Goal: Task Accomplishment & Management: Use online tool/utility

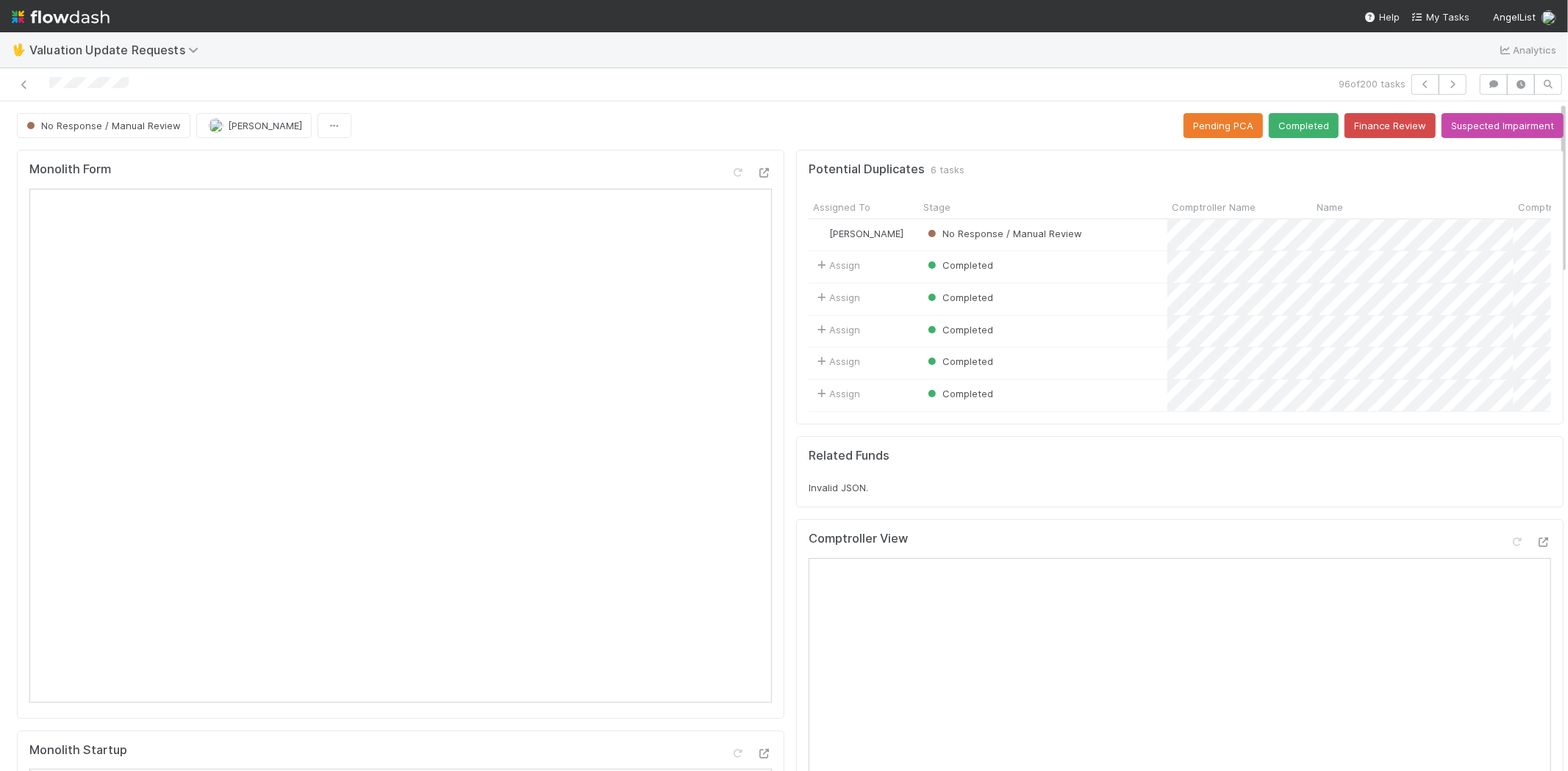
click at [721, 84] on div at bounding box center [374, 84] width 736 height 21
click at [1445, 81] on icon "button" at bounding box center [1452, 85] width 14 height 9
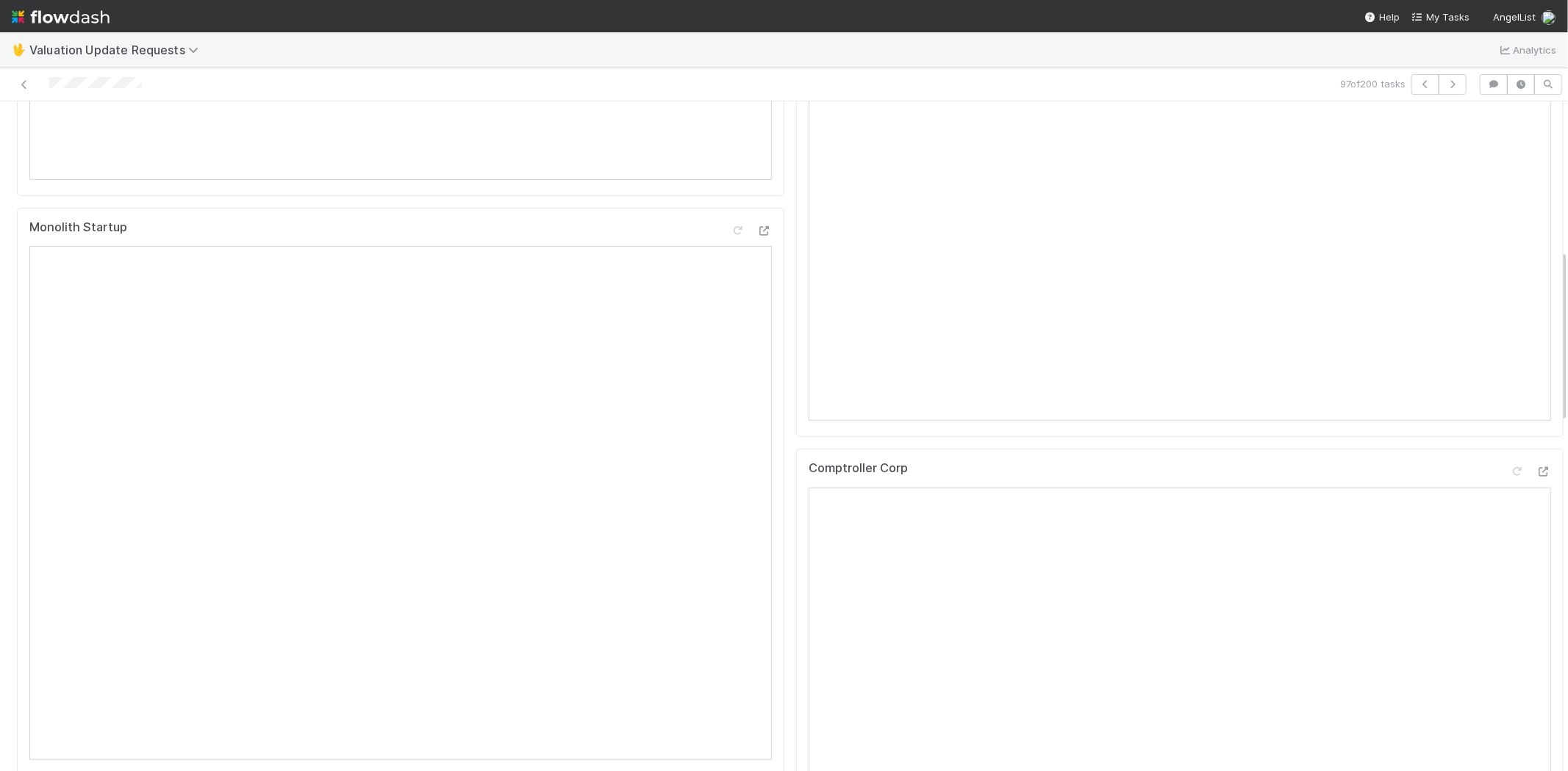
scroll to position [571, 0]
click at [1537, 429] on icon at bounding box center [1544, 424] width 14 height 10
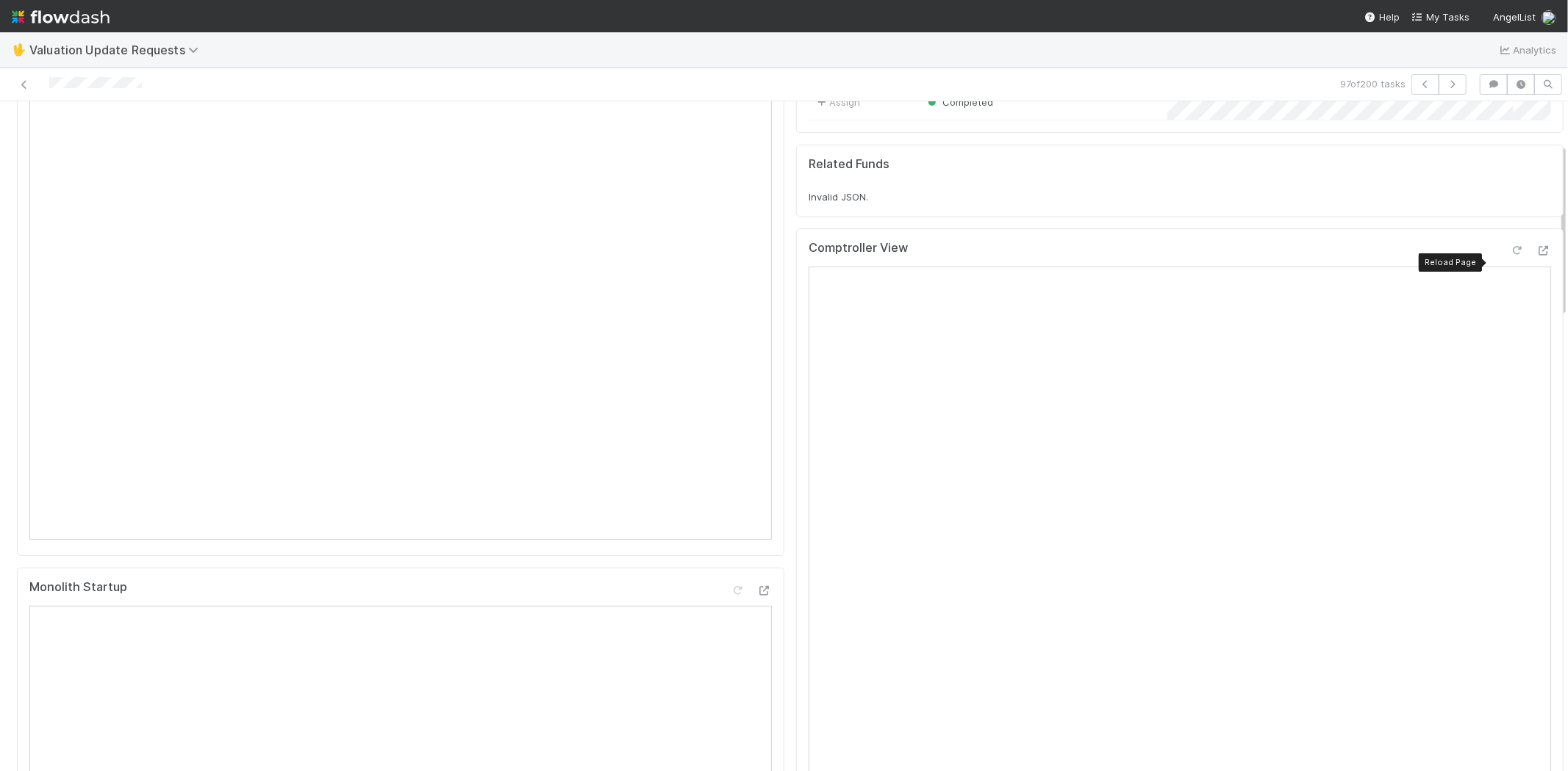
click at [1510, 255] on icon at bounding box center [1517, 251] width 14 height 10
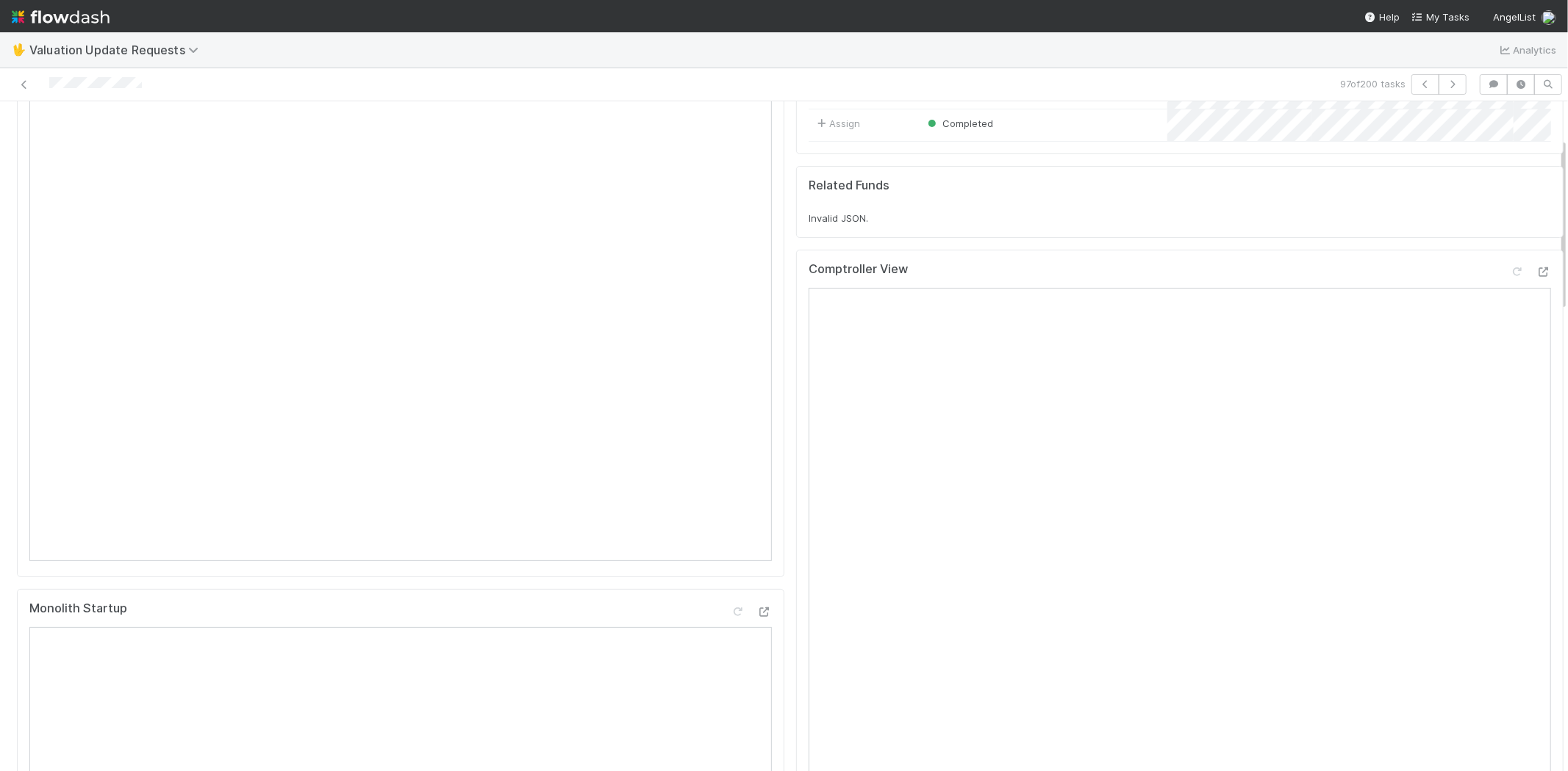
scroll to position [0, 0]
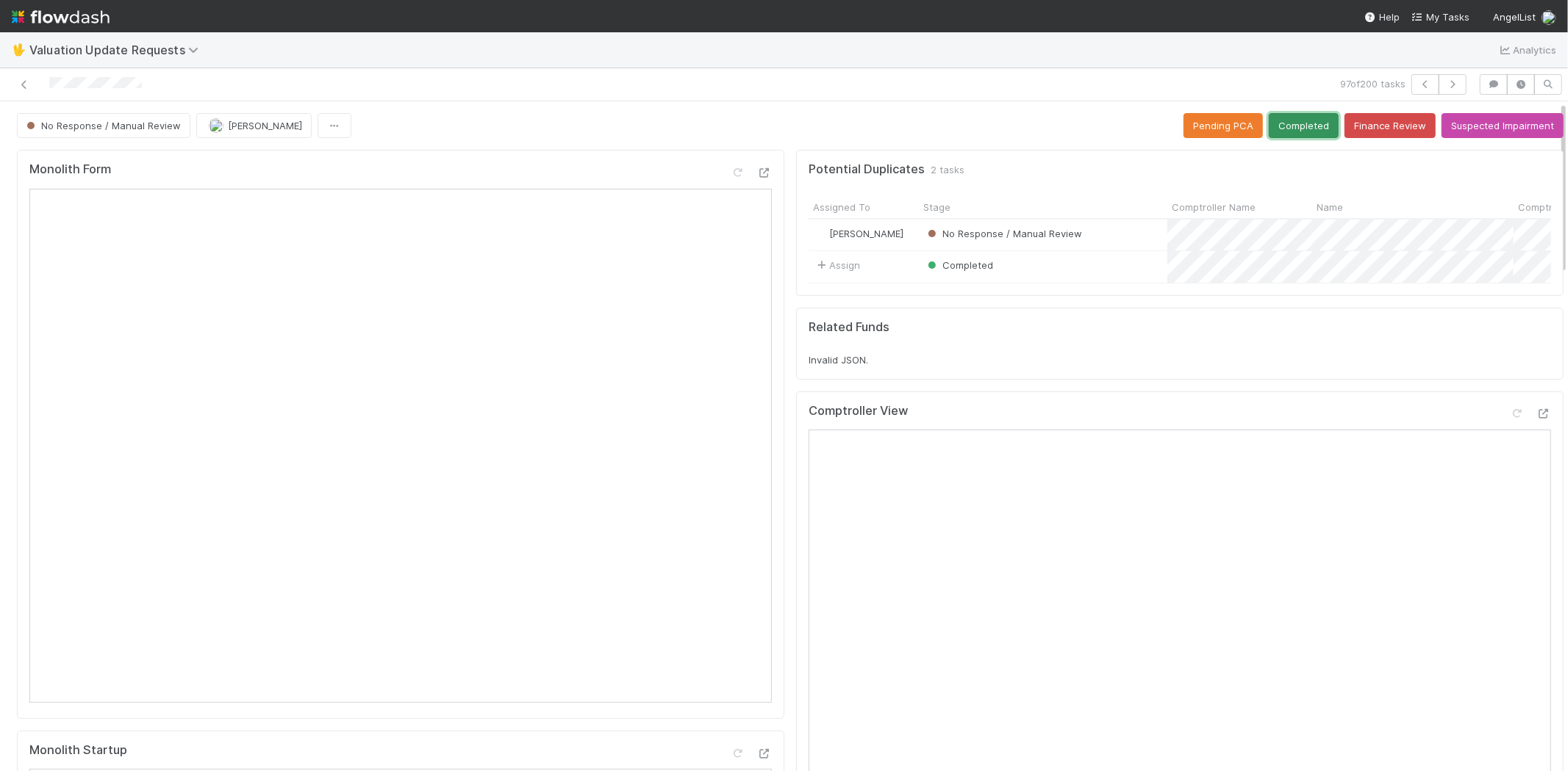
click at [1269, 137] on button "Completed" at bounding box center [1304, 126] width 70 height 25
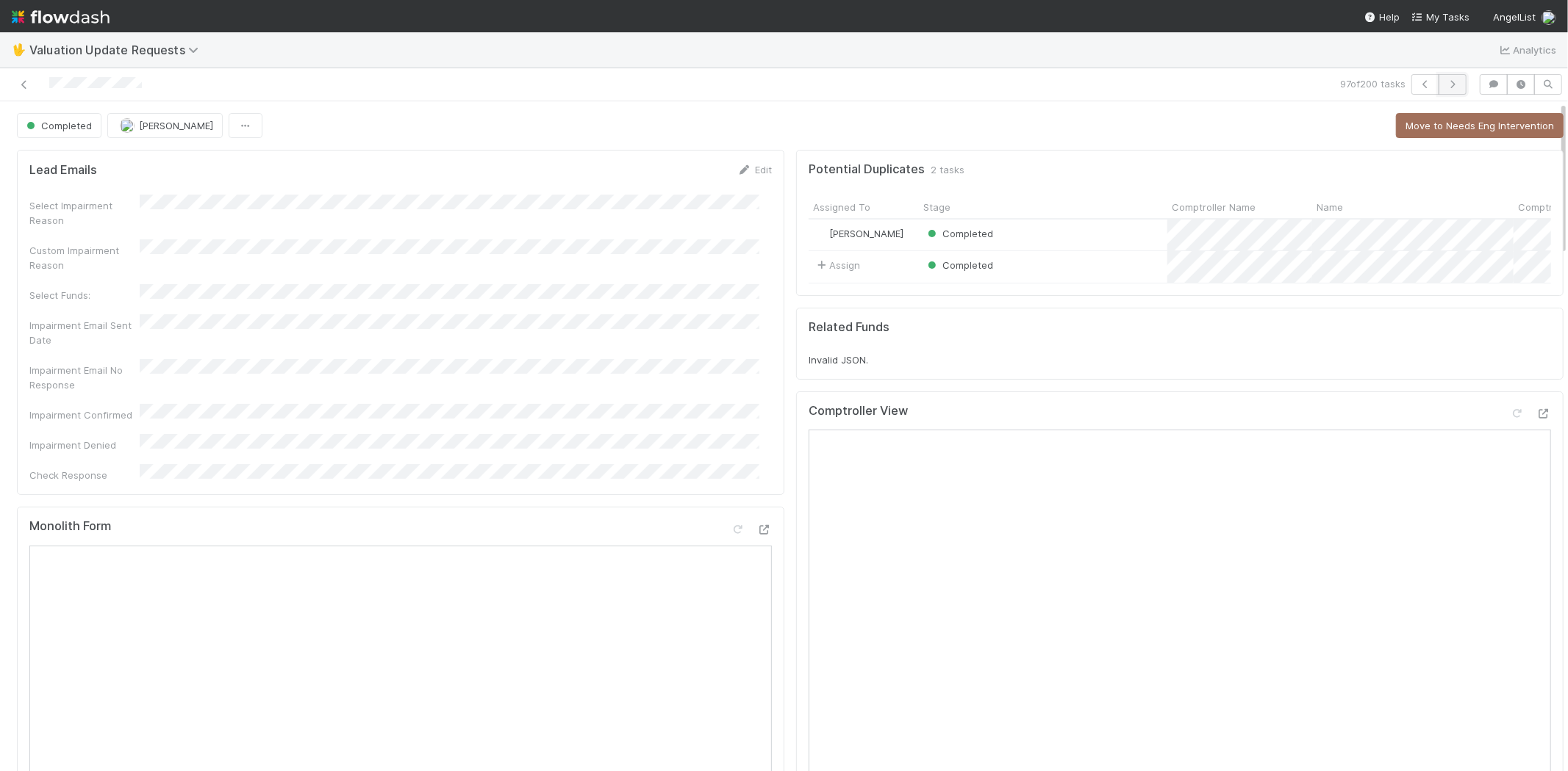
click at [1445, 81] on icon "button" at bounding box center [1452, 85] width 14 height 9
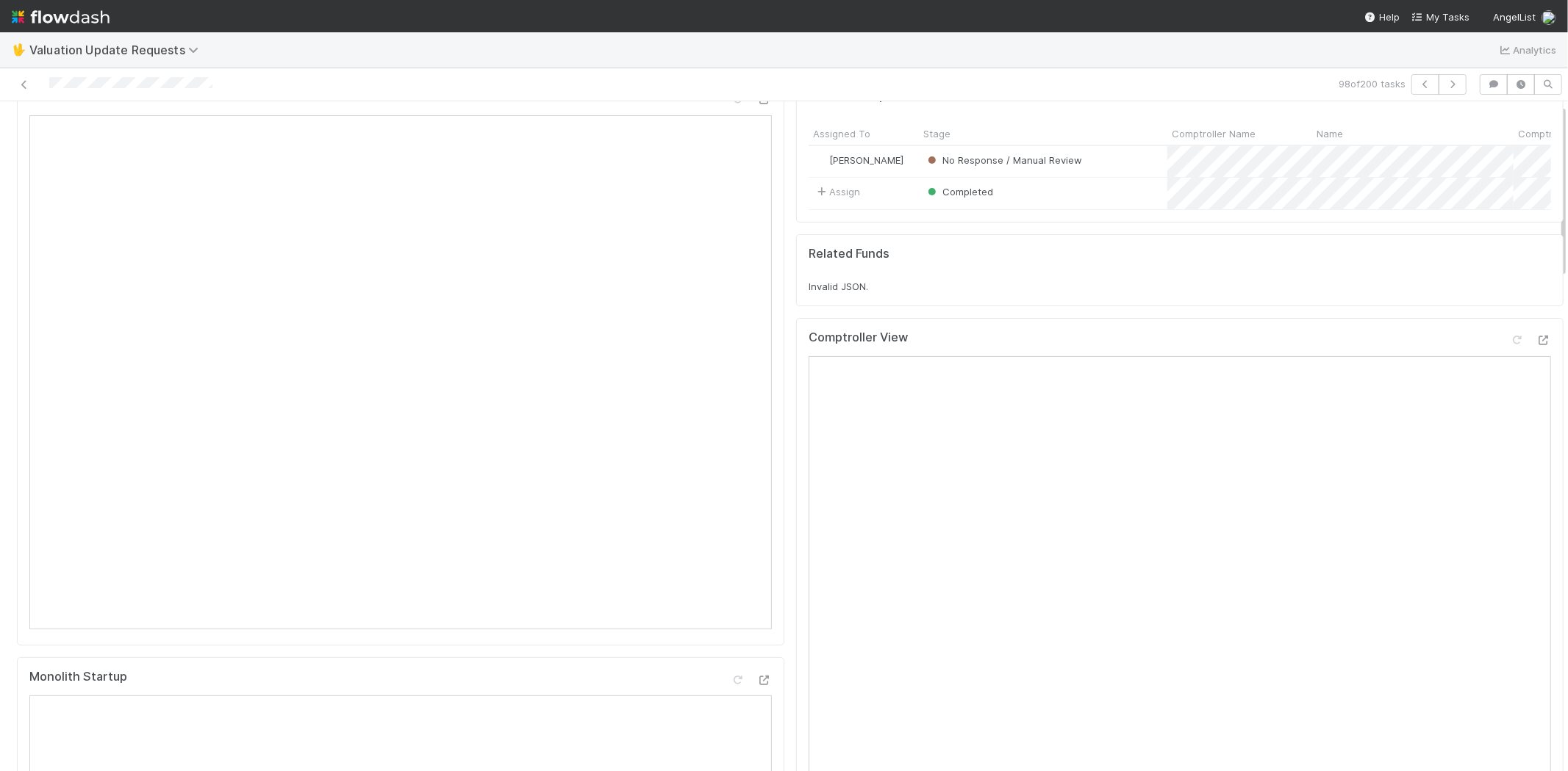
scroll to position [327, 0]
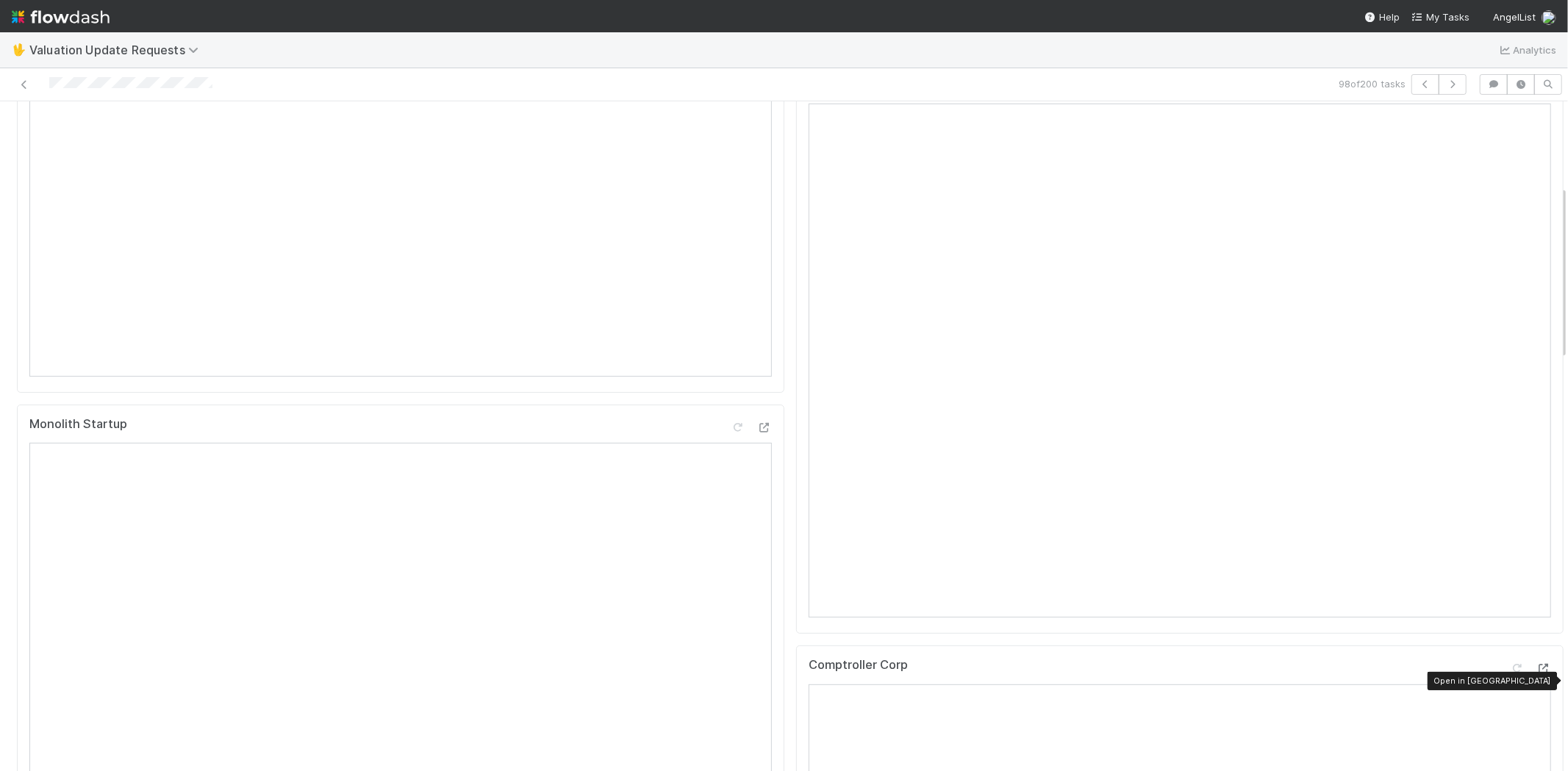
click at [1537, 674] on icon at bounding box center [1544, 668] width 14 height 10
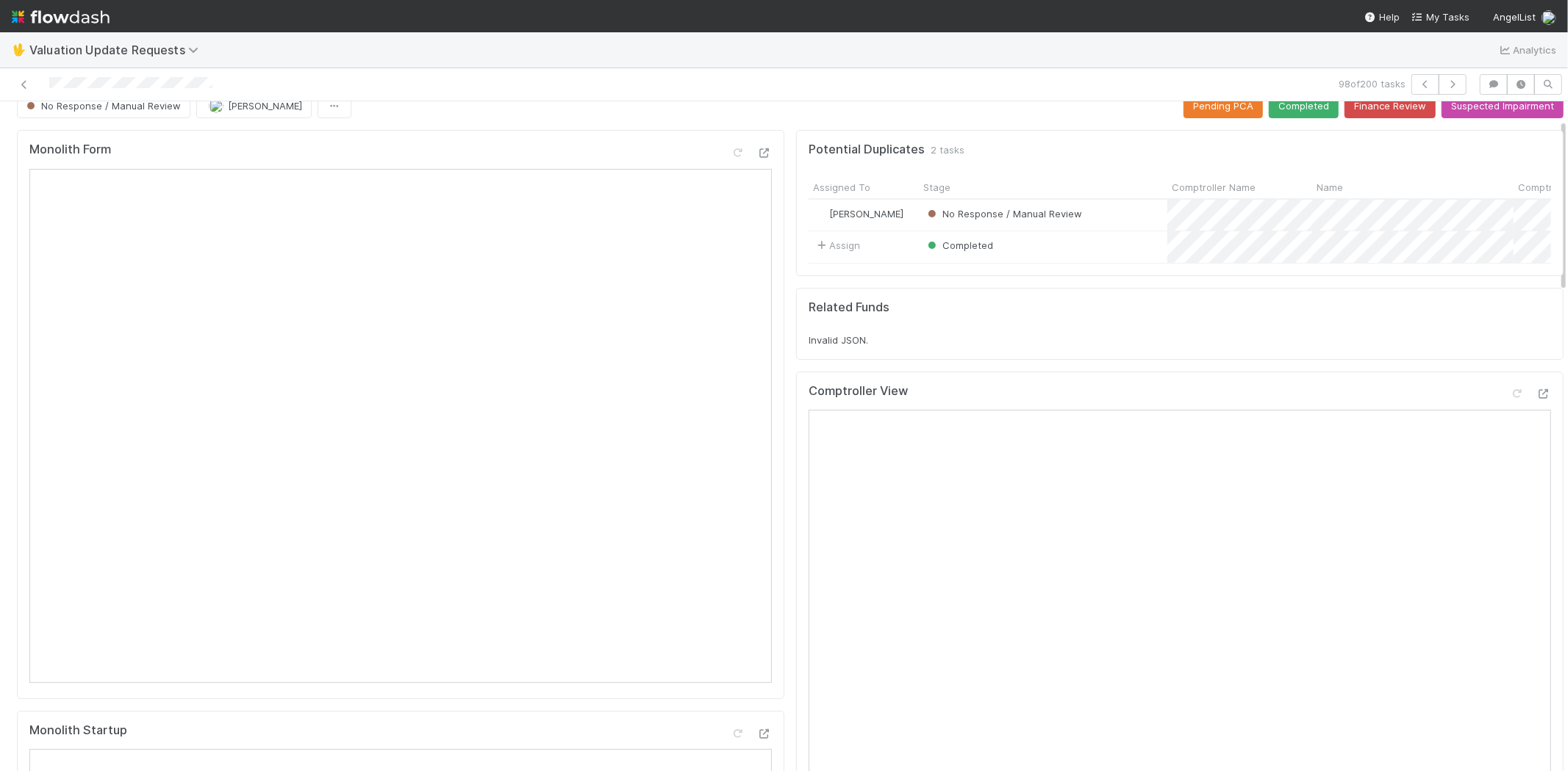
scroll to position [0, 0]
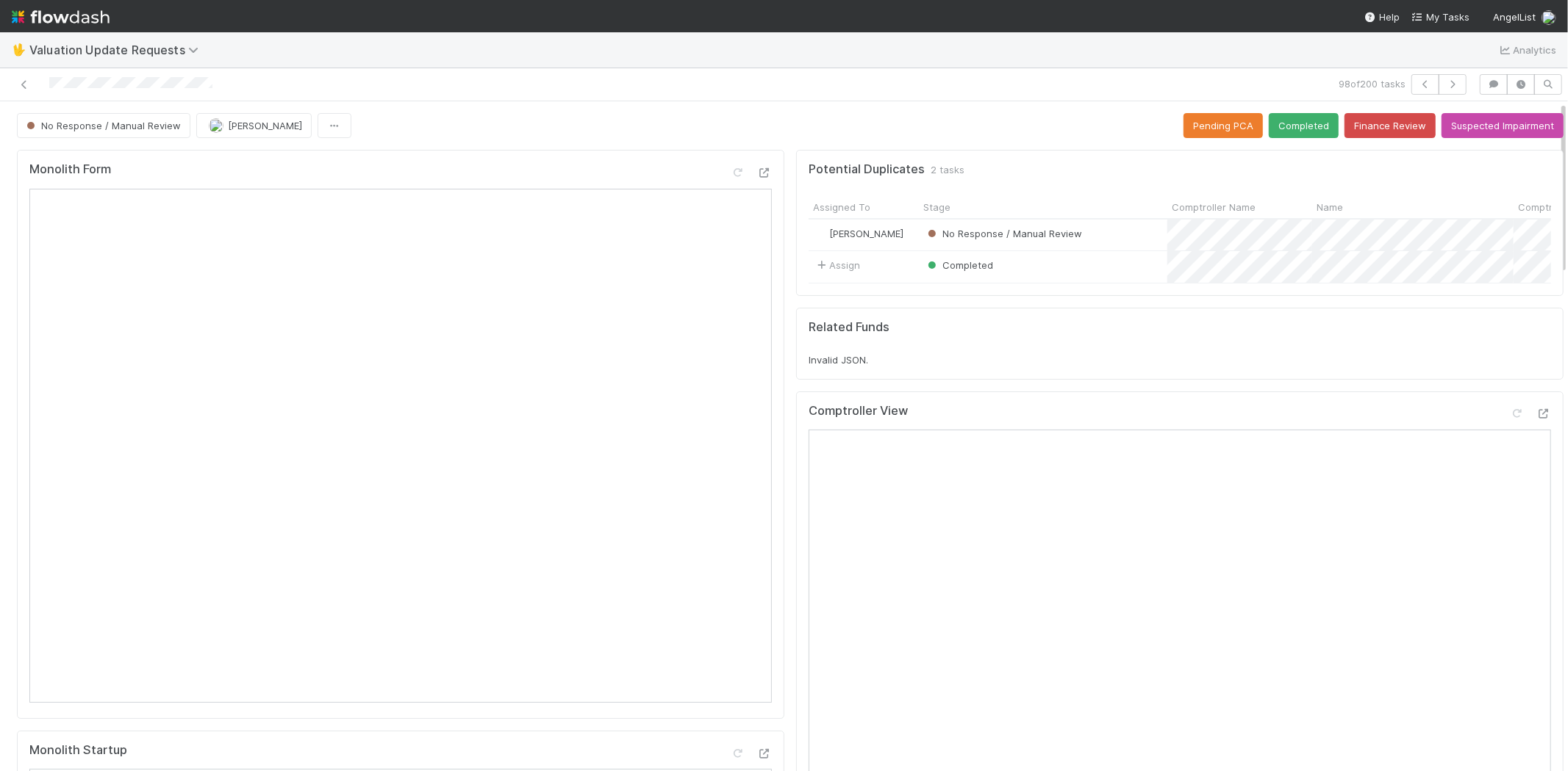
click at [1510, 427] on div at bounding box center [1530, 416] width 41 height 21
click at [1510, 419] on icon at bounding box center [1517, 414] width 14 height 10
click at [1282, 133] on button "Completed" at bounding box center [1304, 126] width 70 height 25
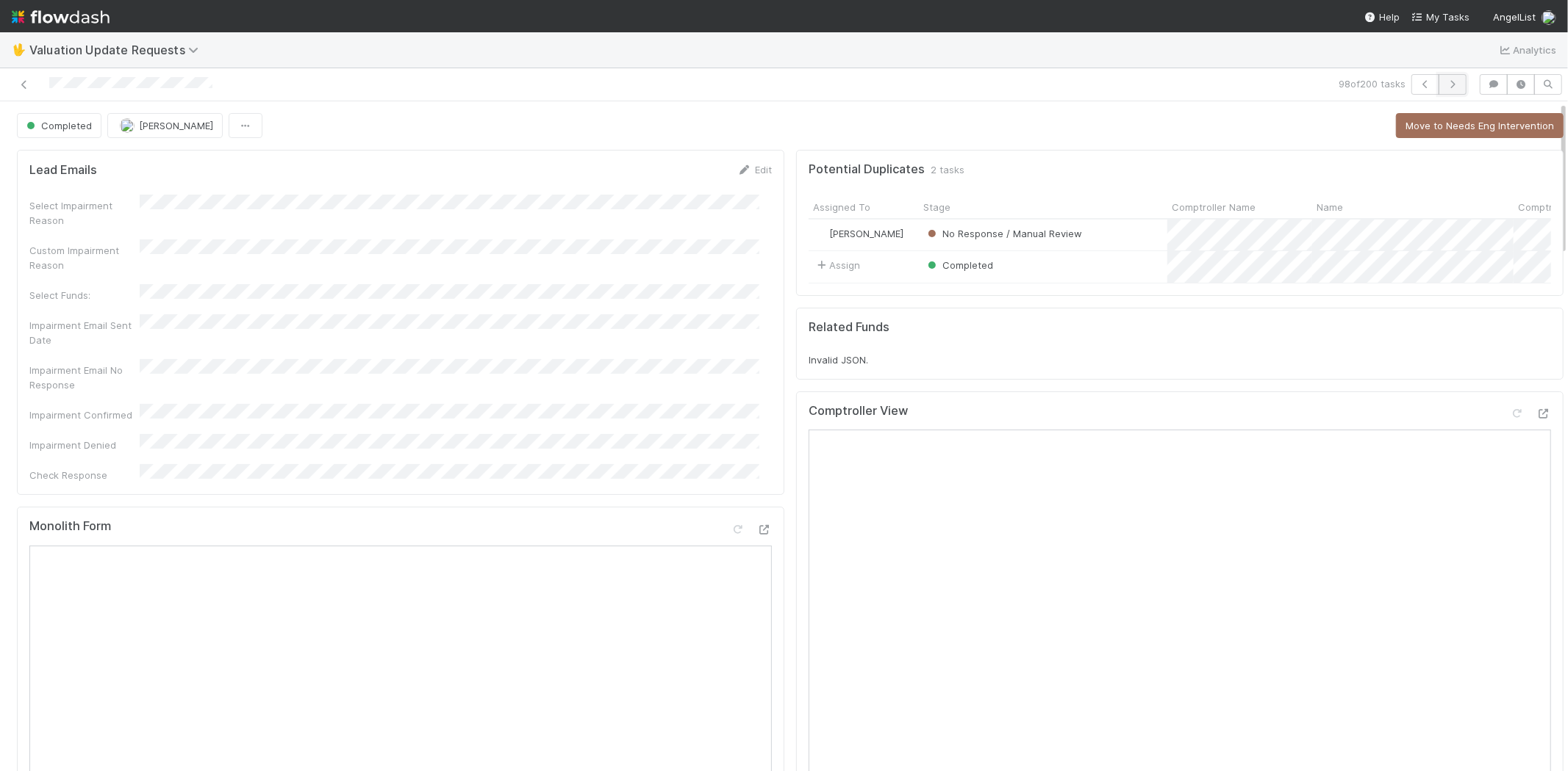
click at [1445, 81] on icon "button" at bounding box center [1452, 85] width 14 height 9
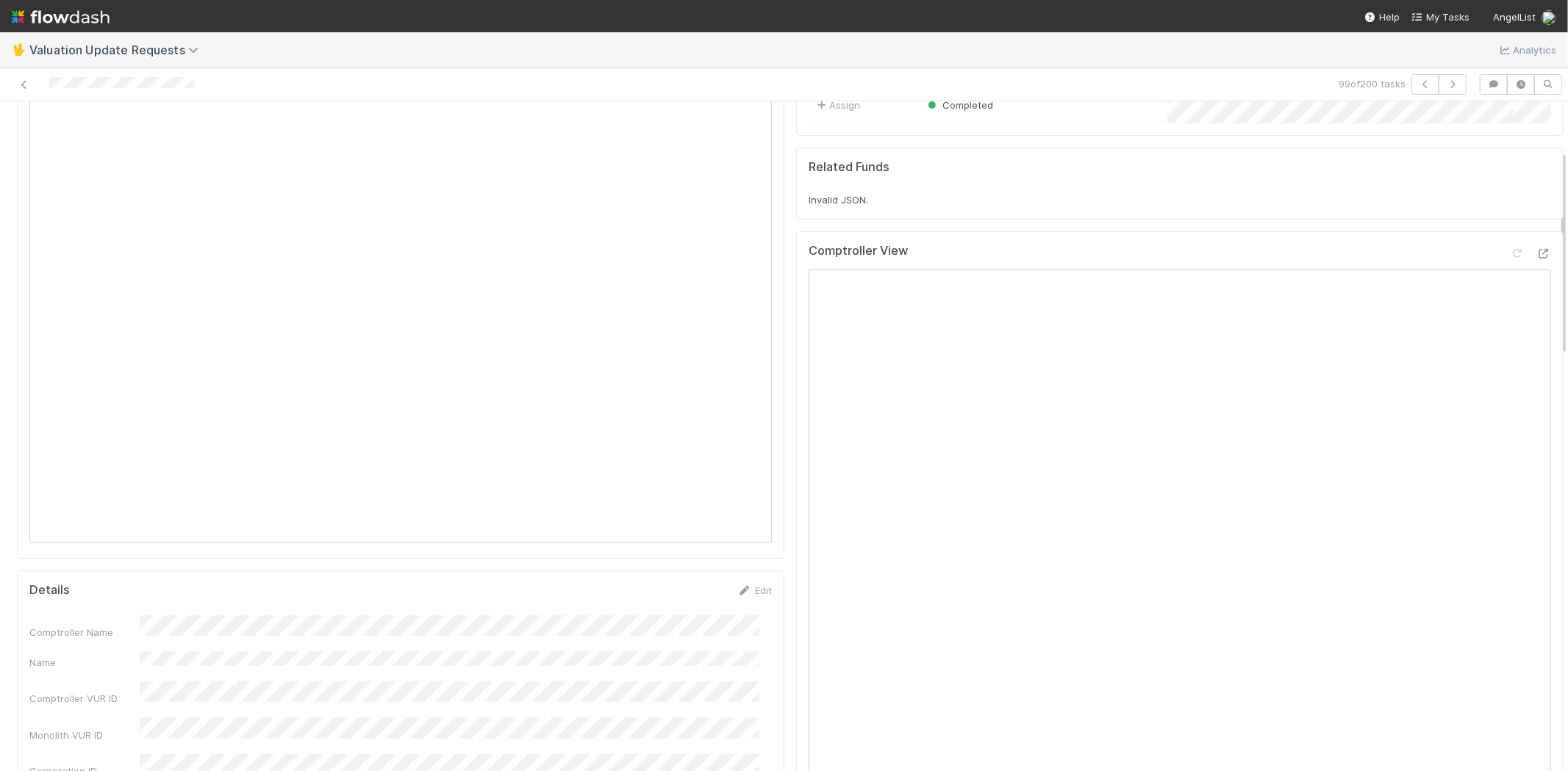
scroll to position [327, 0]
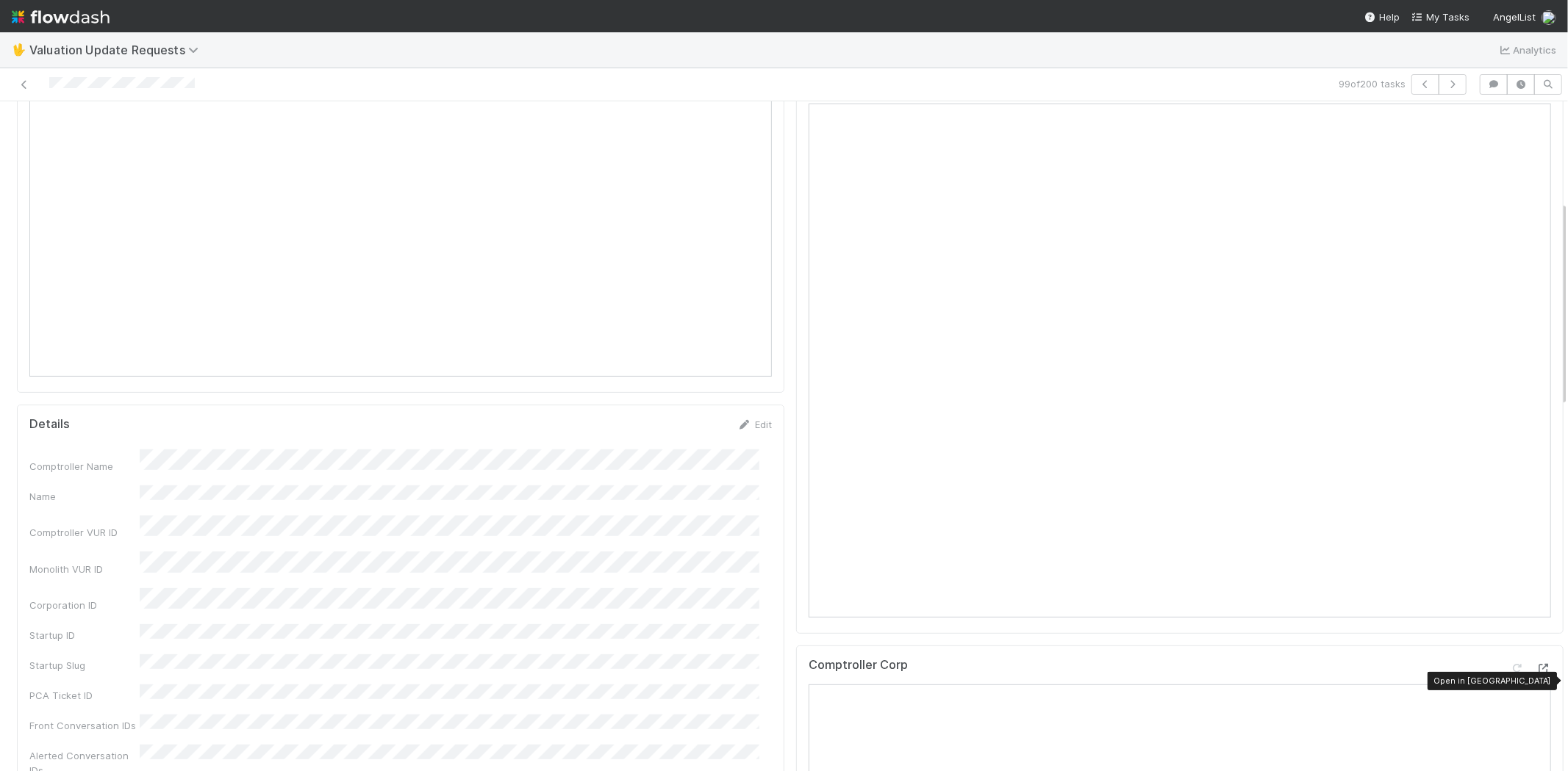
click at [1537, 674] on icon at bounding box center [1544, 668] width 14 height 10
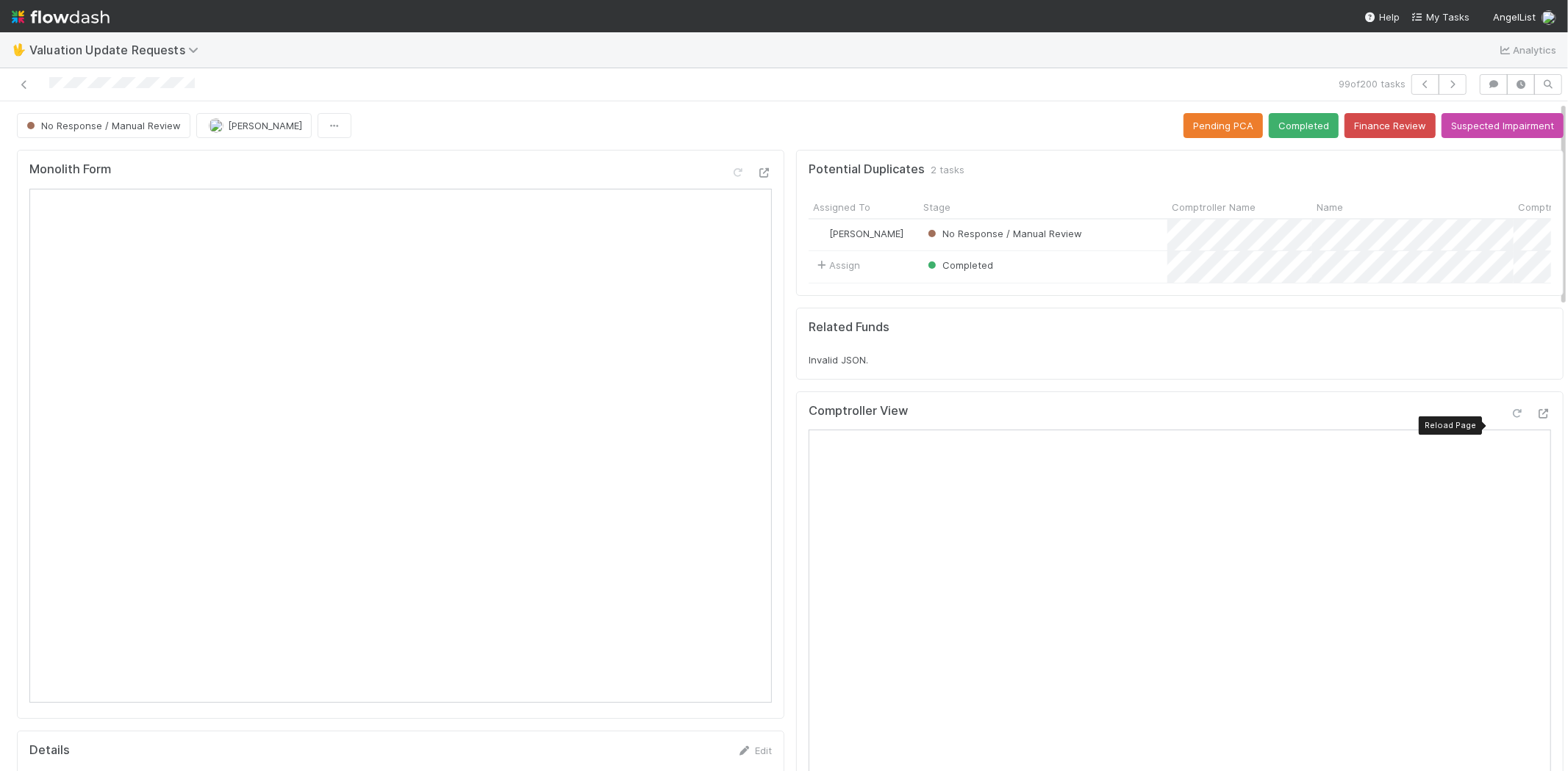
click at [1510, 419] on icon at bounding box center [1517, 414] width 14 height 10
click at [1272, 132] on button "Completed" at bounding box center [1304, 126] width 70 height 25
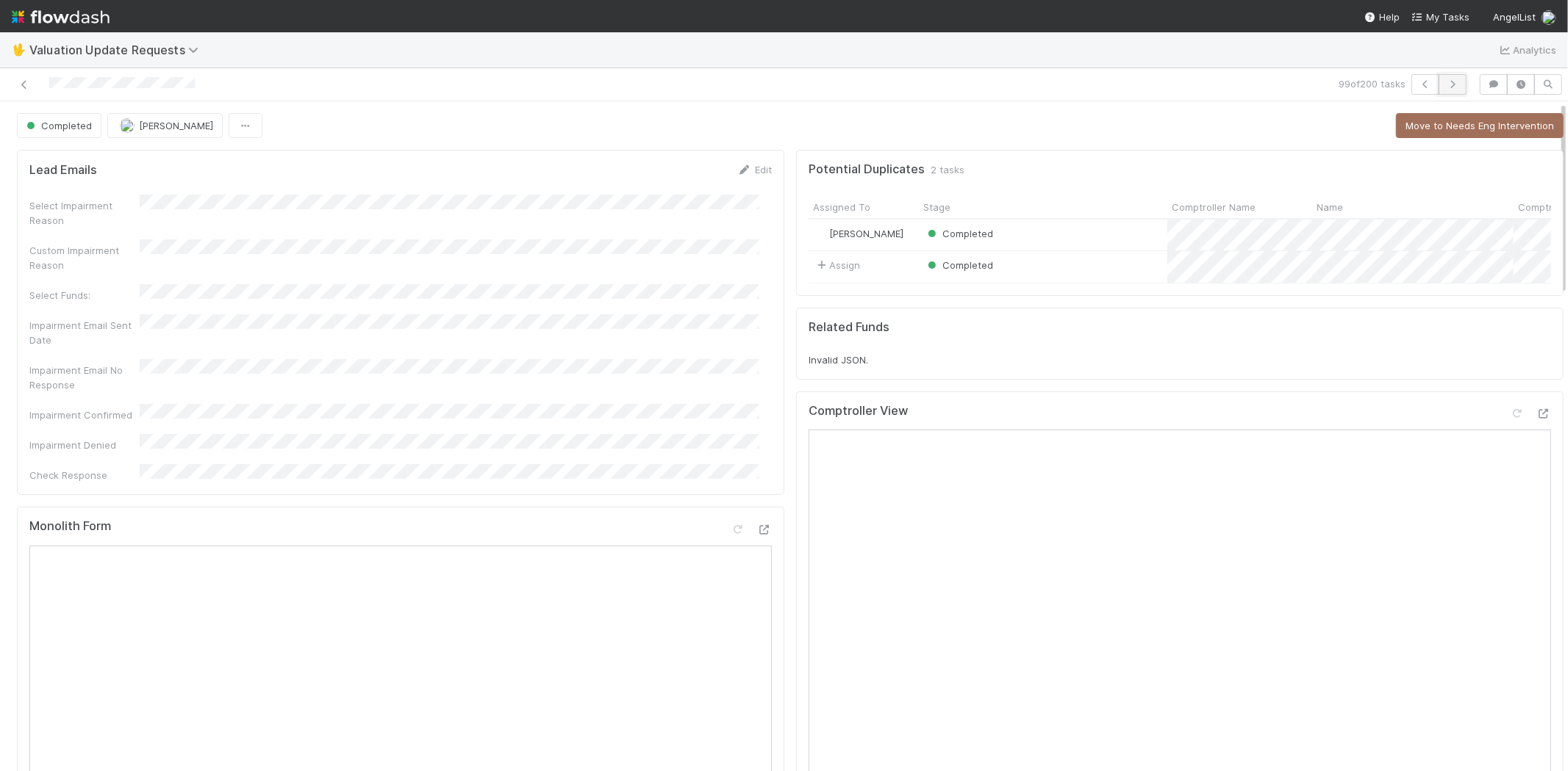
click at [1447, 83] on icon "button" at bounding box center [1452, 85] width 14 height 9
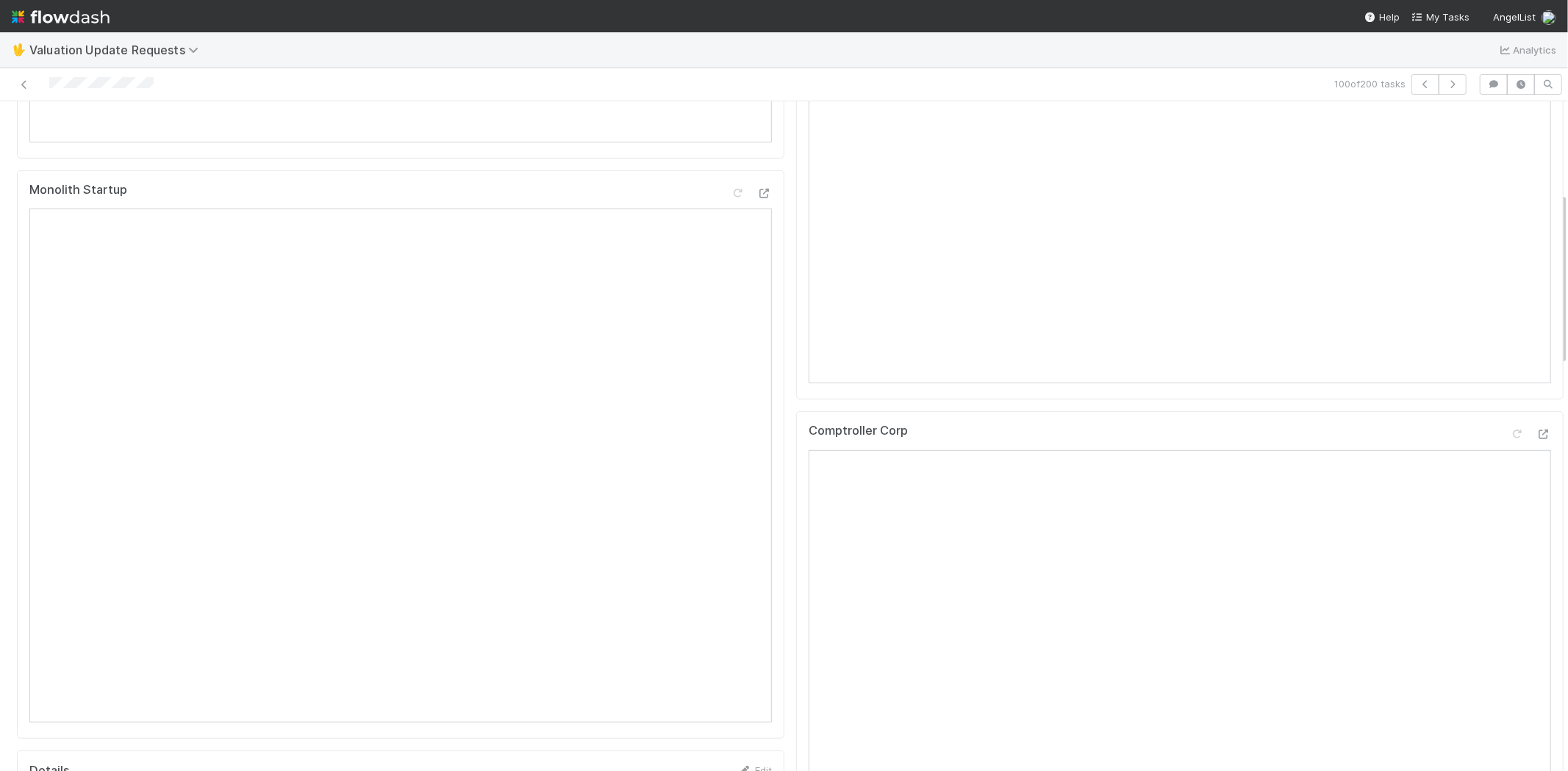
scroll to position [571, 0]
click at [1537, 429] on icon at bounding box center [1544, 424] width 14 height 10
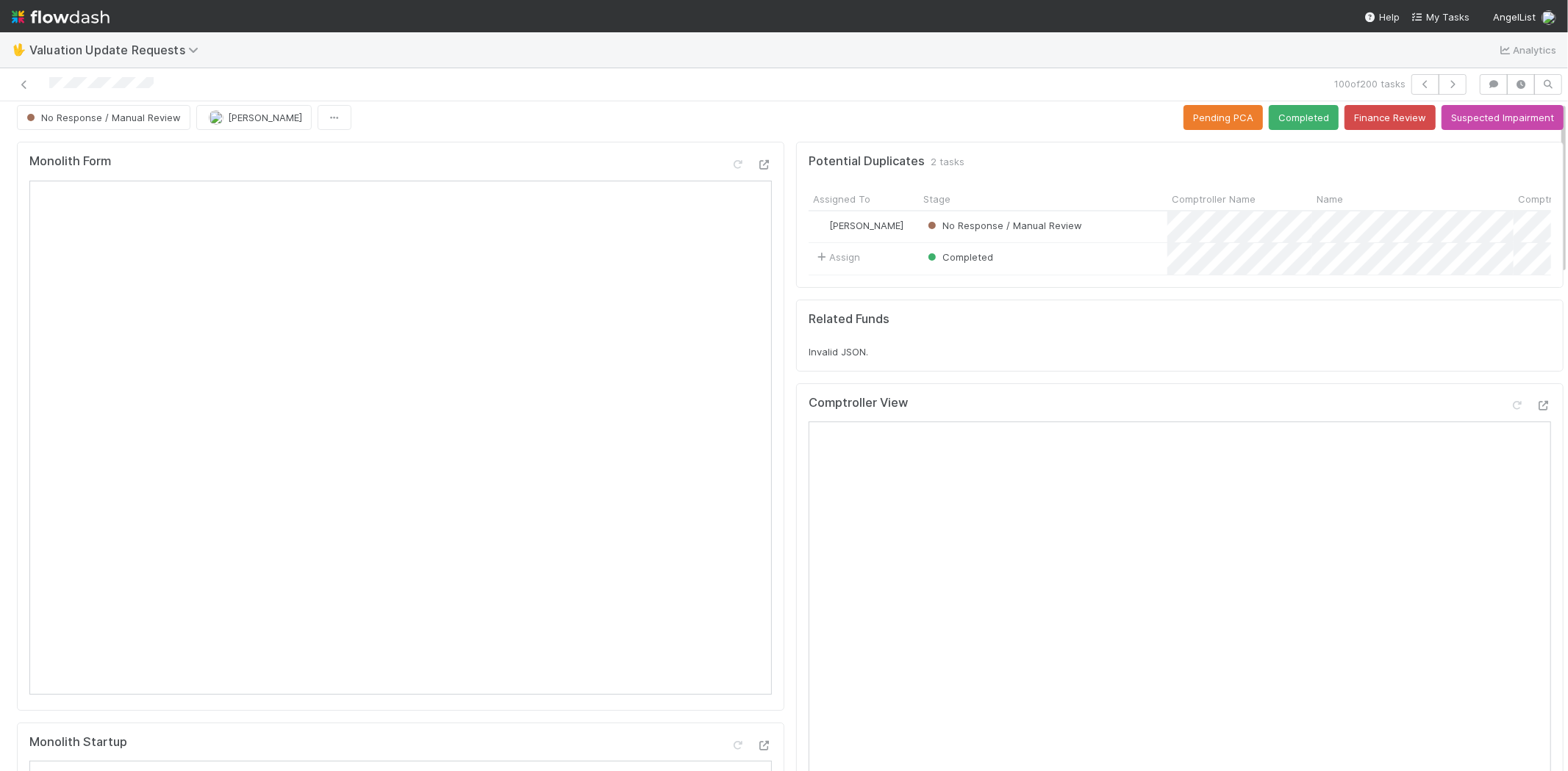
scroll to position [0, 0]
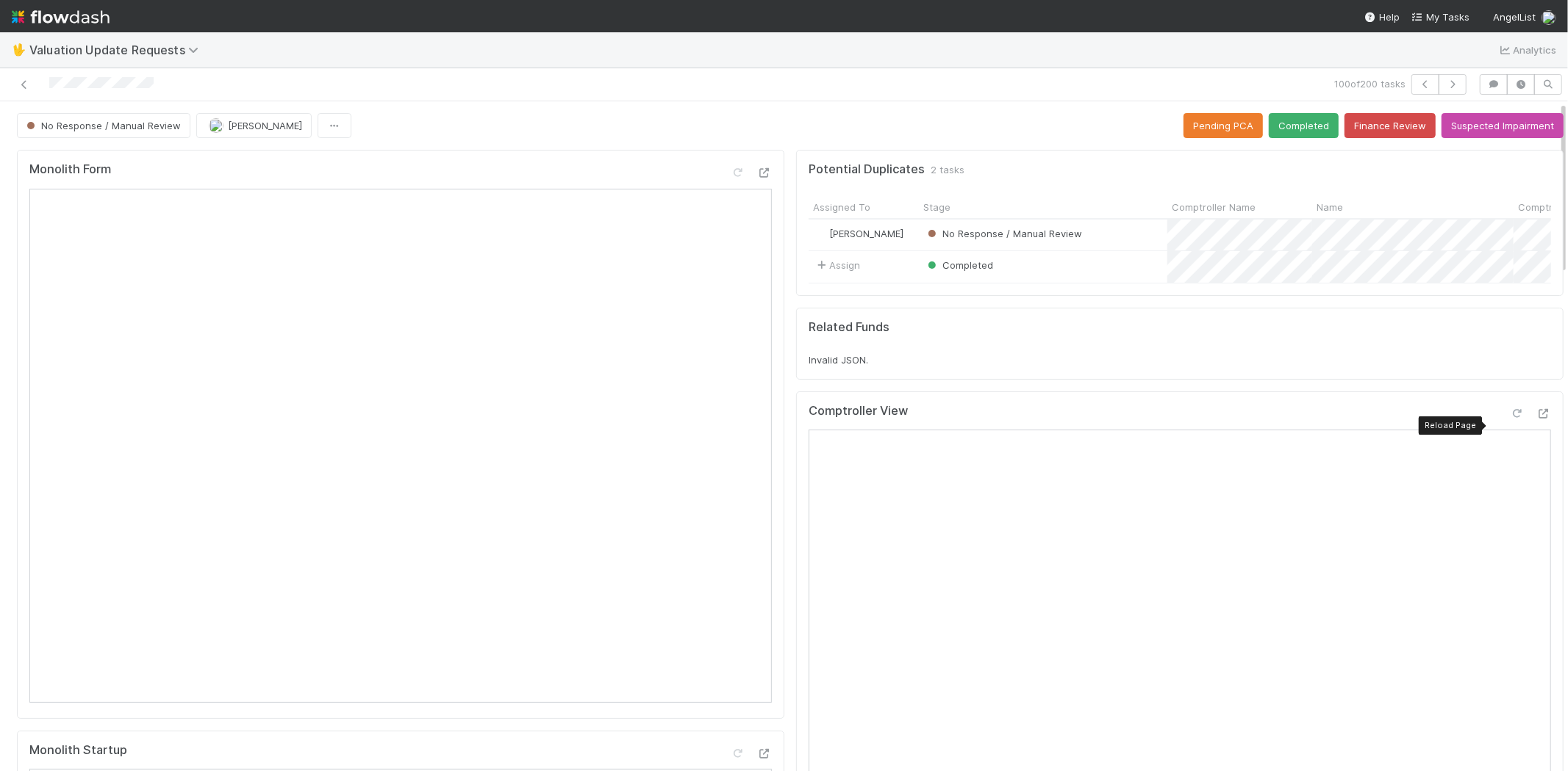
click at [1510, 419] on icon at bounding box center [1517, 414] width 14 height 10
click at [1289, 120] on button "Completed" at bounding box center [1304, 126] width 70 height 25
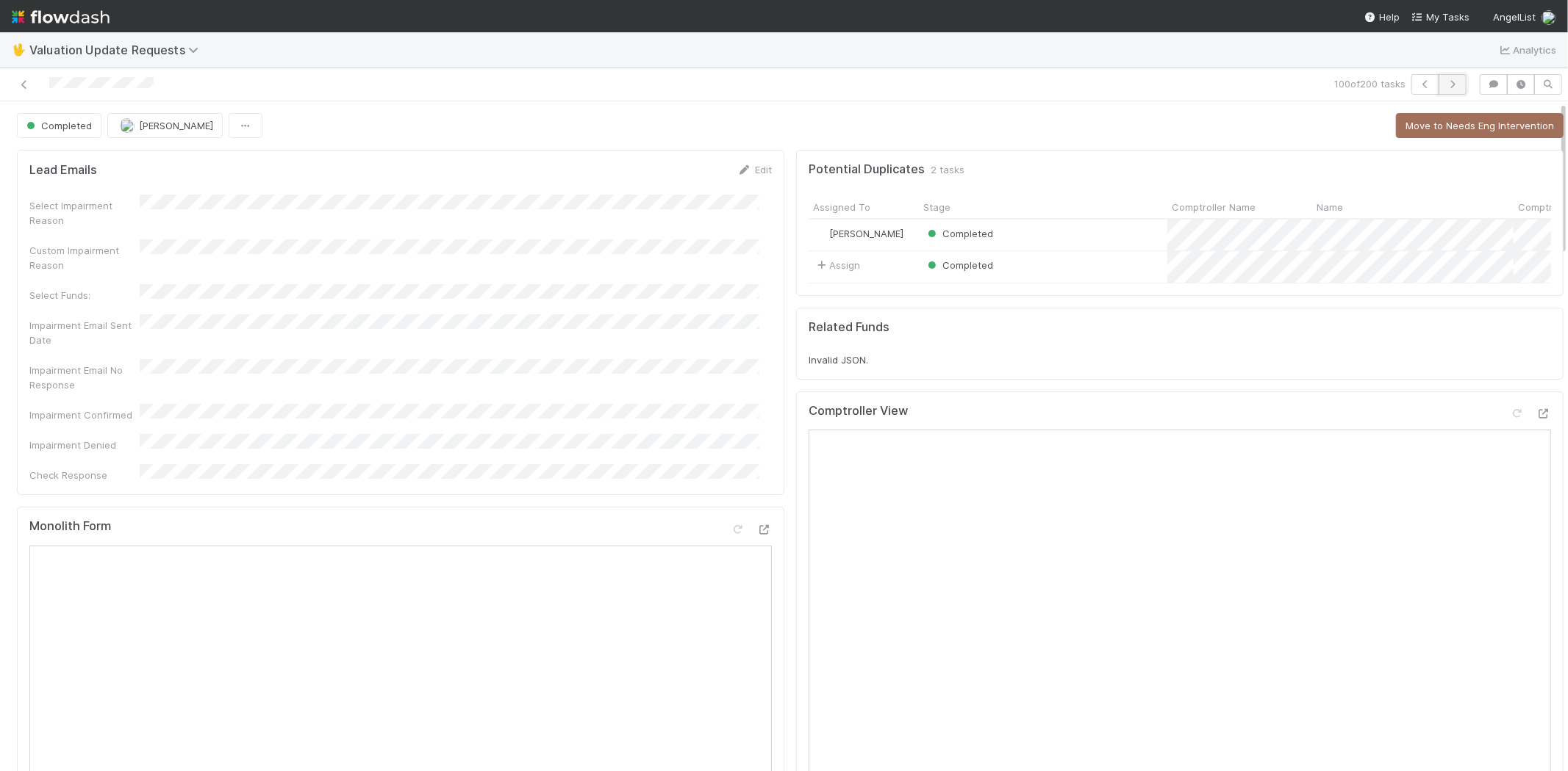
click at [1446, 81] on icon "button" at bounding box center [1452, 85] width 14 height 9
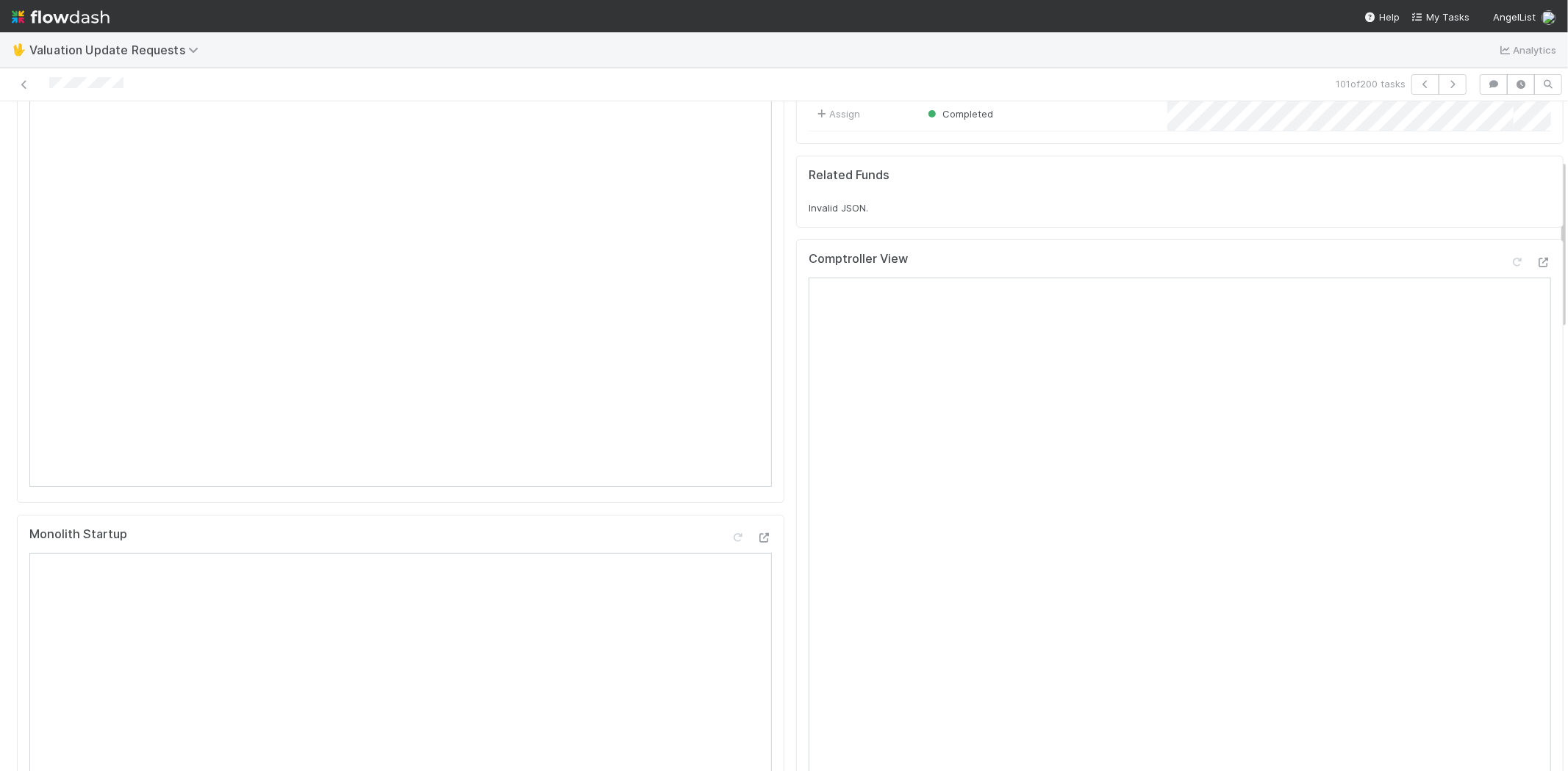
scroll to position [245, 0]
click at [1445, 88] on icon "button" at bounding box center [1452, 85] width 14 height 9
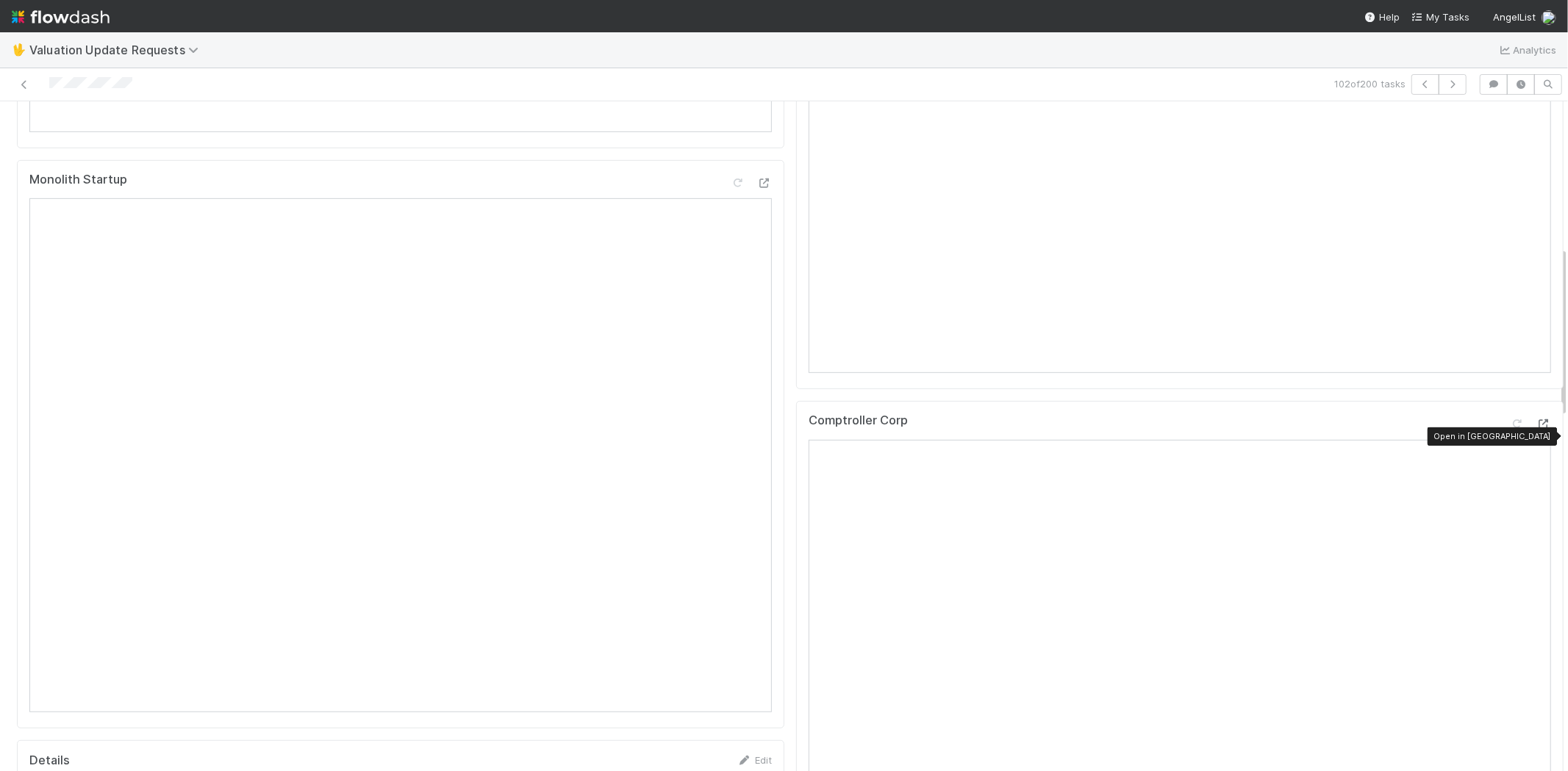
click at [1537, 429] on icon at bounding box center [1544, 424] width 14 height 10
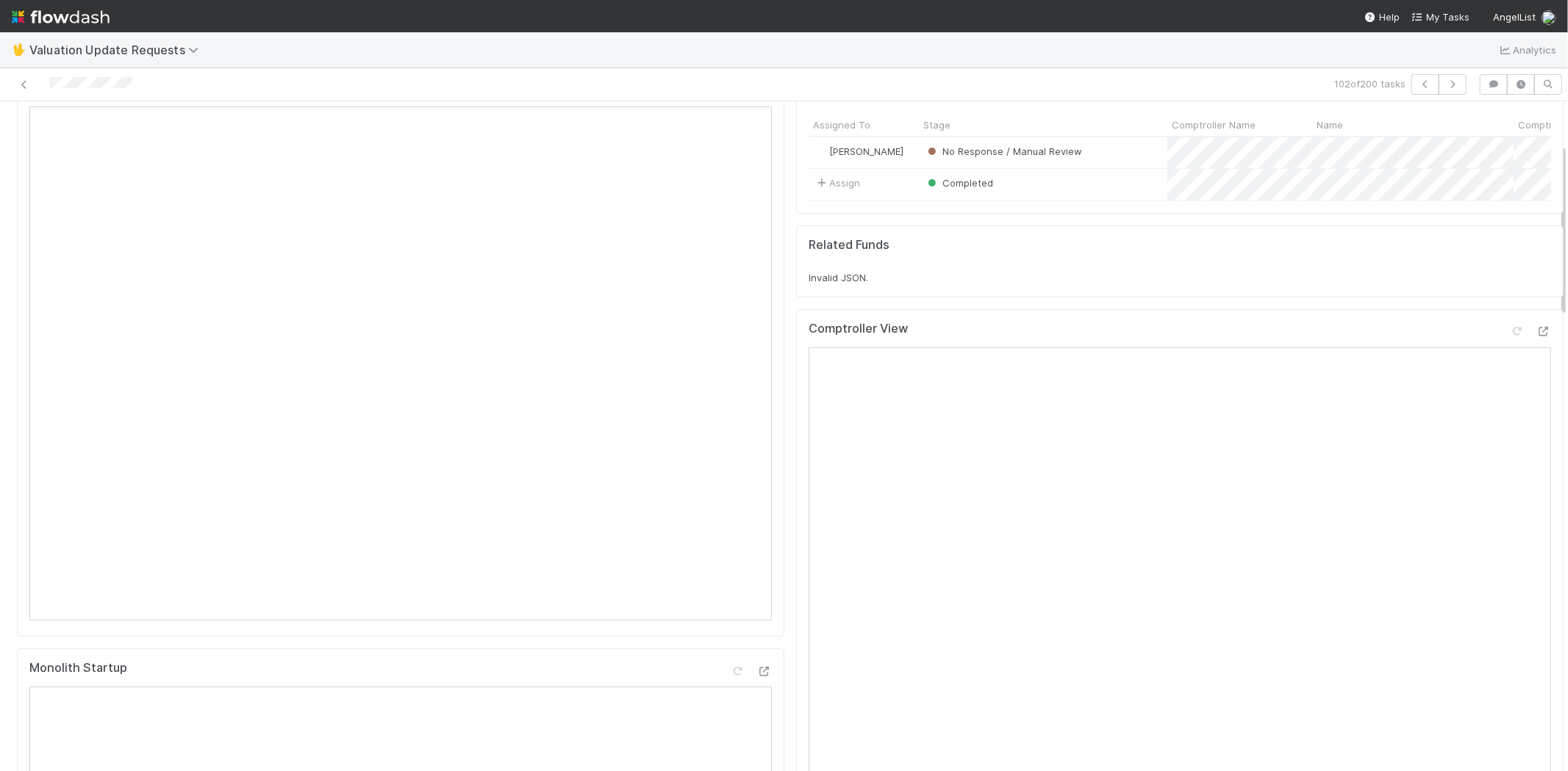
scroll to position [81, 0]
click at [1510, 337] on icon at bounding box center [1517, 332] width 14 height 10
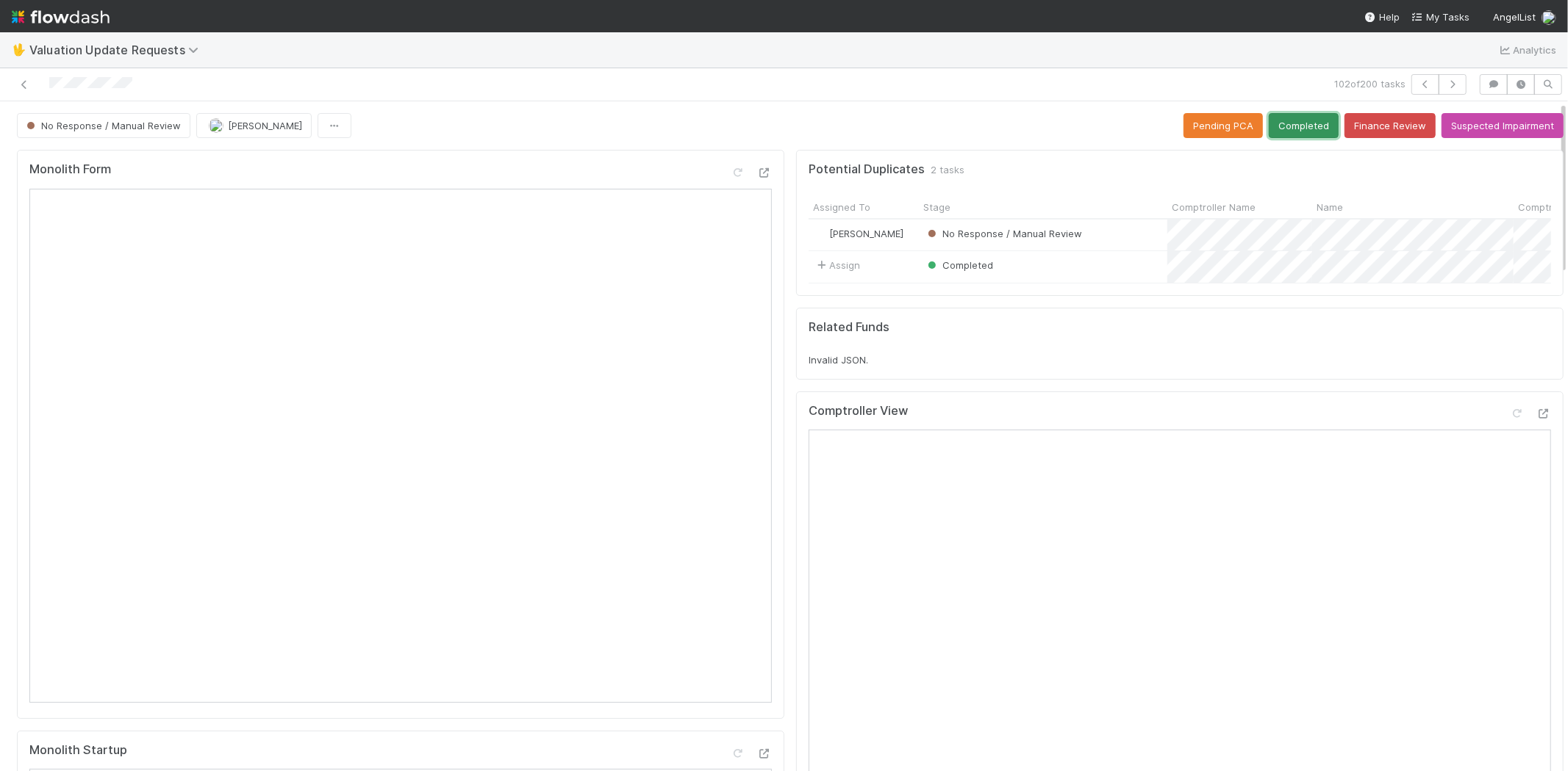
click at [1295, 128] on button "Completed" at bounding box center [1304, 126] width 70 height 25
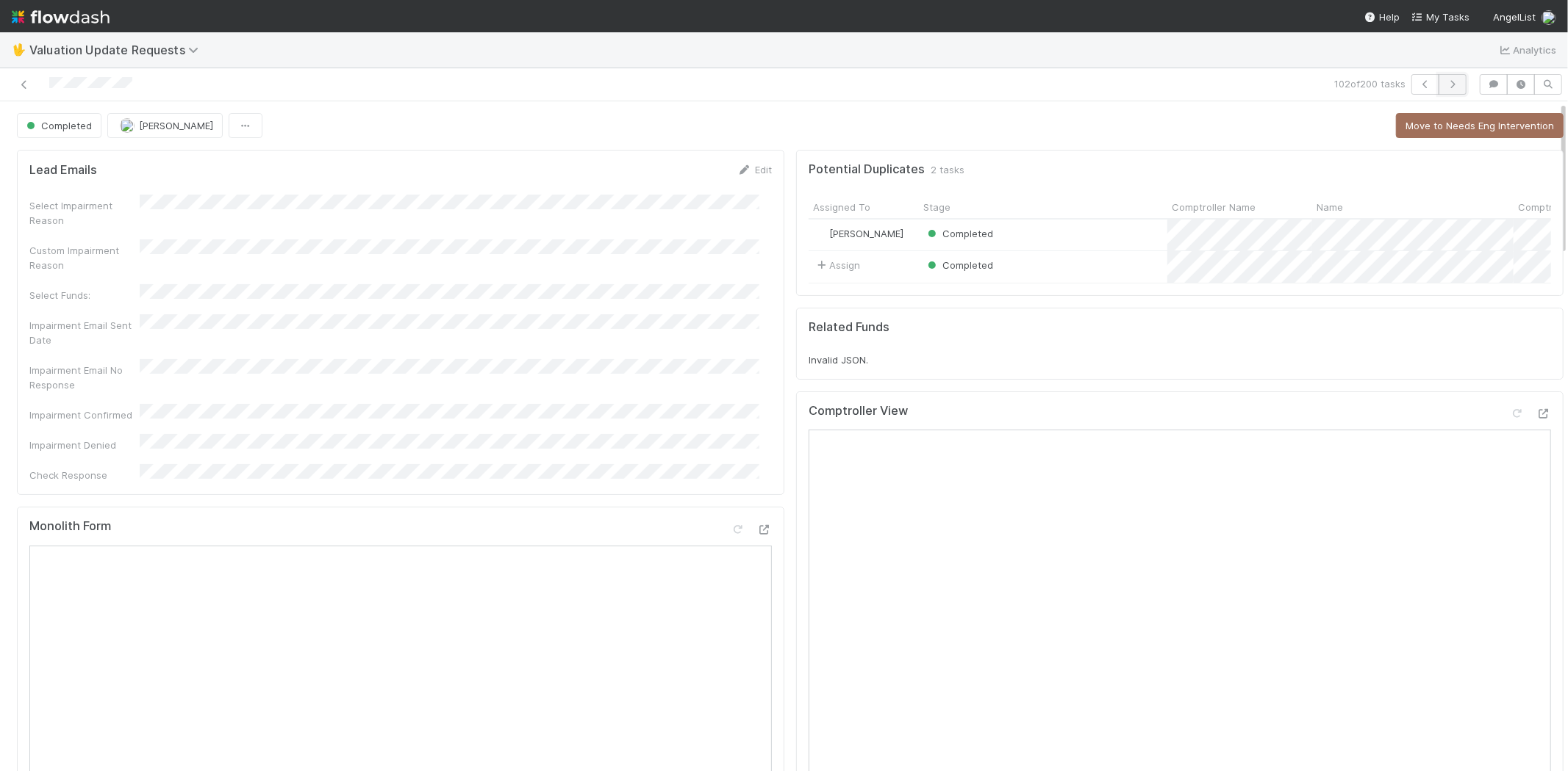
click at [1445, 80] on icon "button" at bounding box center [1452, 85] width 14 height 9
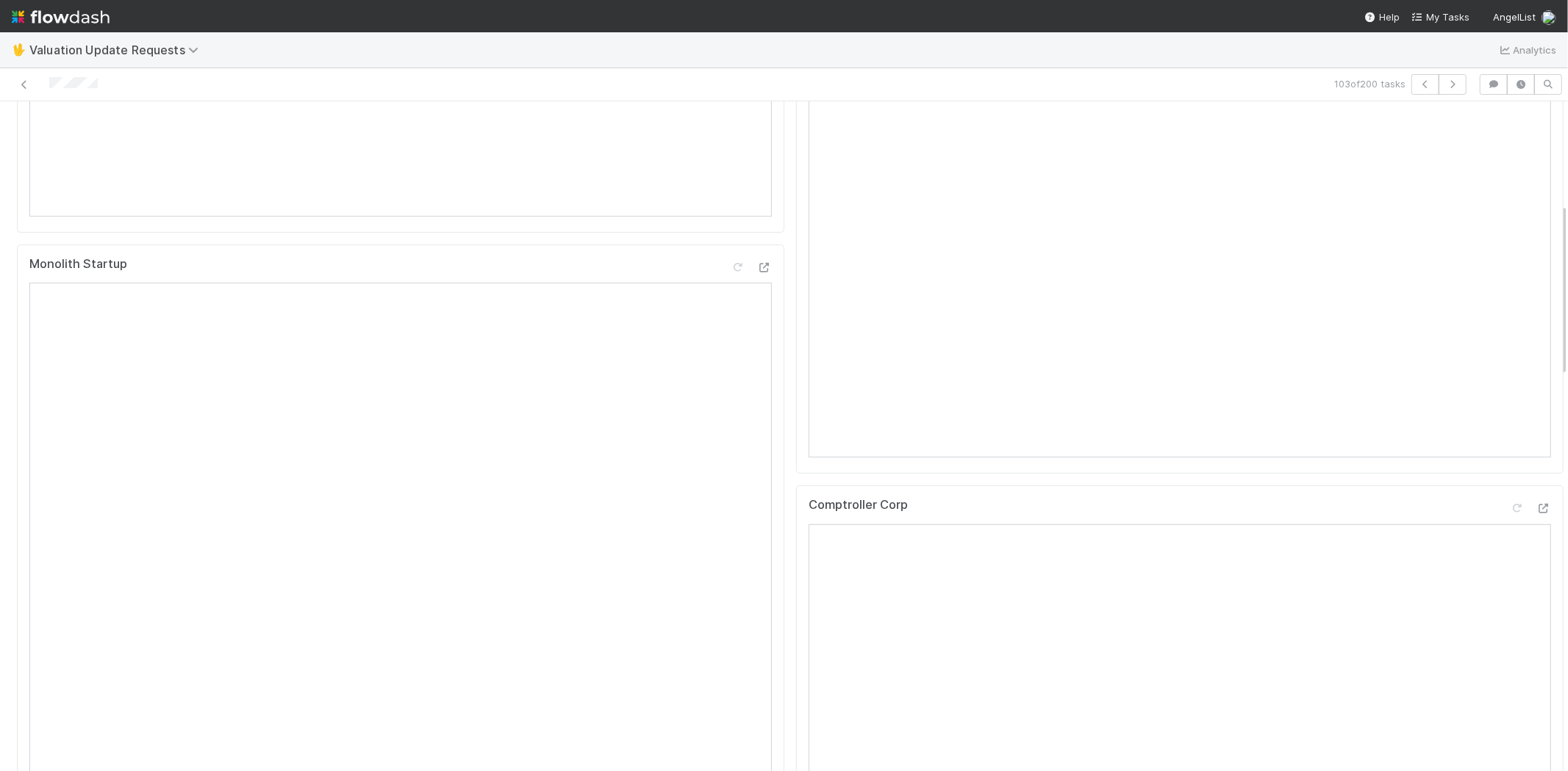
scroll to position [489, 0]
click at [1537, 510] on icon at bounding box center [1544, 505] width 14 height 10
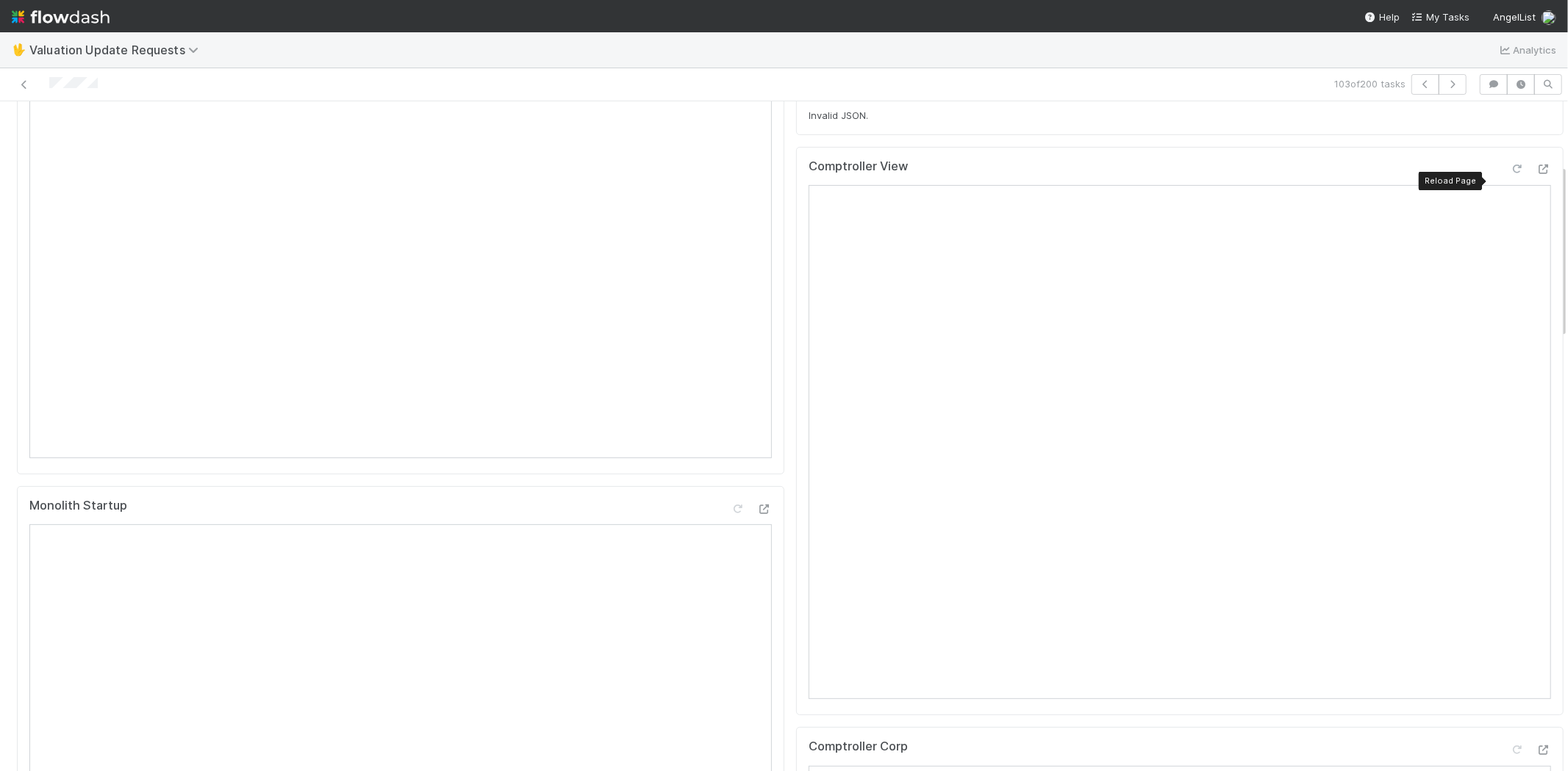
click at [1510, 174] on icon at bounding box center [1517, 169] width 14 height 10
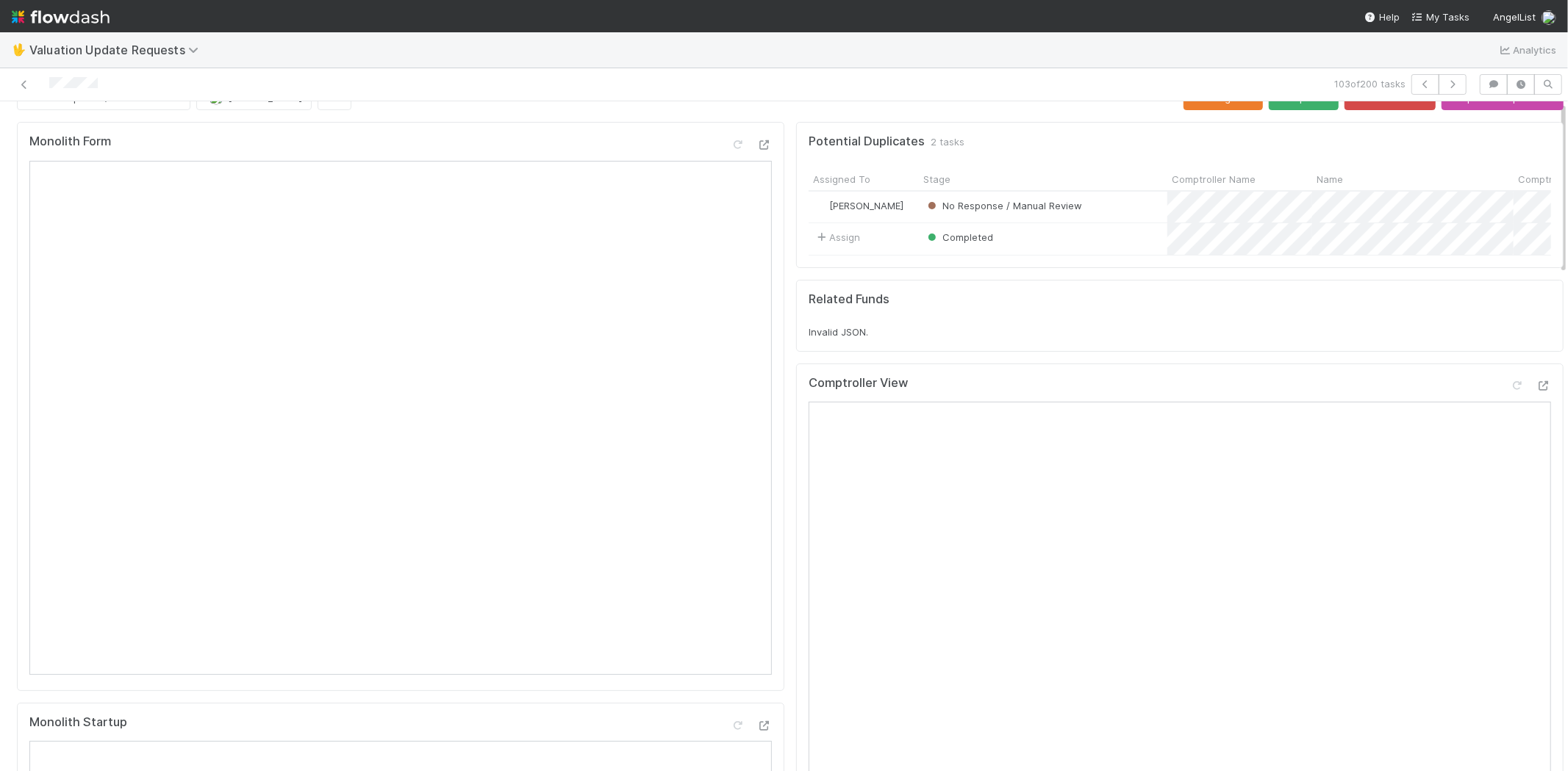
scroll to position [0, 0]
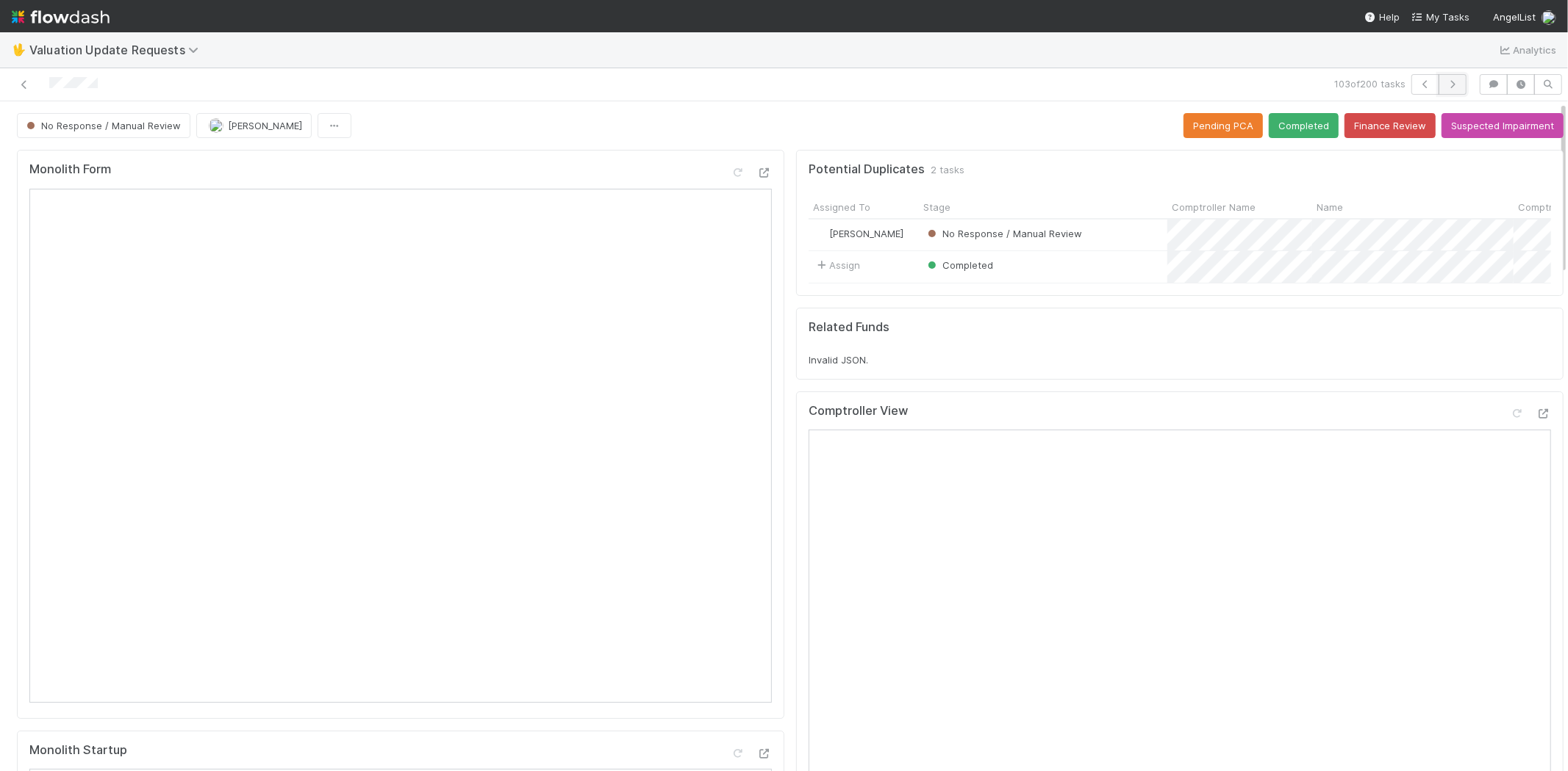
click at [1448, 83] on button "button" at bounding box center [1452, 84] width 28 height 21
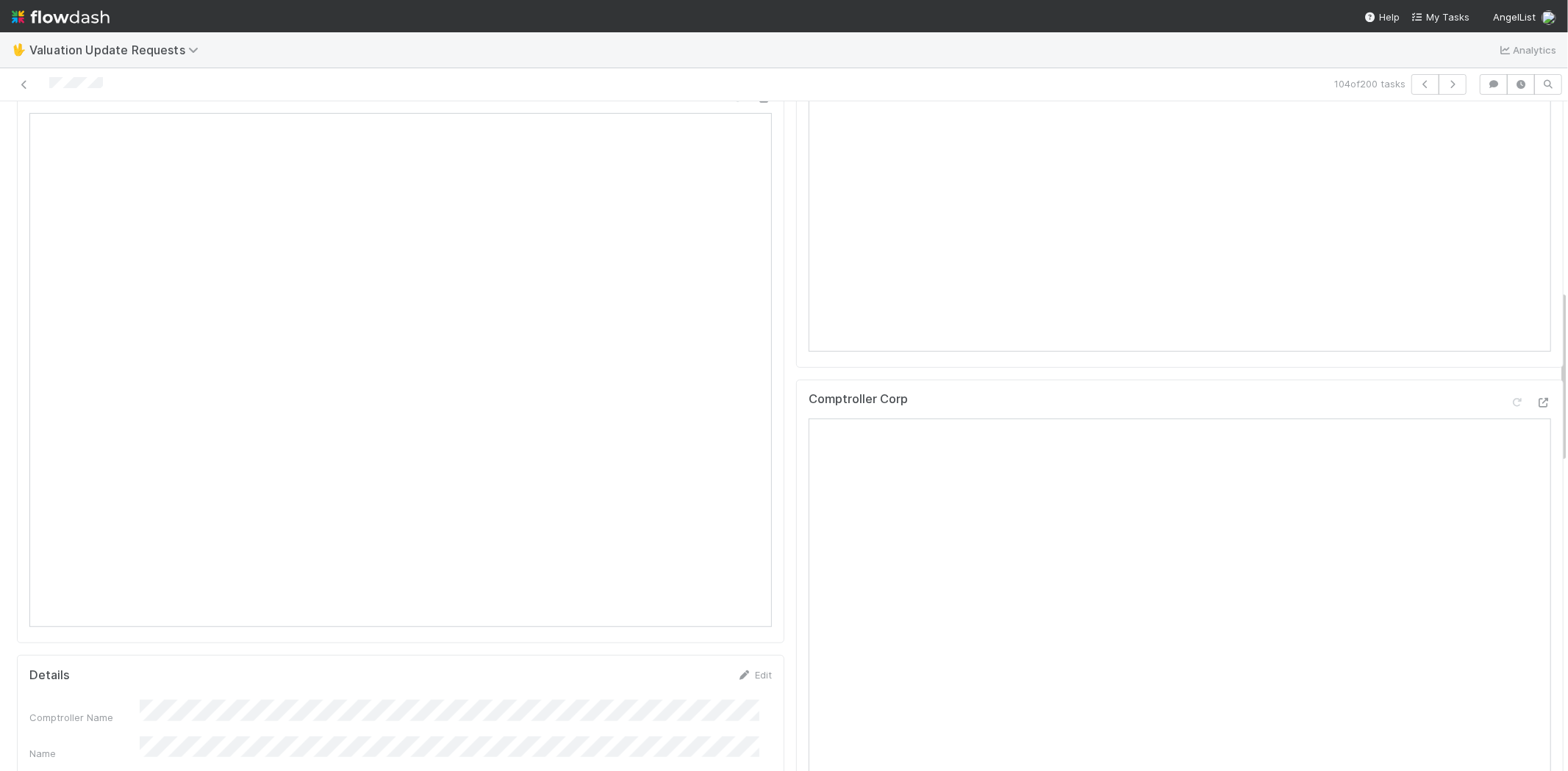
scroll to position [734, 0]
click at [1537, 329] on icon at bounding box center [1544, 324] width 14 height 10
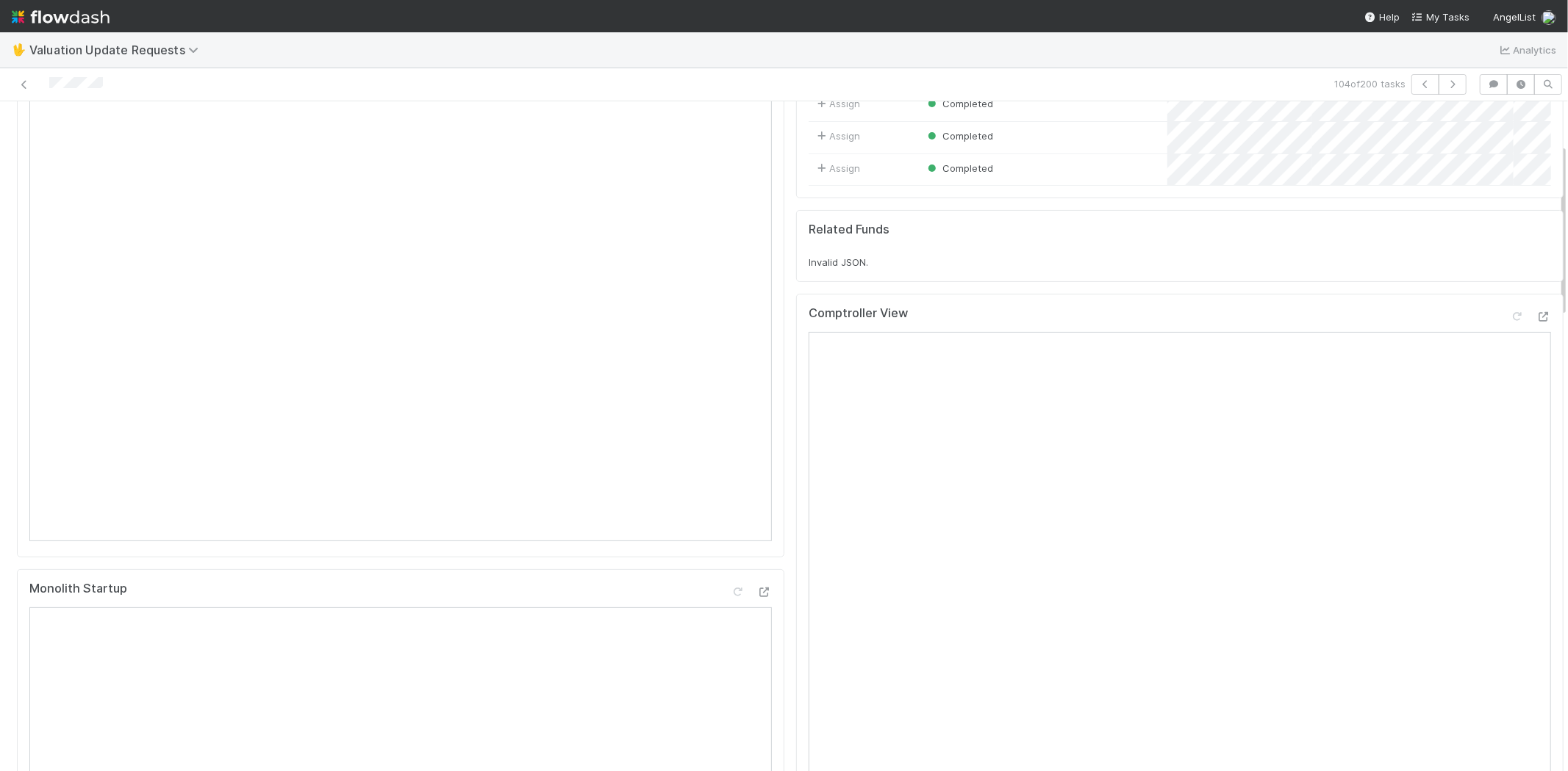
scroll to position [163, 0]
click at [1510, 320] on icon at bounding box center [1517, 315] width 14 height 10
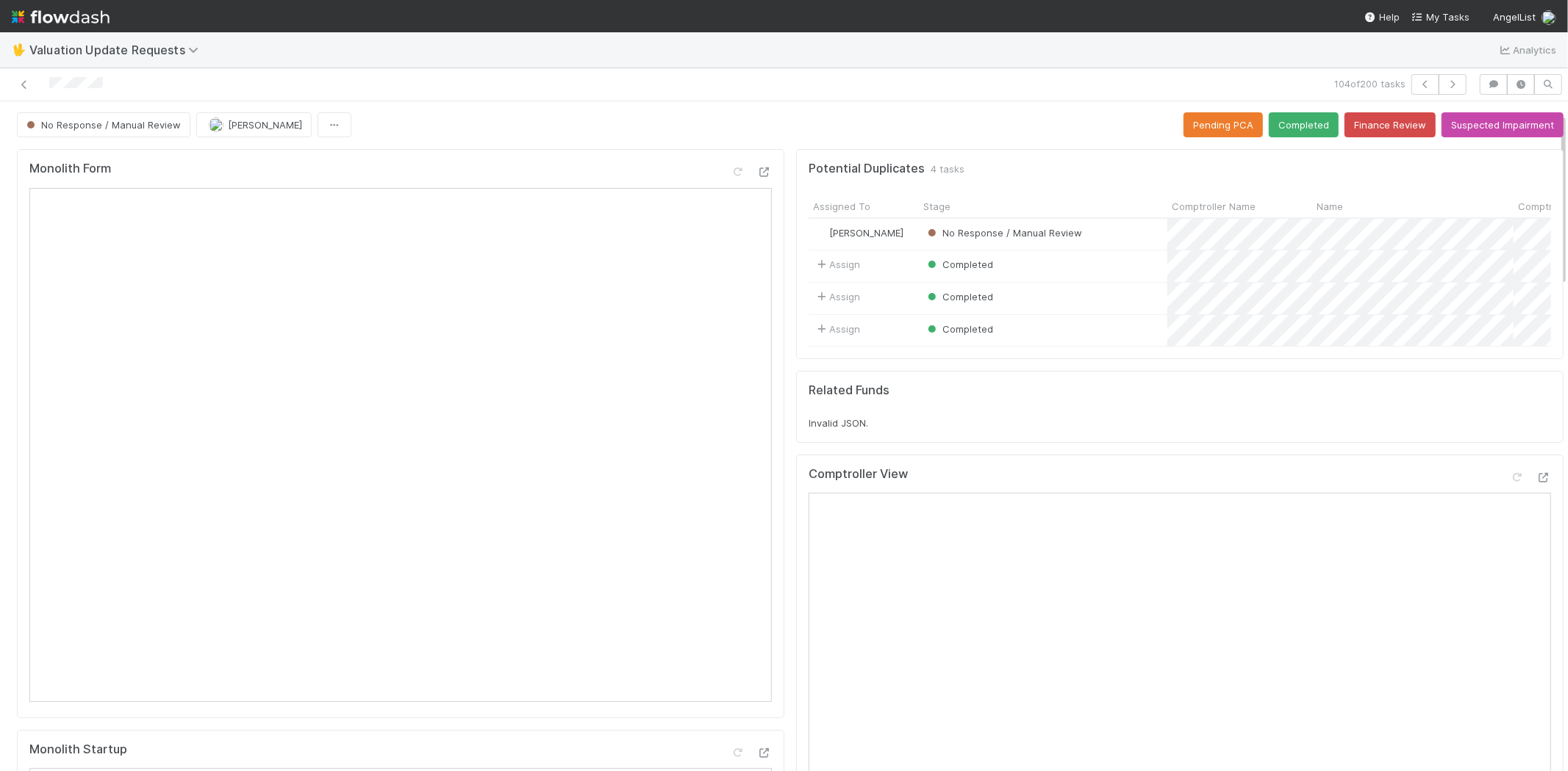
scroll to position [0, 0]
click at [1269, 132] on button "Completed" at bounding box center [1304, 126] width 70 height 25
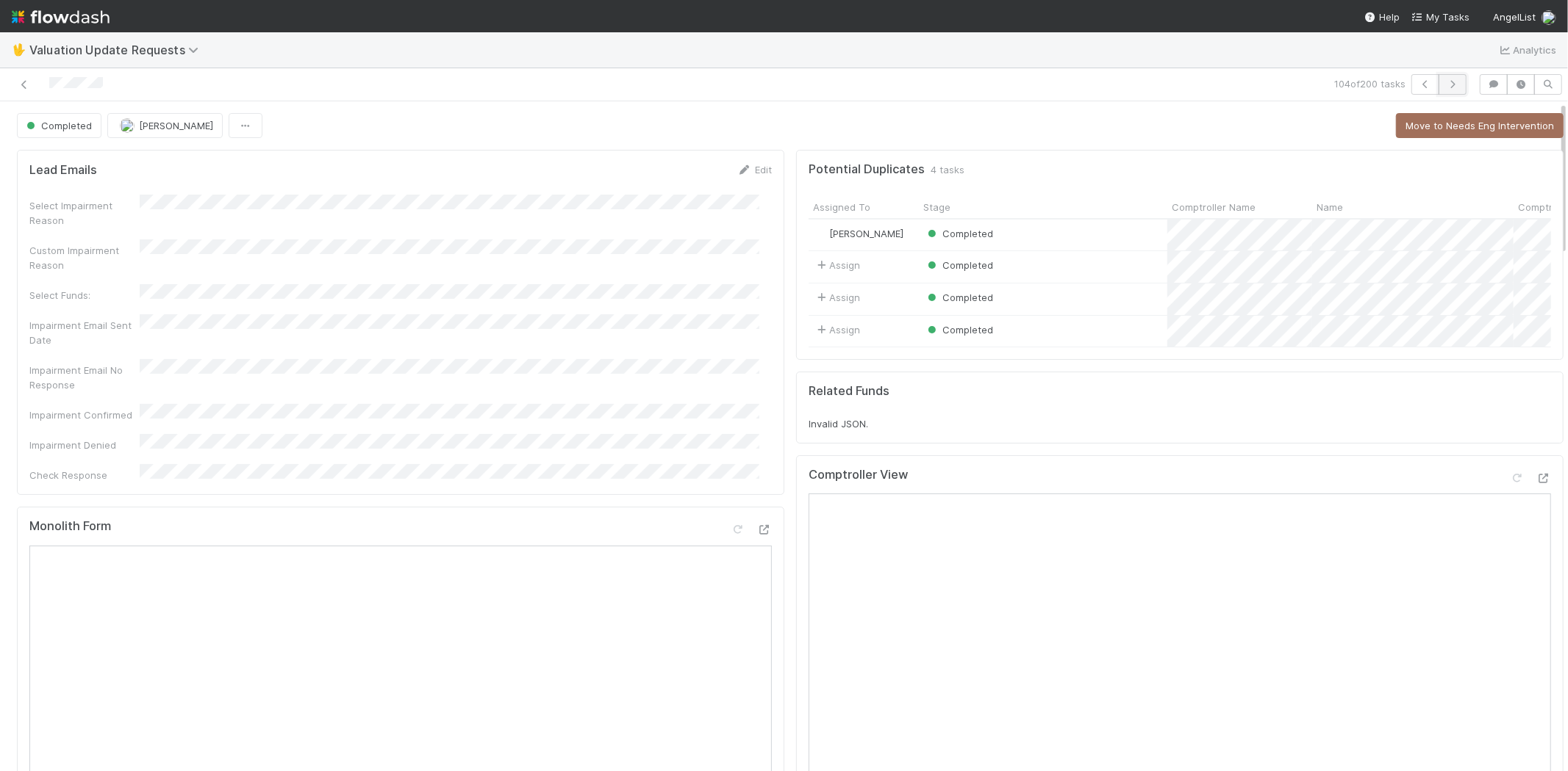
click at [1446, 85] on icon "button" at bounding box center [1452, 85] width 14 height 9
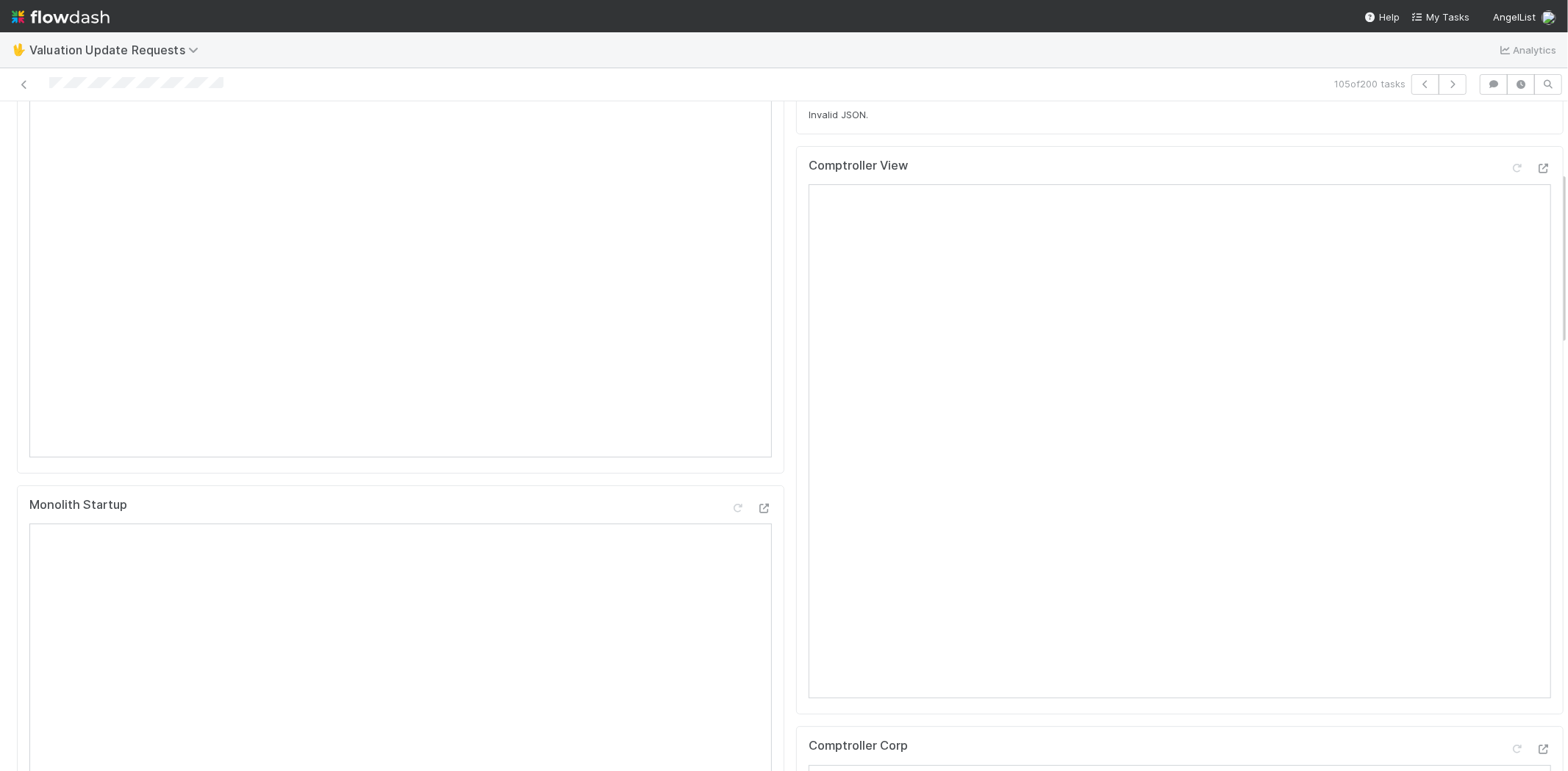
scroll to position [571, 0]
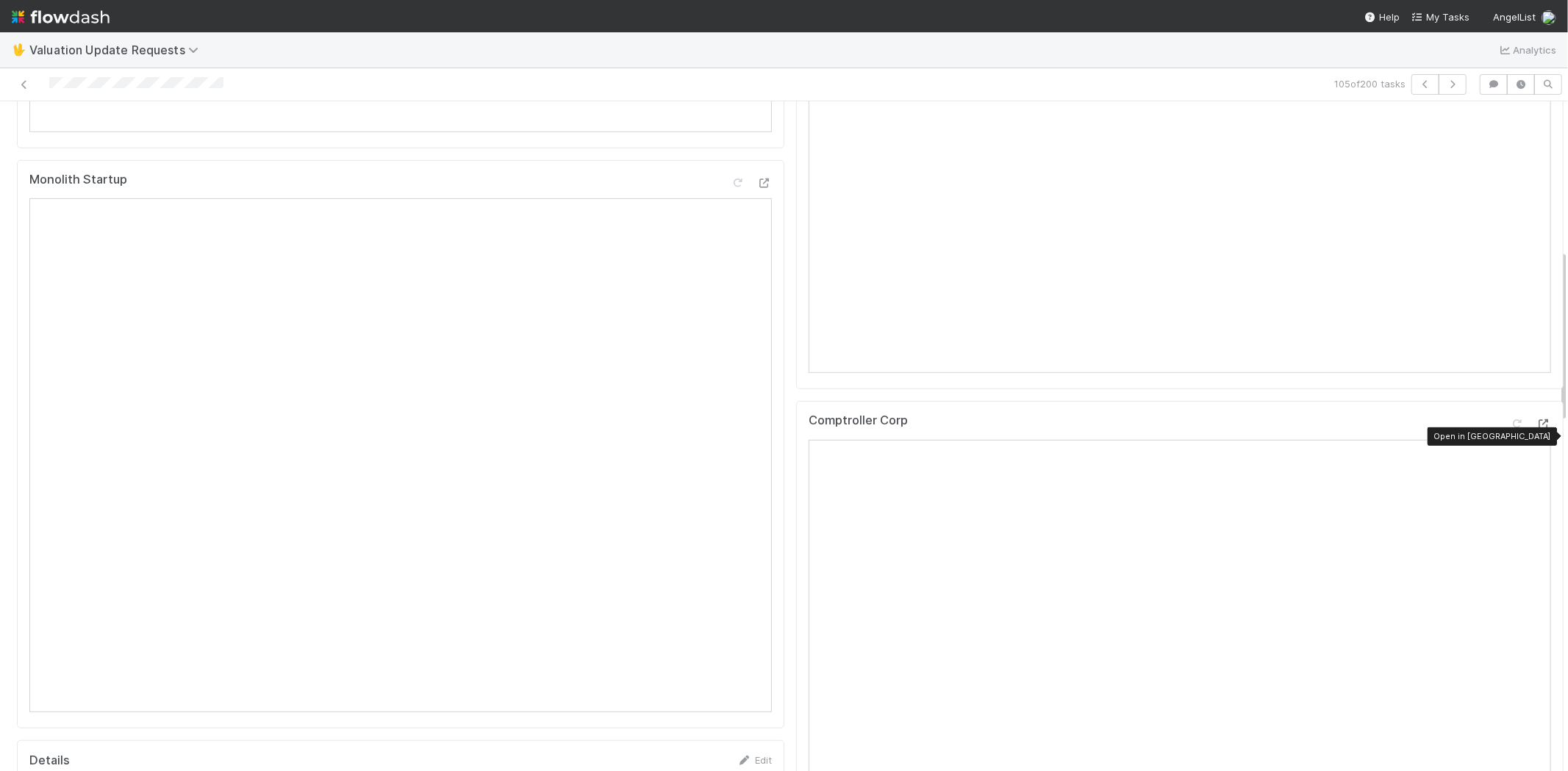
click at [1537, 429] on icon at bounding box center [1544, 424] width 14 height 10
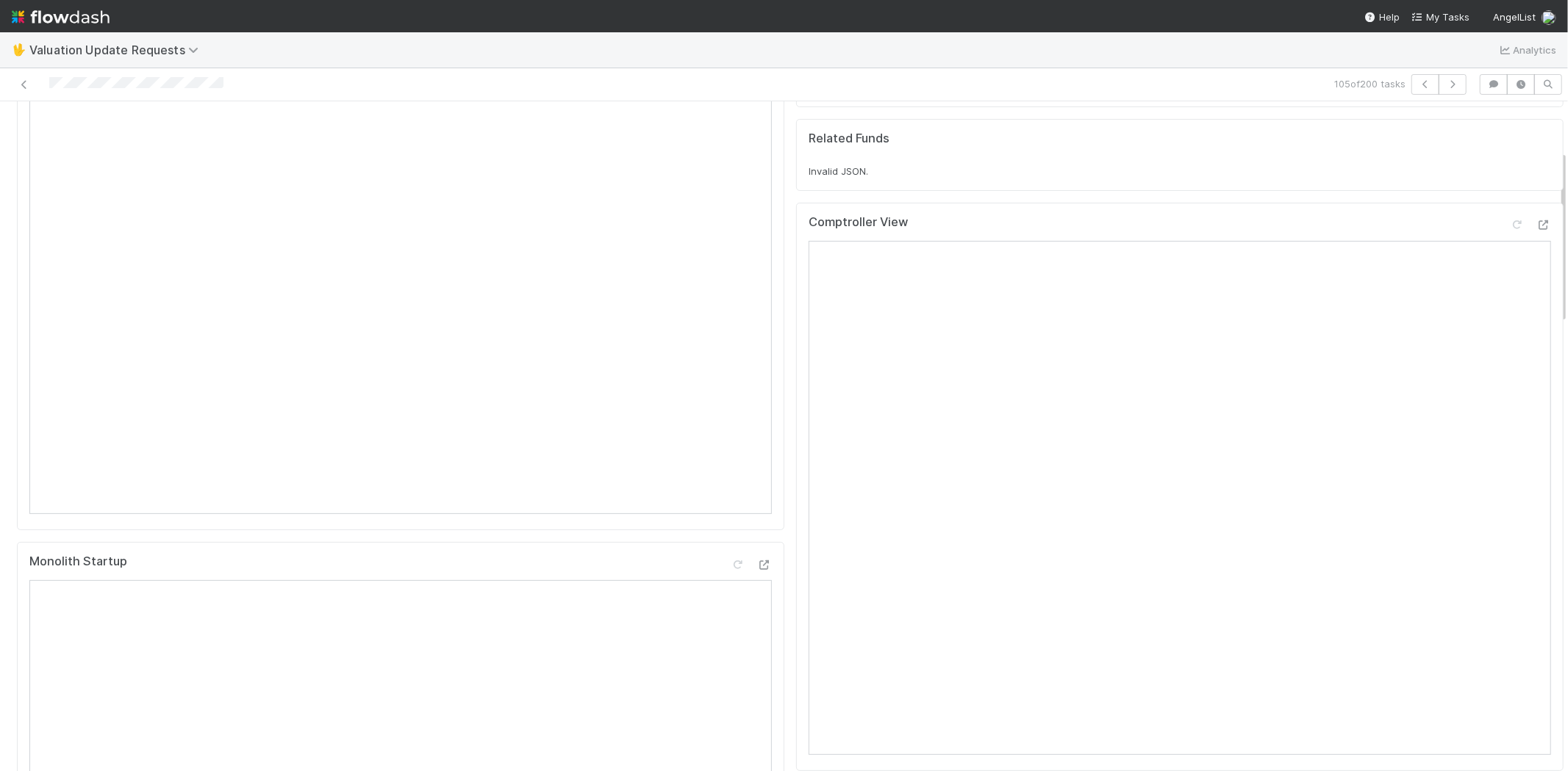
scroll to position [163, 0]
click at [1510, 255] on icon at bounding box center [1517, 251] width 14 height 10
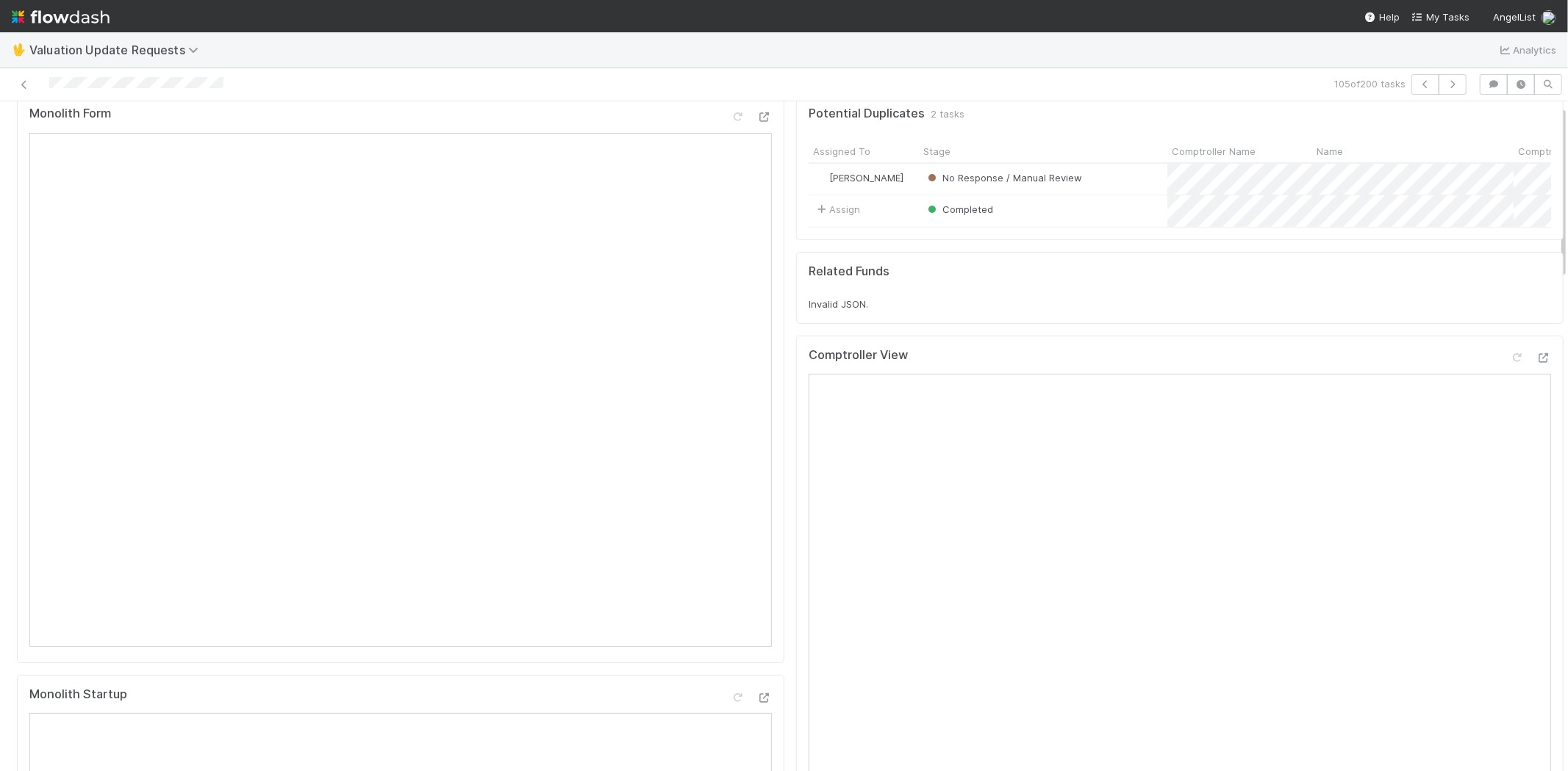
scroll to position [0, 0]
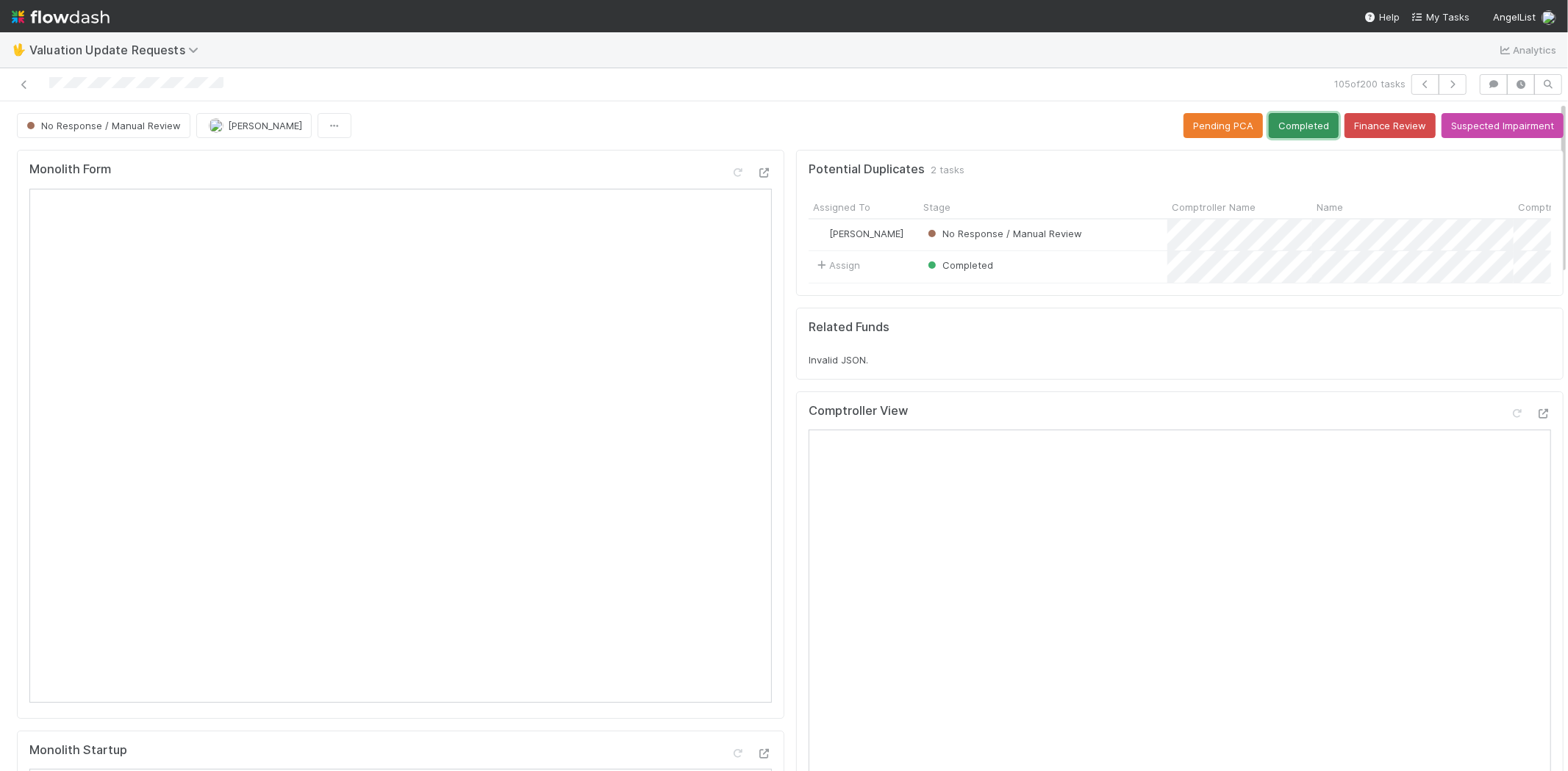
click at [1280, 125] on button "Completed" at bounding box center [1304, 126] width 70 height 25
click at [1448, 83] on button "button" at bounding box center [1452, 84] width 28 height 21
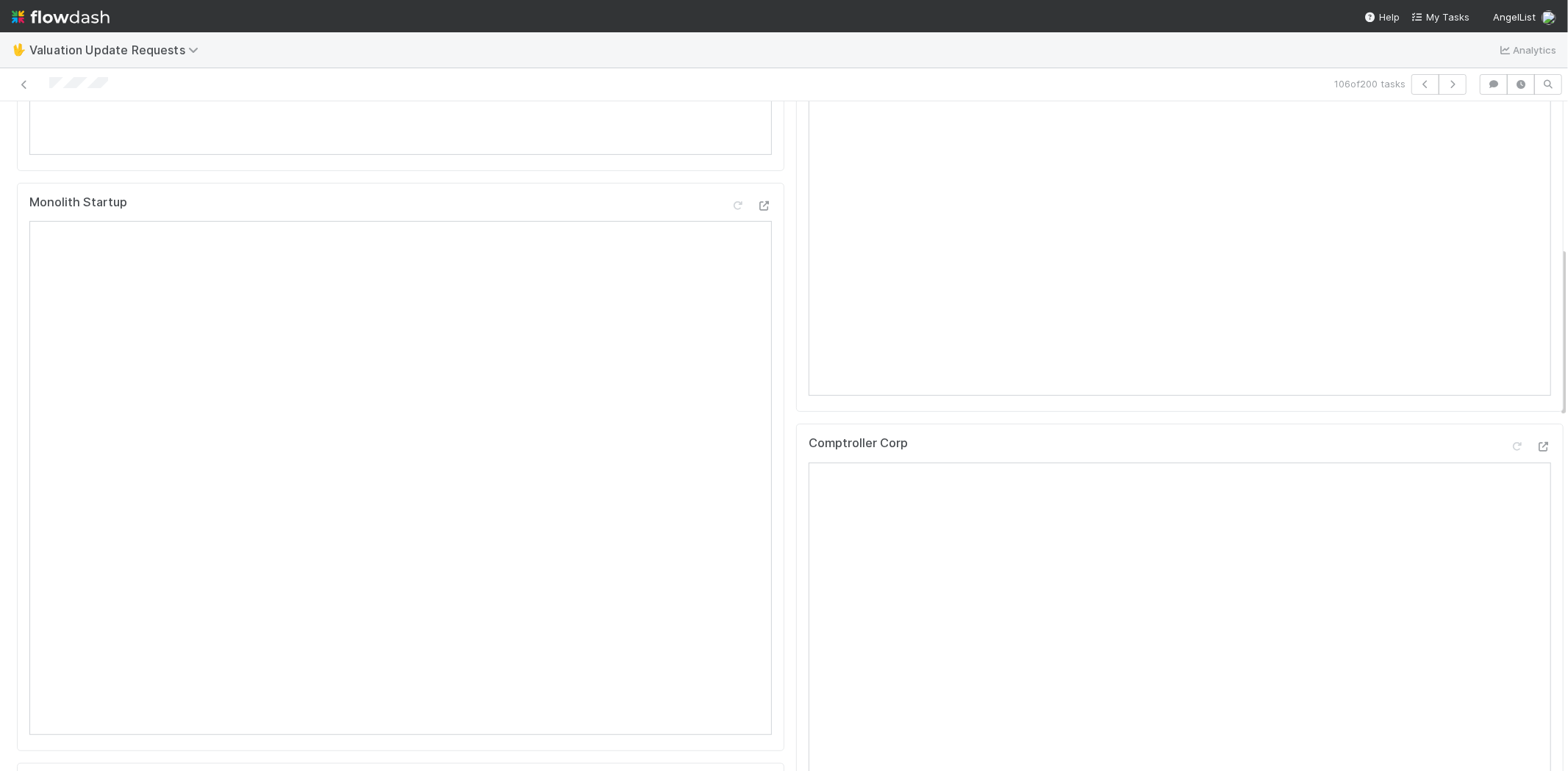
scroll to position [571, 0]
click at [1537, 429] on icon at bounding box center [1544, 424] width 14 height 10
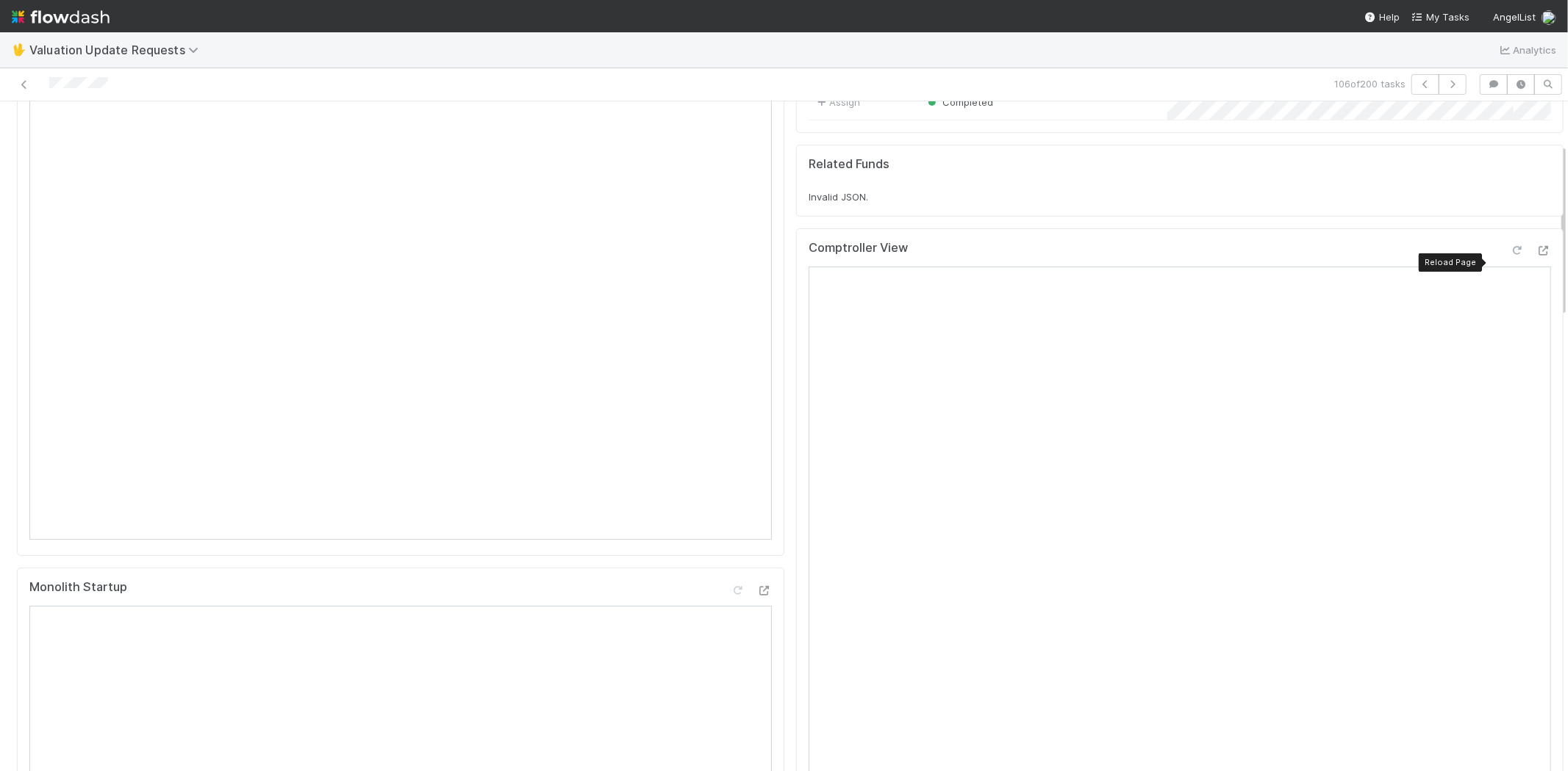
click at [1510, 255] on icon at bounding box center [1517, 251] width 14 height 10
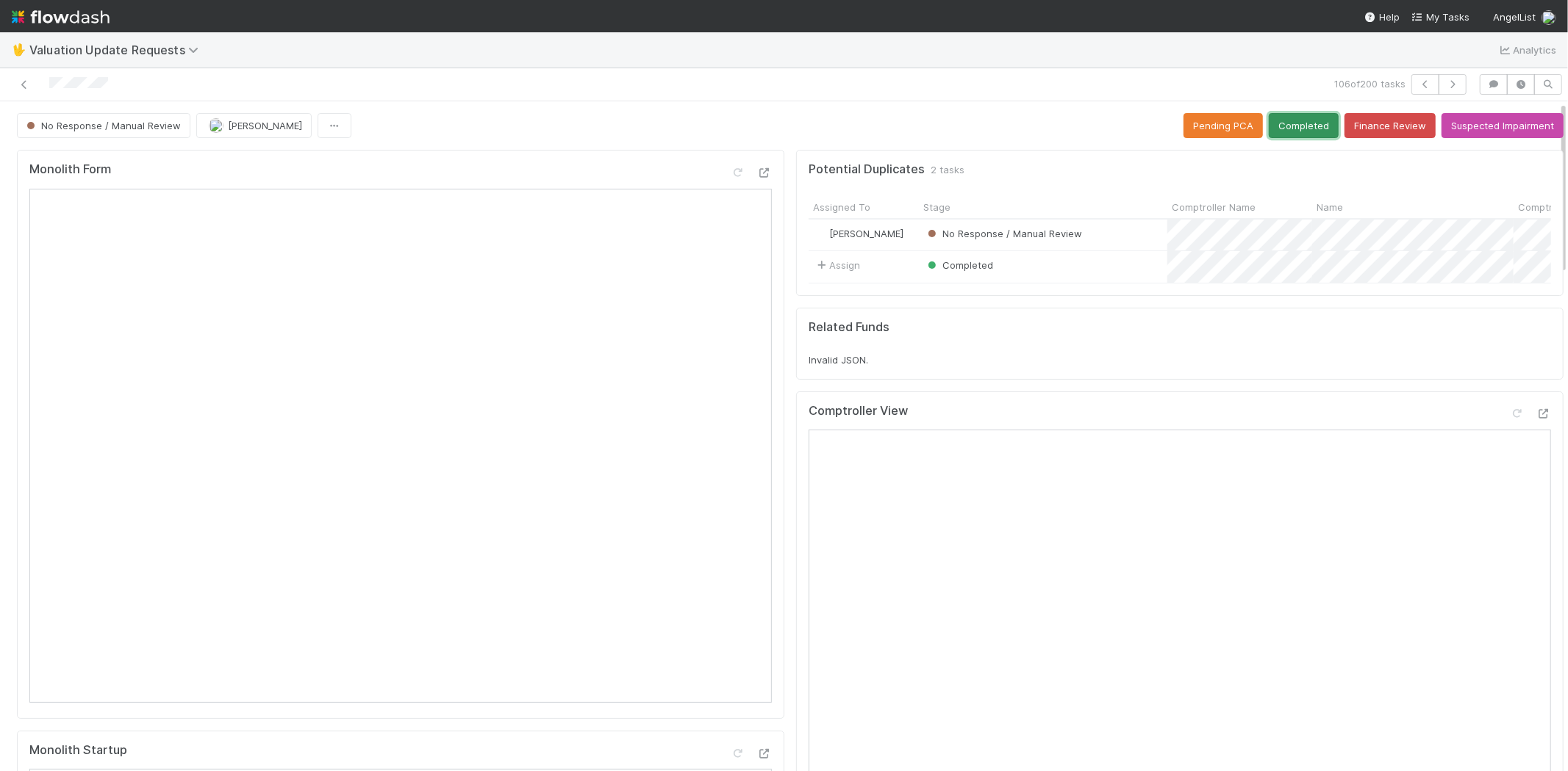
click at [1290, 127] on button "Completed" at bounding box center [1304, 126] width 70 height 25
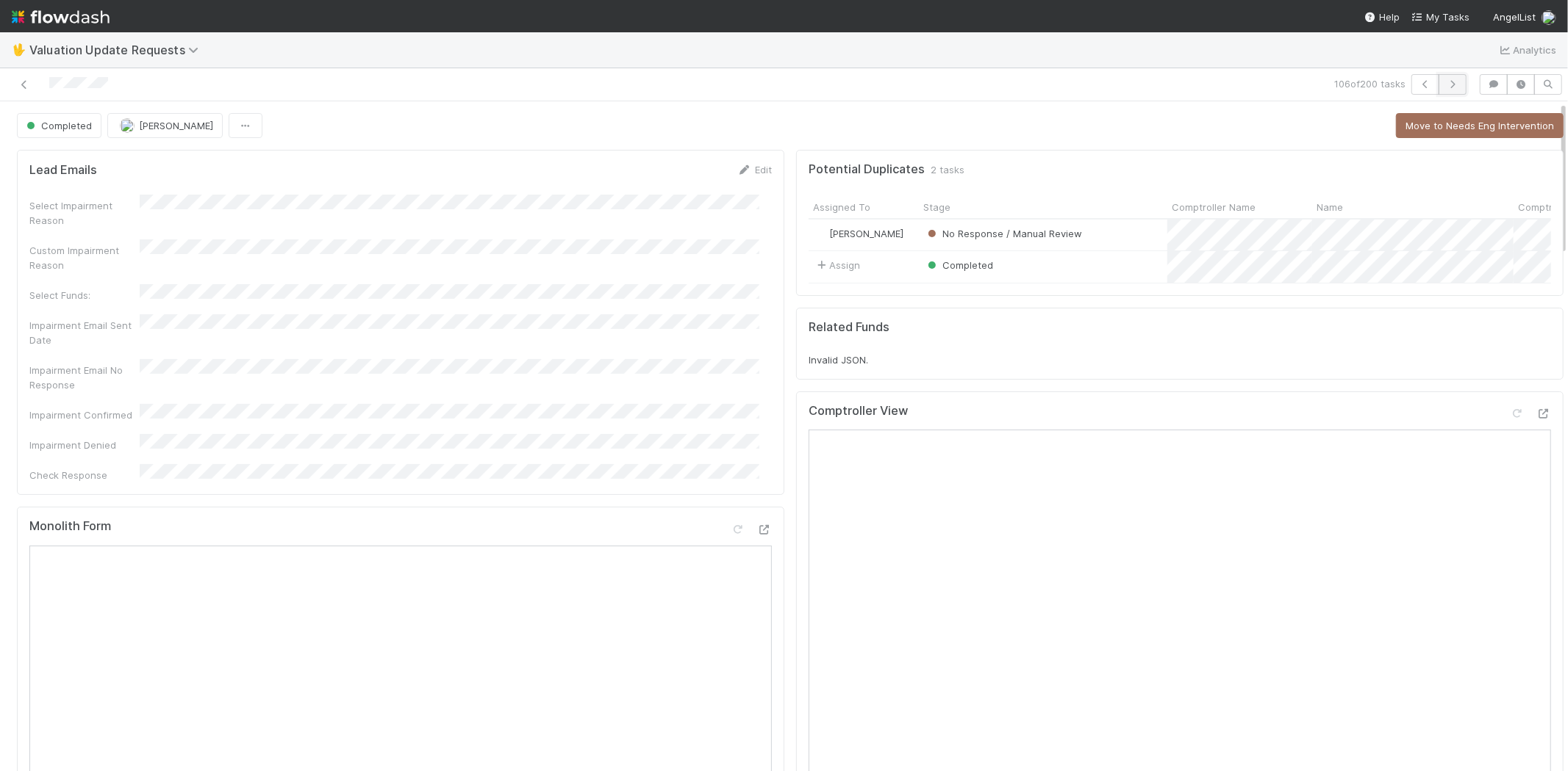
click at [1449, 79] on button "button" at bounding box center [1452, 84] width 28 height 21
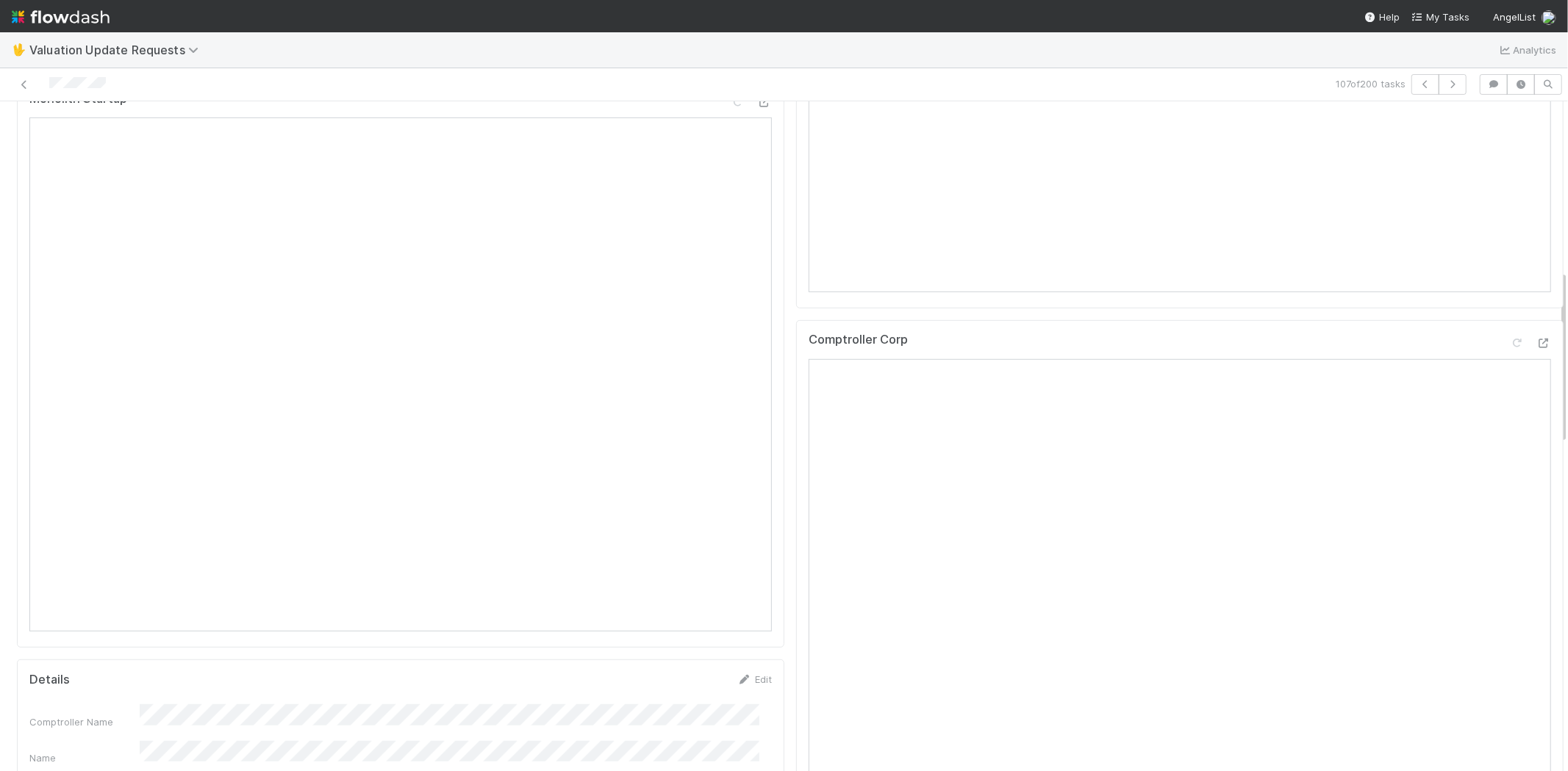
scroll to position [652, 0]
click at [1537, 350] on div at bounding box center [1544, 342] width 14 height 14
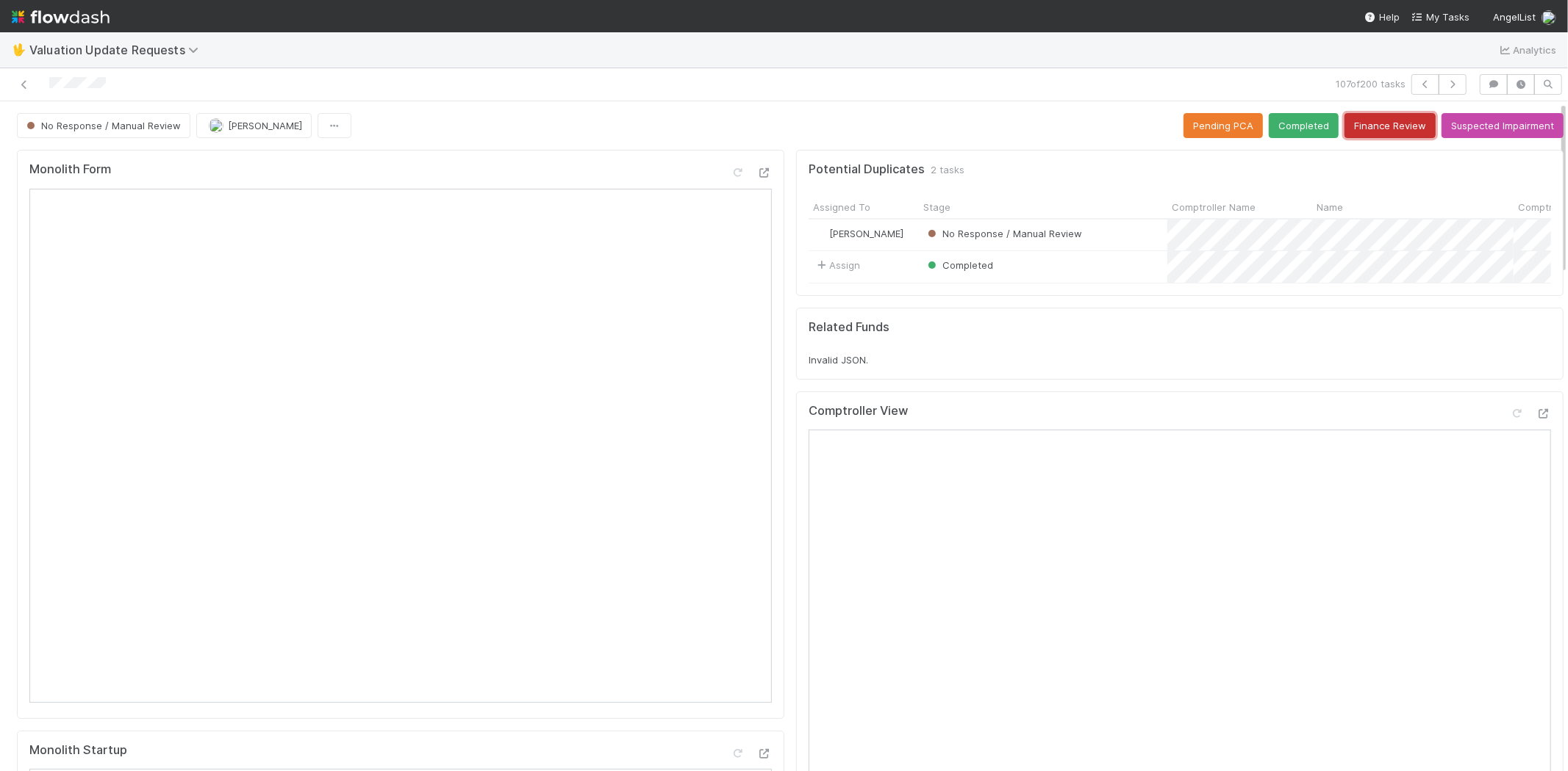
click at [1356, 127] on button "Finance Review" at bounding box center [1390, 126] width 91 height 25
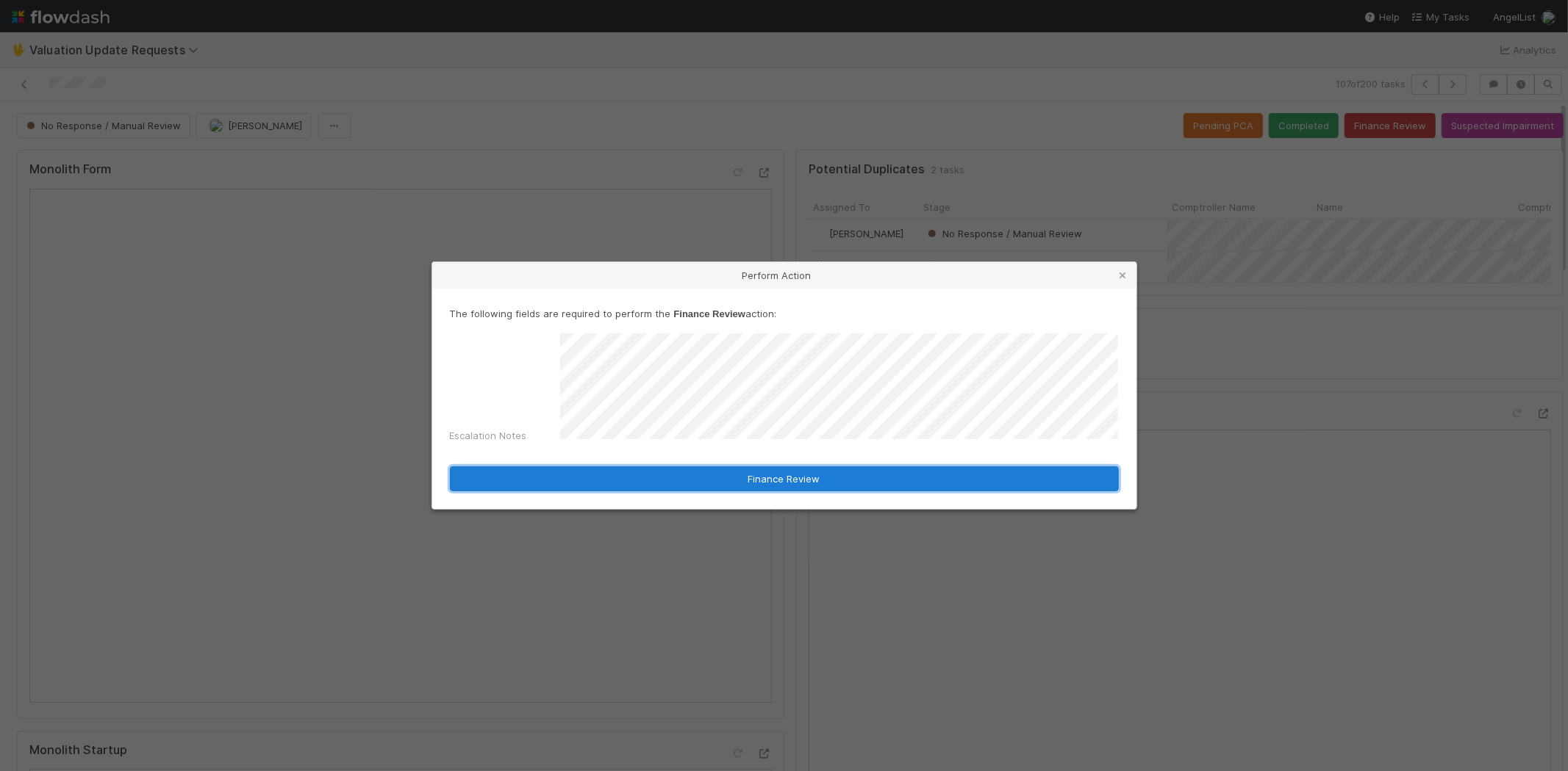
click at [679, 480] on button "Finance Review" at bounding box center [784, 479] width 669 height 25
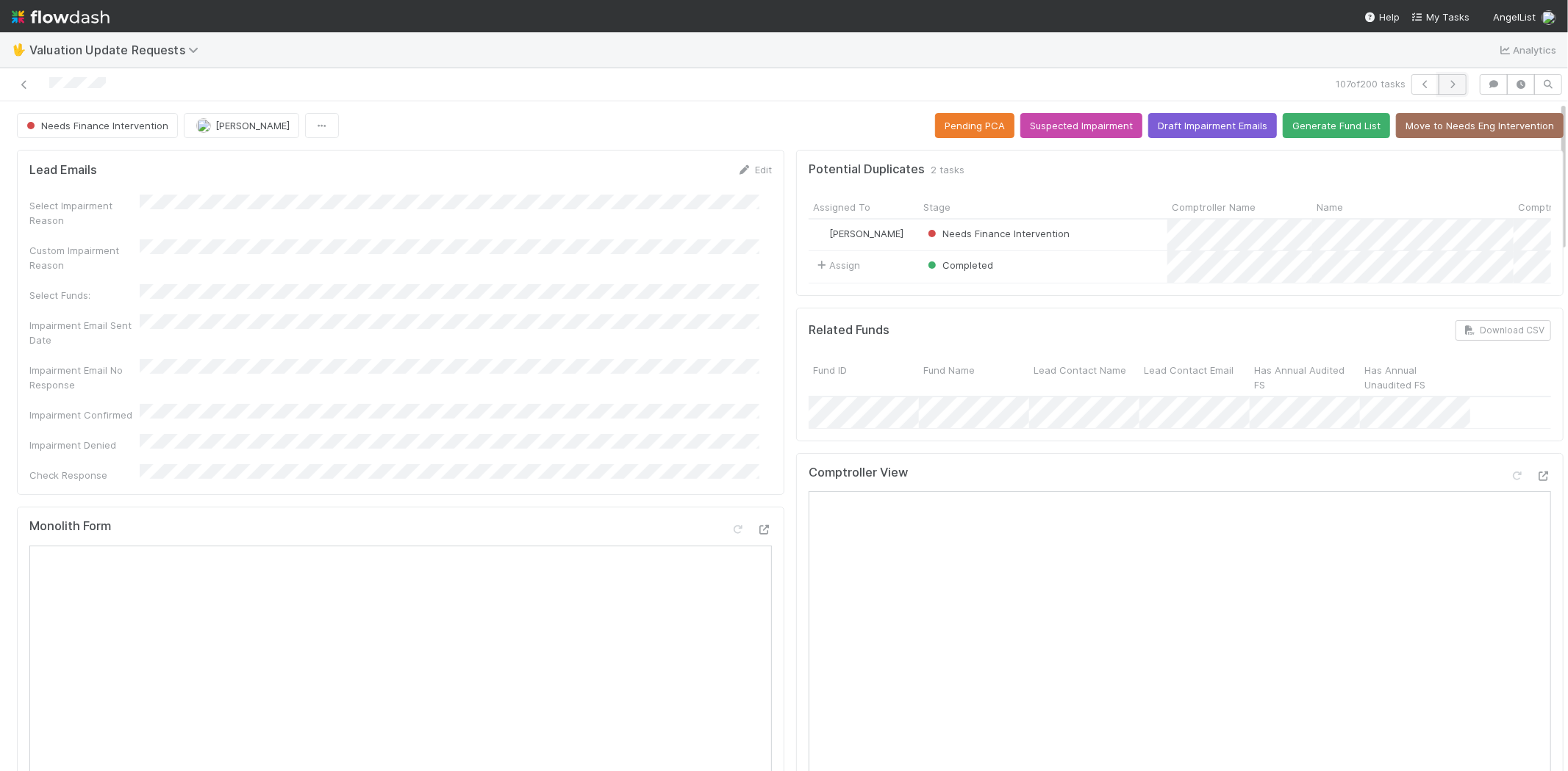
click at [1447, 85] on icon "button" at bounding box center [1452, 85] width 14 height 9
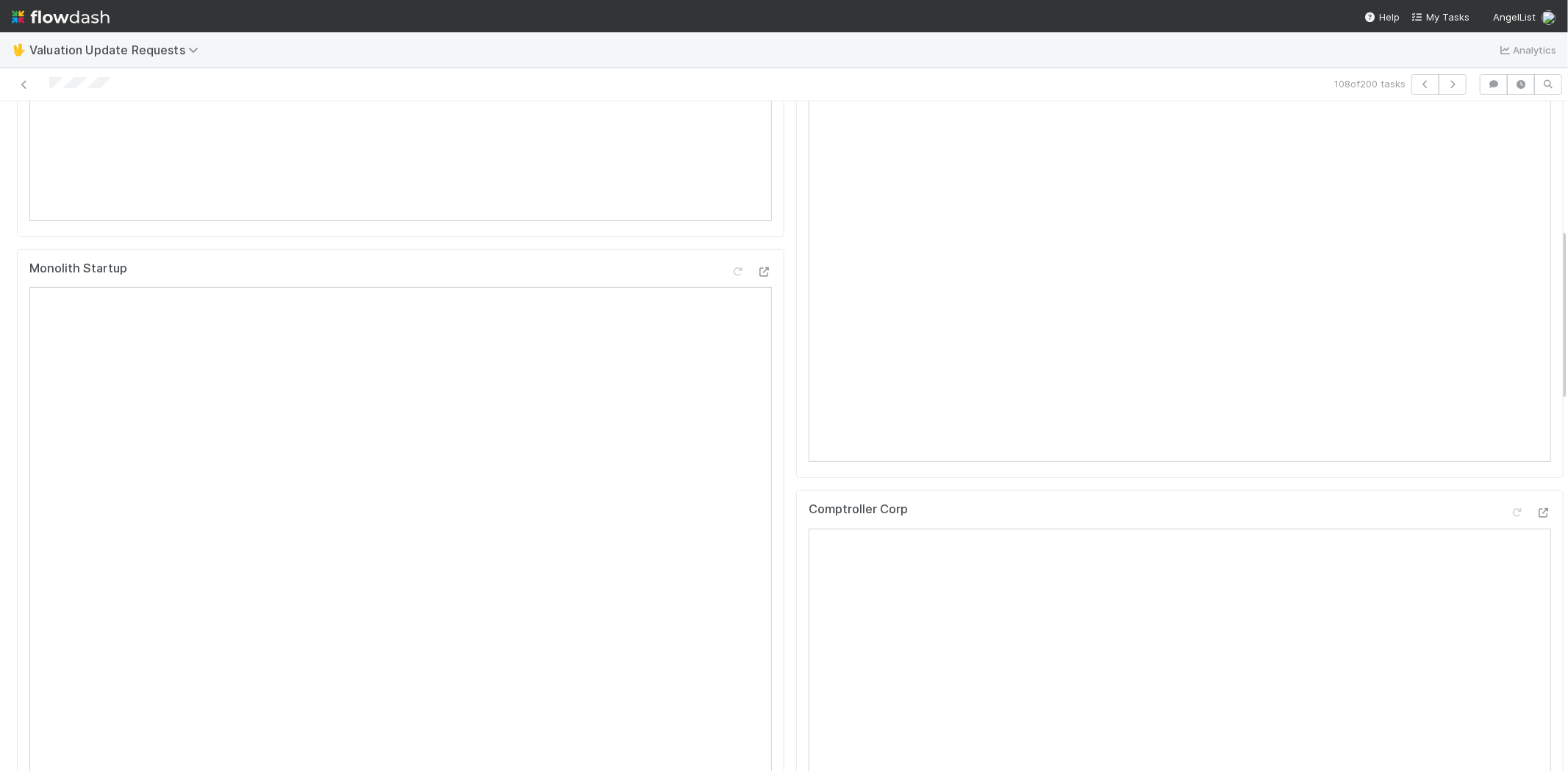
scroll to position [489, 0]
click at [1537, 510] on icon at bounding box center [1544, 505] width 14 height 10
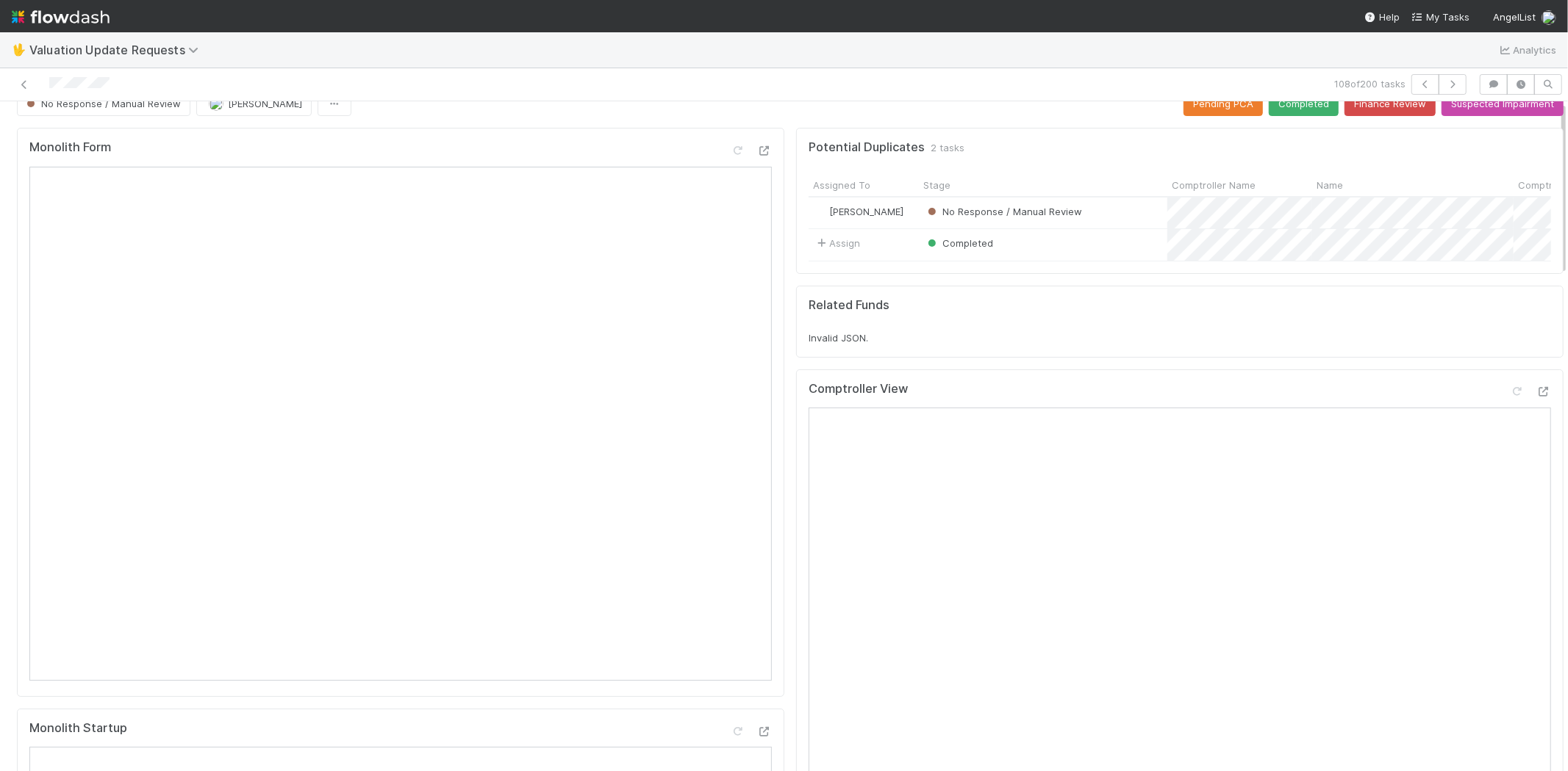
scroll to position [0, 0]
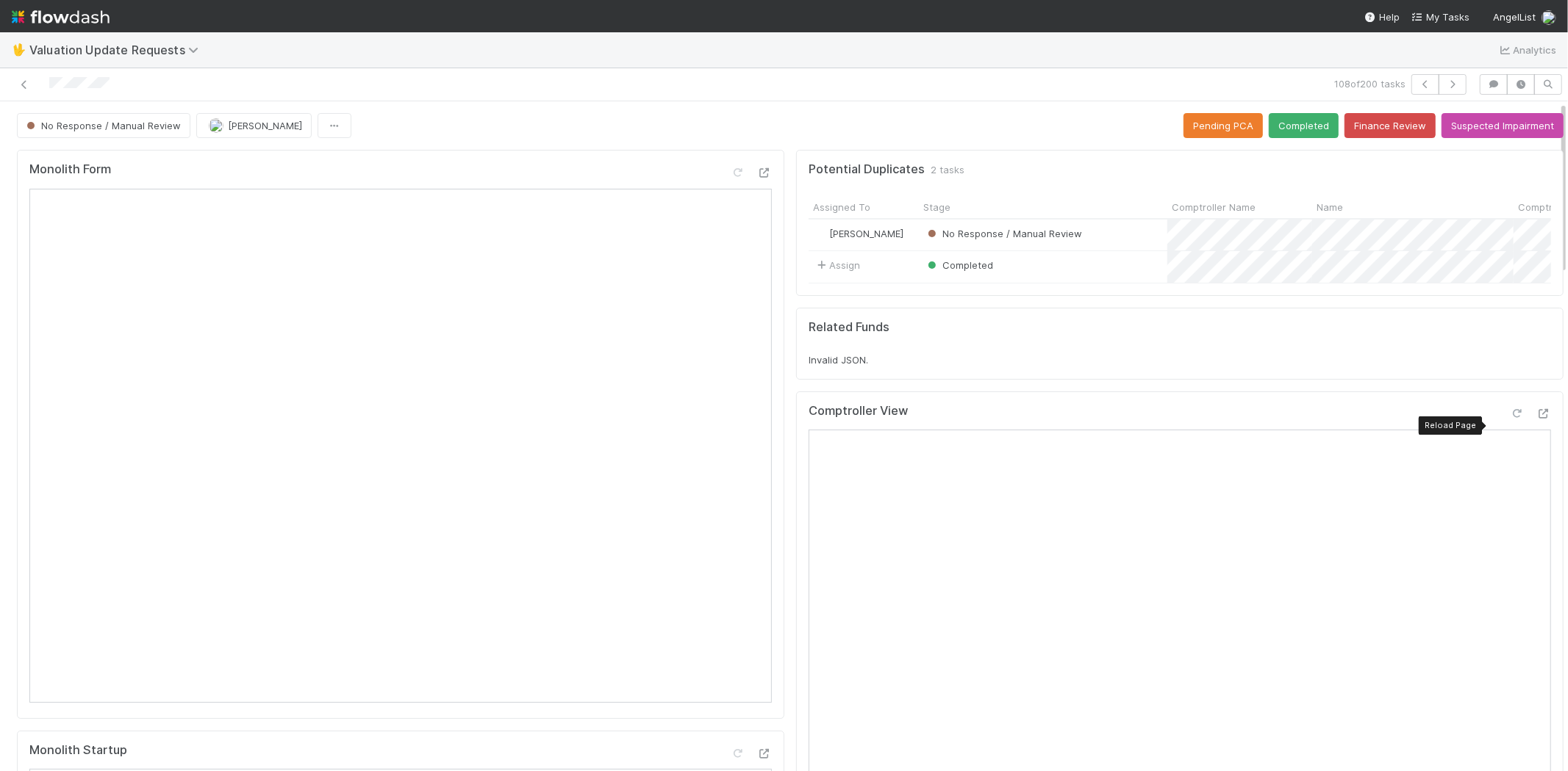
click at [1510, 419] on icon at bounding box center [1517, 414] width 14 height 10
click at [1269, 122] on button "Completed" at bounding box center [1304, 126] width 70 height 25
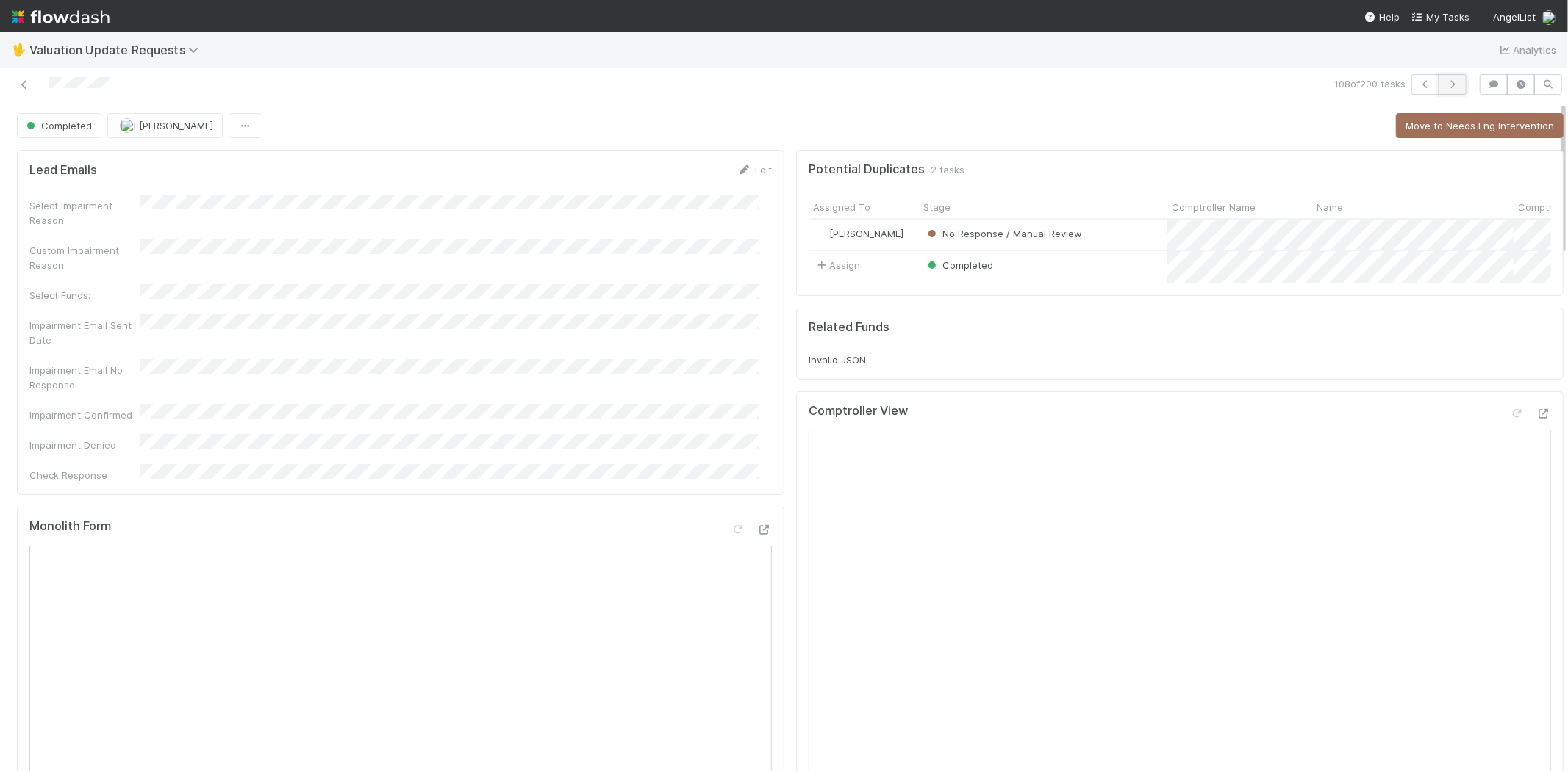
click at [1445, 82] on icon "button" at bounding box center [1452, 85] width 14 height 9
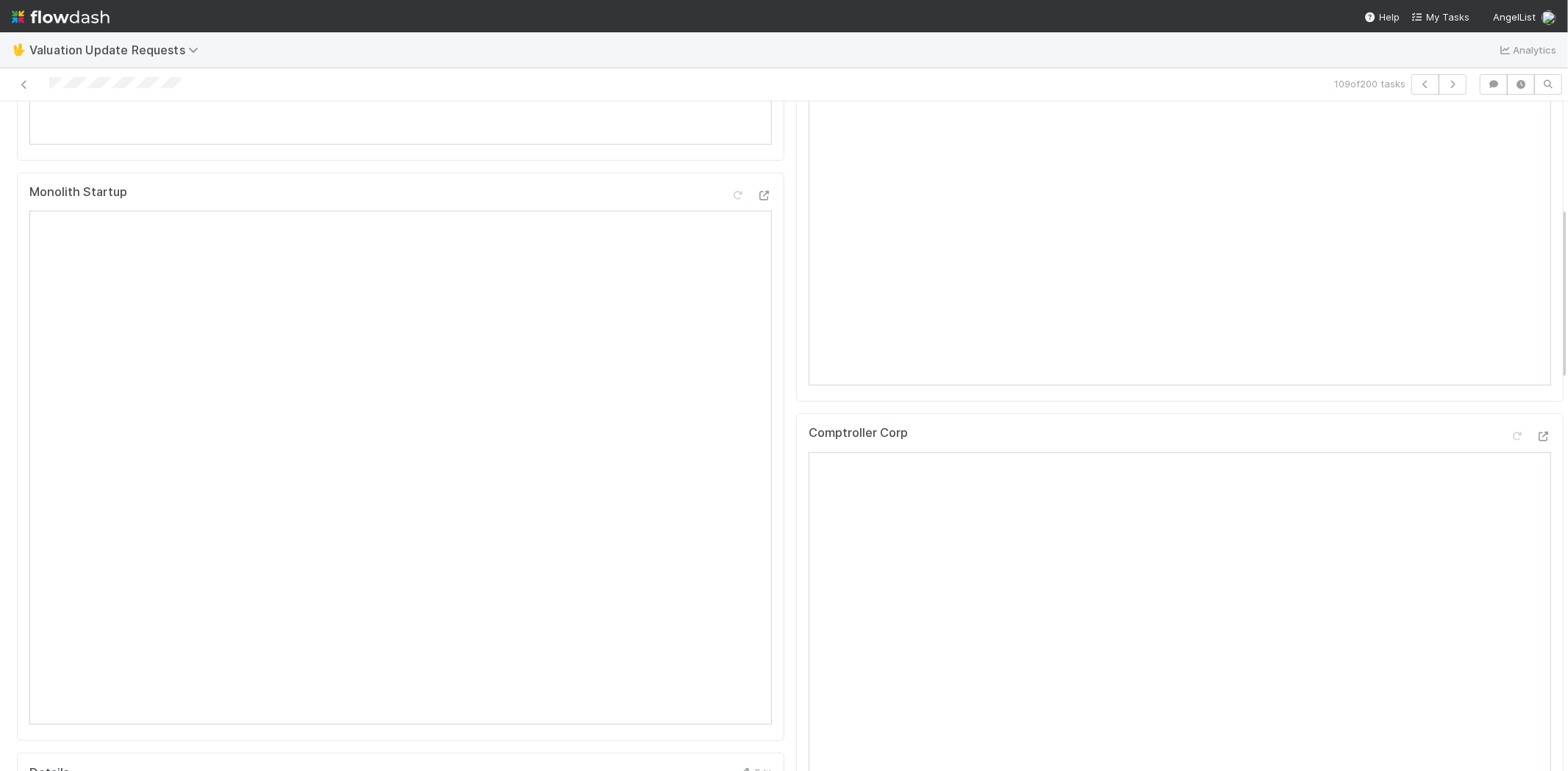
scroll to position [571, 0]
click at [1537, 431] on div at bounding box center [1544, 424] width 14 height 14
click at [1445, 81] on icon "button" at bounding box center [1452, 85] width 14 height 9
click at [1537, 174] on icon at bounding box center [1544, 169] width 14 height 10
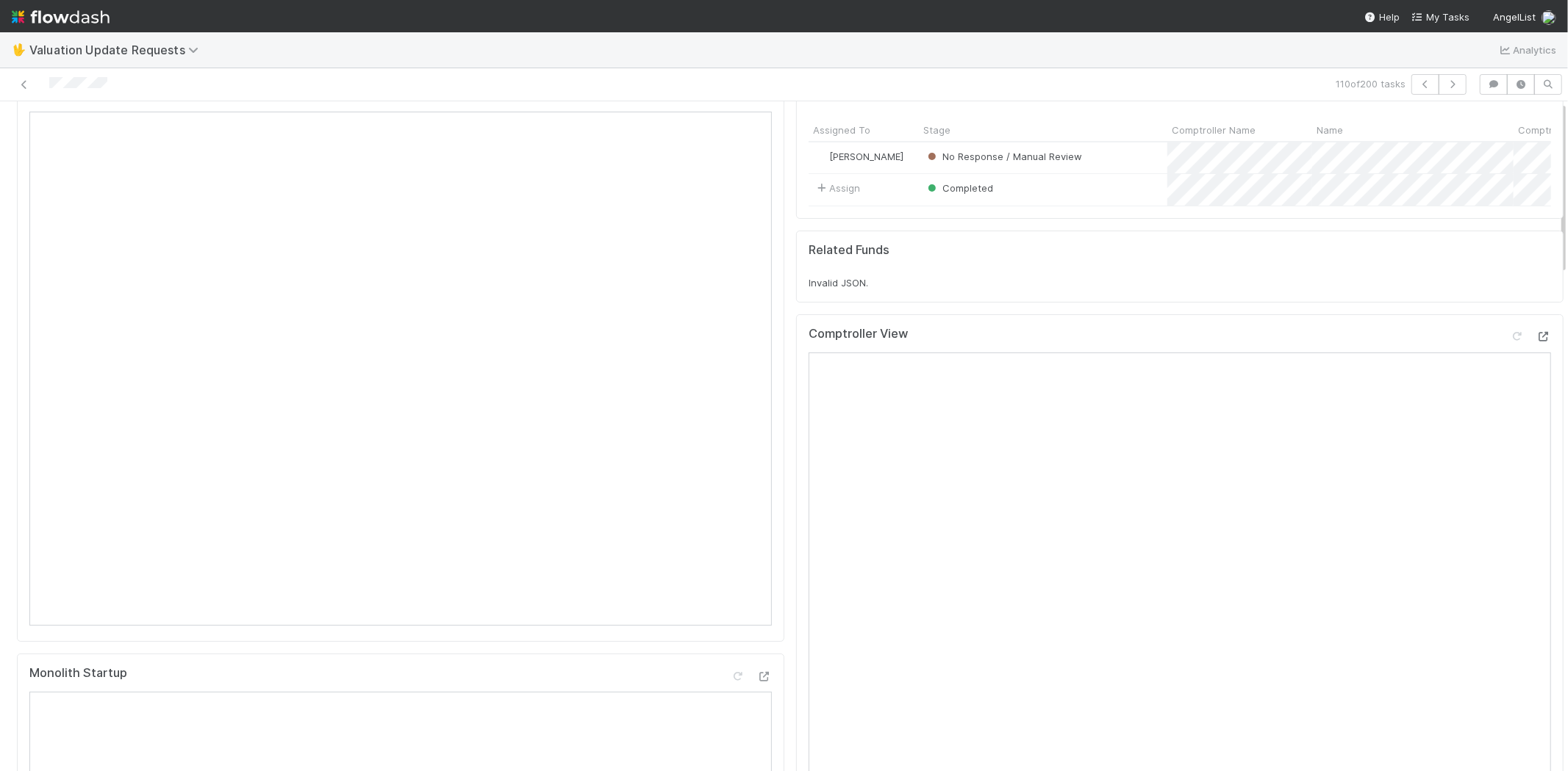
scroll to position [0, 0]
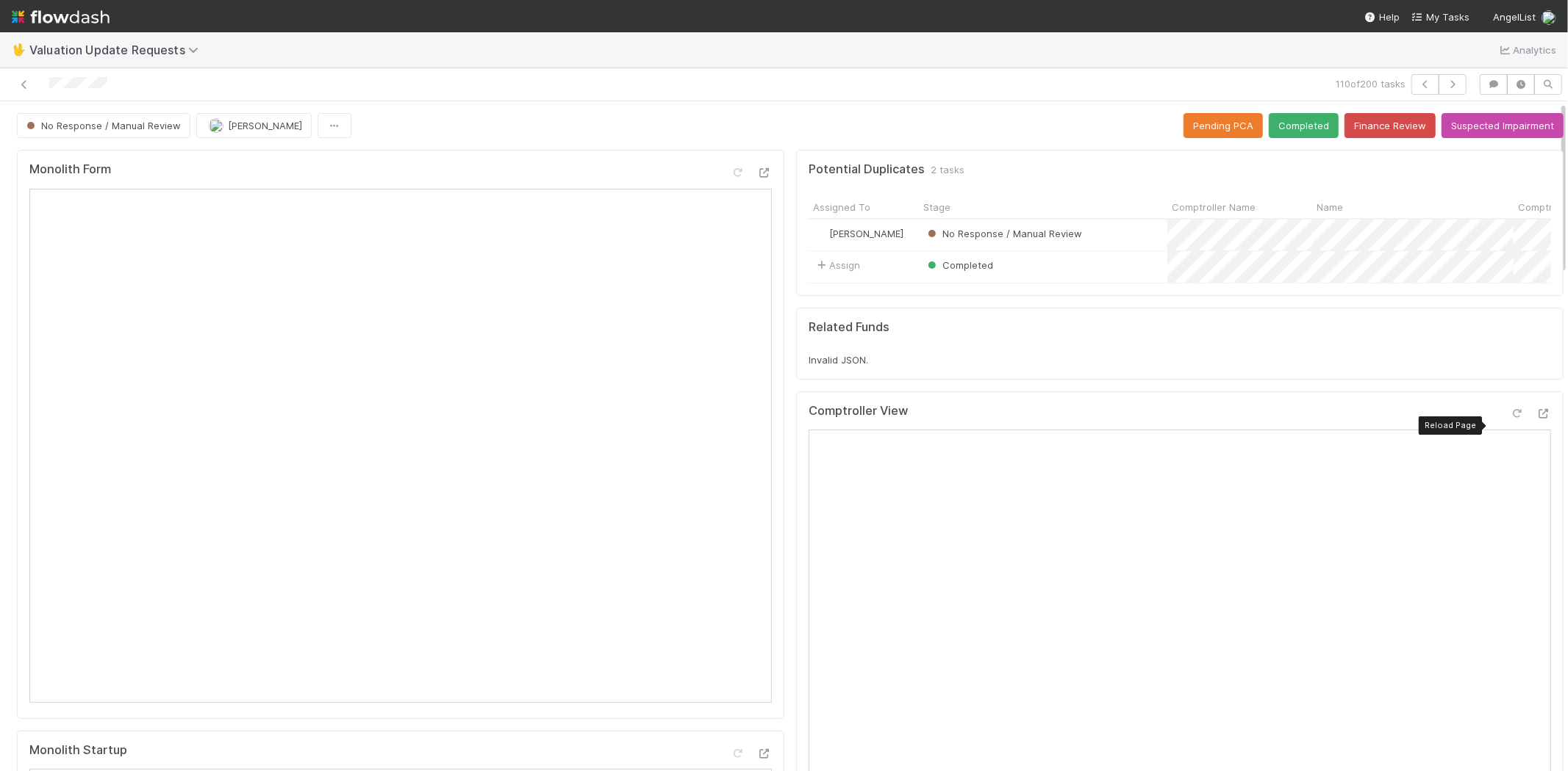
click at [1510, 419] on icon at bounding box center [1517, 414] width 14 height 10
drag, startPoint x: 1287, startPoint y: 131, endPoint x: 1195, endPoint y: 145, distance: 93.1
click at [1287, 131] on button "Completed" at bounding box center [1304, 126] width 70 height 25
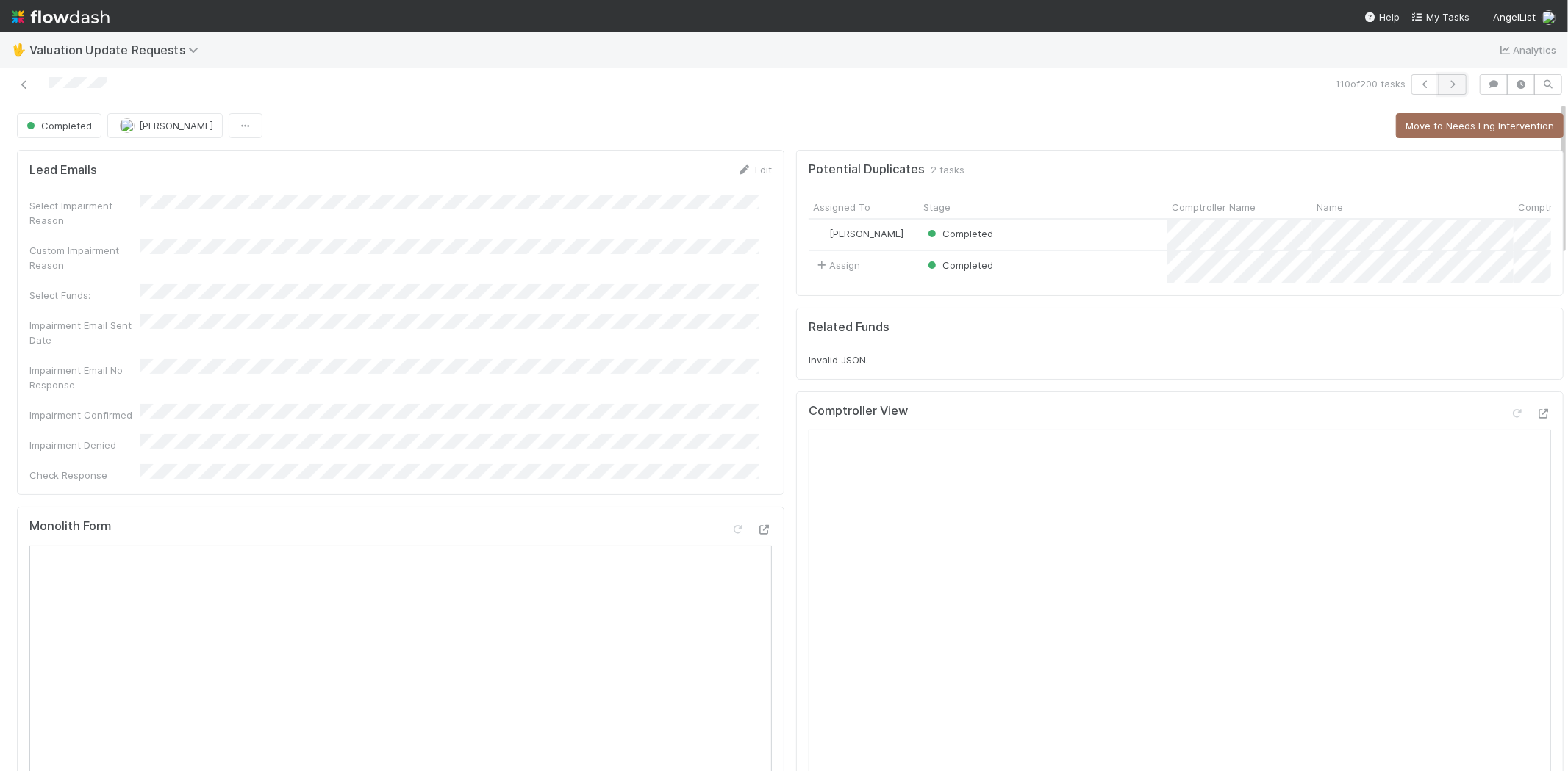
click at [1449, 77] on button "button" at bounding box center [1452, 84] width 28 height 21
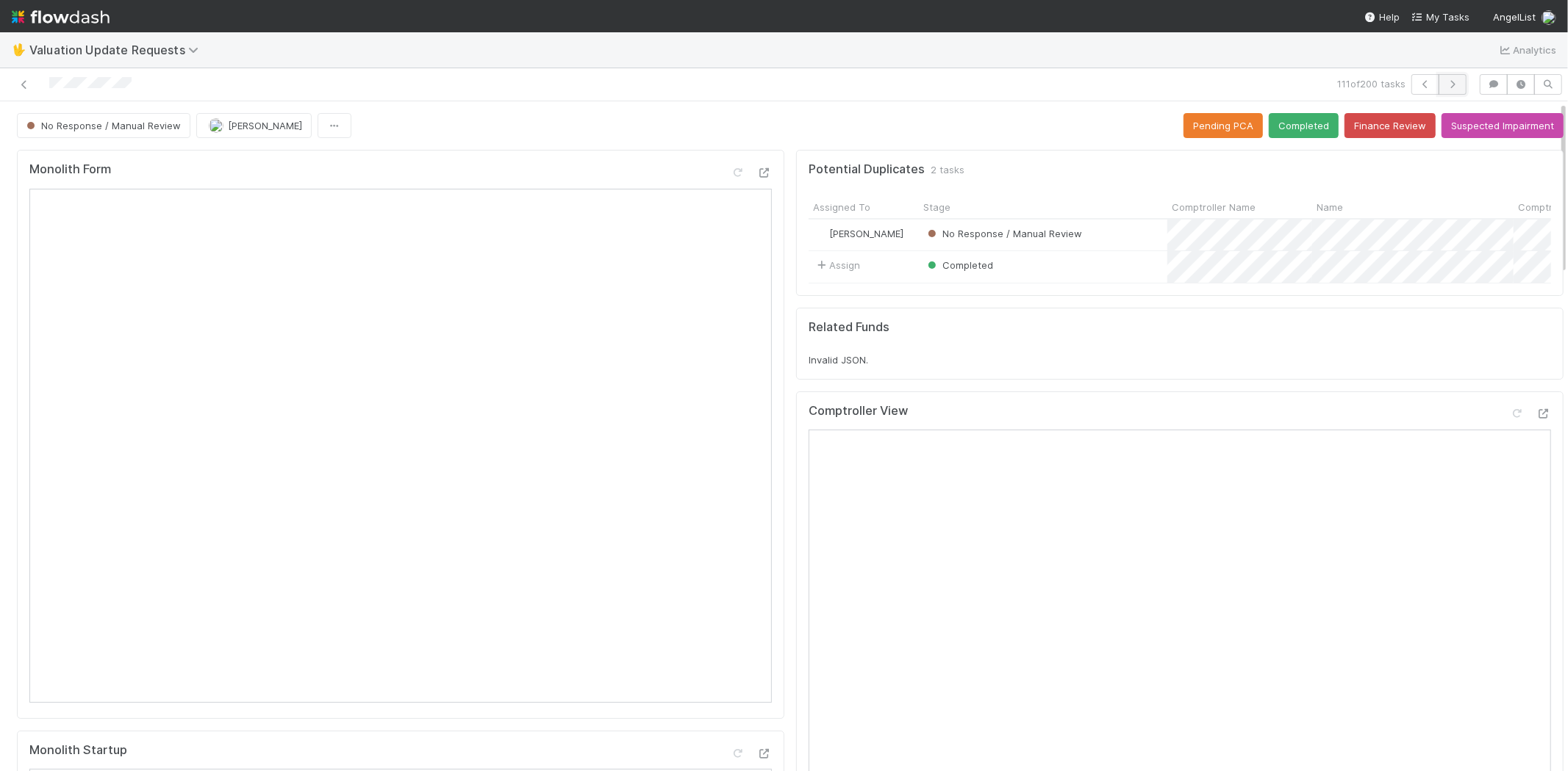
click at [1447, 85] on icon "button" at bounding box center [1452, 85] width 14 height 9
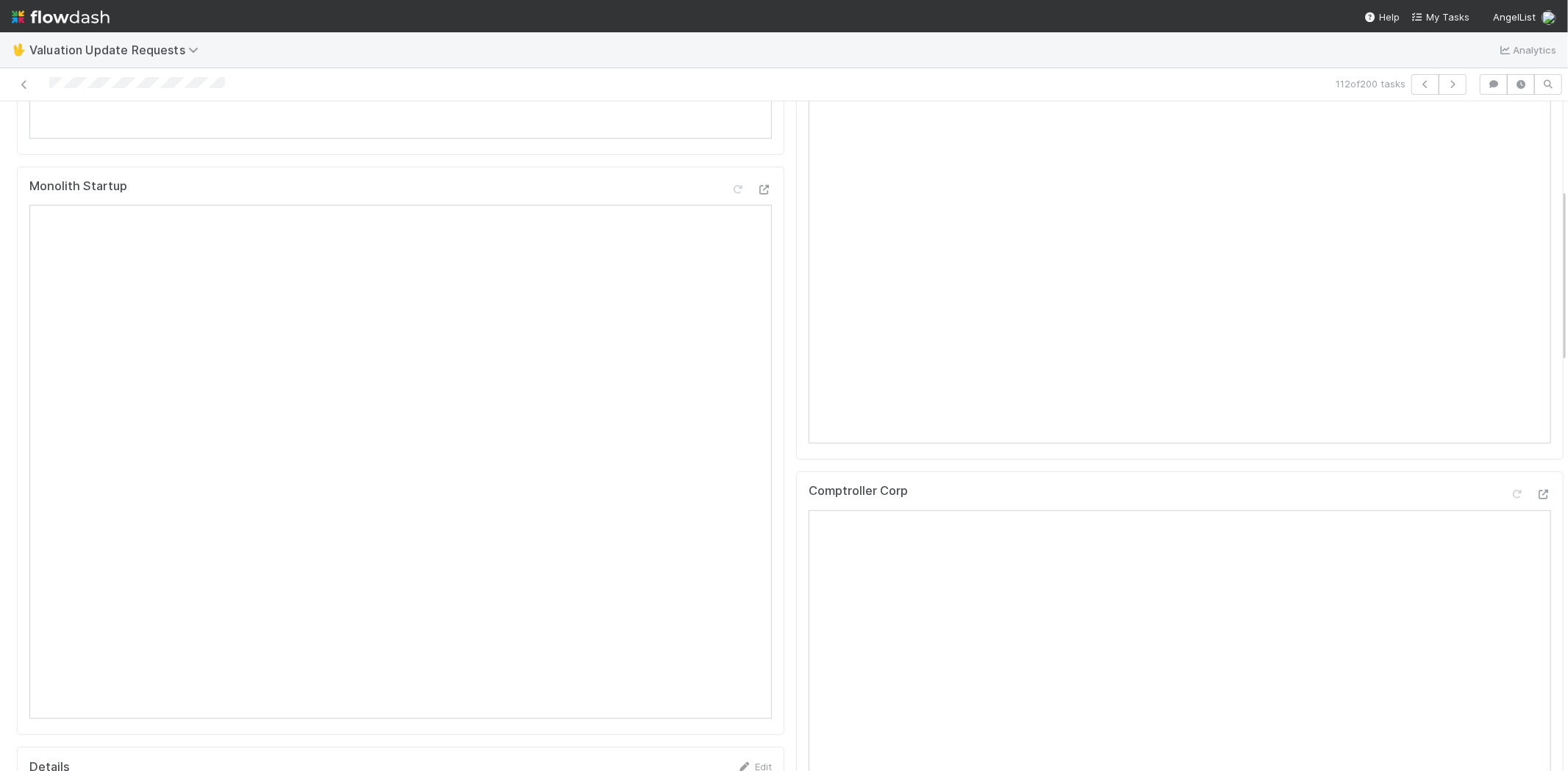
scroll to position [571, 0]
click at [1537, 493] on icon at bounding box center [1544, 488] width 14 height 10
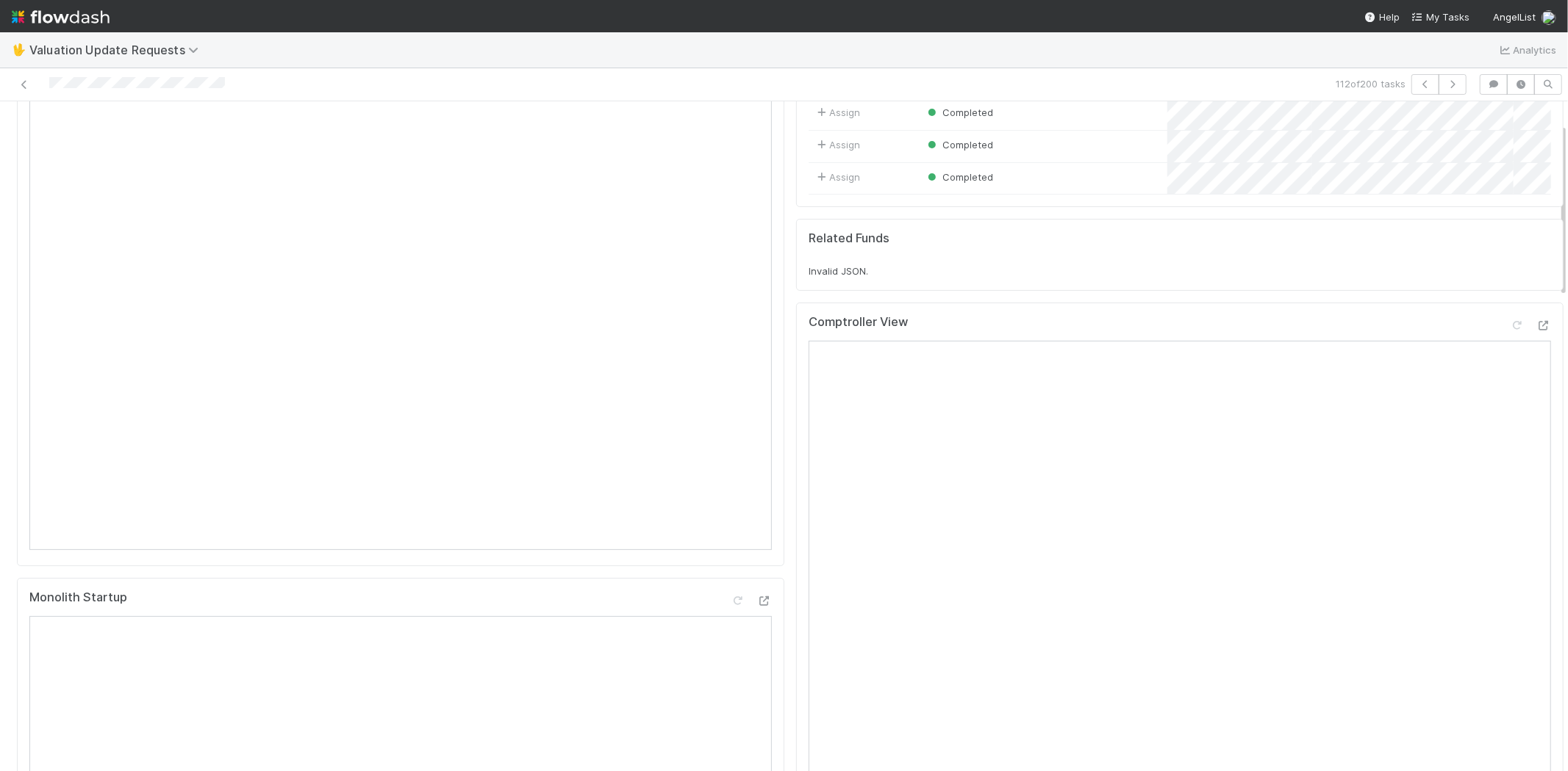
scroll to position [81, 0]
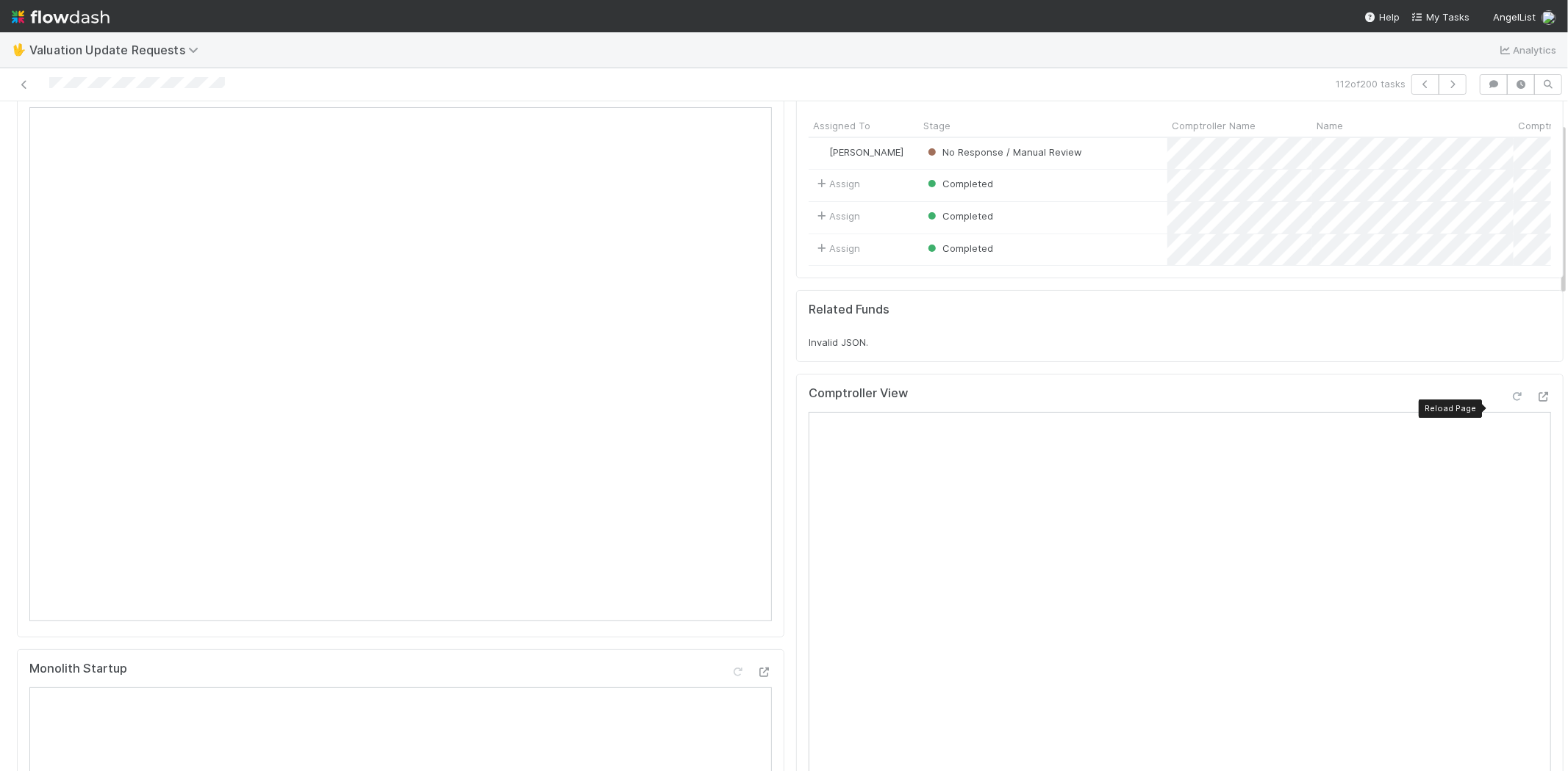
click at [1510, 402] on icon at bounding box center [1517, 397] width 14 height 10
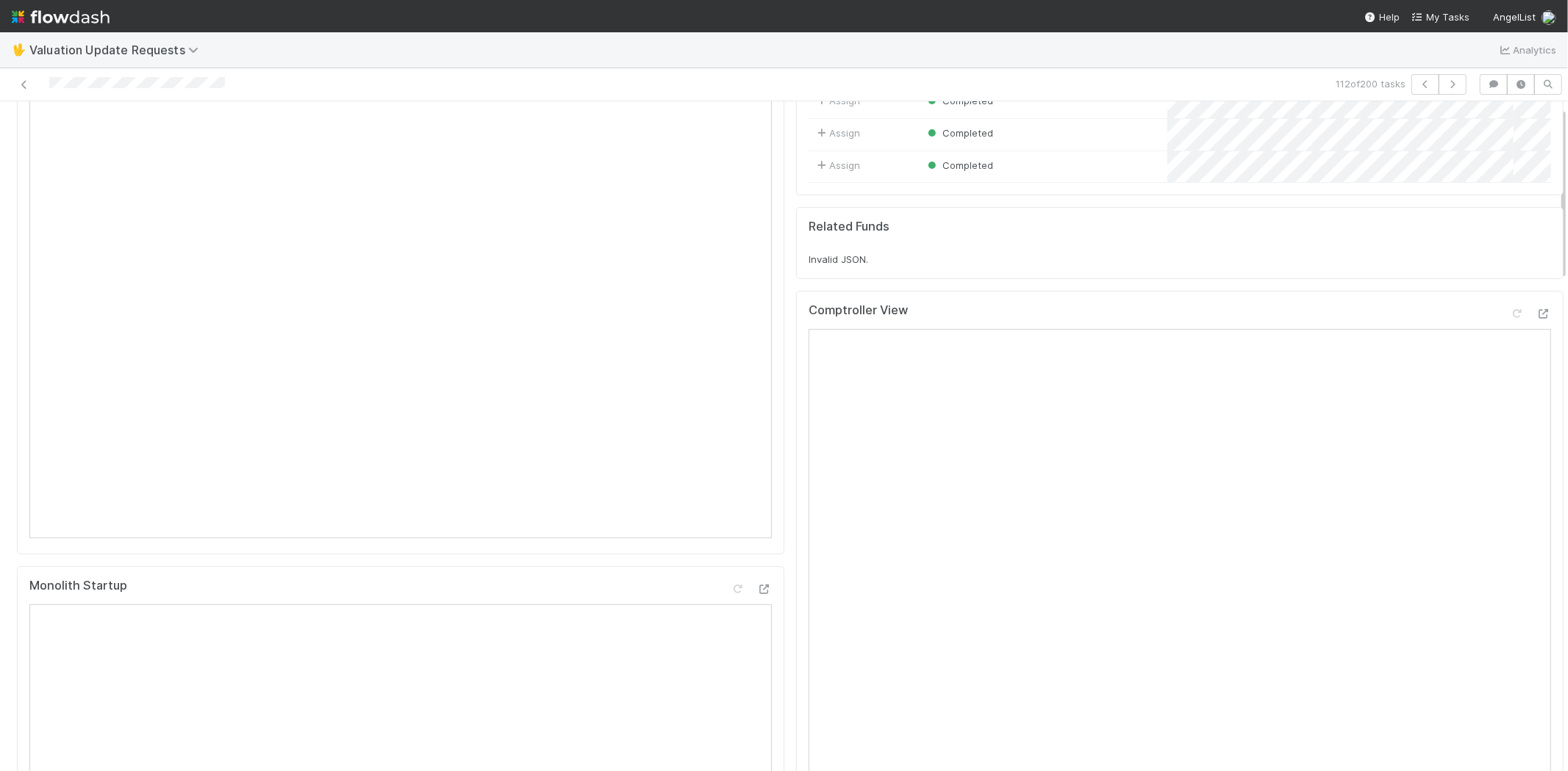
scroll to position [0, 0]
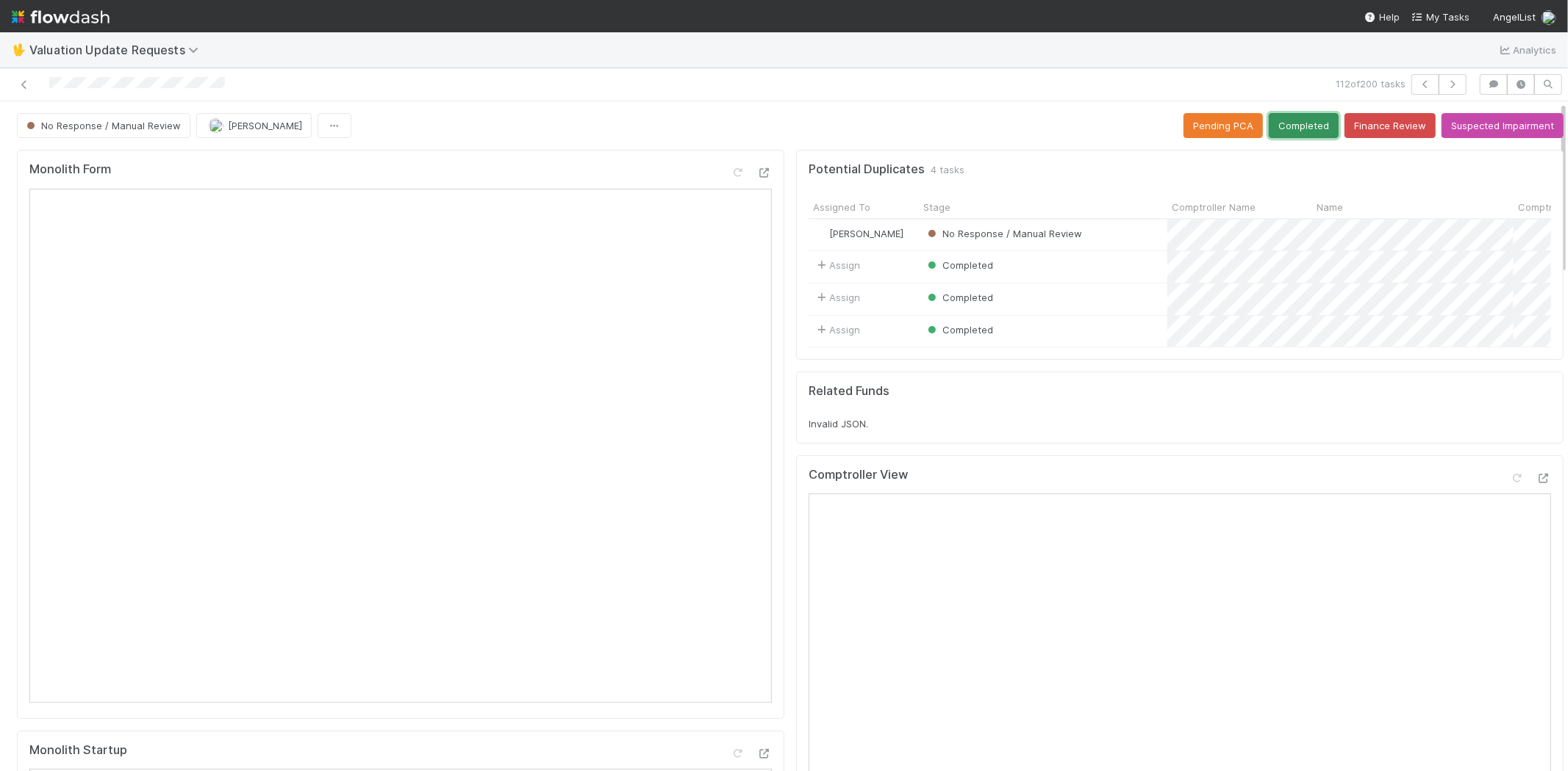
click at [1274, 133] on button "Completed" at bounding box center [1304, 126] width 70 height 25
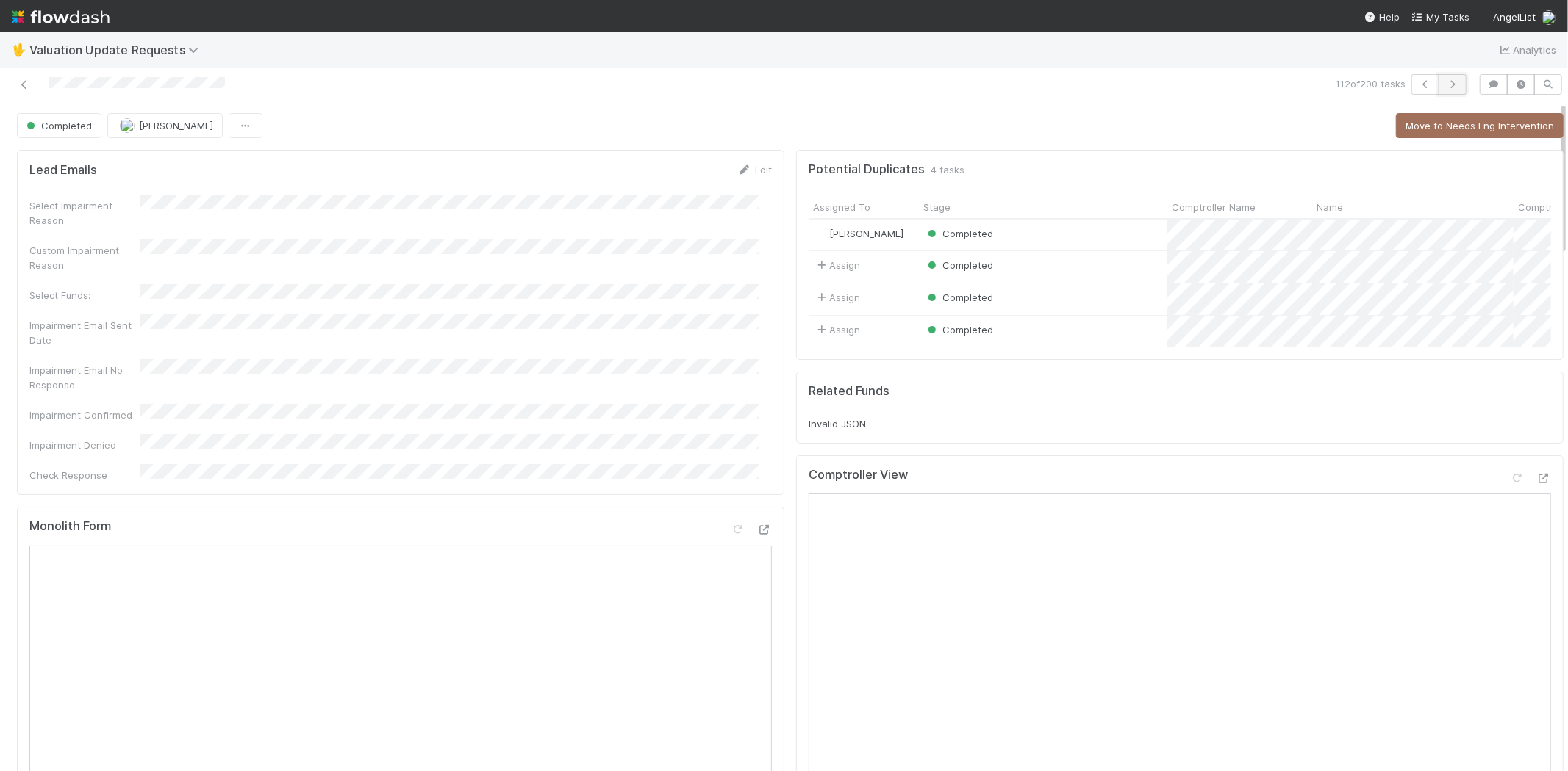
click at [1445, 80] on icon "button" at bounding box center [1452, 85] width 14 height 9
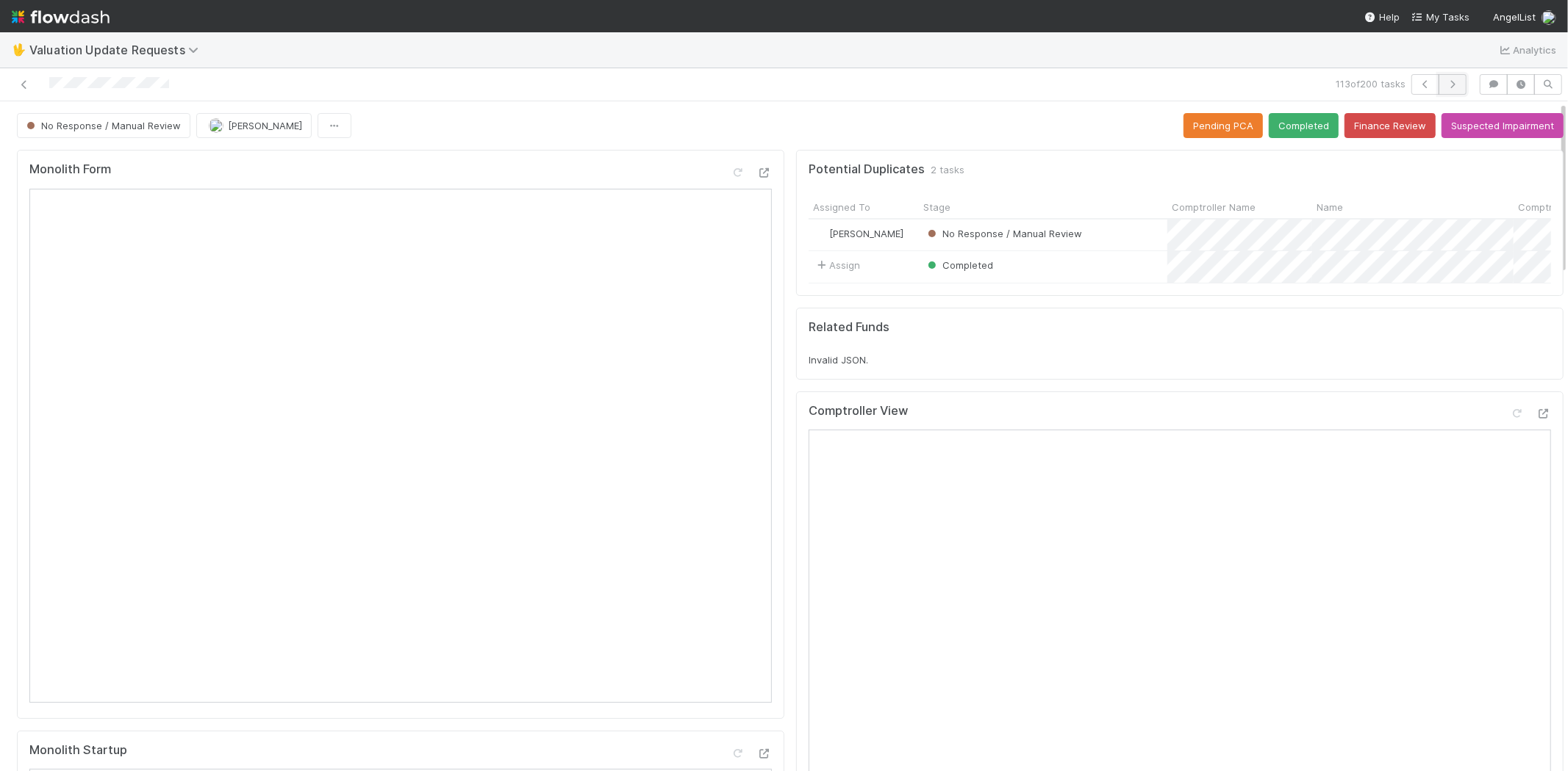
click at [1454, 86] on button "button" at bounding box center [1452, 84] width 28 height 21
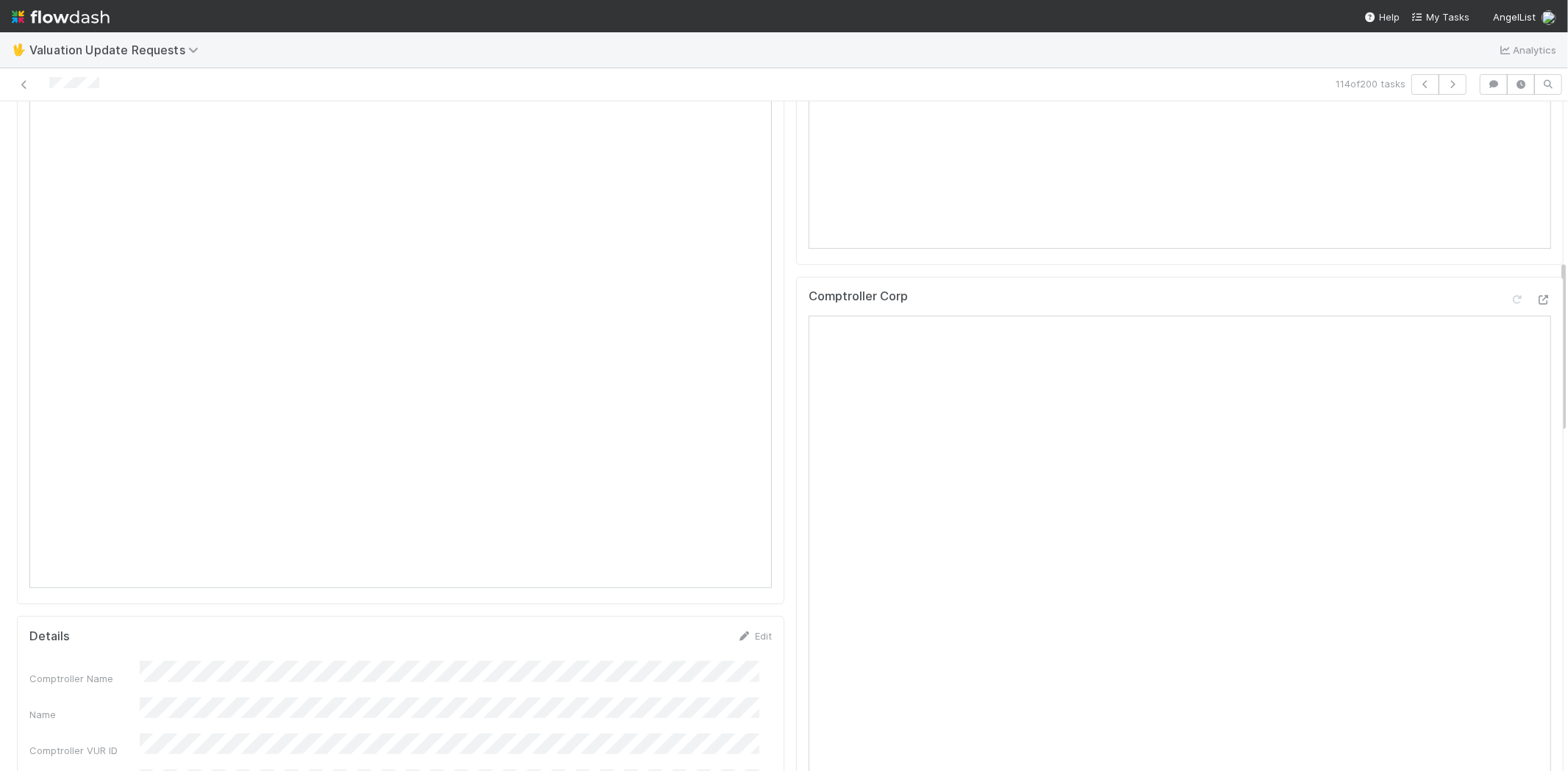
scroll to position [734, 0]
click at [1537, 265] on icon at bounding box center [1544, 260] width 14 height 10
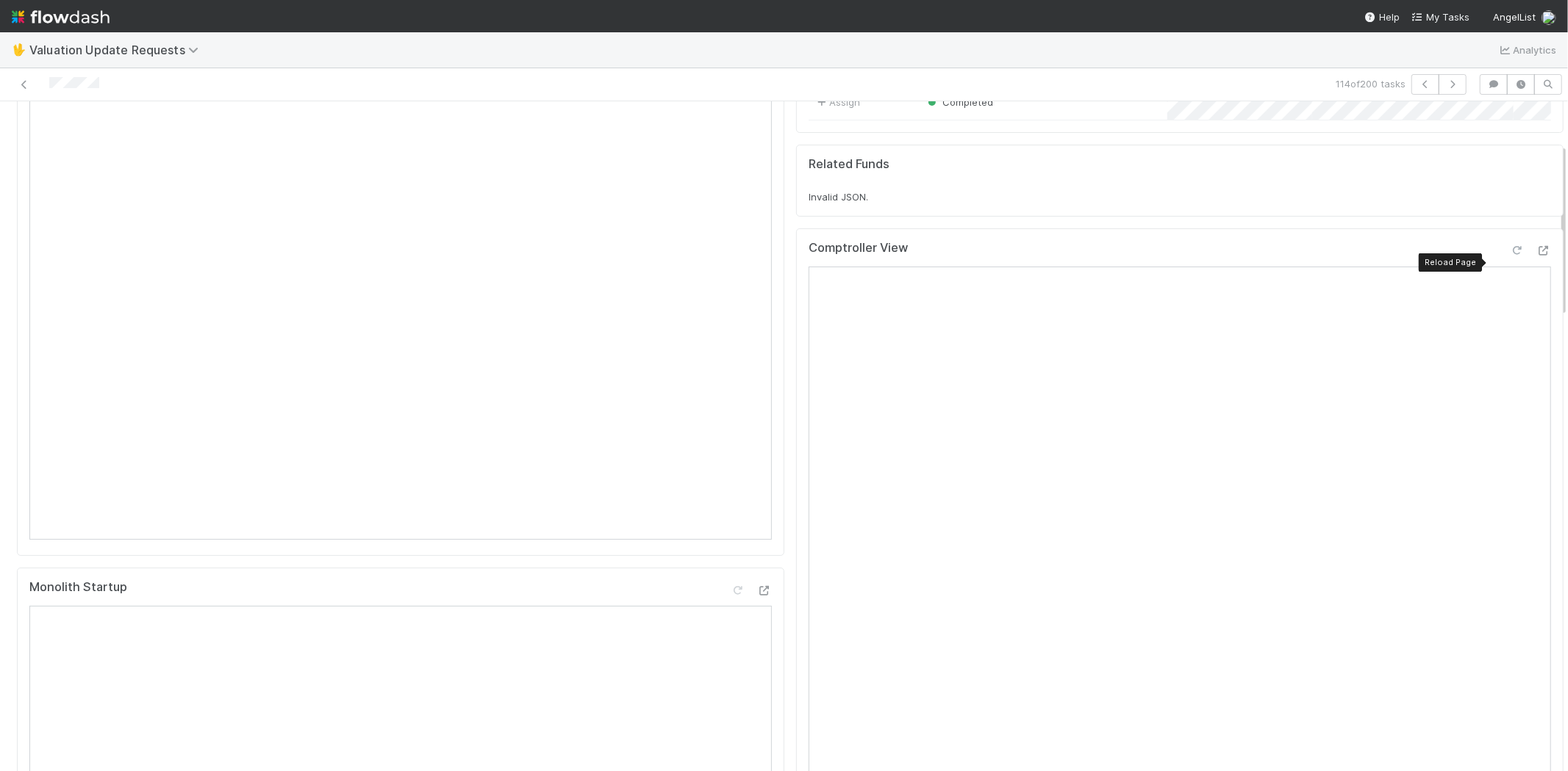
click at [1510, 255] on icon at bounding box center [1517, 251] width 14 height 10
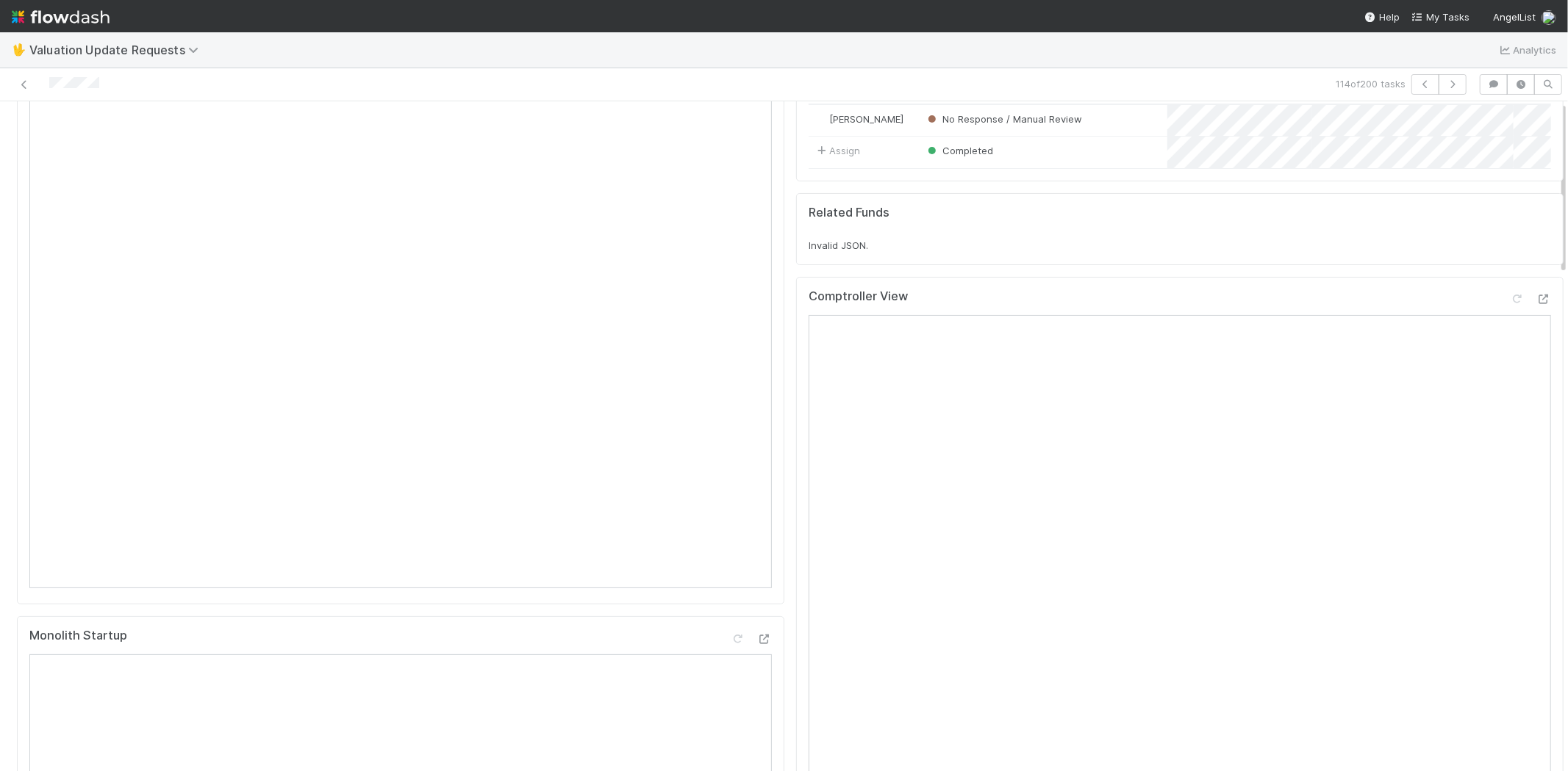
scroll to position [0, 0]
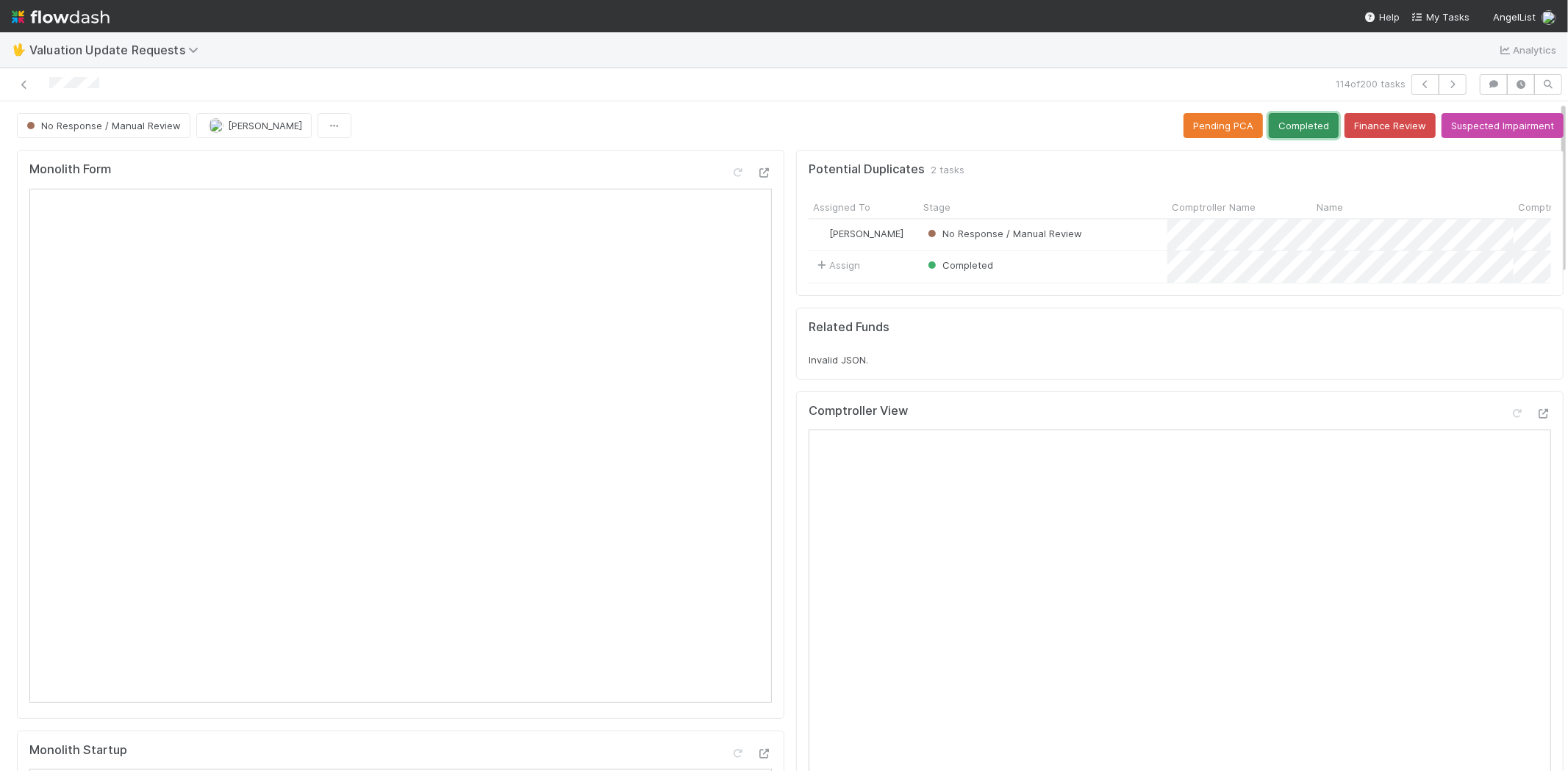
click at [1279, 130] on button "Completed" at bounding box center [1304, 126] width 70 height 25
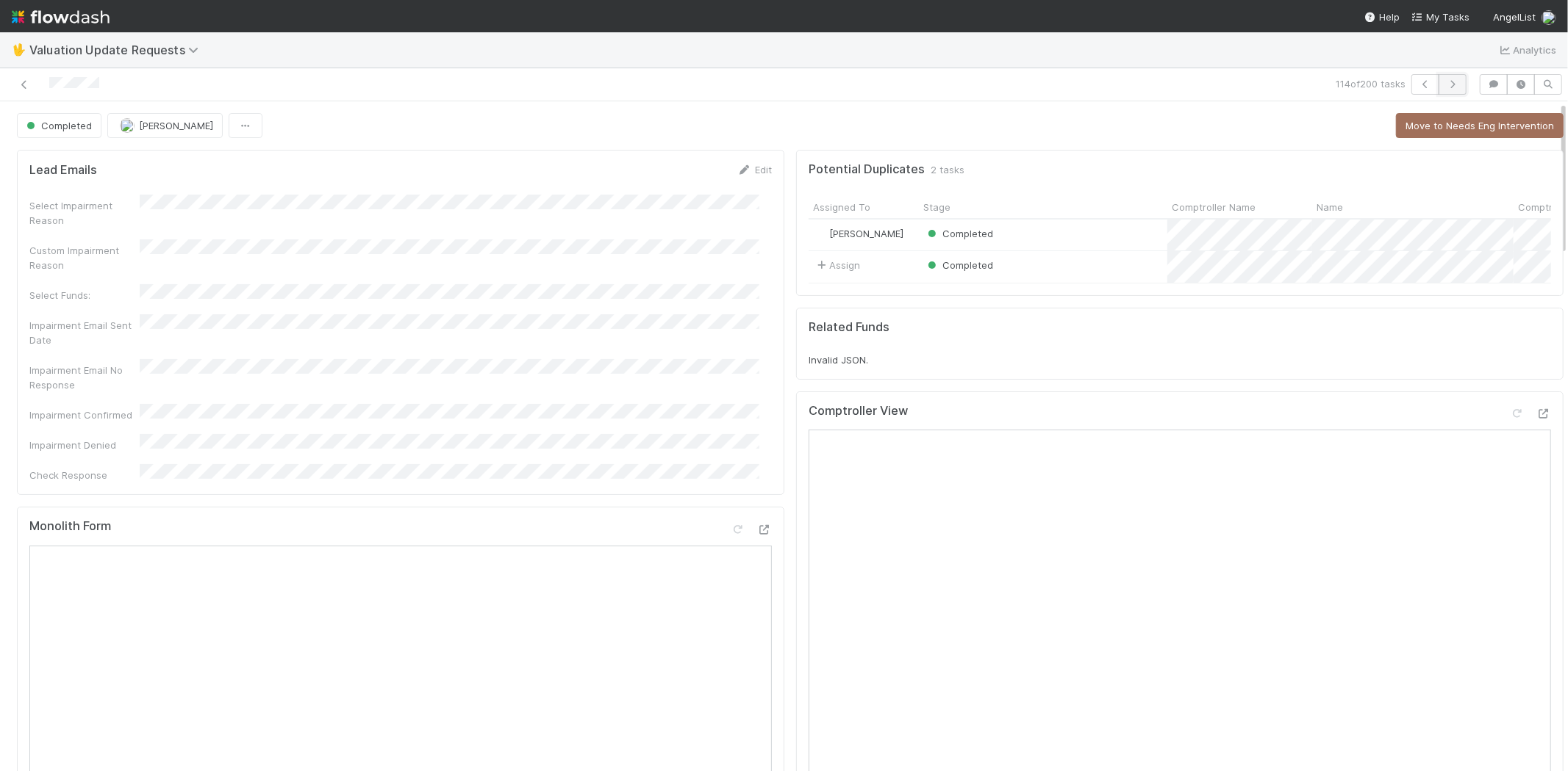
click at [1445, 84] on icon "button" at bounding box center [1452, 85] width 14 height 9
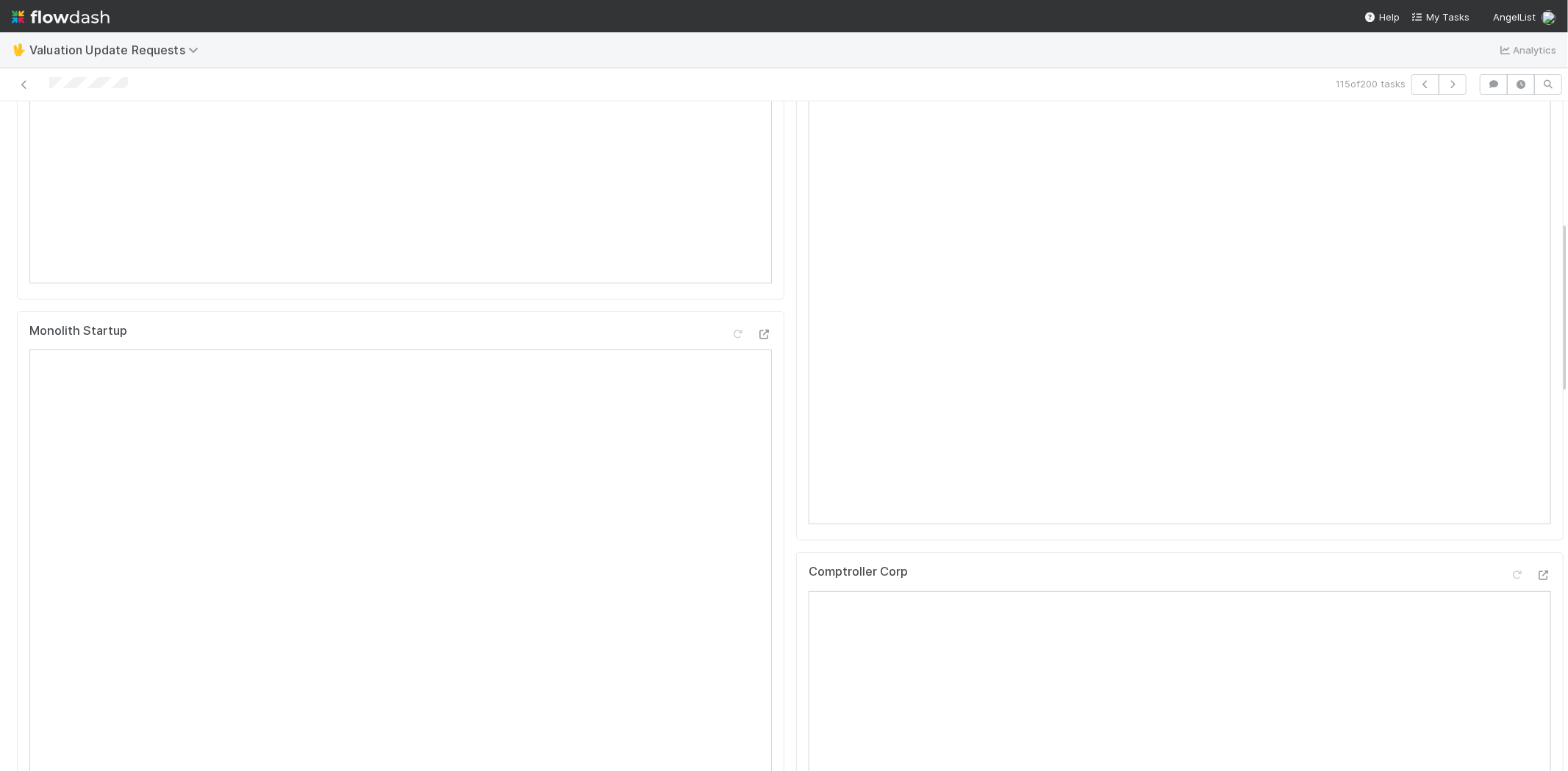
scroll to position [571, 0]
drag, startPoint x: 765, startPoint y: 474, endPoint x: 788, endPoint y: 244, distance: 231.1
click at [797, 221] on div "Comptroller View" at bounding box center [1180, 105] width 767 height 569
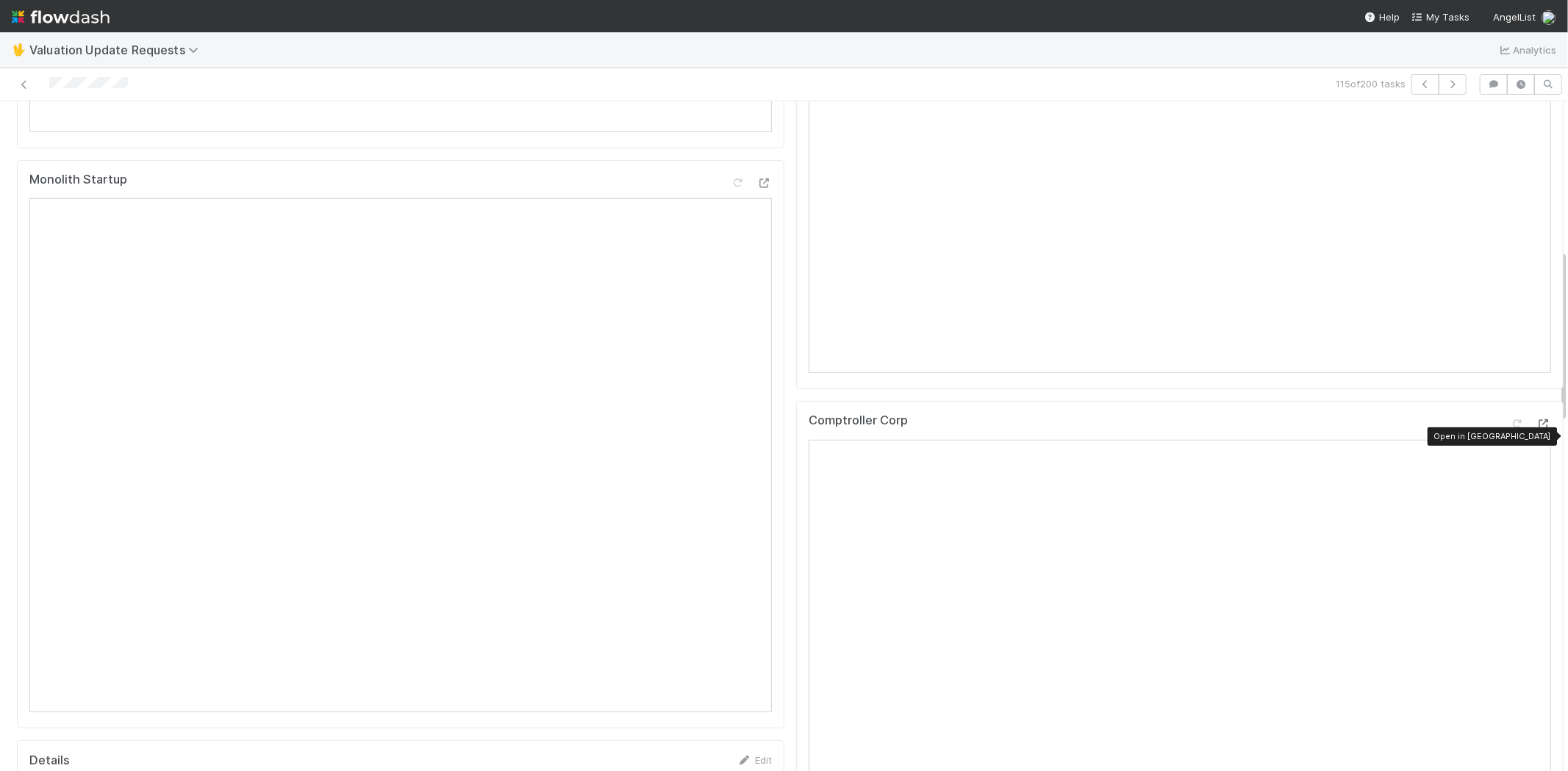
click at [1537, 429] on icon at bounding box center [1544, 424] width 14 height 10
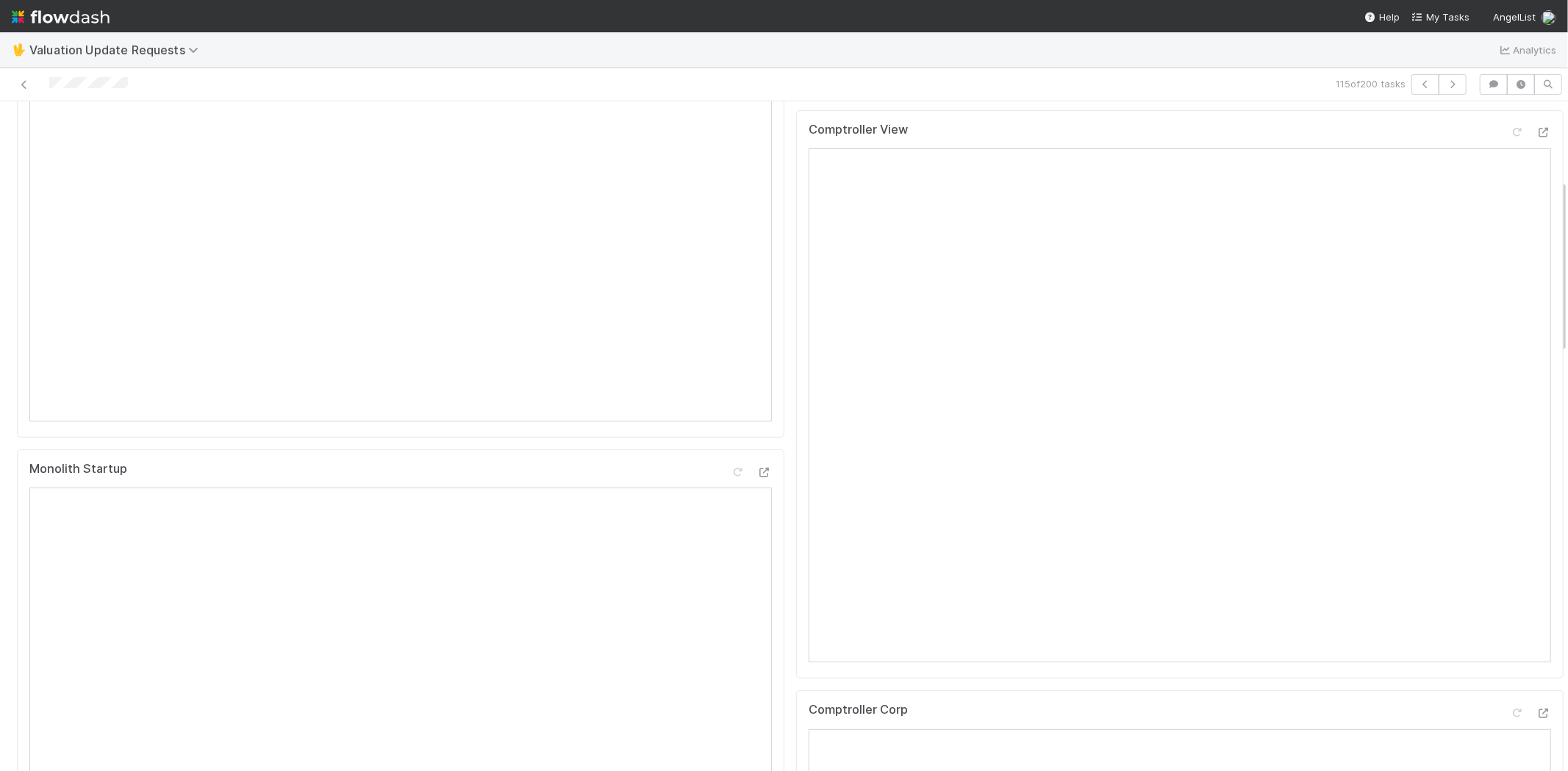
scroll to position [245, 0]
click at [1510, 174] on icon at bounding box center [1517, 169] width 14 height 10
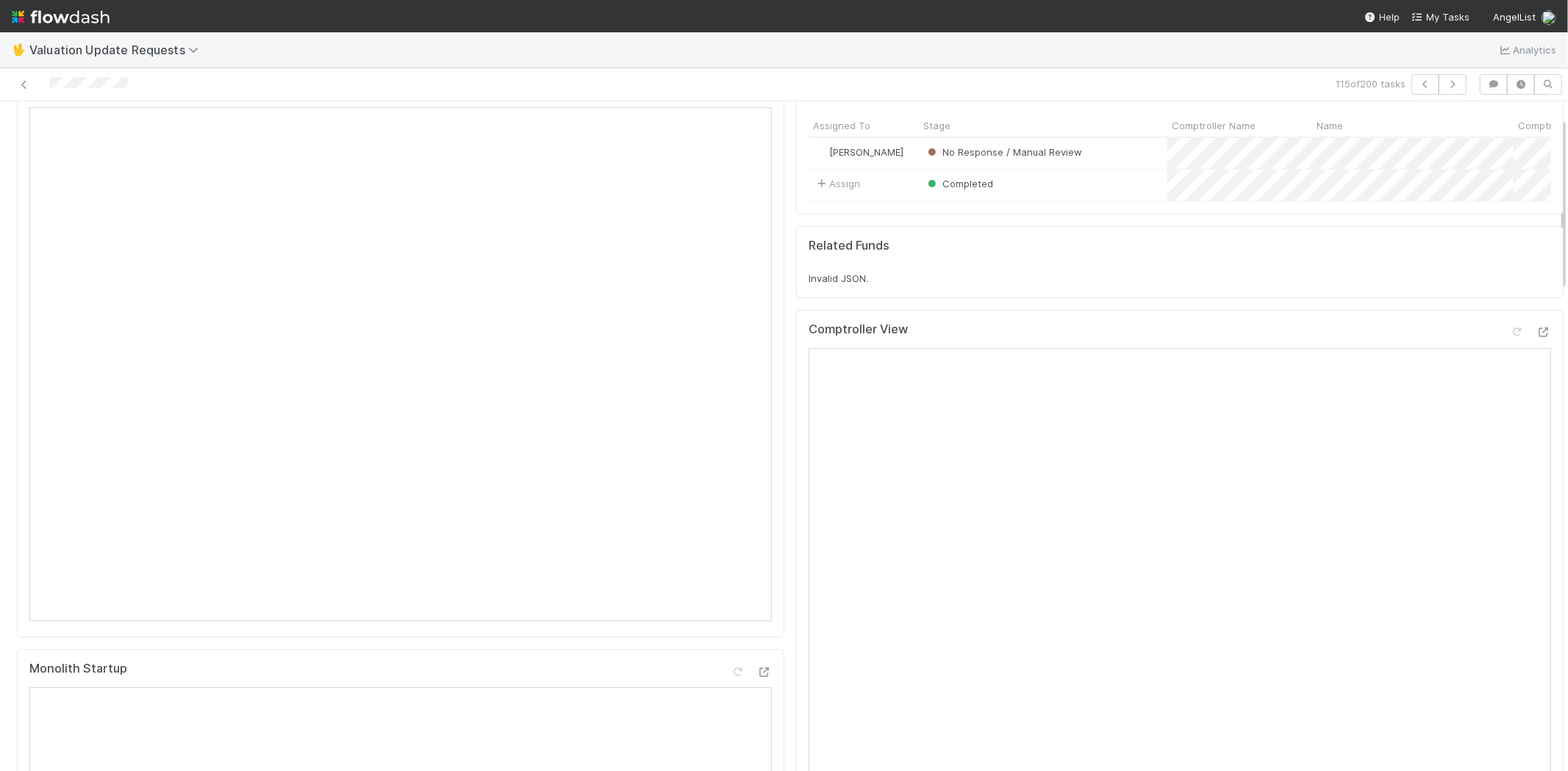
scroll to position [0, 0]
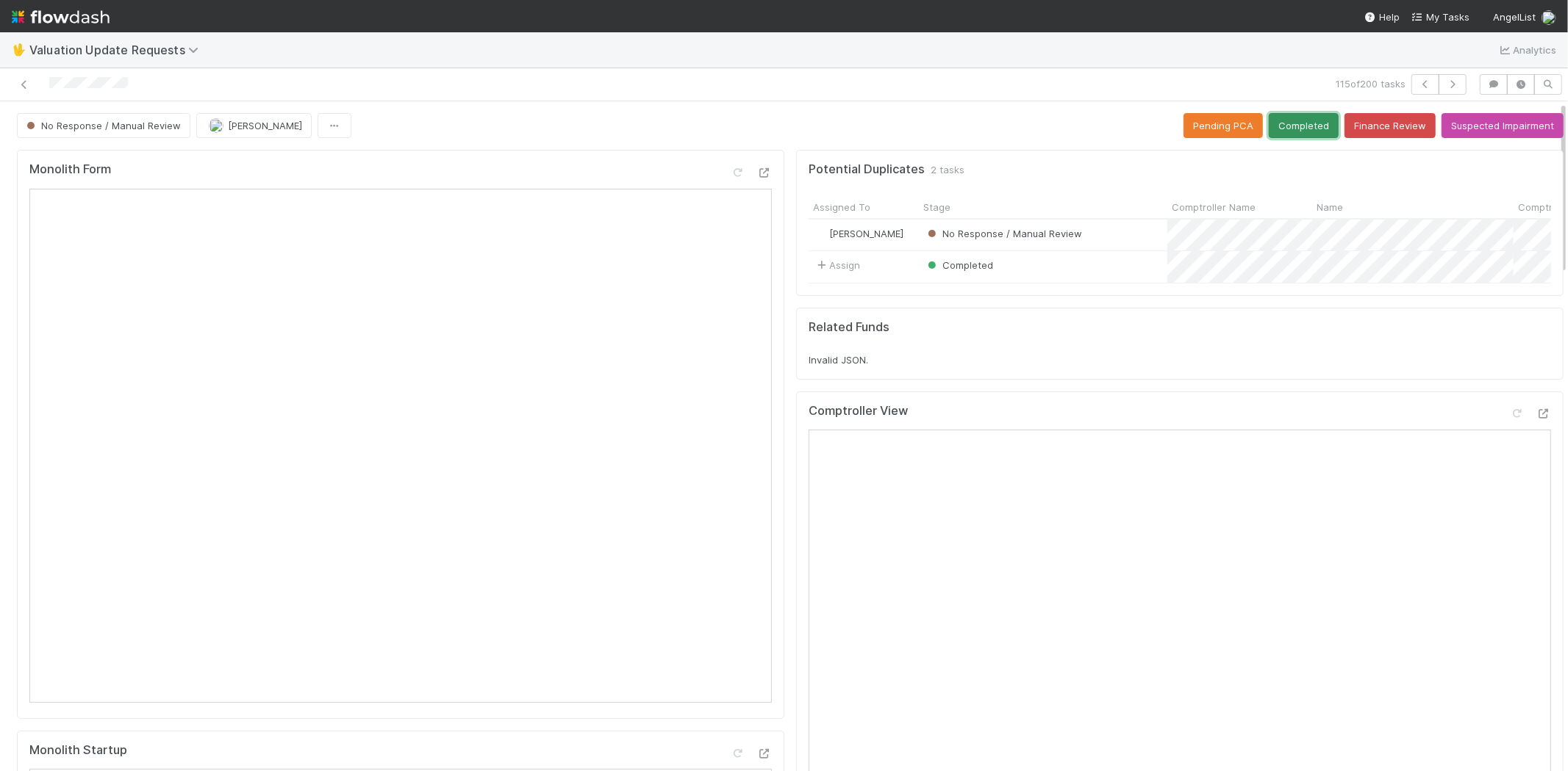
click at [1285, 136] on button "Completed" at bounding box center [1304, 126] width 70 height 25
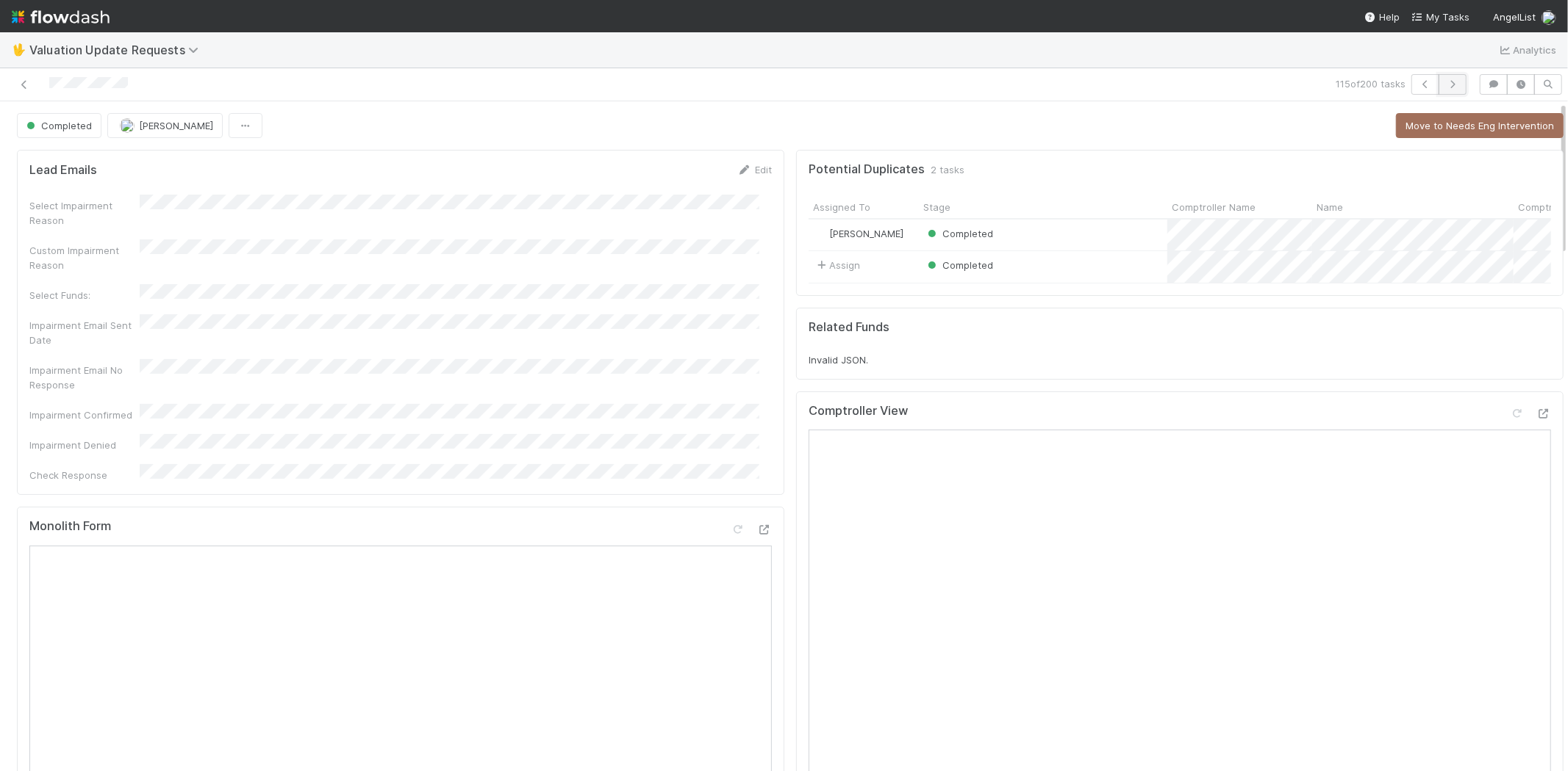
click at [1445, 86] on icon "button" at bounding box center [1452, 85] width 14 height 9
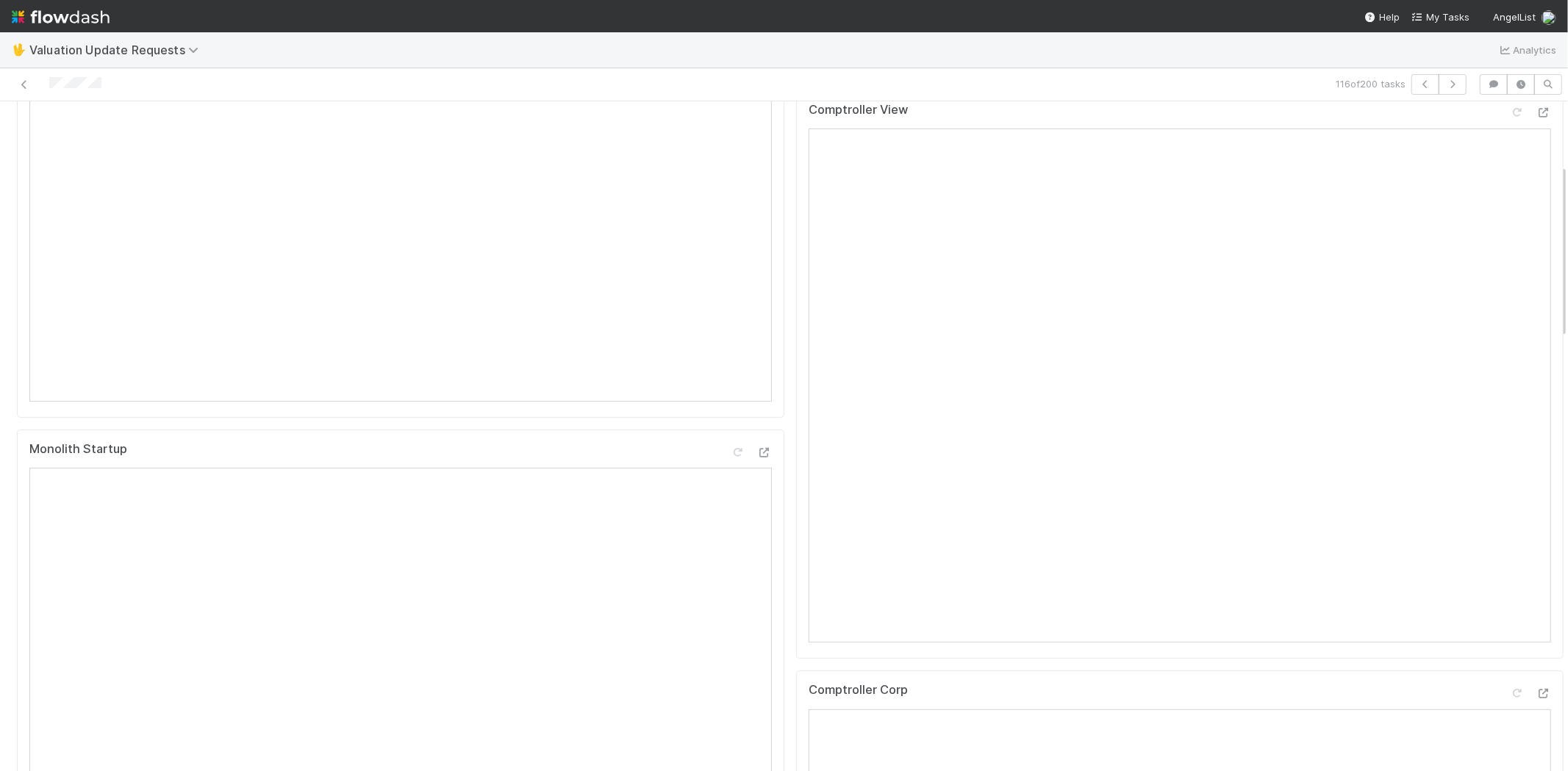
scroll to position [245, 0]
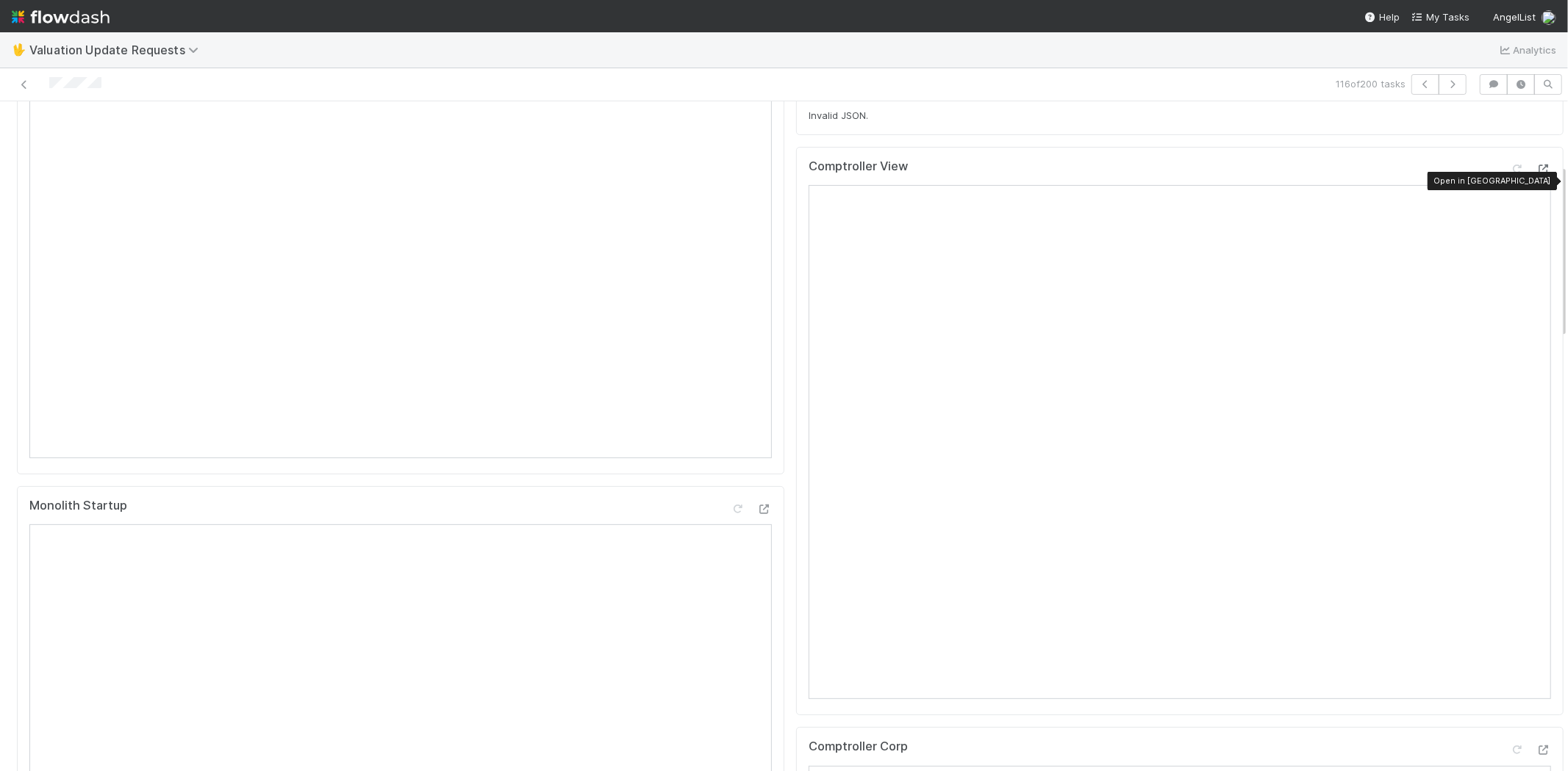
click at [1537, 174] on icon at bounding box center [1544, 169] width 14 height 10
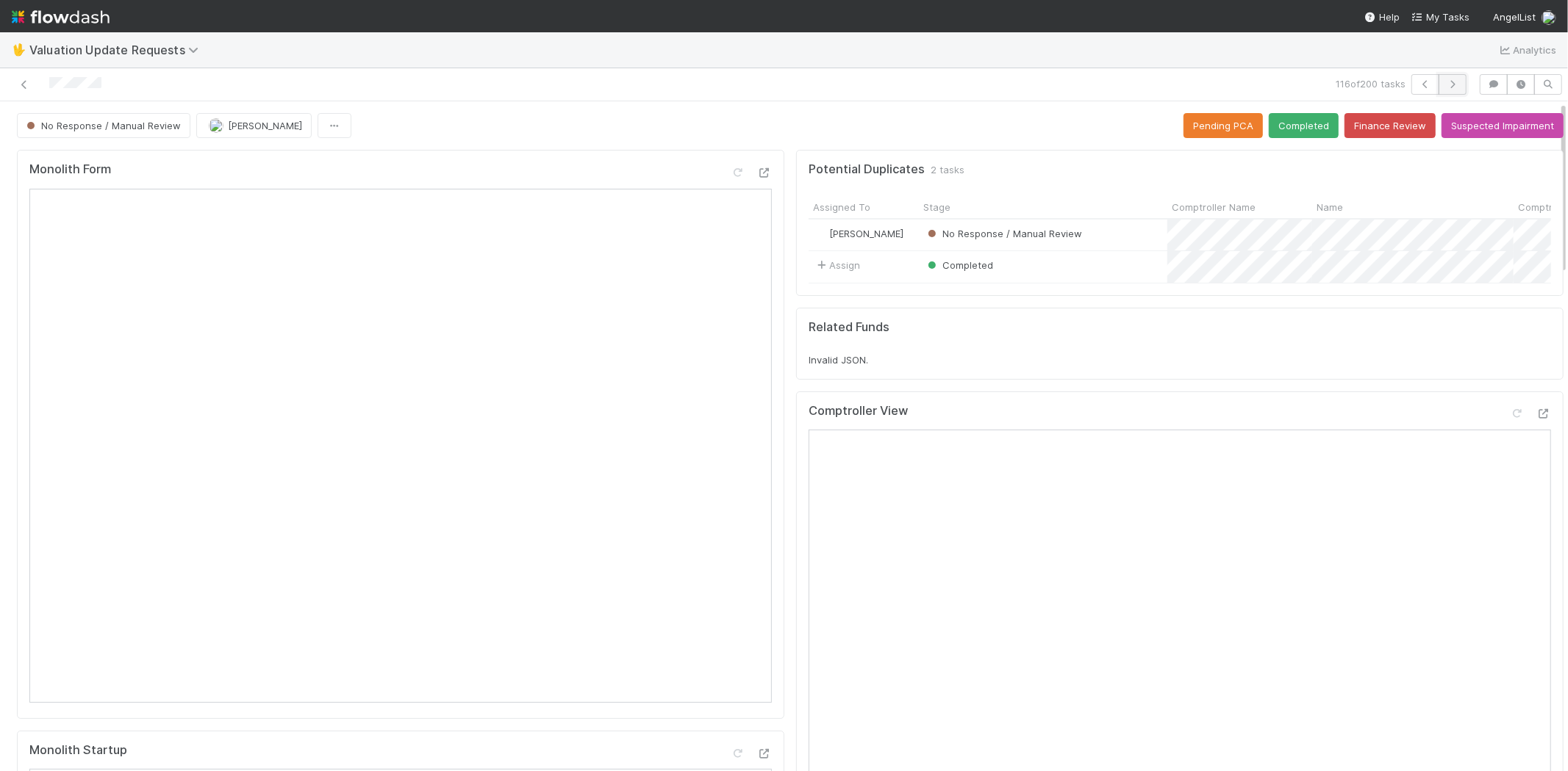
click at [1445, 85] on icon "button" at bounding box center [1452, 85] width 14 height 9
click at [1445, 84] on icon "button" at bounding box center [1452, 85] width 14 height 9
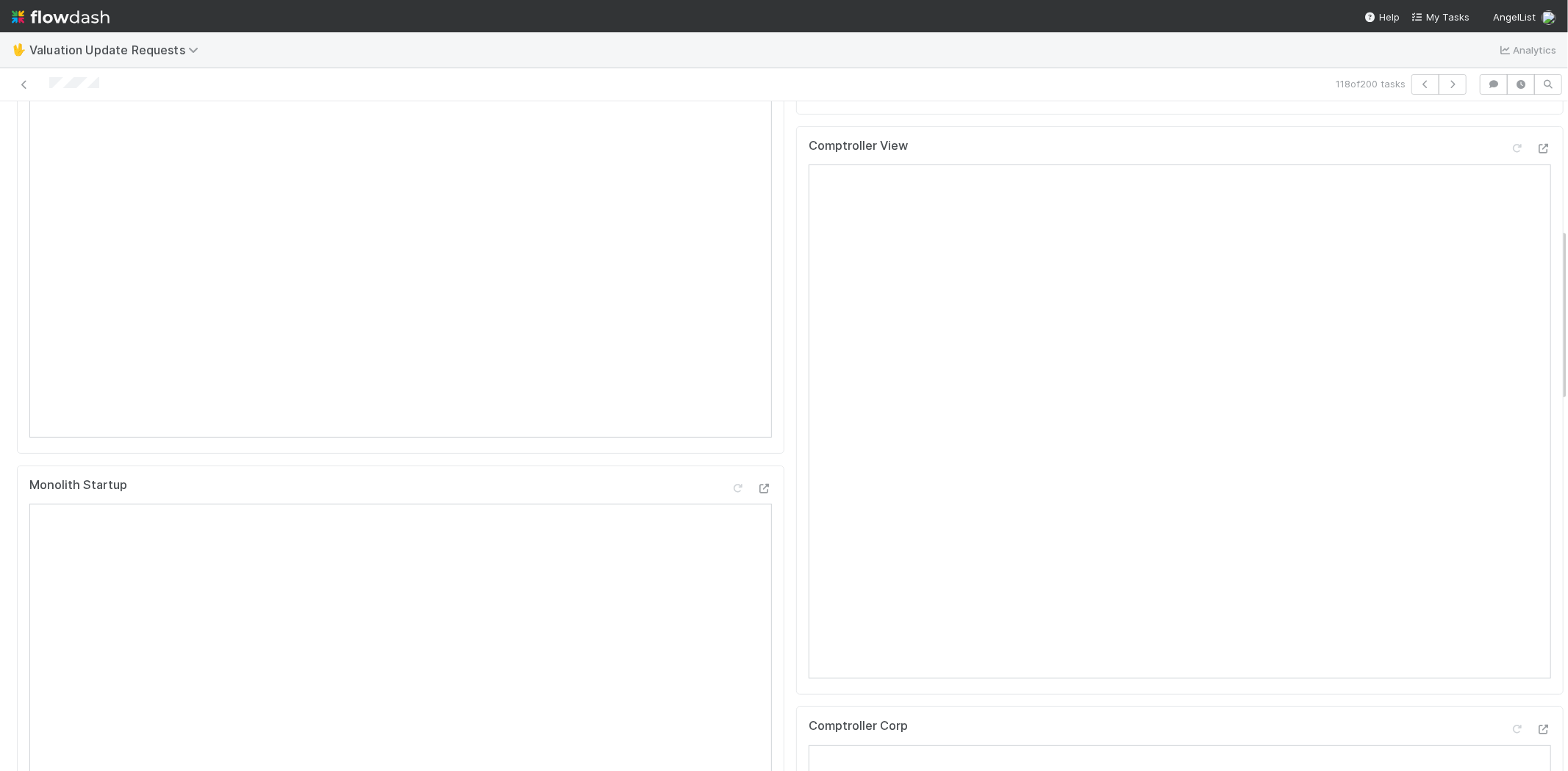
scroll to position [489, 0]
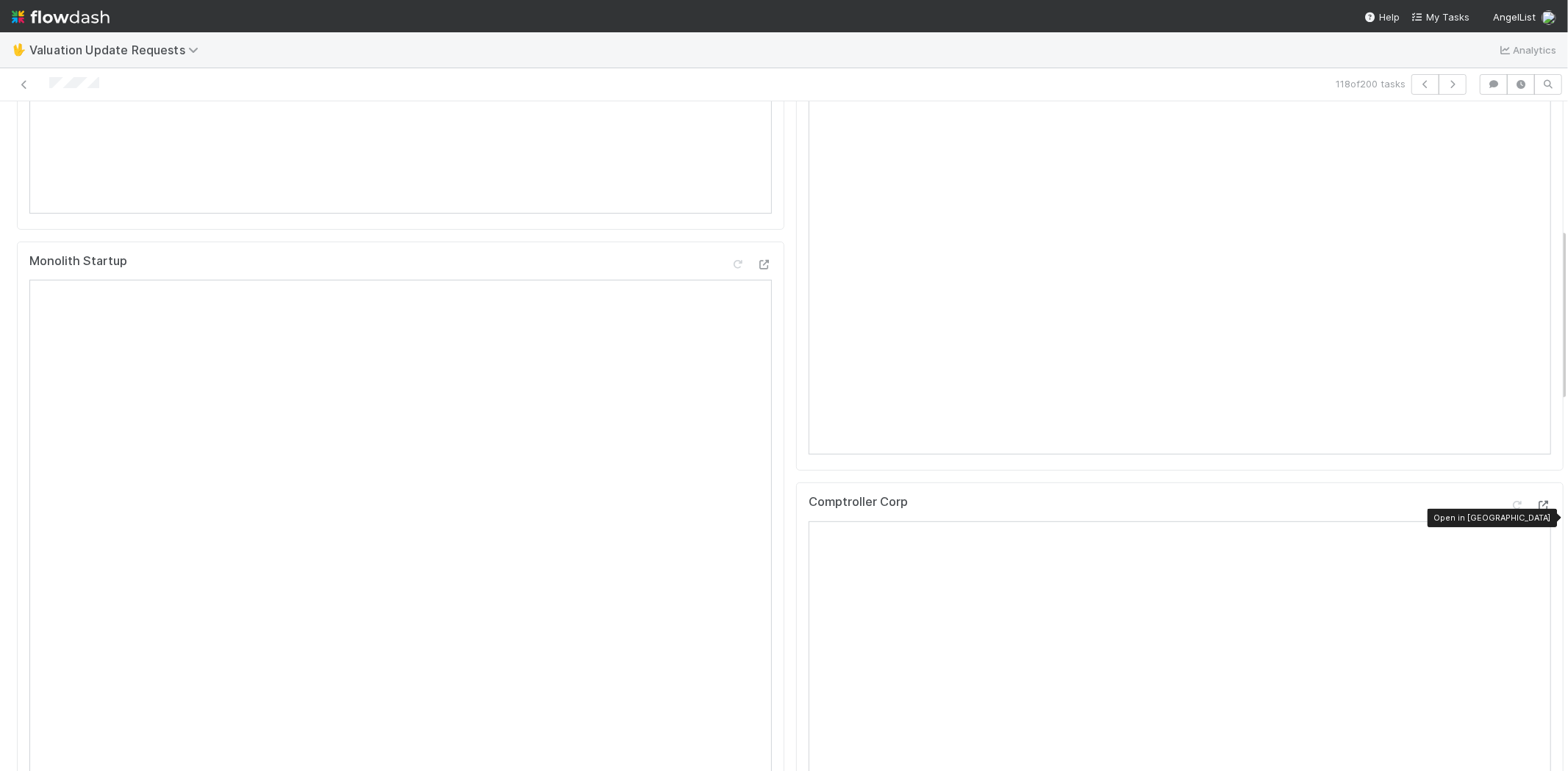
click at [1537, 510] on icon at bounding box center [1544, 505] width 14 height 10
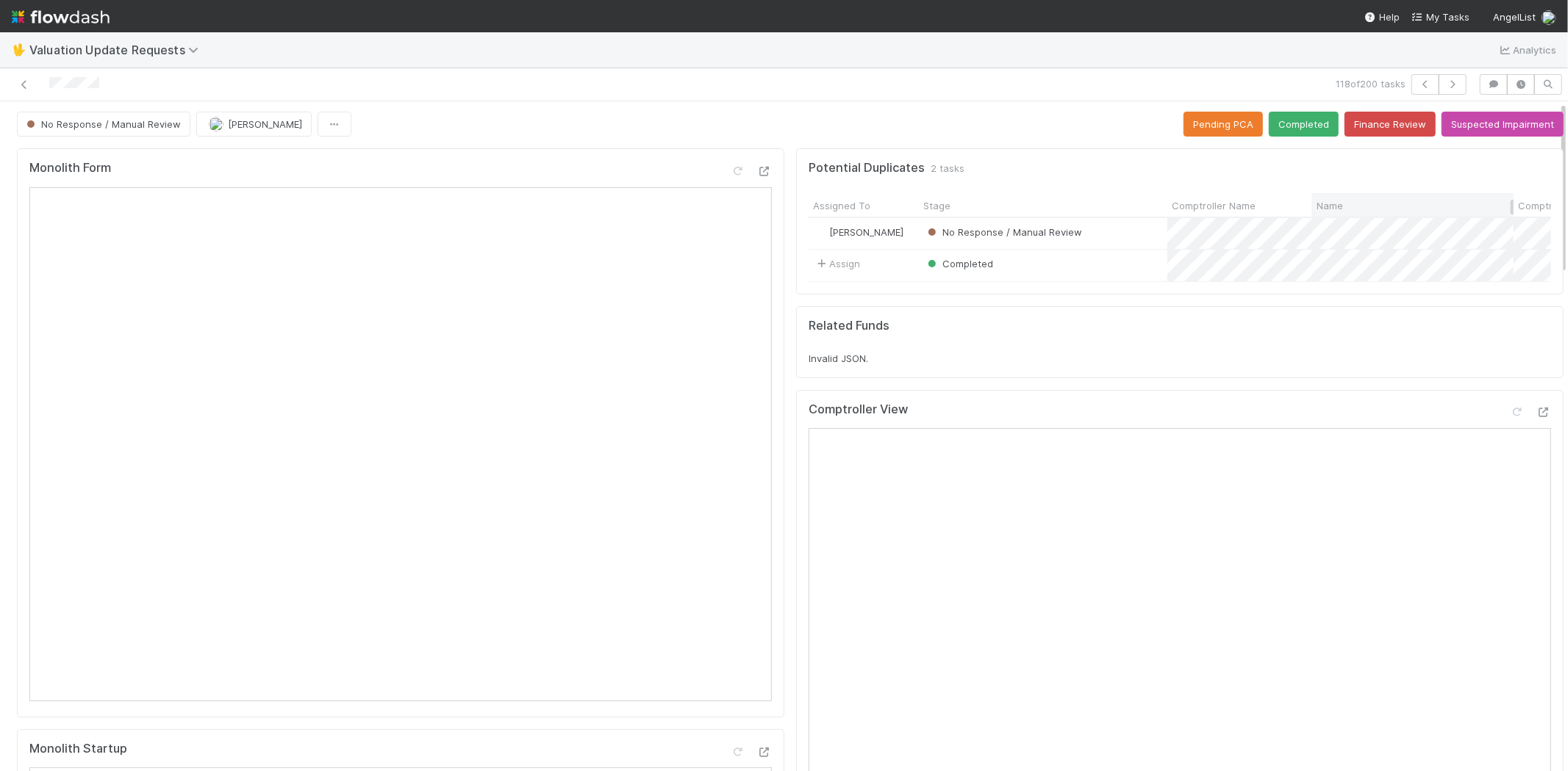
scroll to position [0, 0]
click at [1358, 126] on button "Finance Review" at bounding box center [1390, 126] width 91 height 25
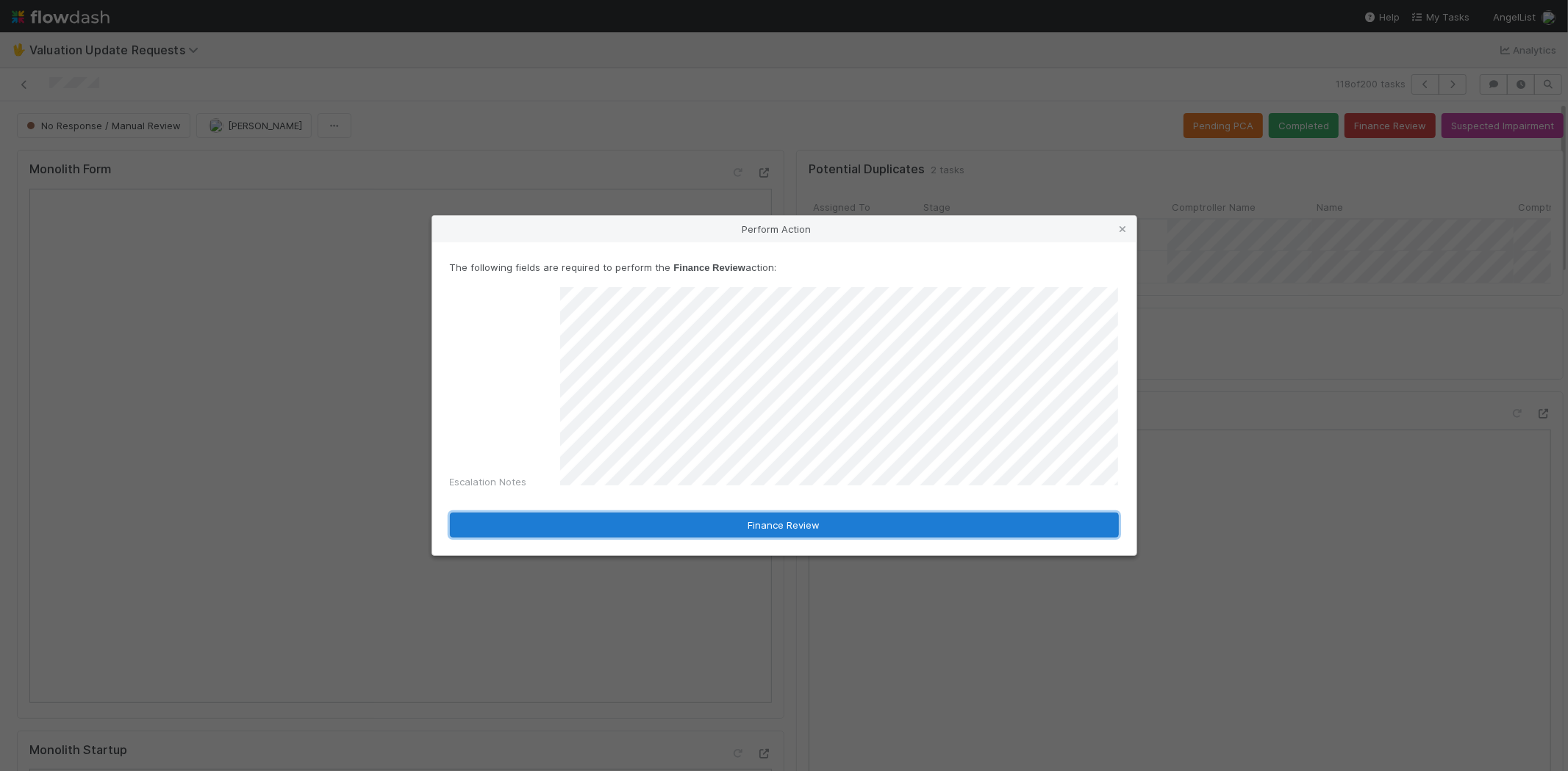
click at [651, 513] on button "Finance Review" at bounding box center [784, 526] width 669 height 25
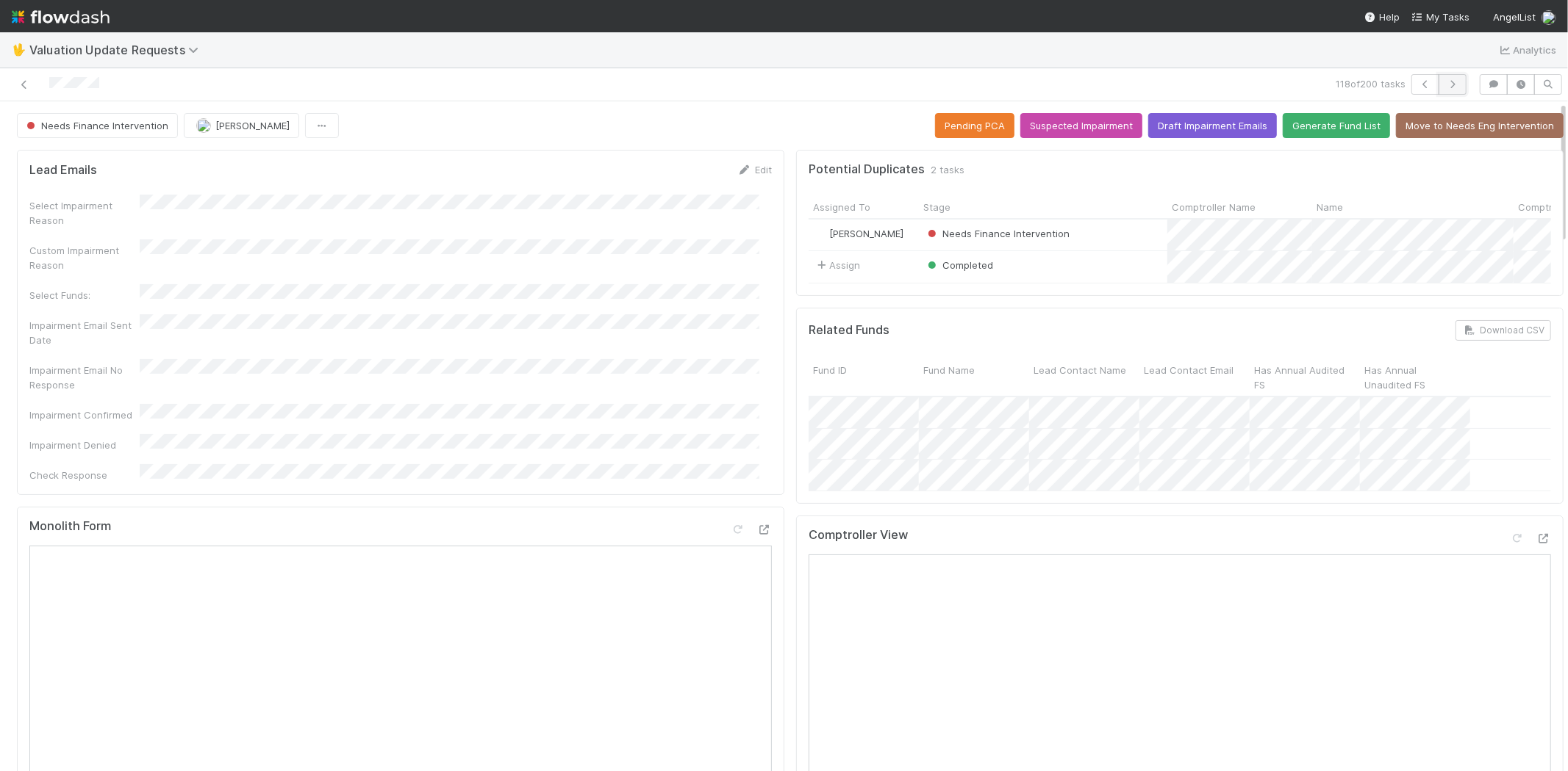
click at [1445, 83] on icon "button" at bounding box center [1452, 85] width 14 height 9
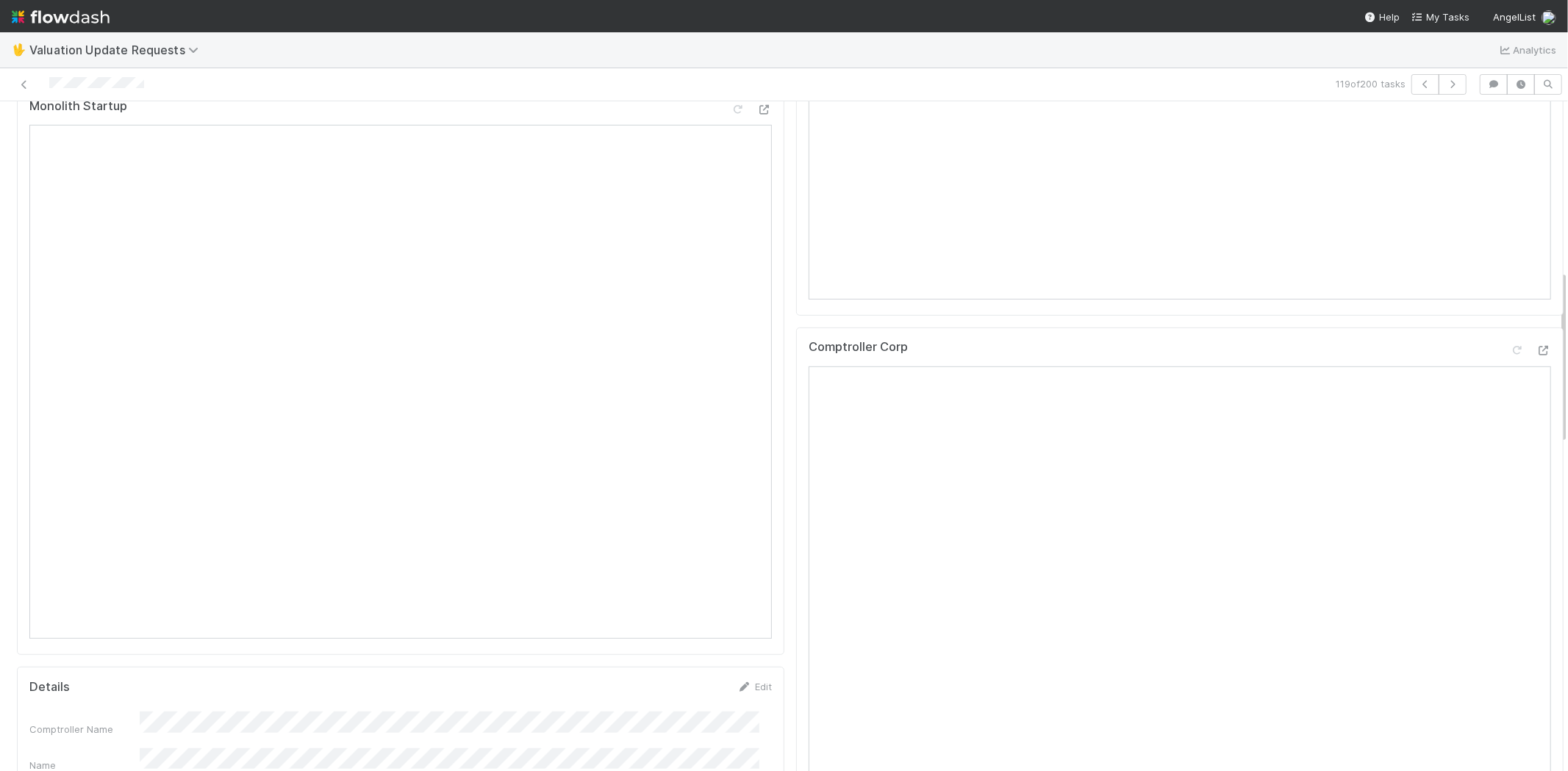
scroll to position [652, 0]
click at [1537, 347] on icon at bounding box center [1544, 343] width 14 height 10
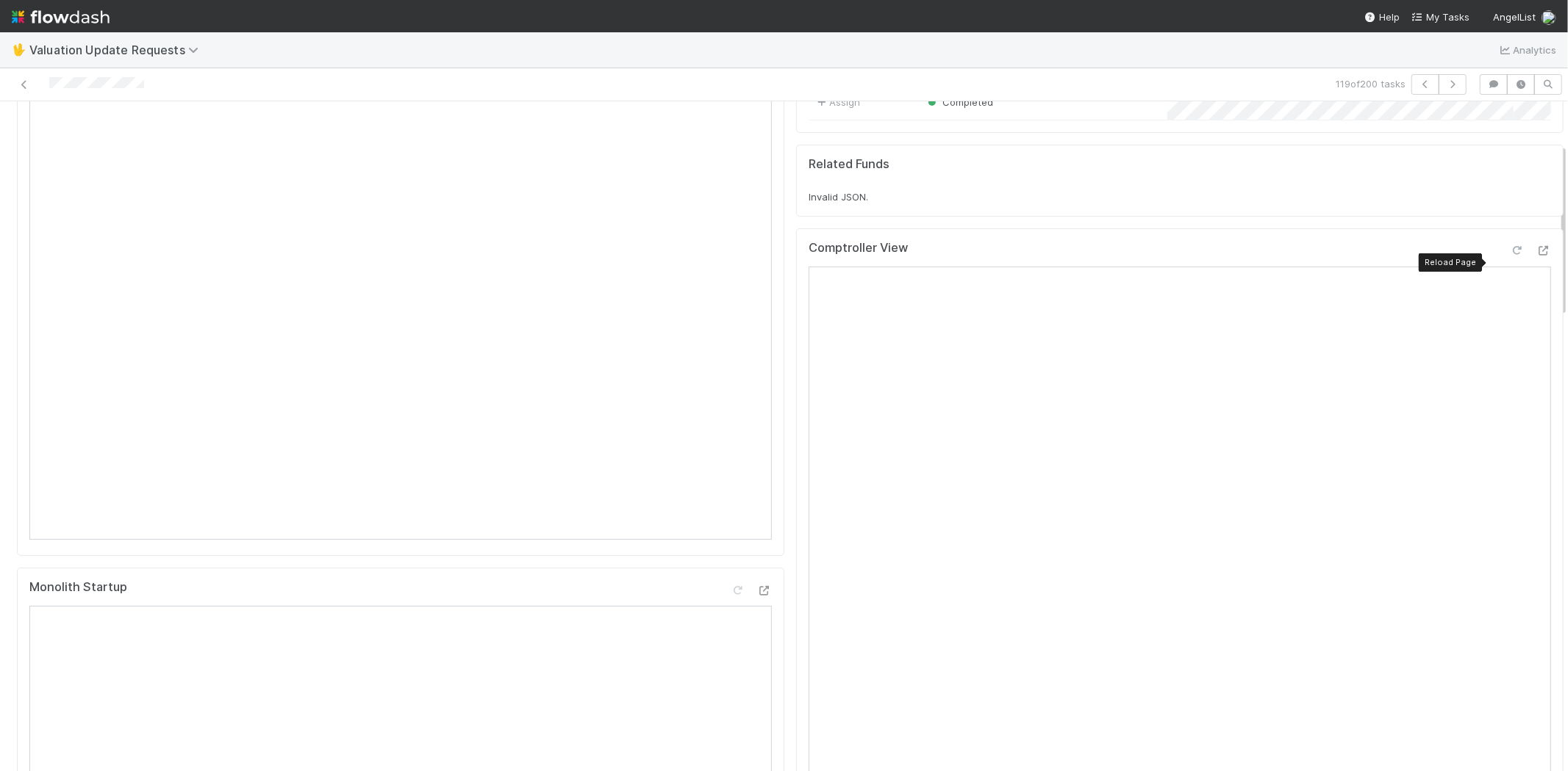
click at [1510, 255] on icon at bounding box center [1517, 251] width 14 height 10
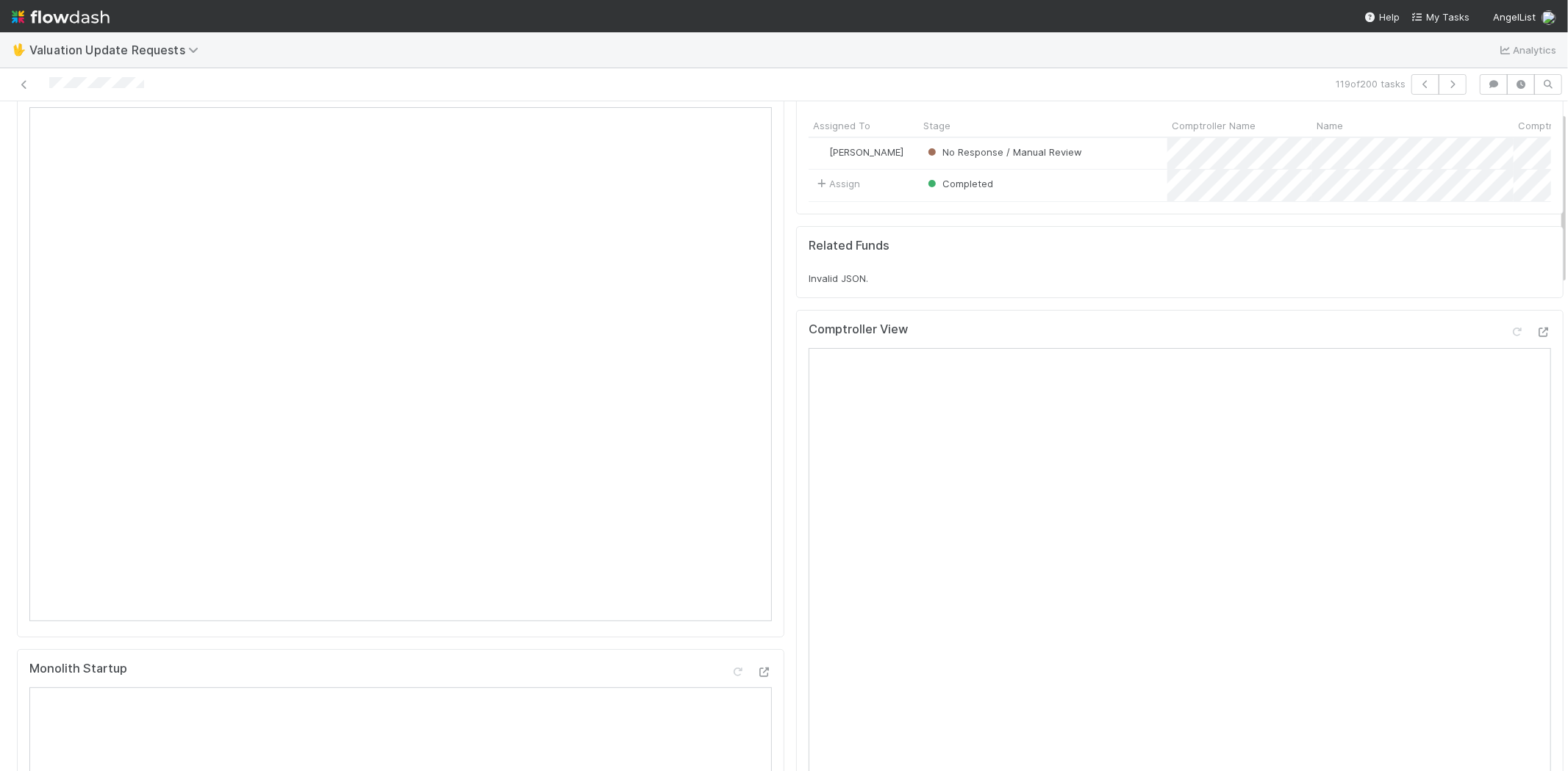
scroll to position [0, 0]
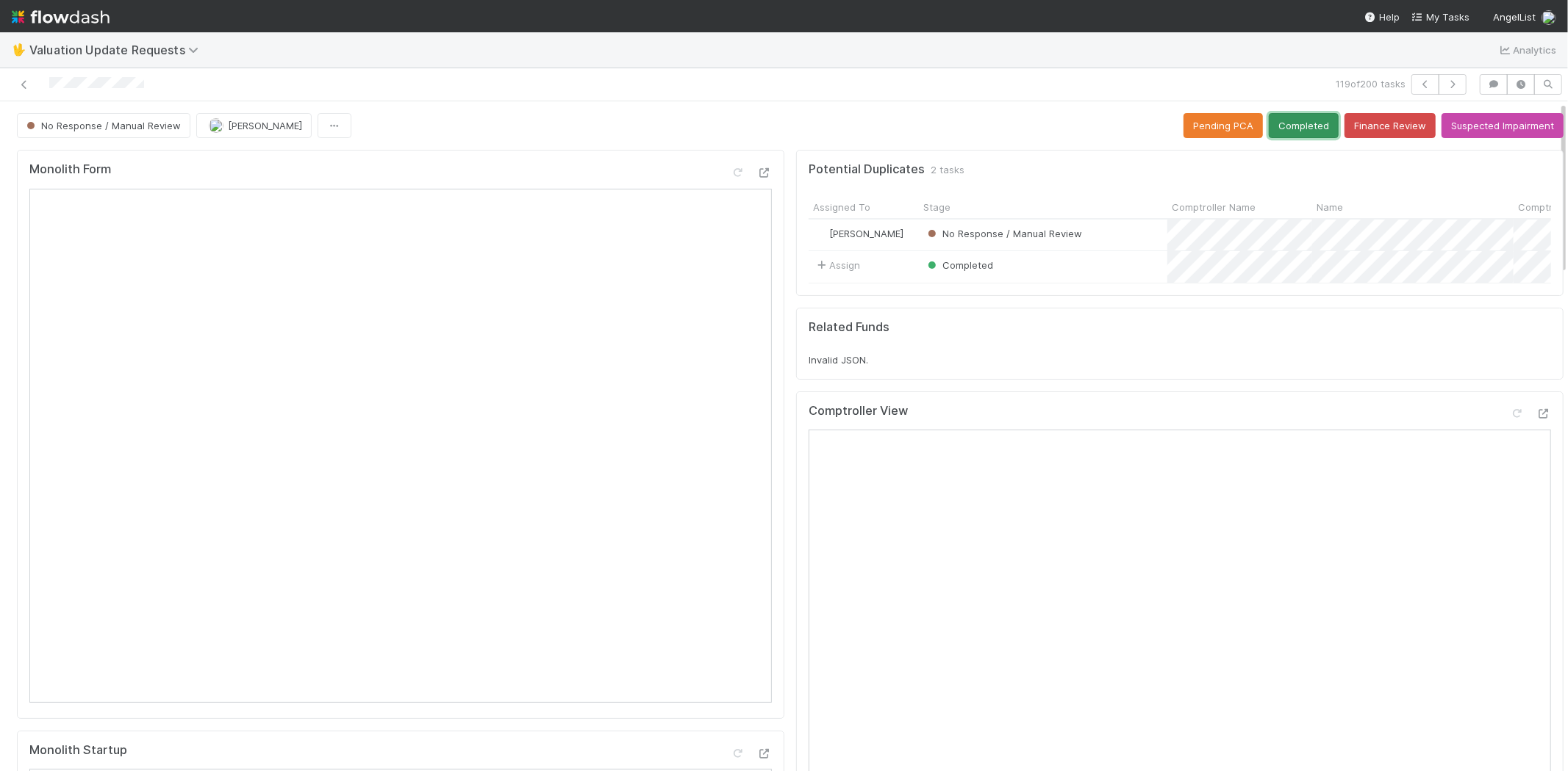
click at [1272, 125] on button "Completed" at bounding box center [1304, 126] width 70 height 25
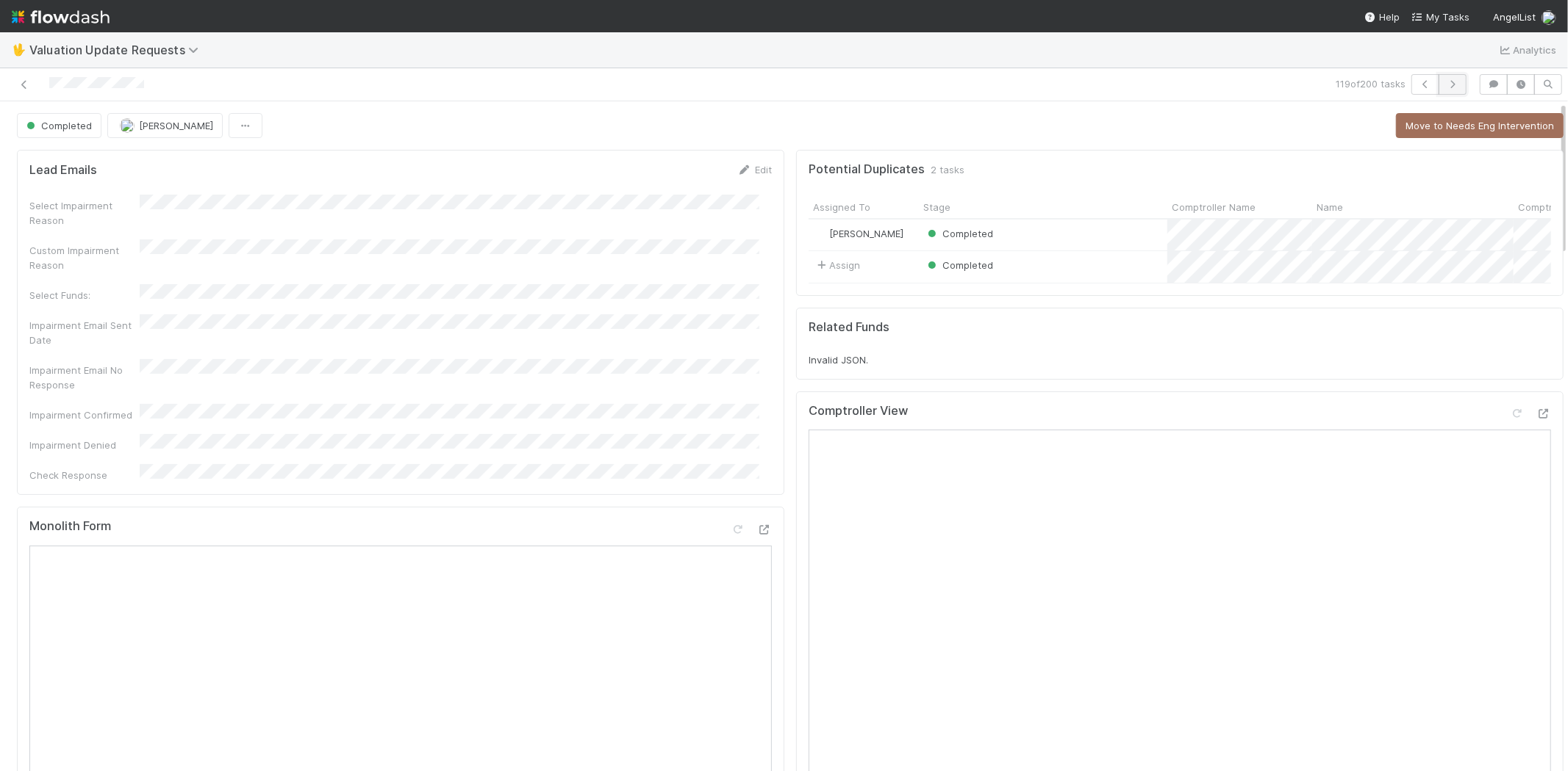
click at [1445, 81] on icon "button" at bounding box center [1452, 85] width 14 height 9
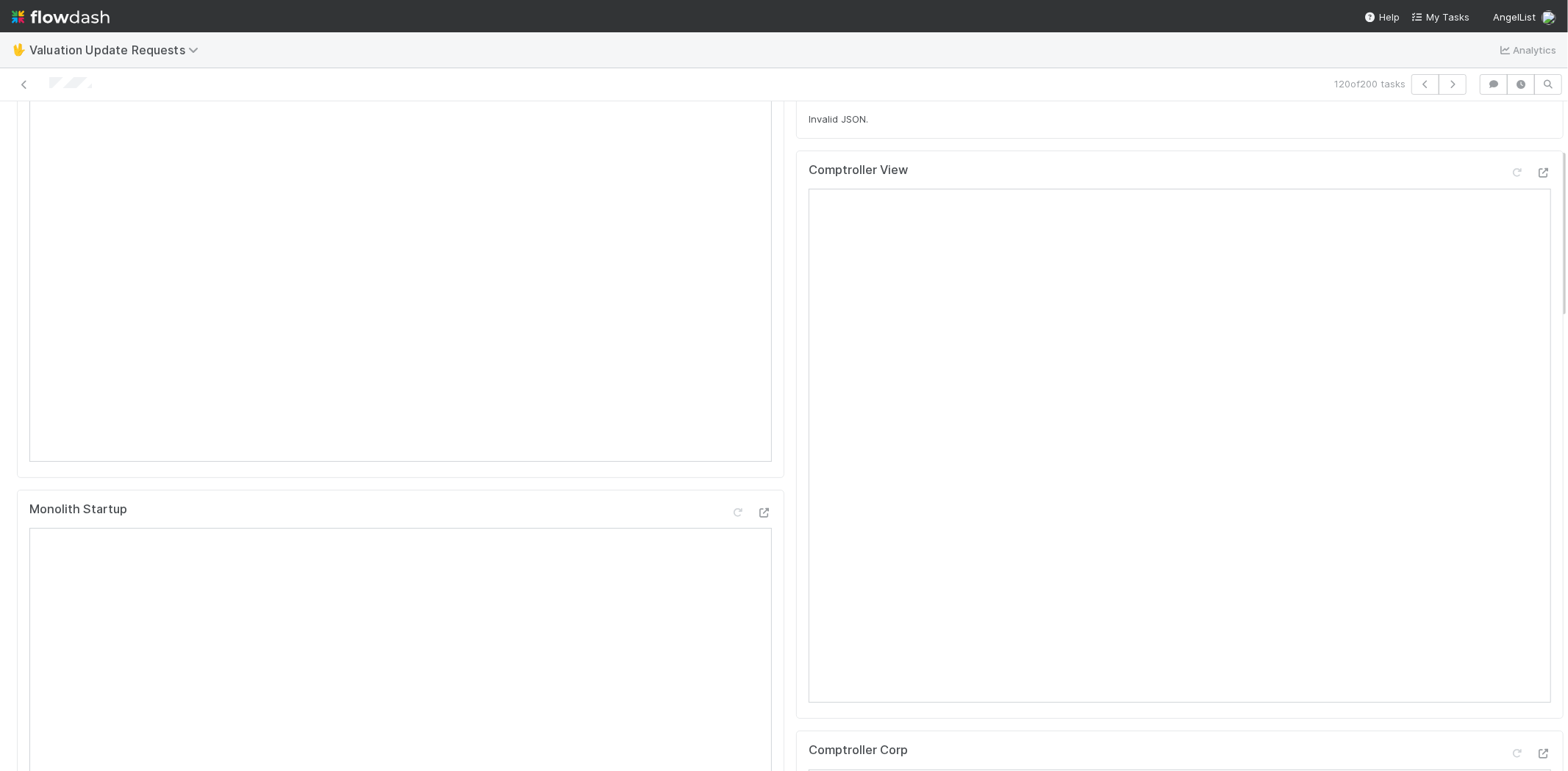
scroll to position [489, 0]
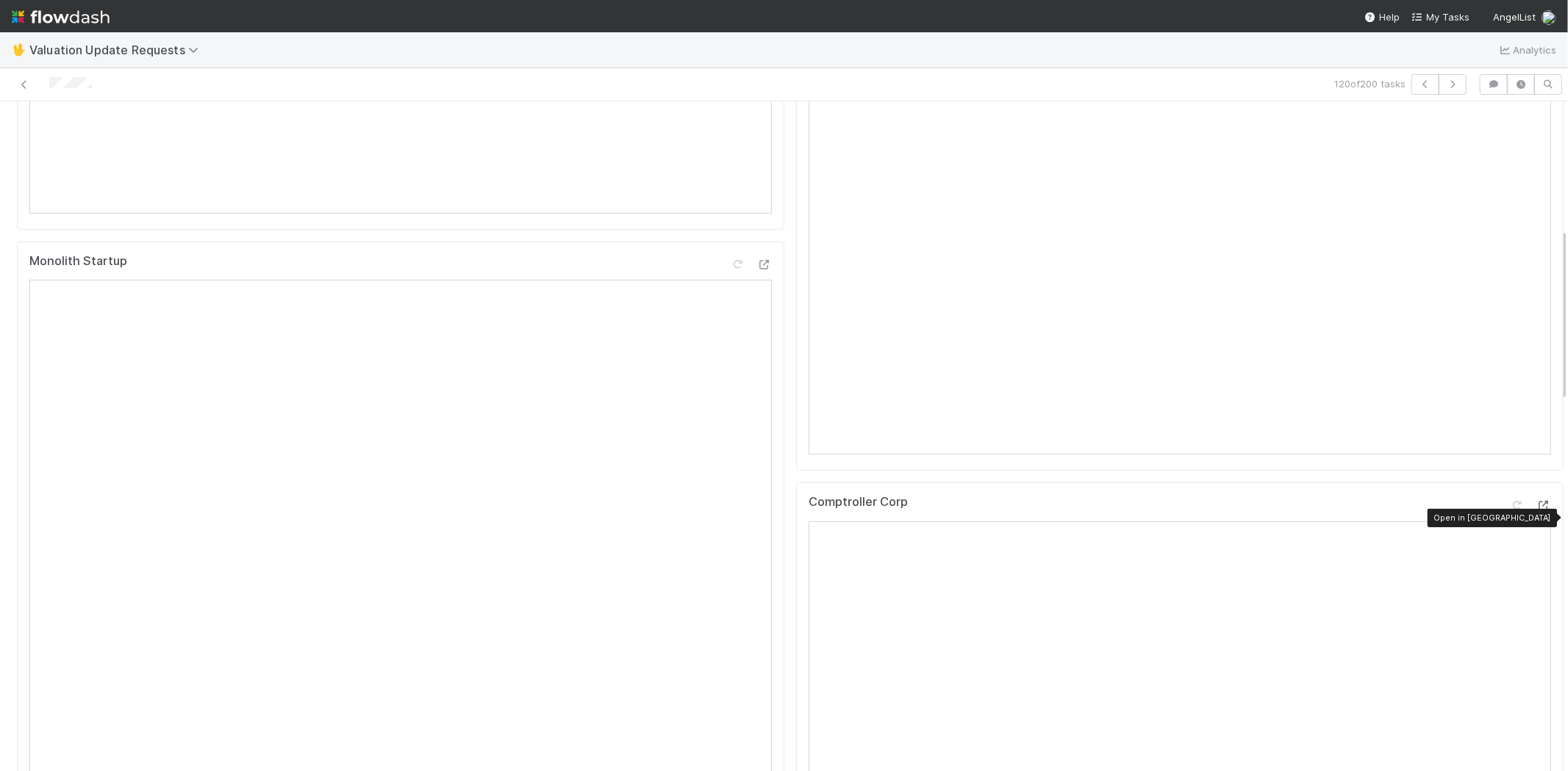
click at [1537, 510] on icon at bounding box center [1544, 505] width 14 height 10
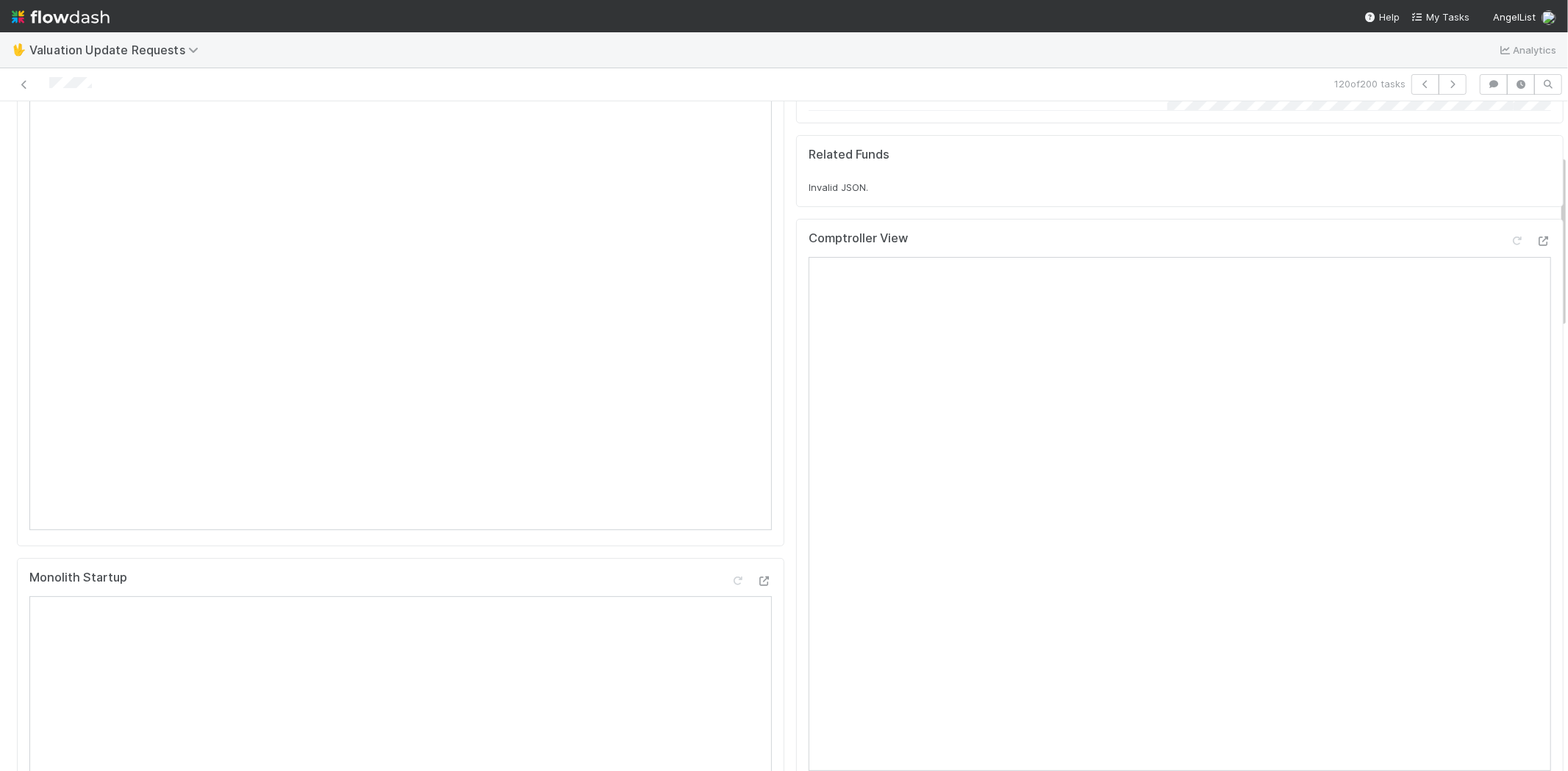
scroll to position [163, 0]
click at [1510, 255] on icon at bounding box center [1517, 251] width 14 height 10
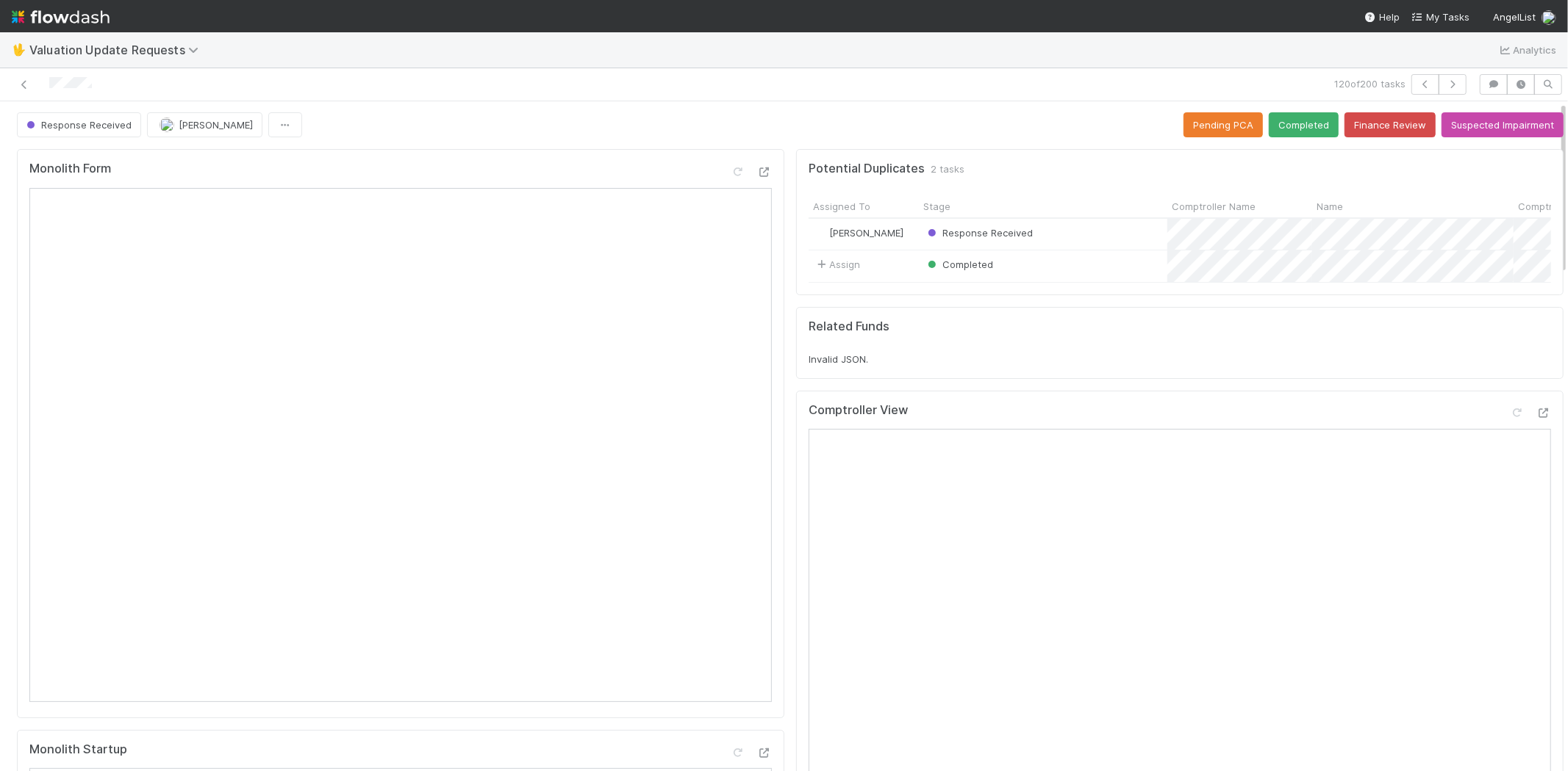
scroll to position [0, 0]
click at [1270, 133] on button "Completed" at bounding box center [1304, 126] width 70 height 25
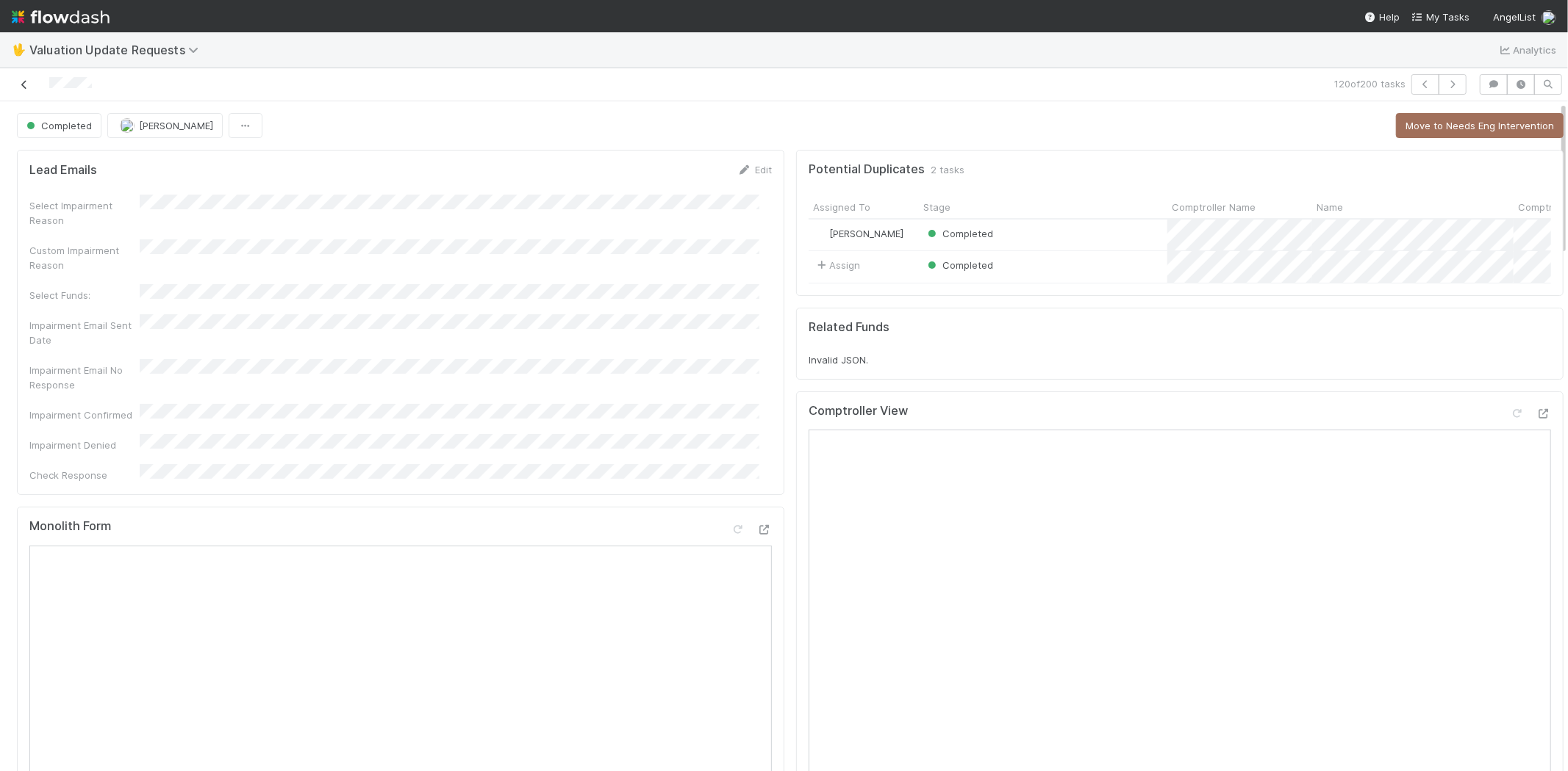
click at [21, 85] on icon at bounding box center [24, 85] width 14 height 10
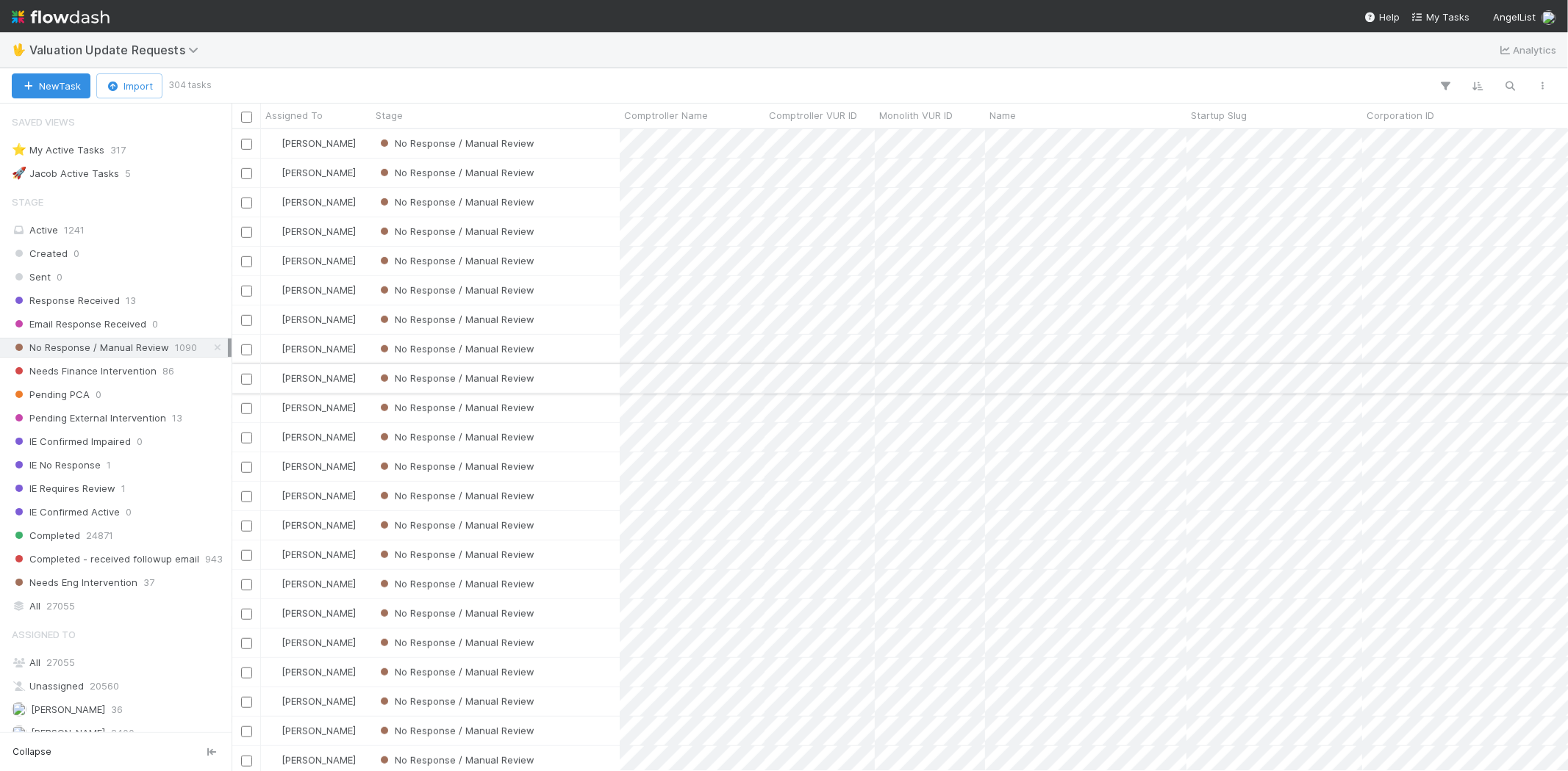
scroll to position [817, 0]
click at [578, 419] on div "No Response / Manual Review" at bounding box center [496, 415] width 248 height 29
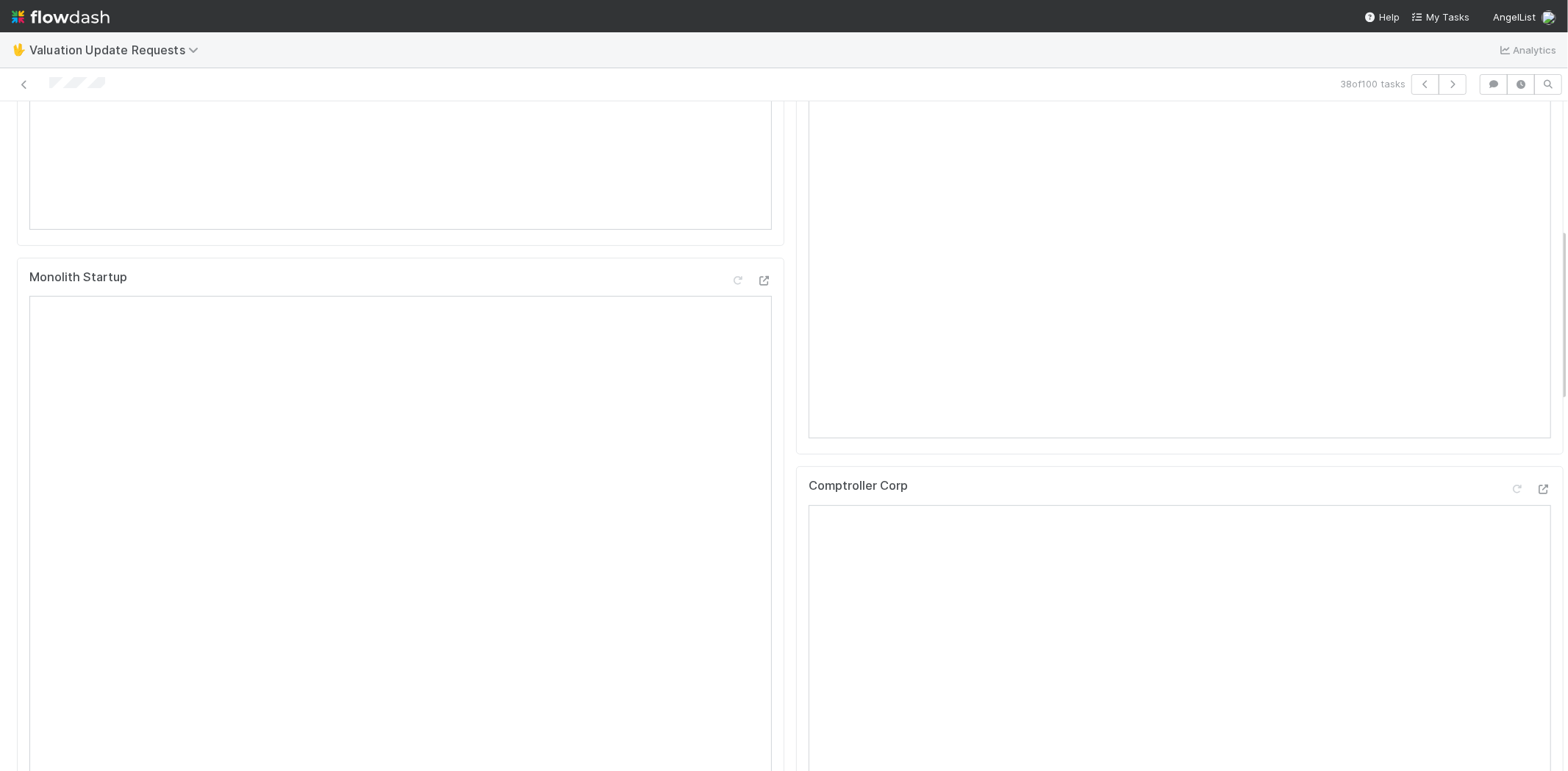
scroll to position [489, 0]
click at [19, 84] on icon at bounding box center [24, 85] width 14 height 10
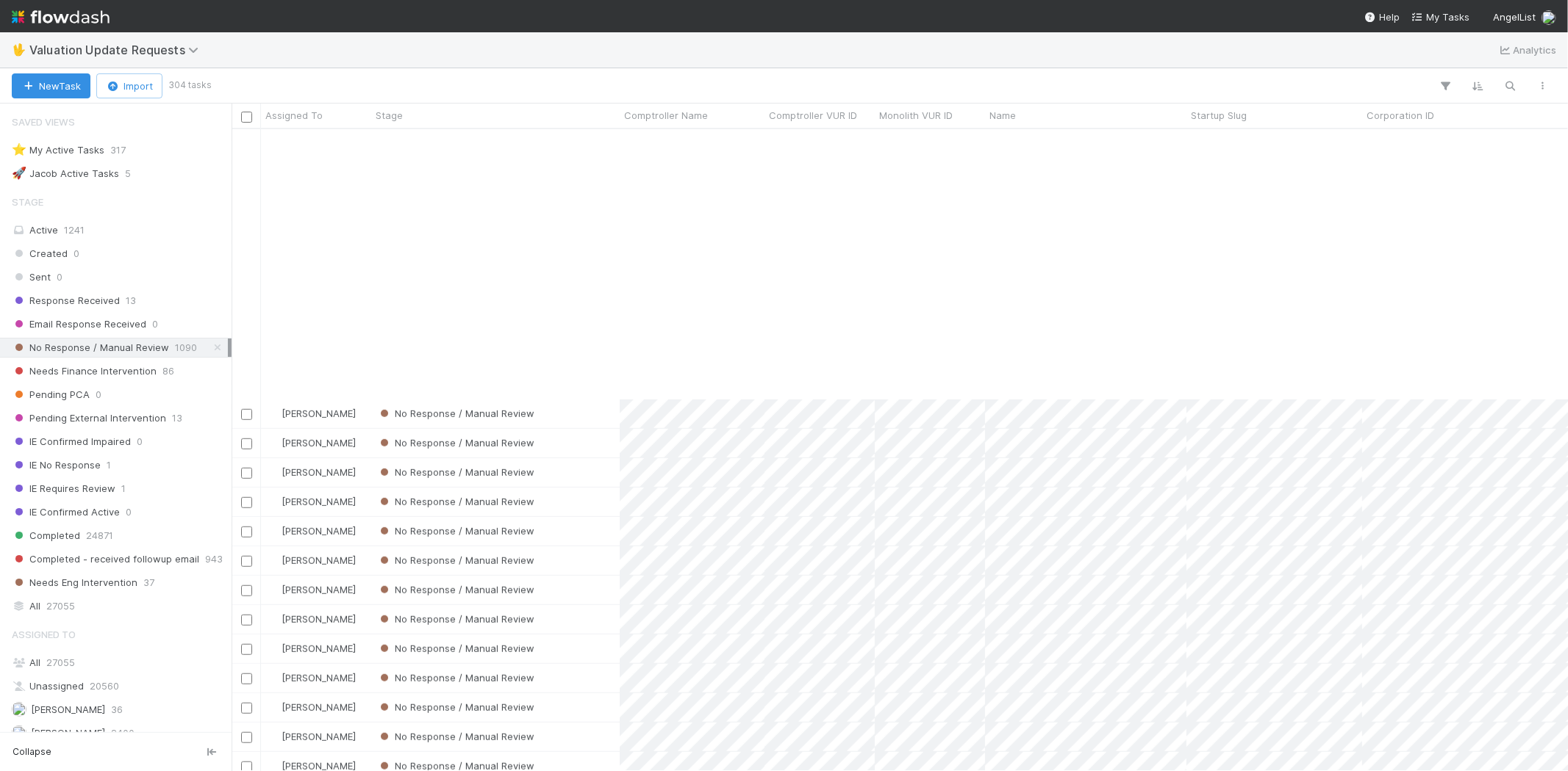
scroll to position [1061, 0]
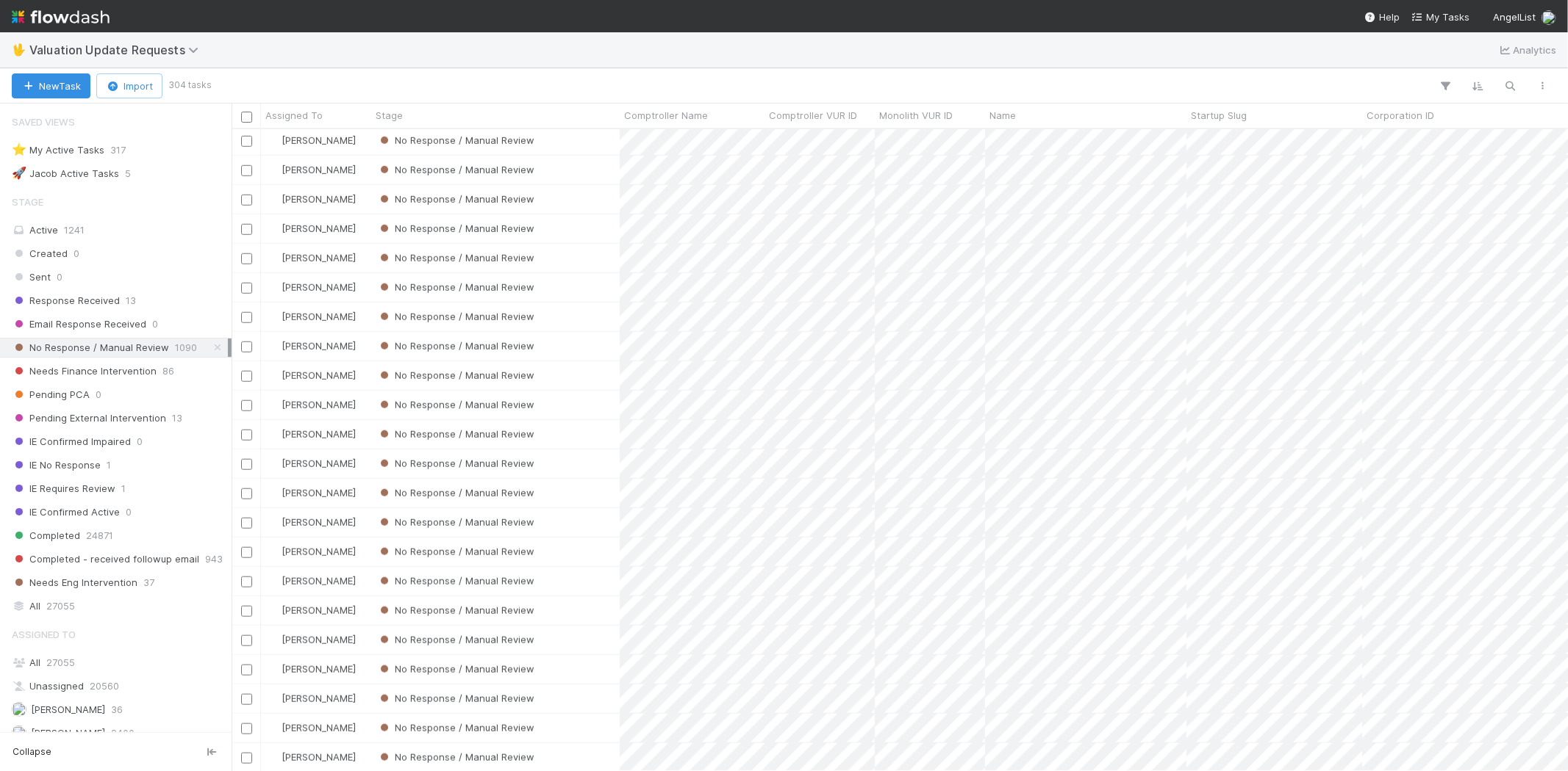
click at [592, 546] on div "No Response / Manual Review" at bounding box center [496, 552] width 248 height 29
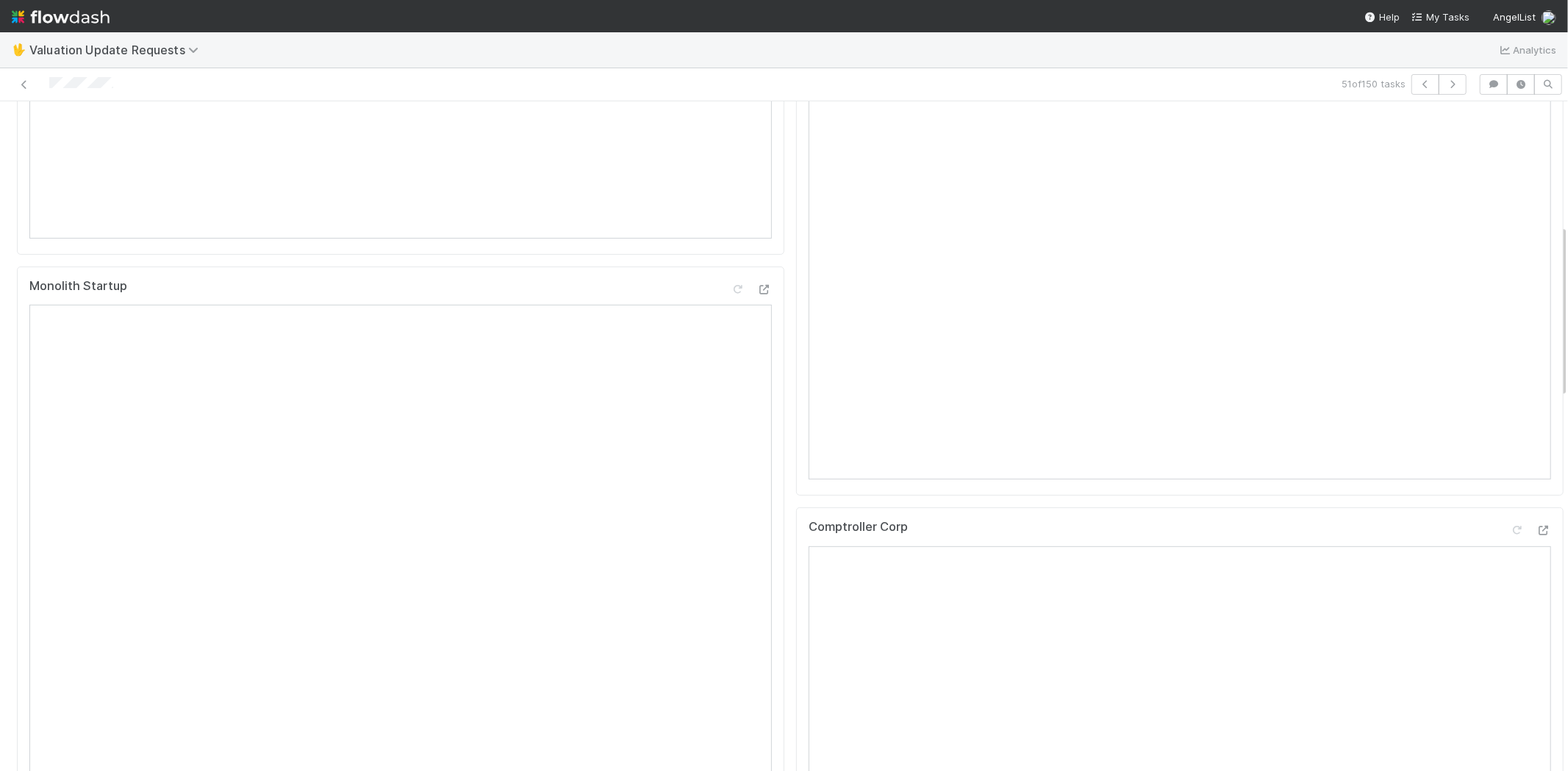
scroll to position [489, 0]
click at [1537, 510] on icon at bounding box center [1544, 505] width 14 height 10
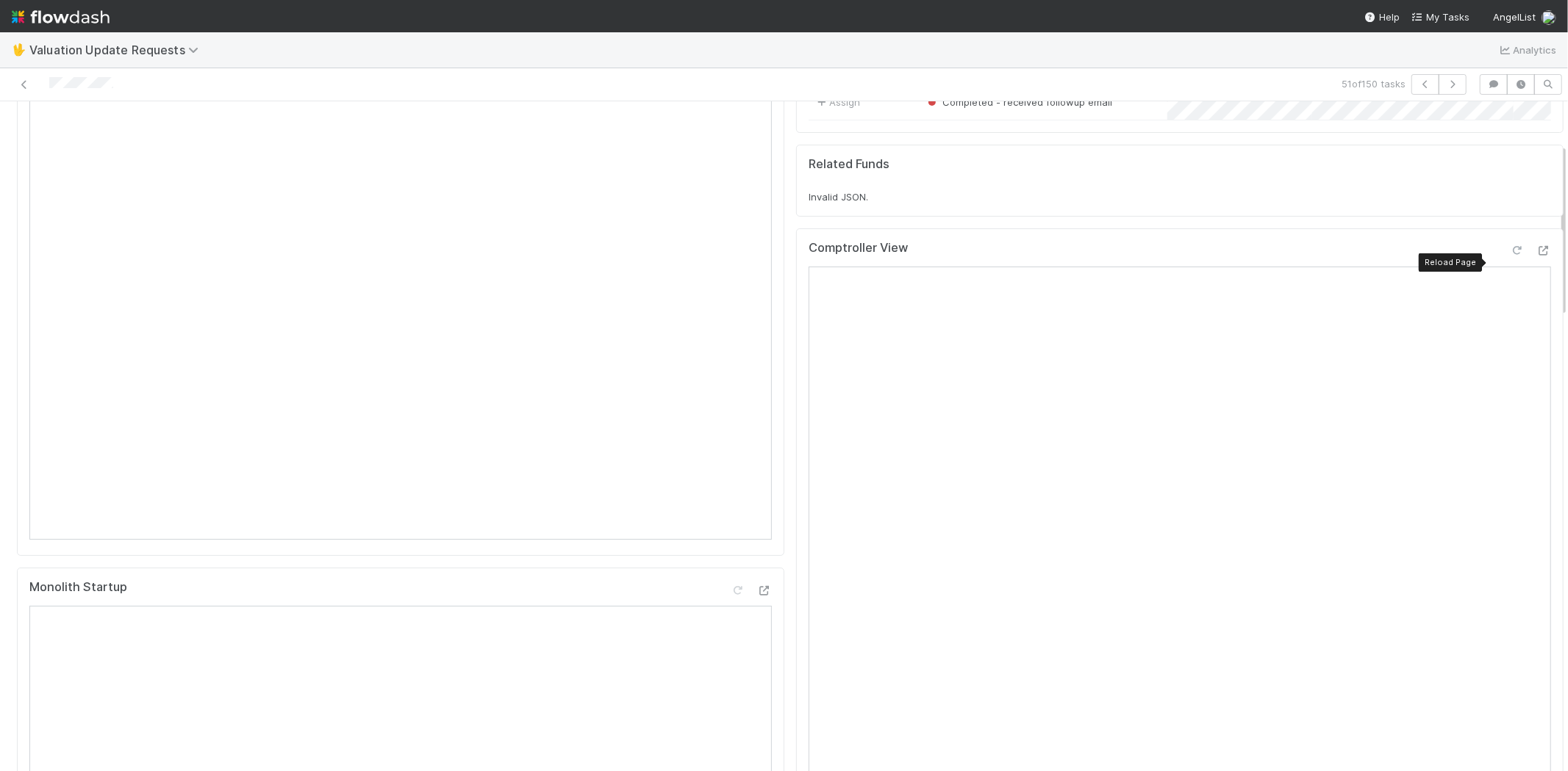
click at [1510, 255] on icon at bounding box center [1517, 251] width 14 height 10
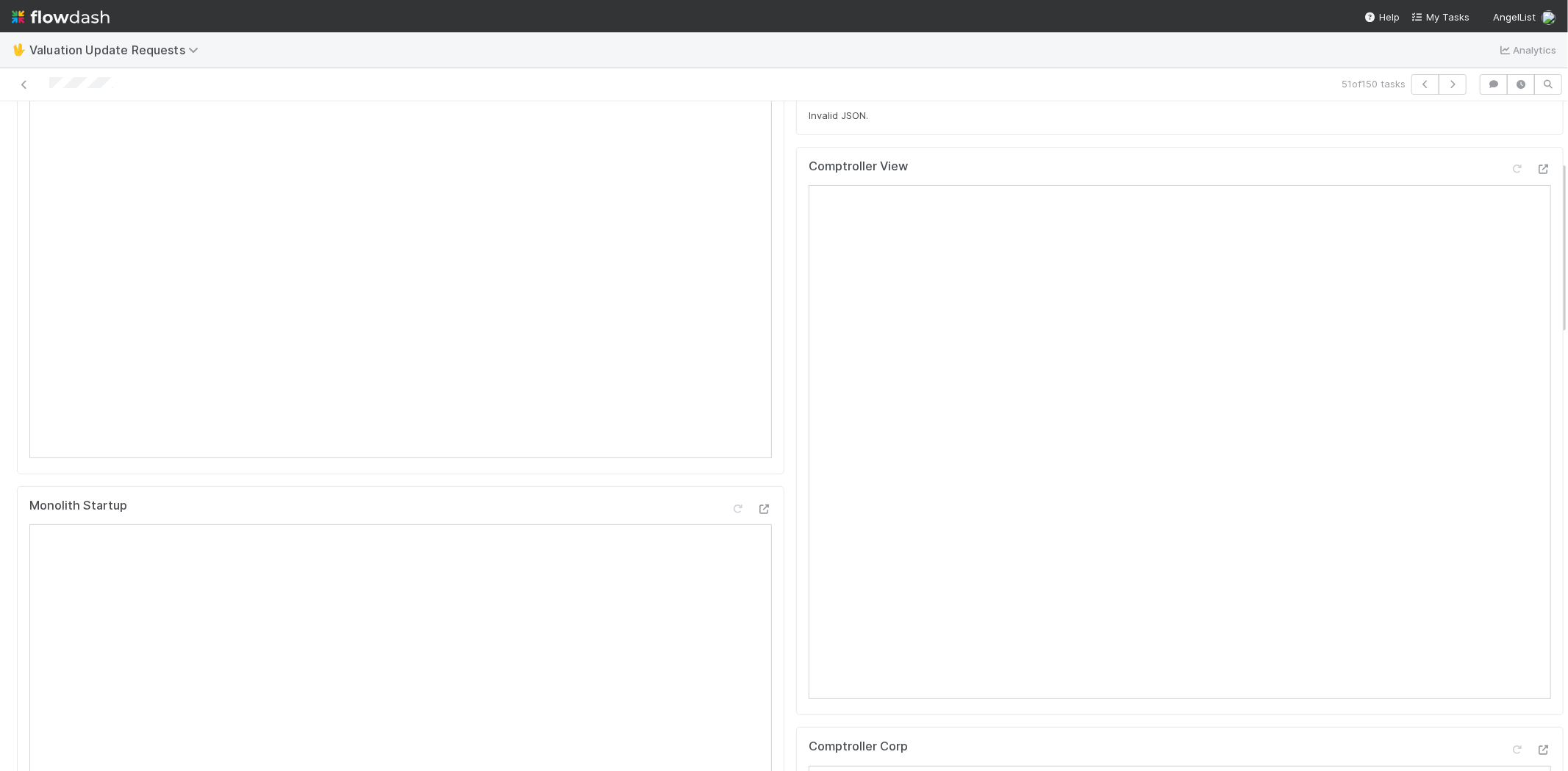
scroll to position [0, 0]
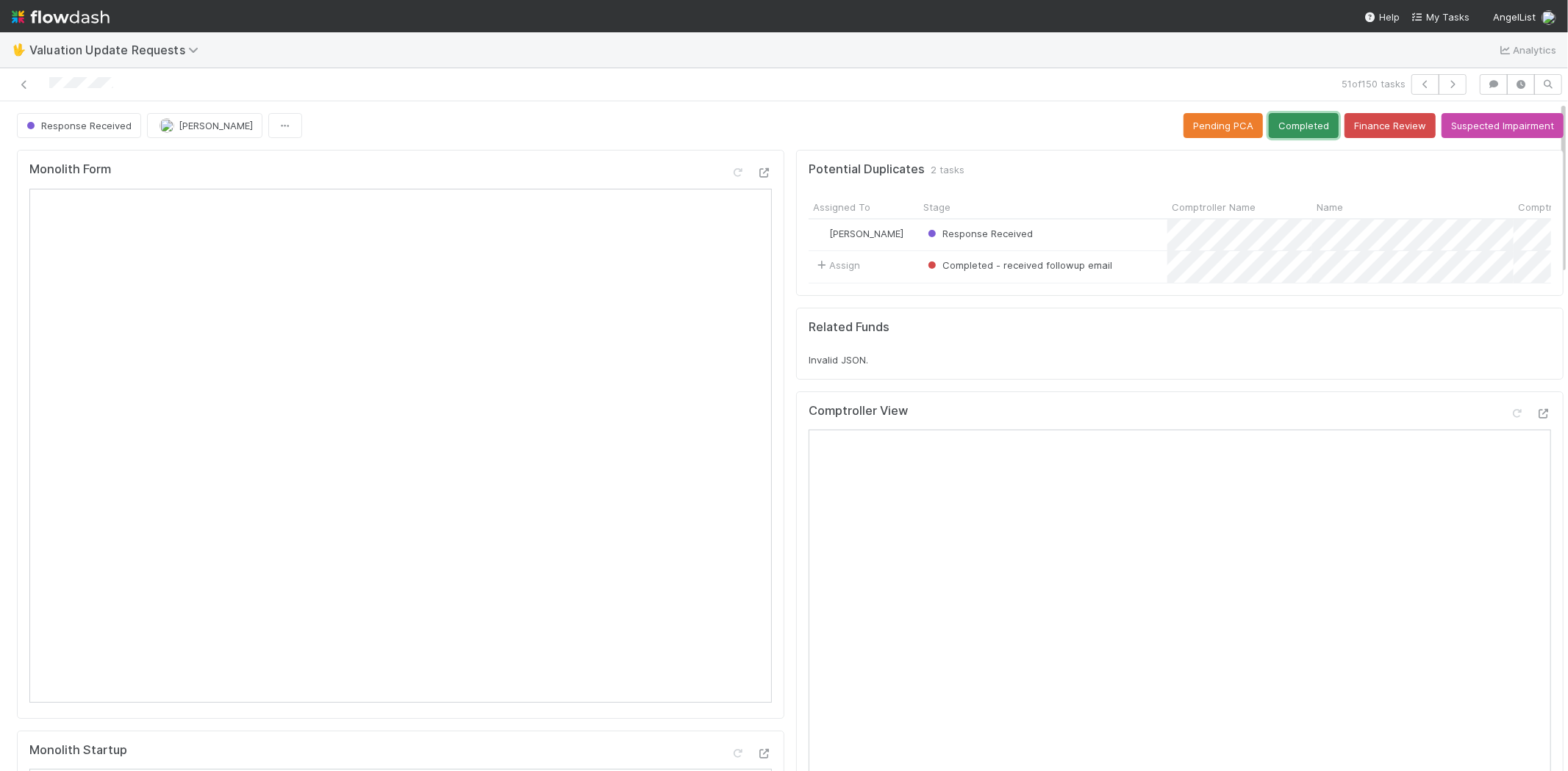
click at [1284, 128] on button "Completed" at bounding box center [1304, 126] width 70 height 25
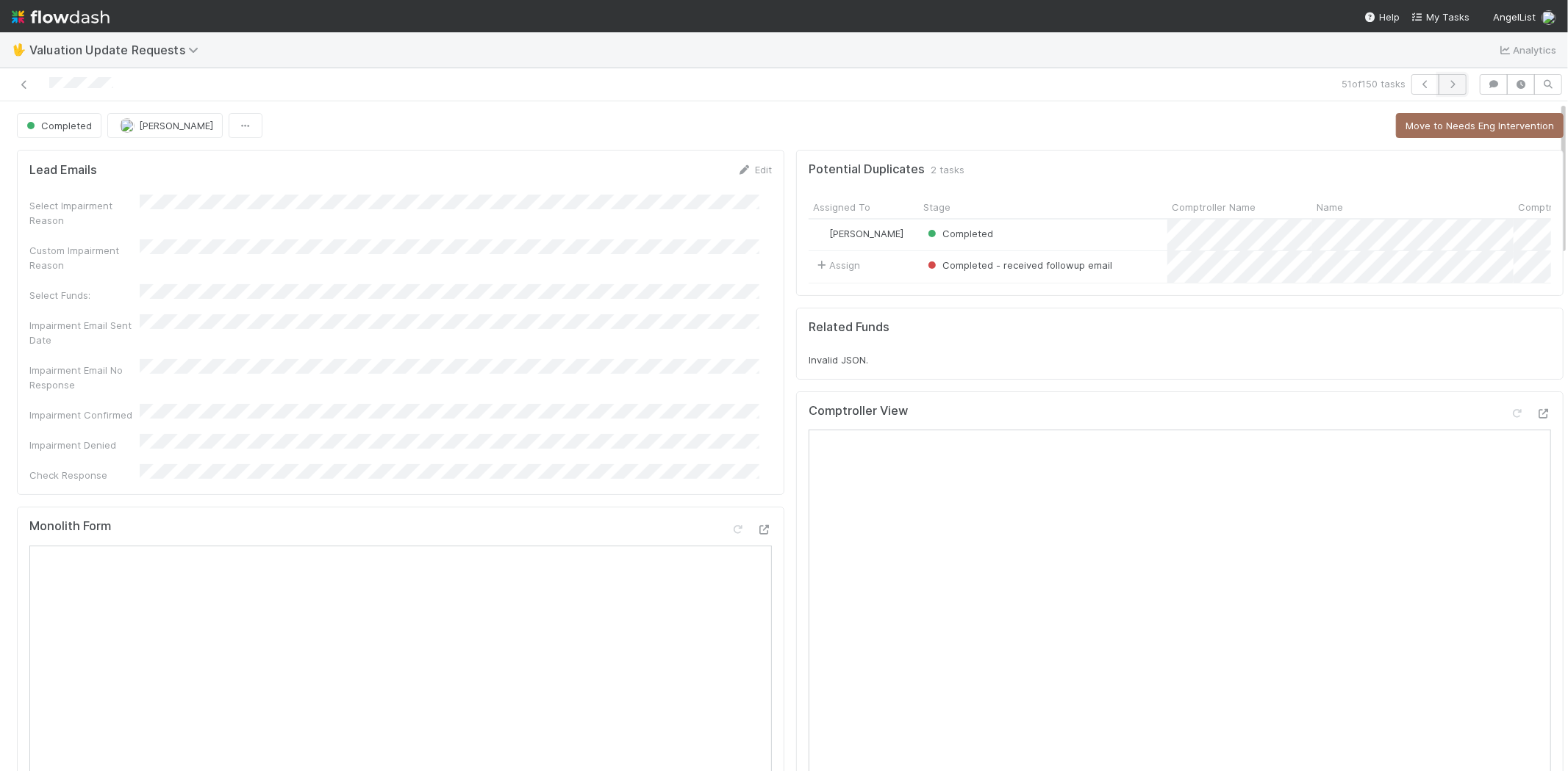
click at [1445, 85] on icon "button" at bounding box center [1452, 85] width 14 height 9
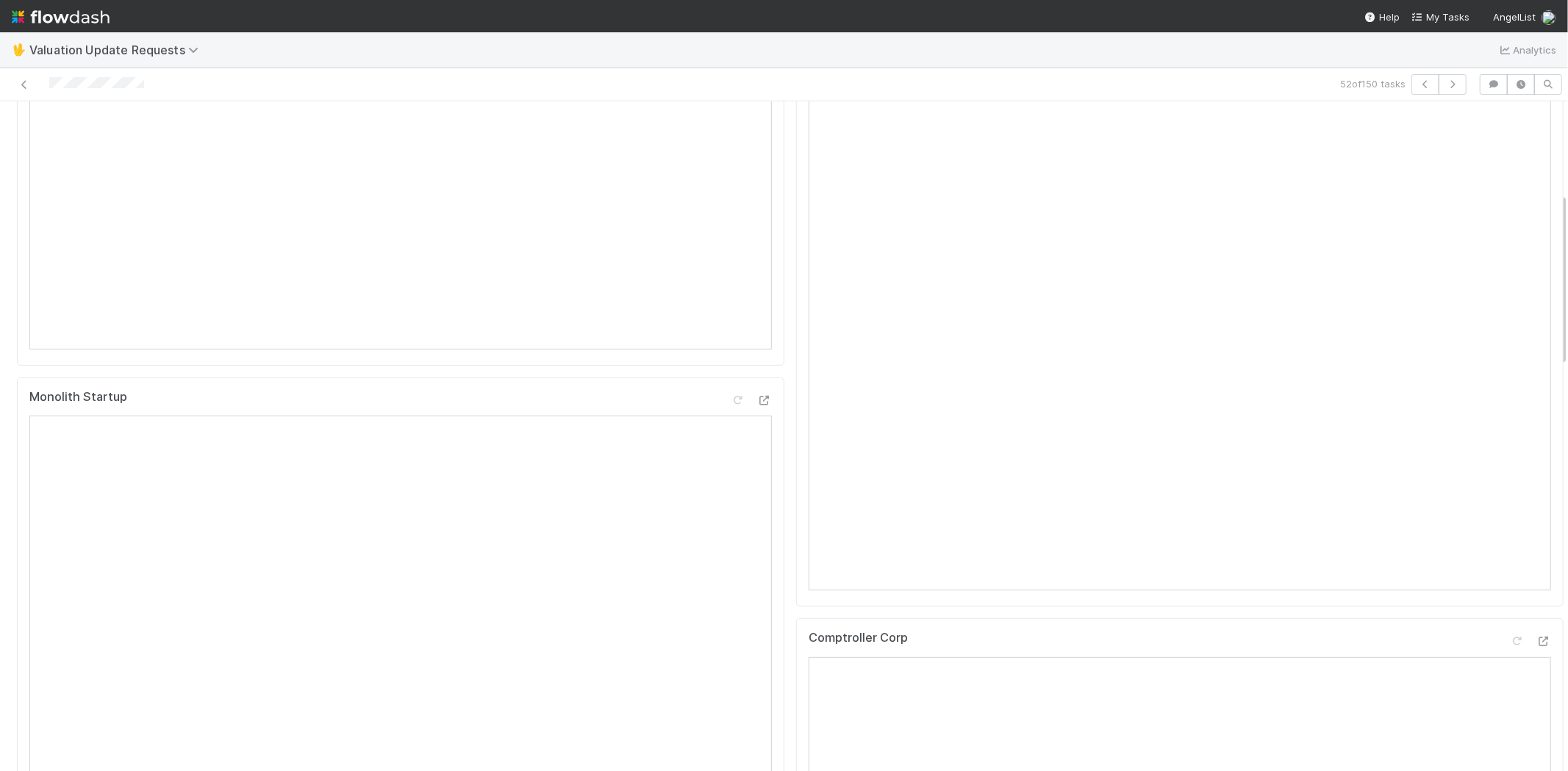
scroll to position [571, 0]
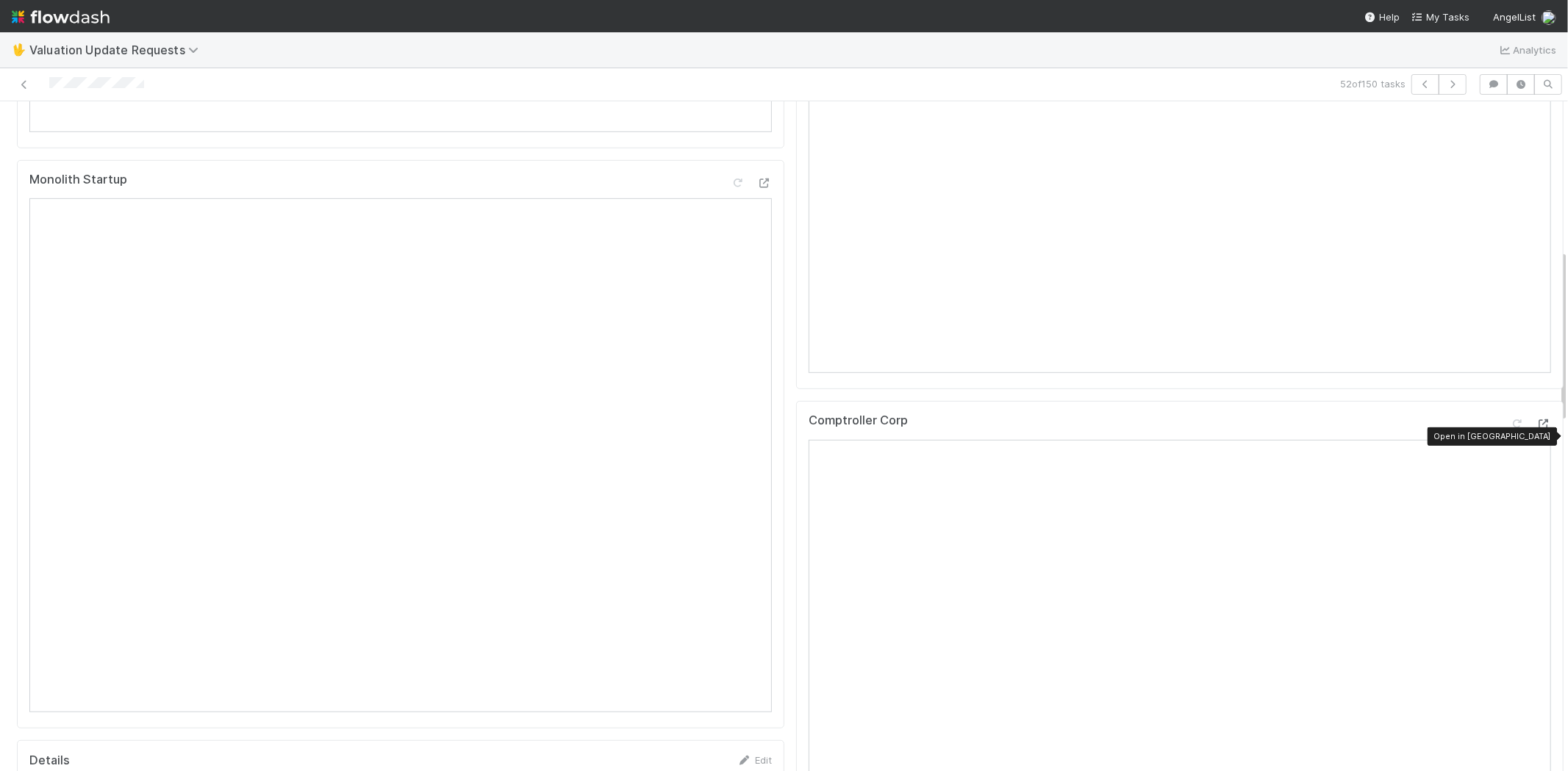
click at [1537, 429] on div at bounding box center [1544, 424] width 14 height 14
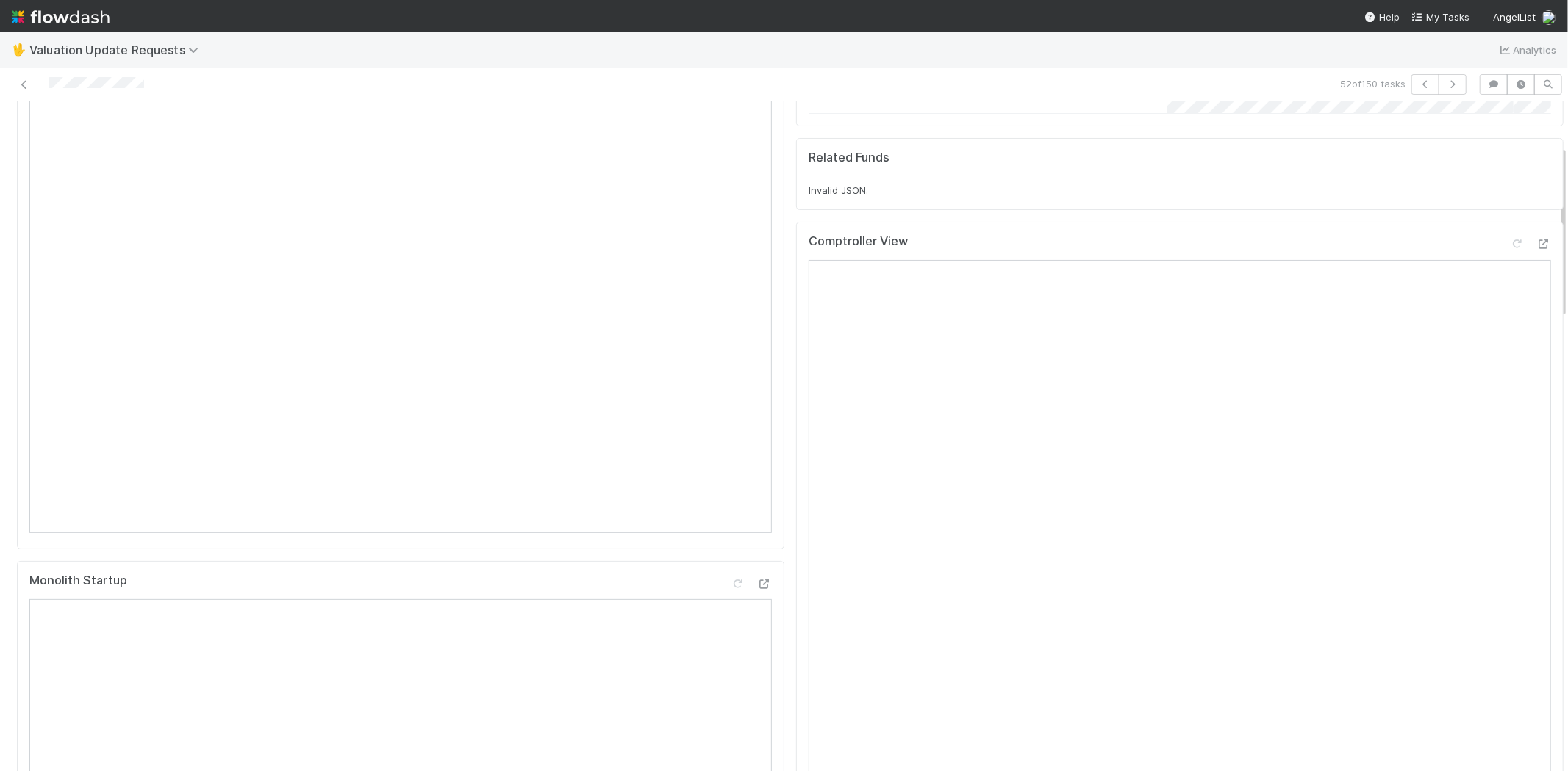
scroll to position [81, 0]
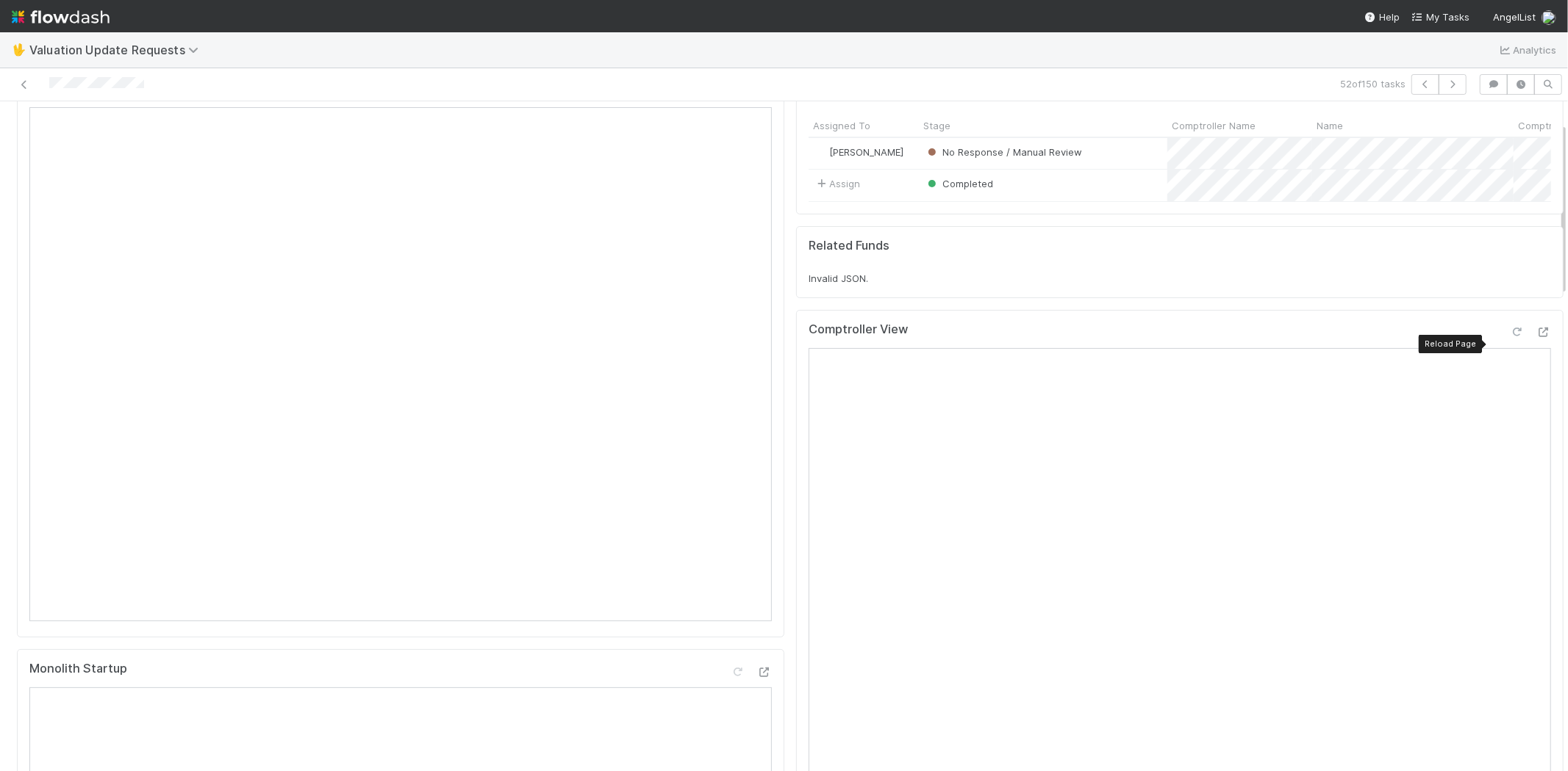
click at [1510, 337] on icon at bounding box center [1517, 332] width 14 height 10
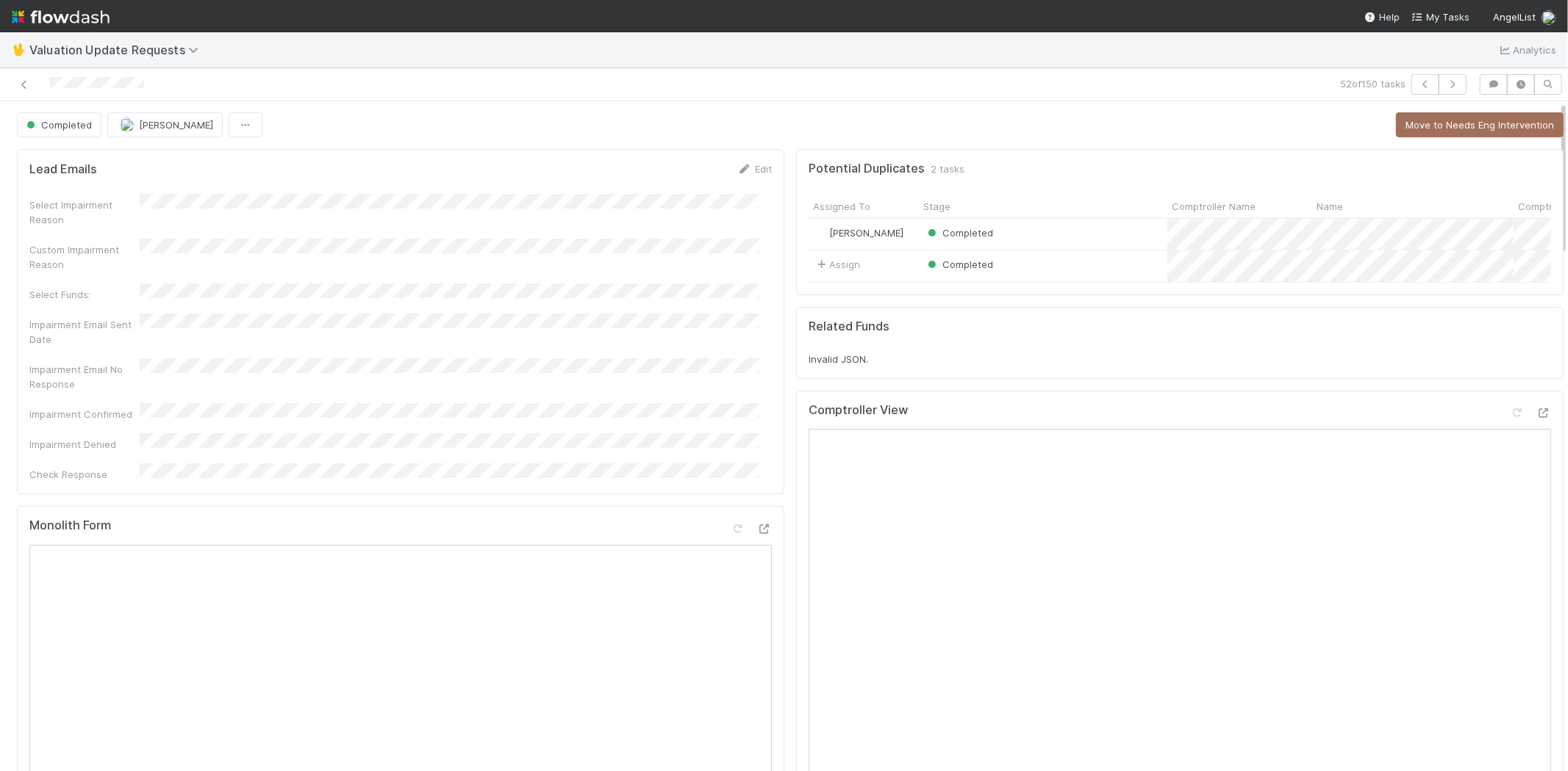
scroll to position [0, 0]
click at [1441, 92] on button "button" at bounding box center [1452, 84] width 28 height 21
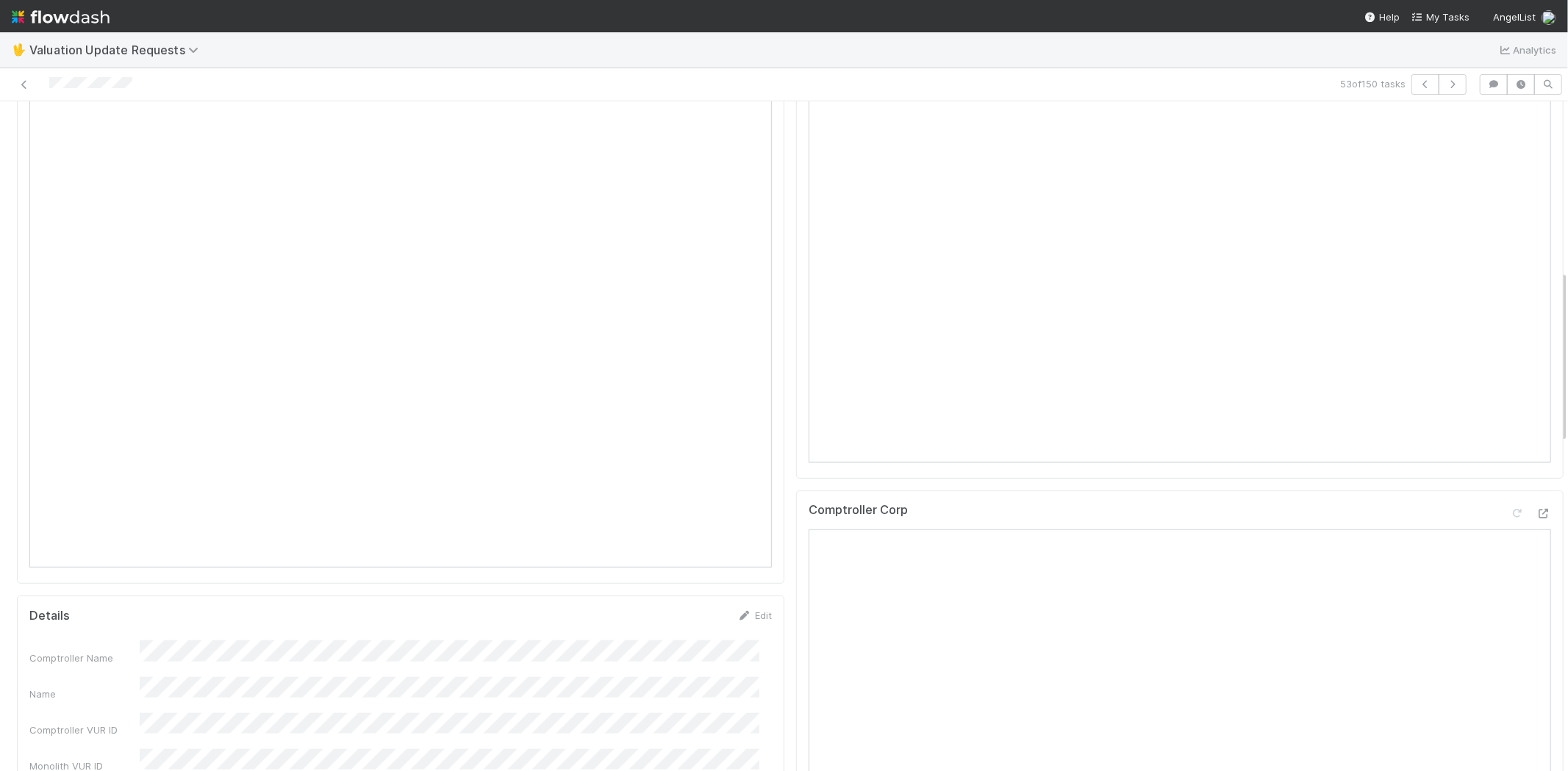
scroll to position [734, 0]
click at [1537, 490] on icon at bounding box center [1544, 494] width 14 height 10
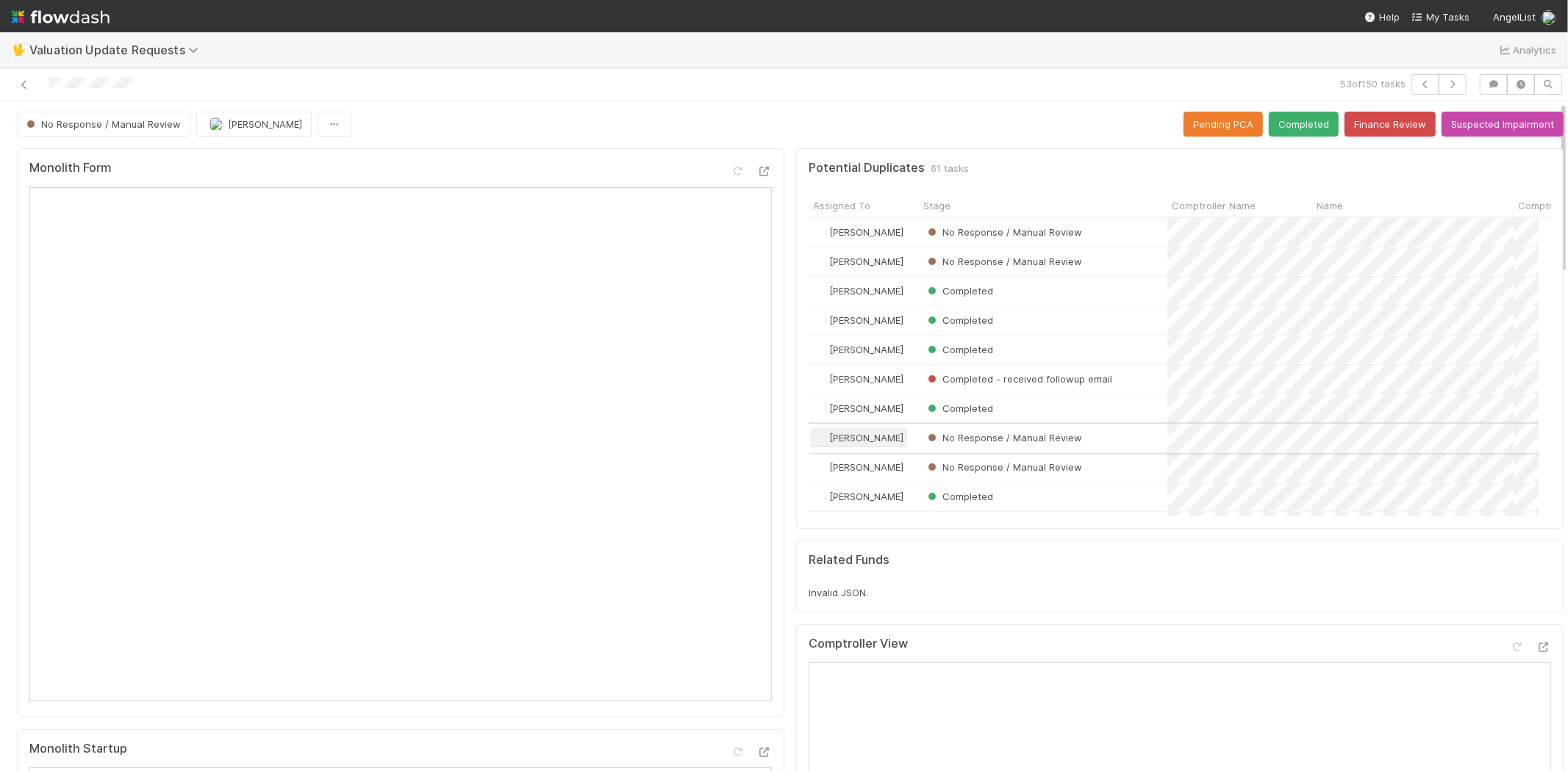
scroll to position [0, 0]
click at [1366, 132] on button "Finance Review" at bounding box center [1390, 126] width 91 height 25
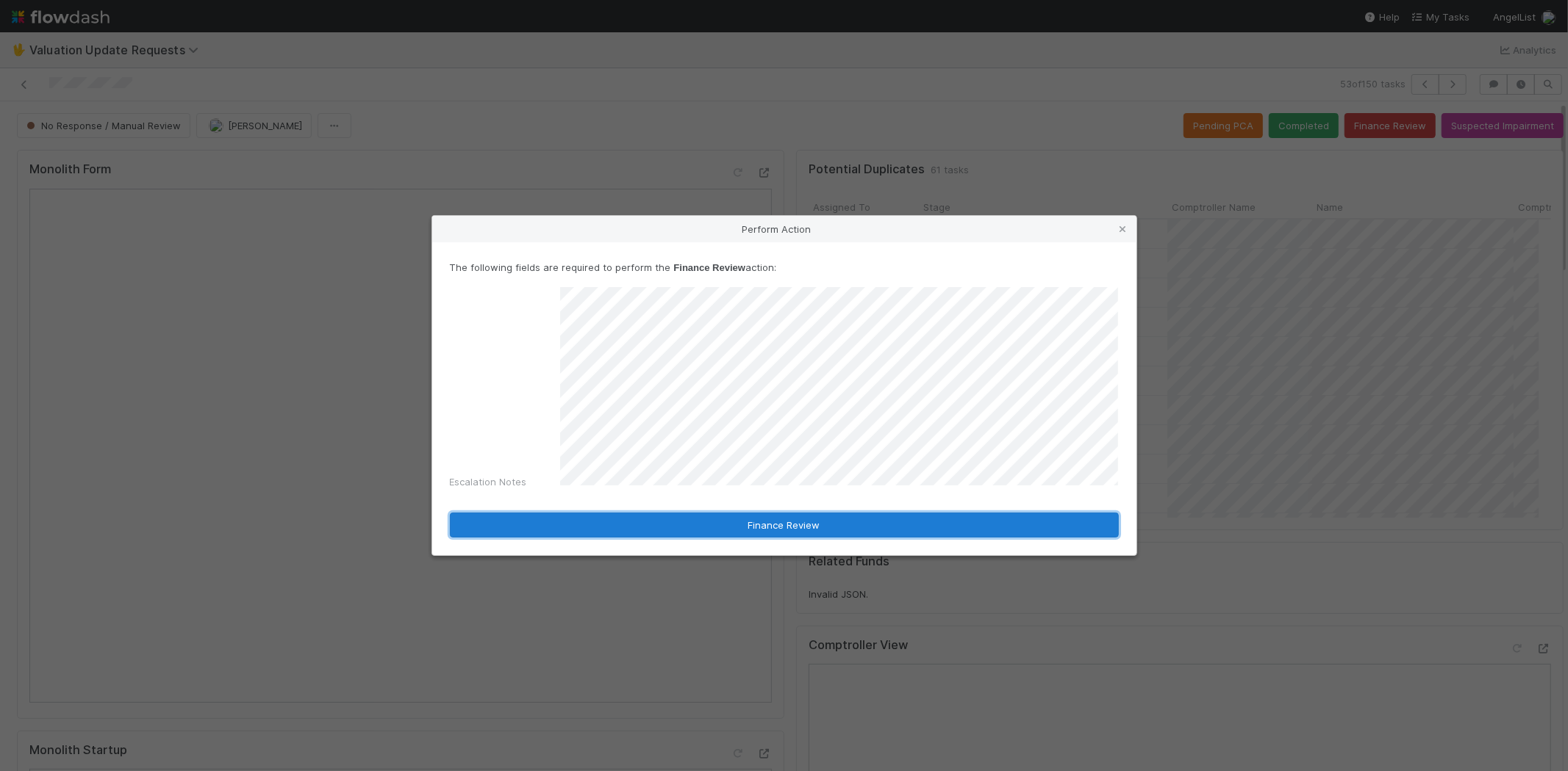
click at [695, 526] on button "Finance Review" at bounding box center [784, 526] width 669 height 25
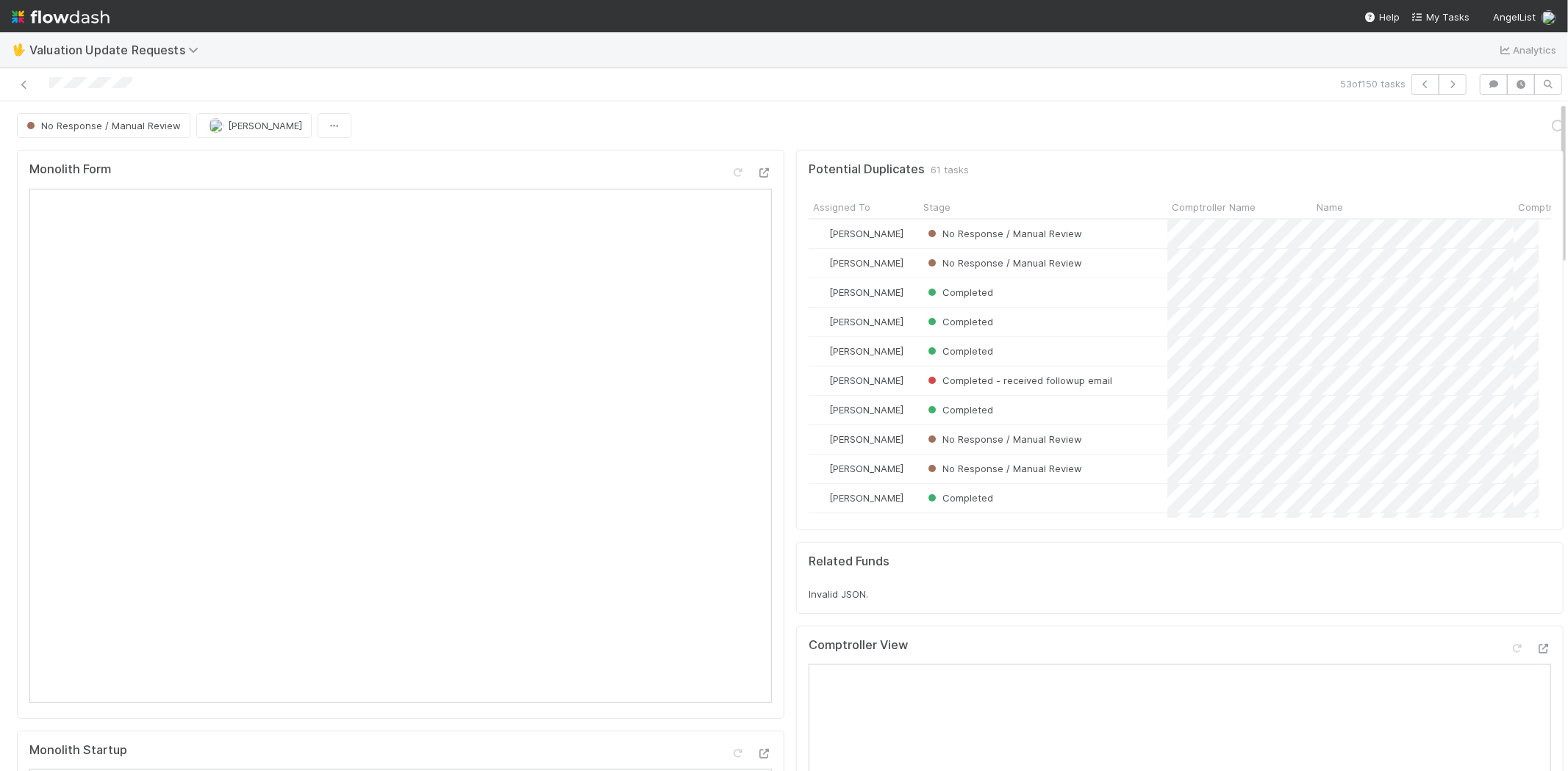
scroll to position [12, 13]
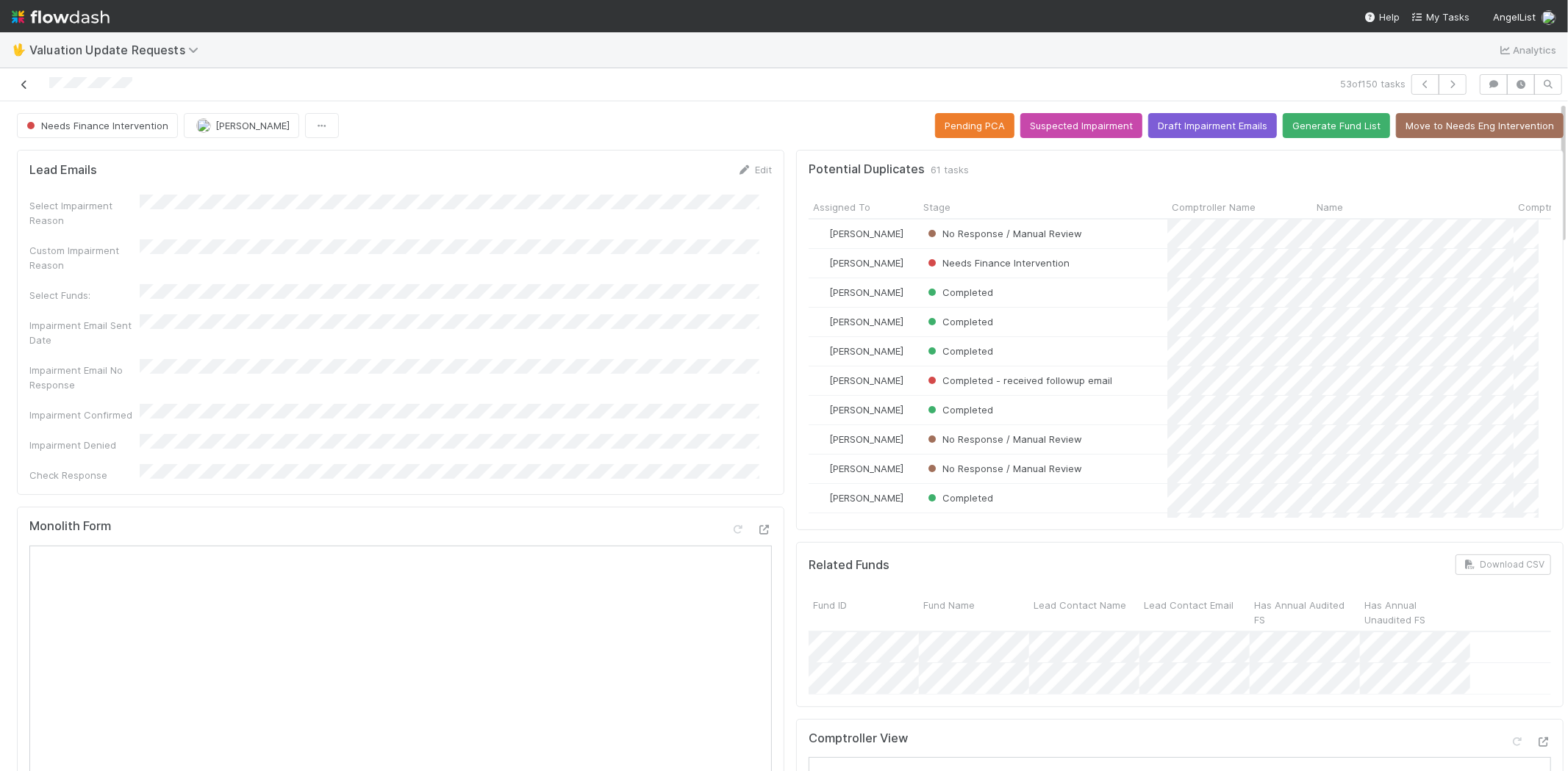
click at [26, 82] on icon at bounding box center [24, 85] width 14 height 10
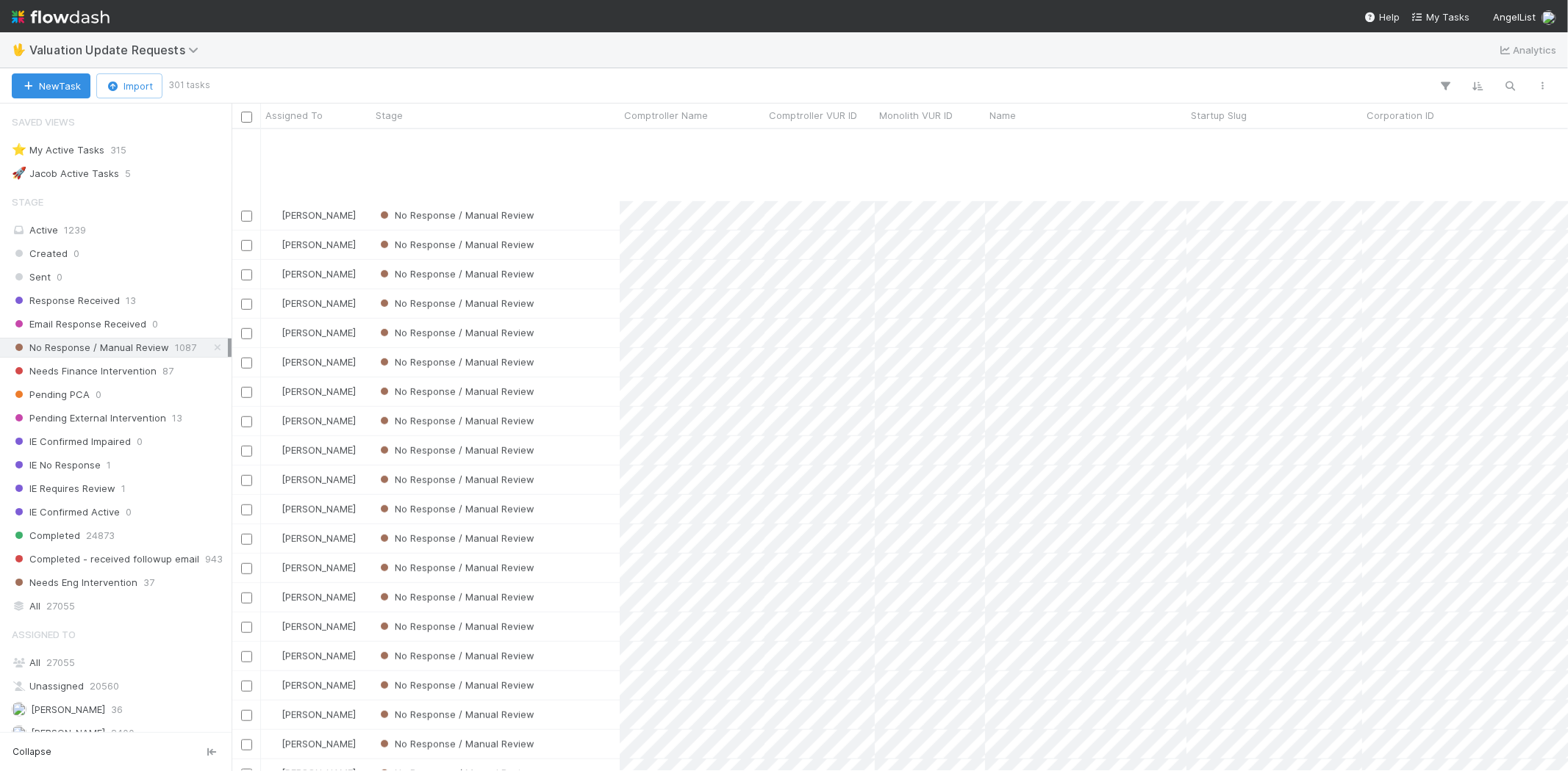
scroll to position [1061, 0]
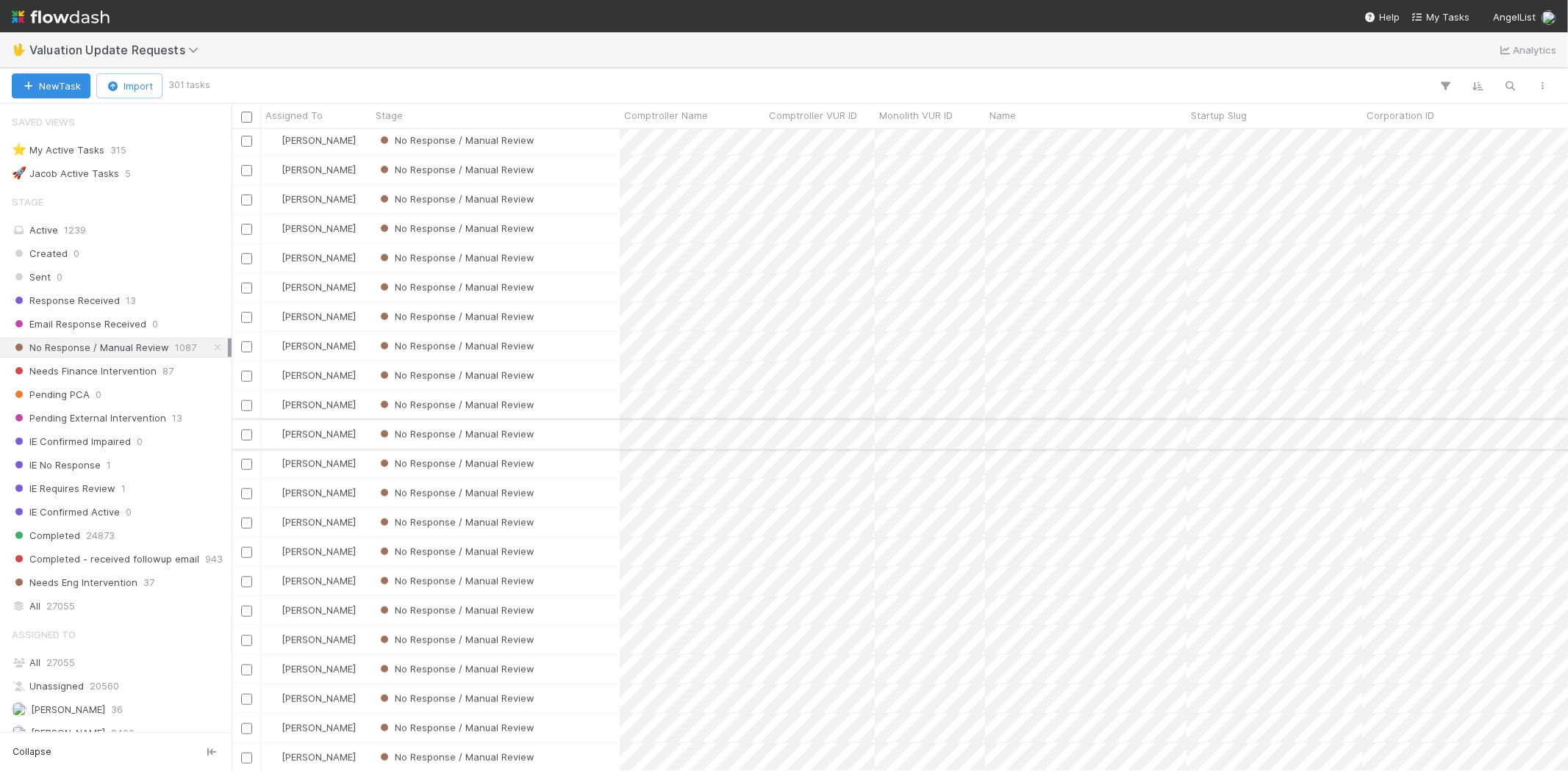
click at [560, 427] on div "No Response / Manual Review" at bounding box center [496, 435] width 248 height 29
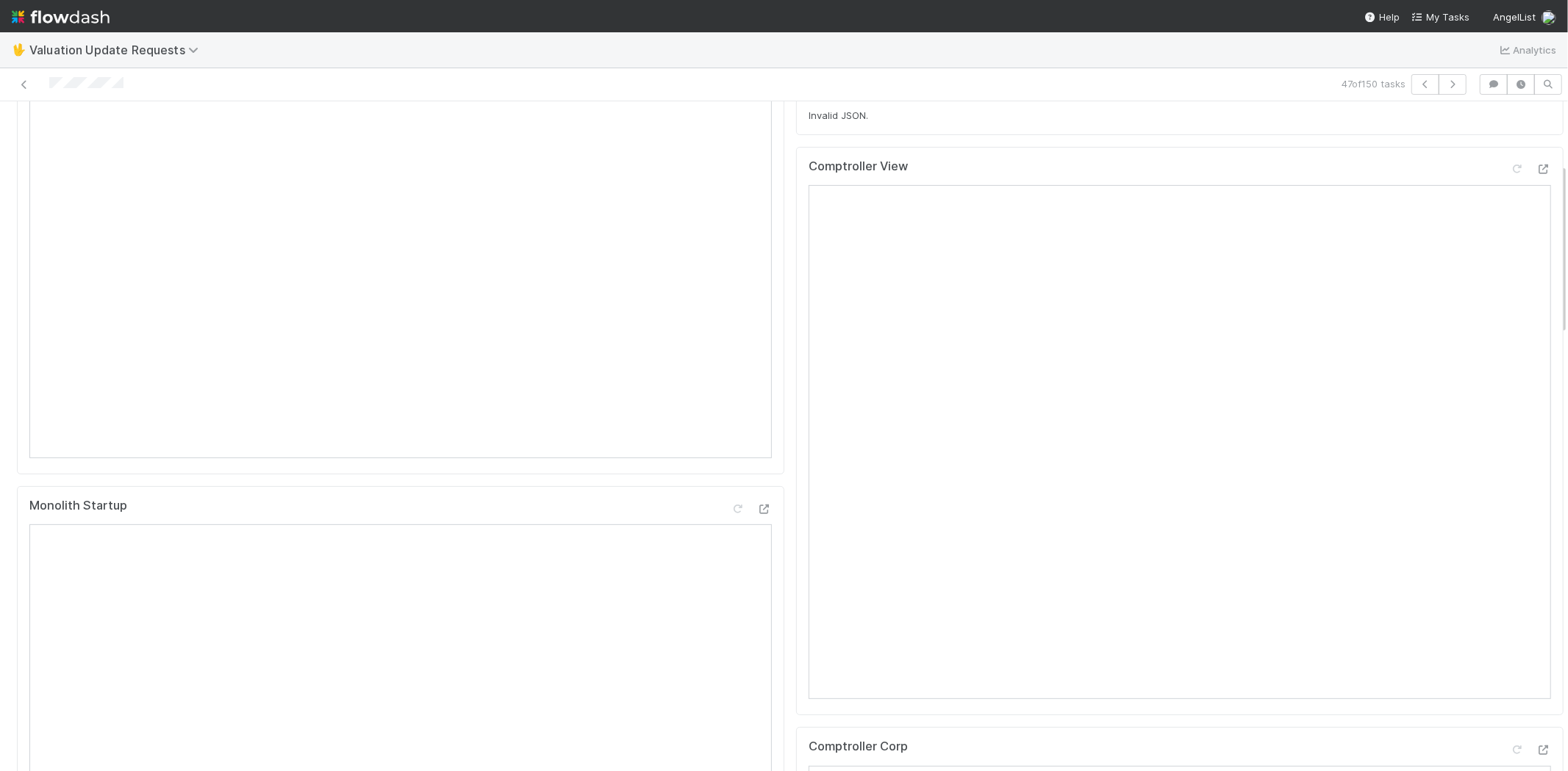
scroll to position [408, 0]
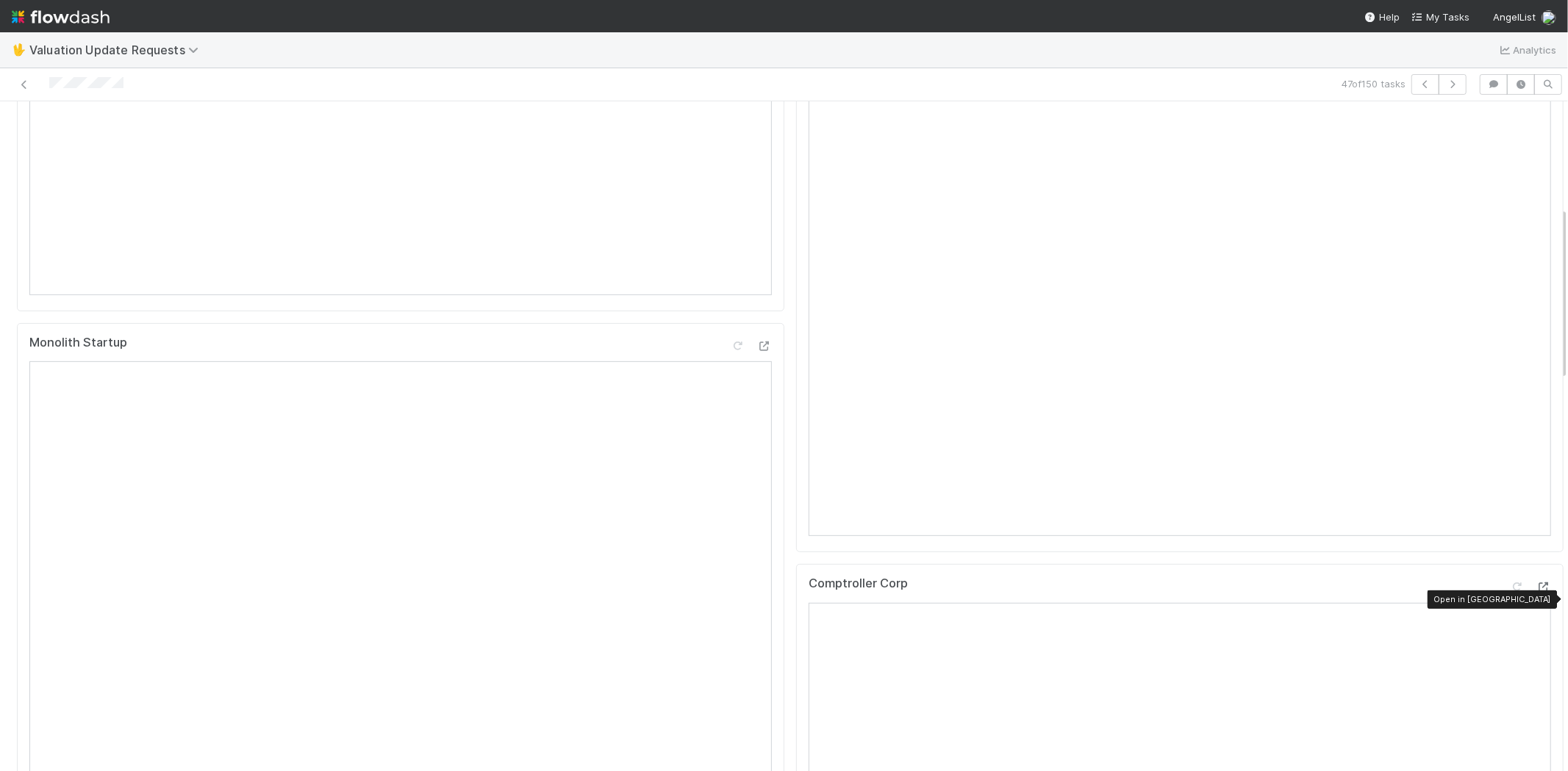
click at [1537, 593] on icon at bounding box center [1544, 587] width 14 height 10
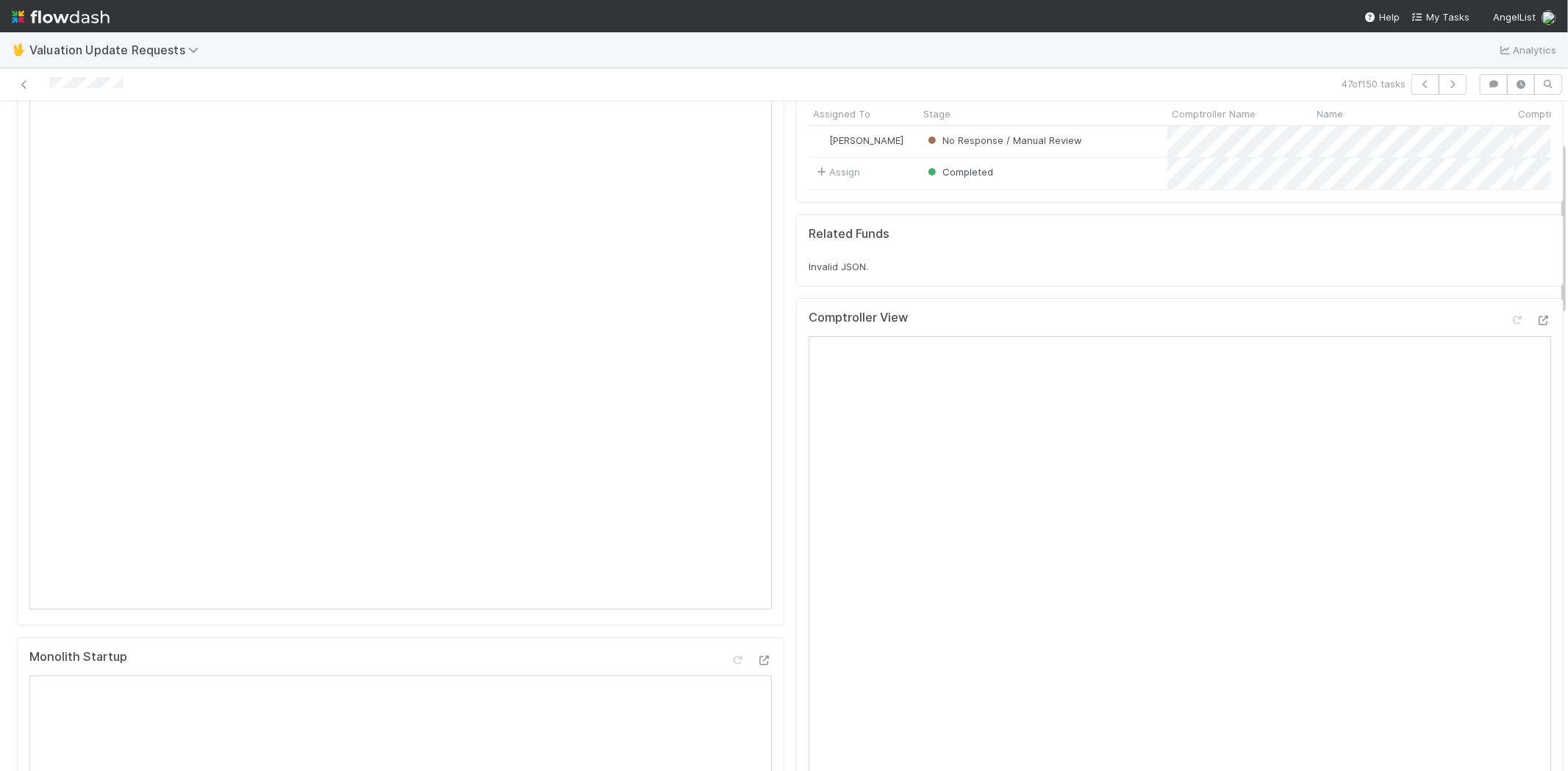
scroll to position [81, 0]
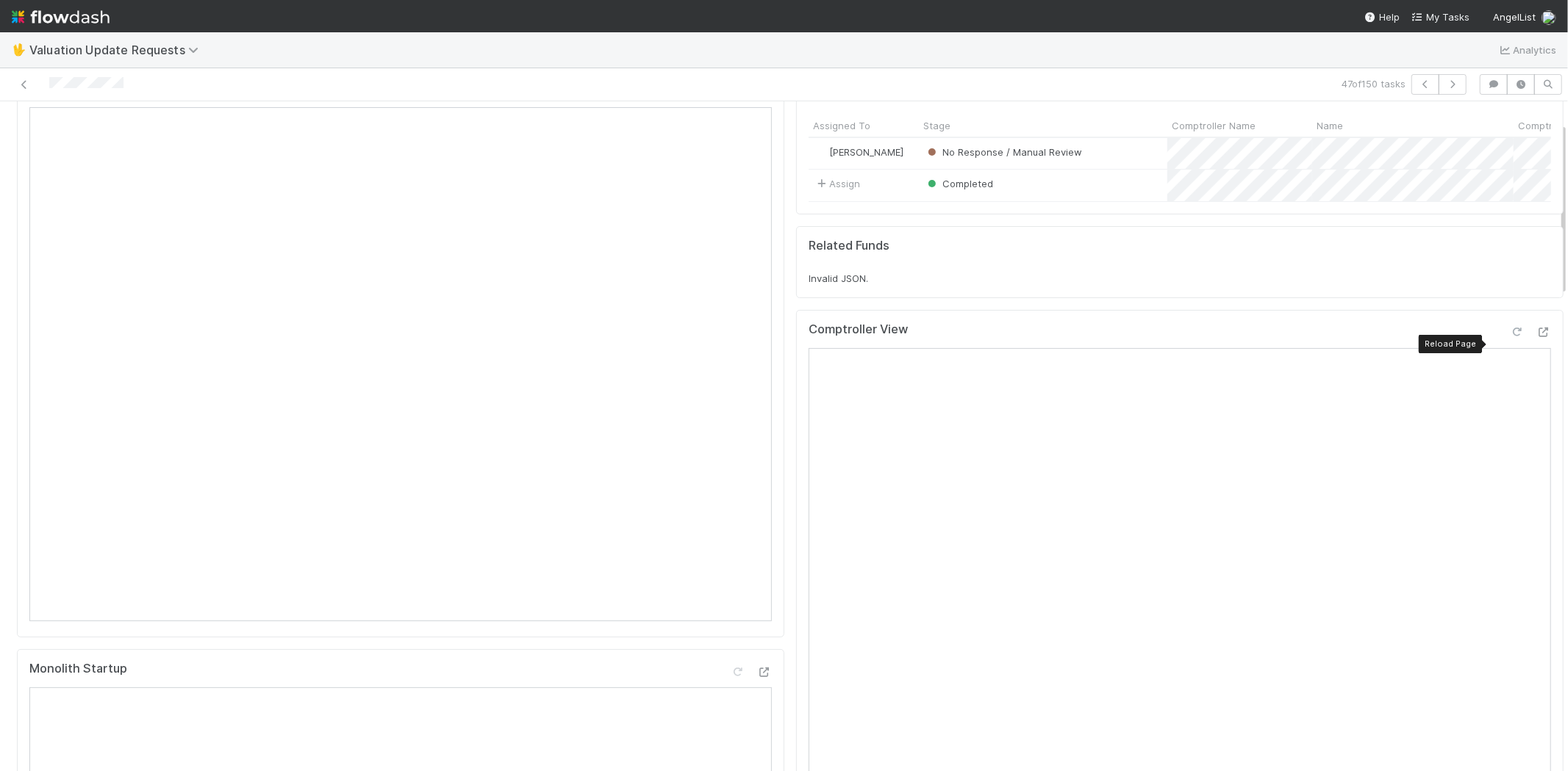
click at [1510, 337] on icon at bounding box center [1517, 332] width 14 height 10
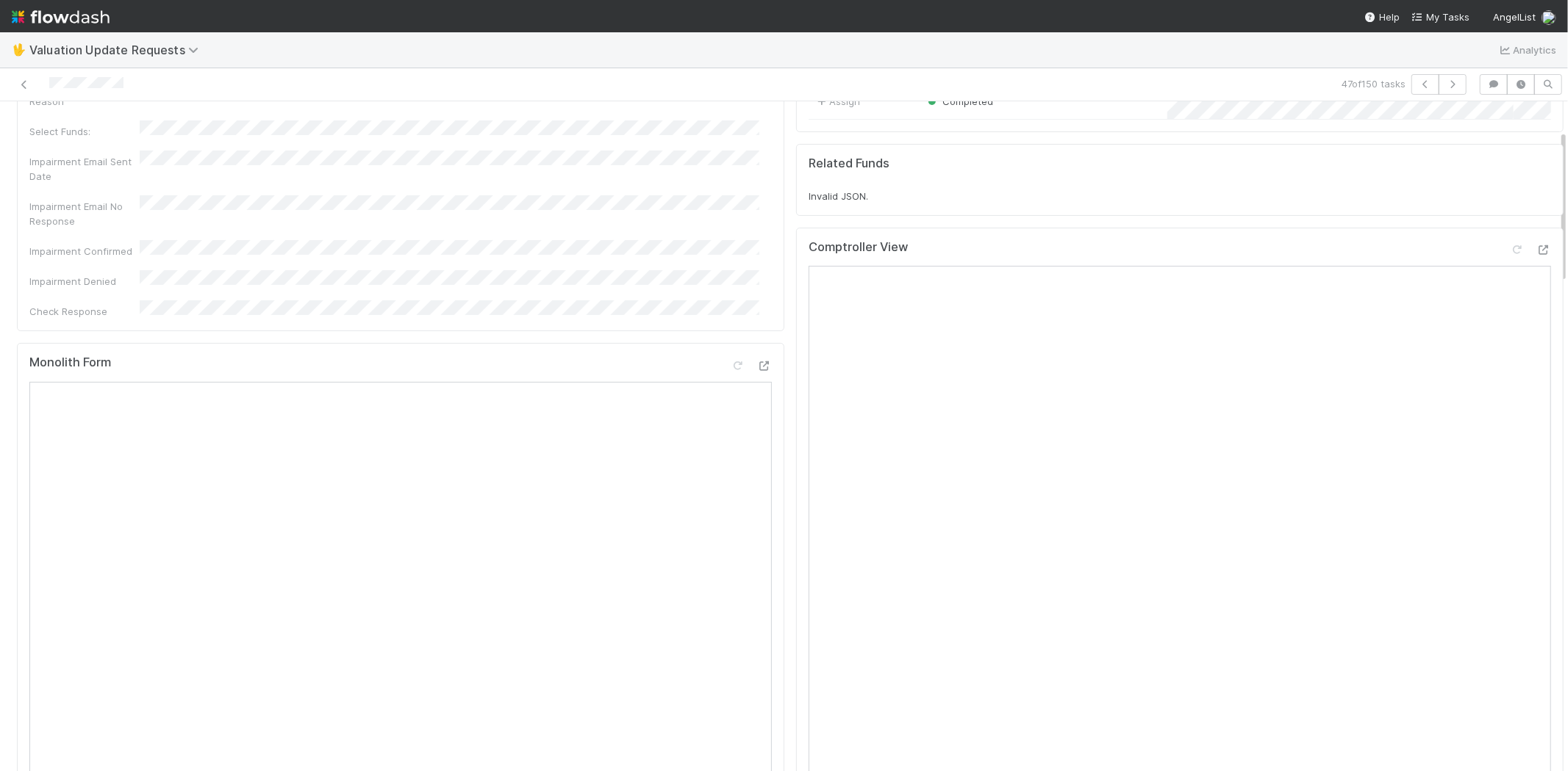
scroll to position [0, 0]
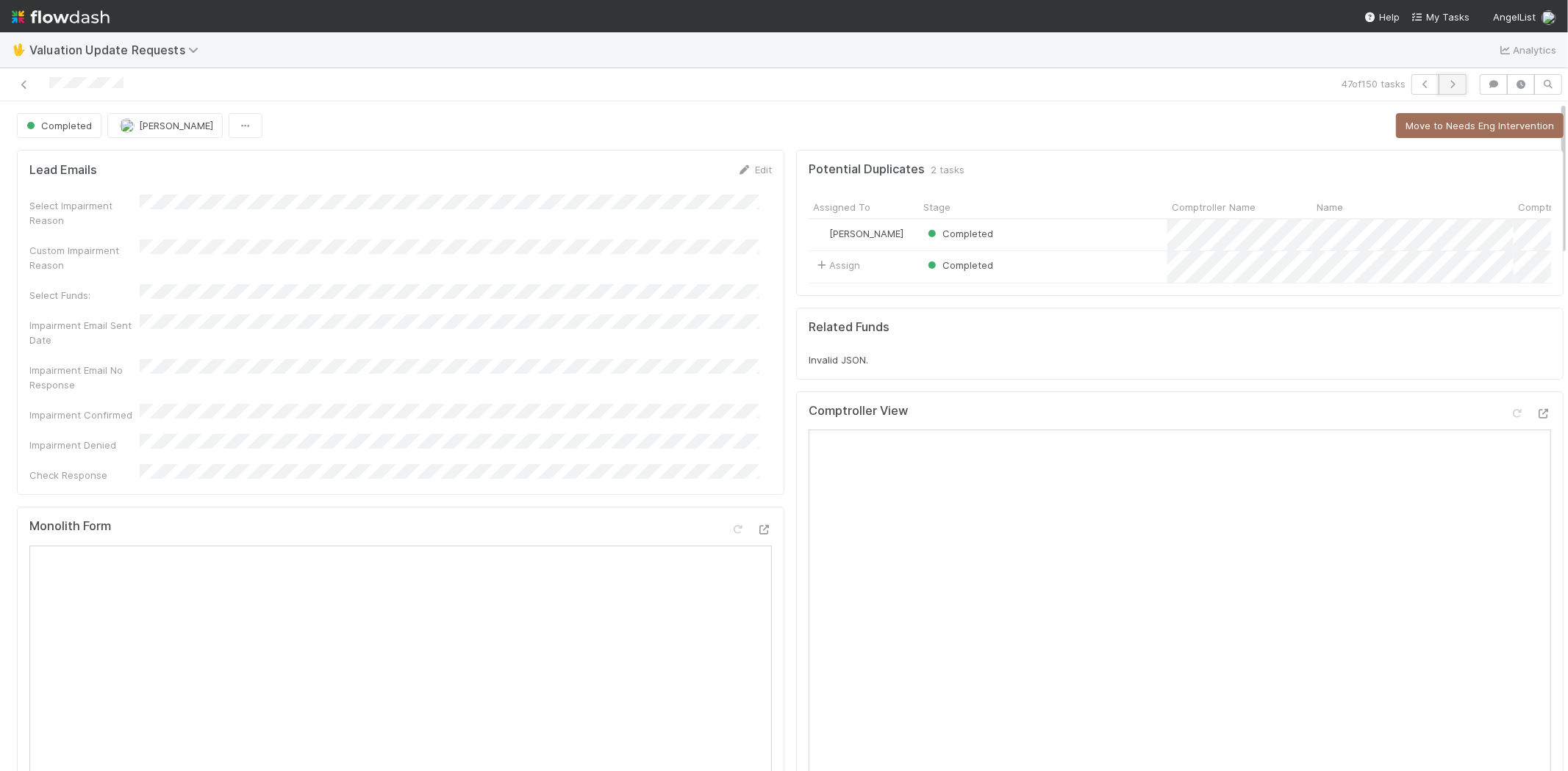
click at [1445, 80] on icon "button" at bounding box center [1452, 85] width 14 height 9
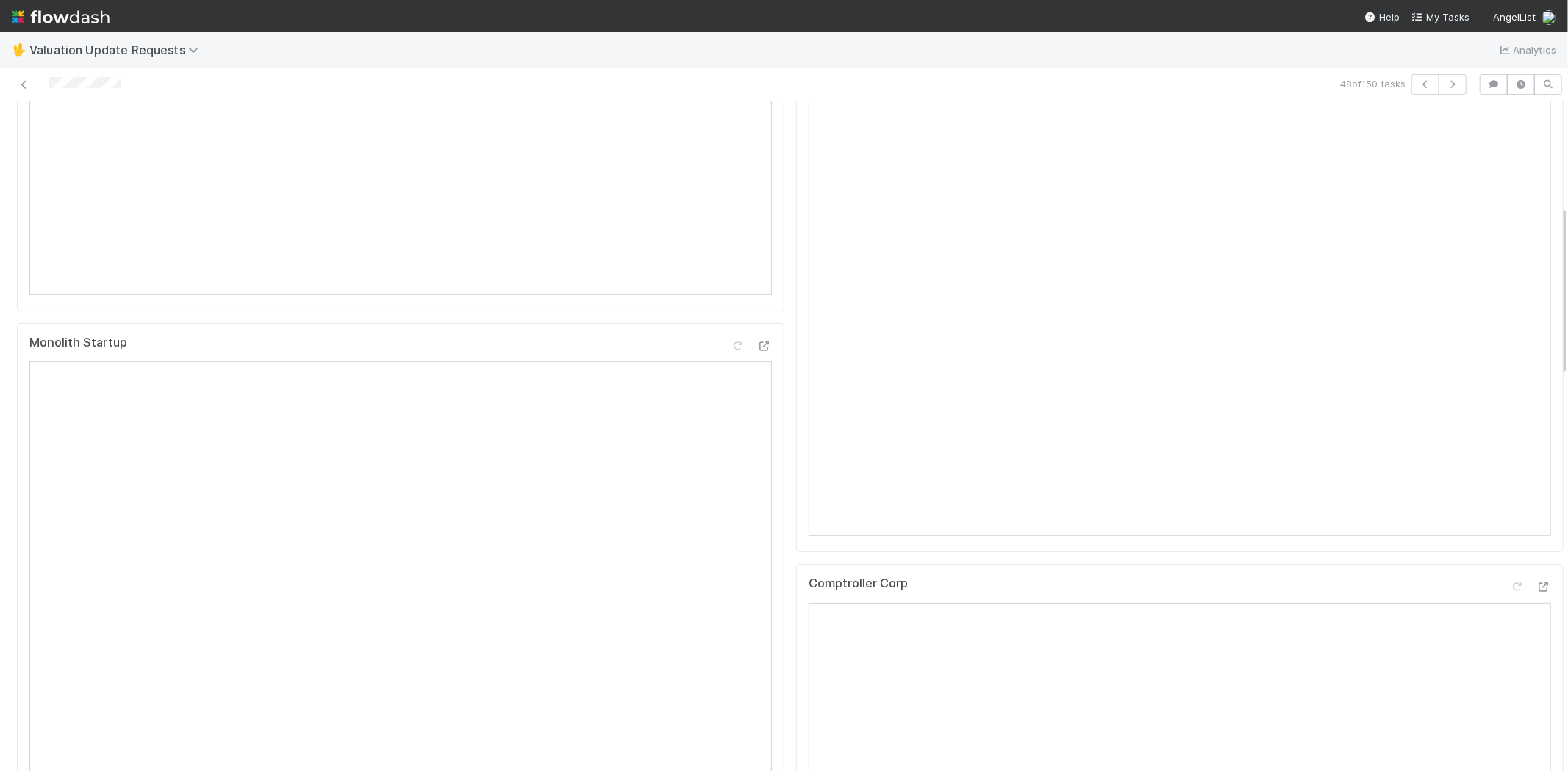
scroll to position [489, 0]
click at [26, 81] on icon at bounding box center [24, 85] width 14 height 10
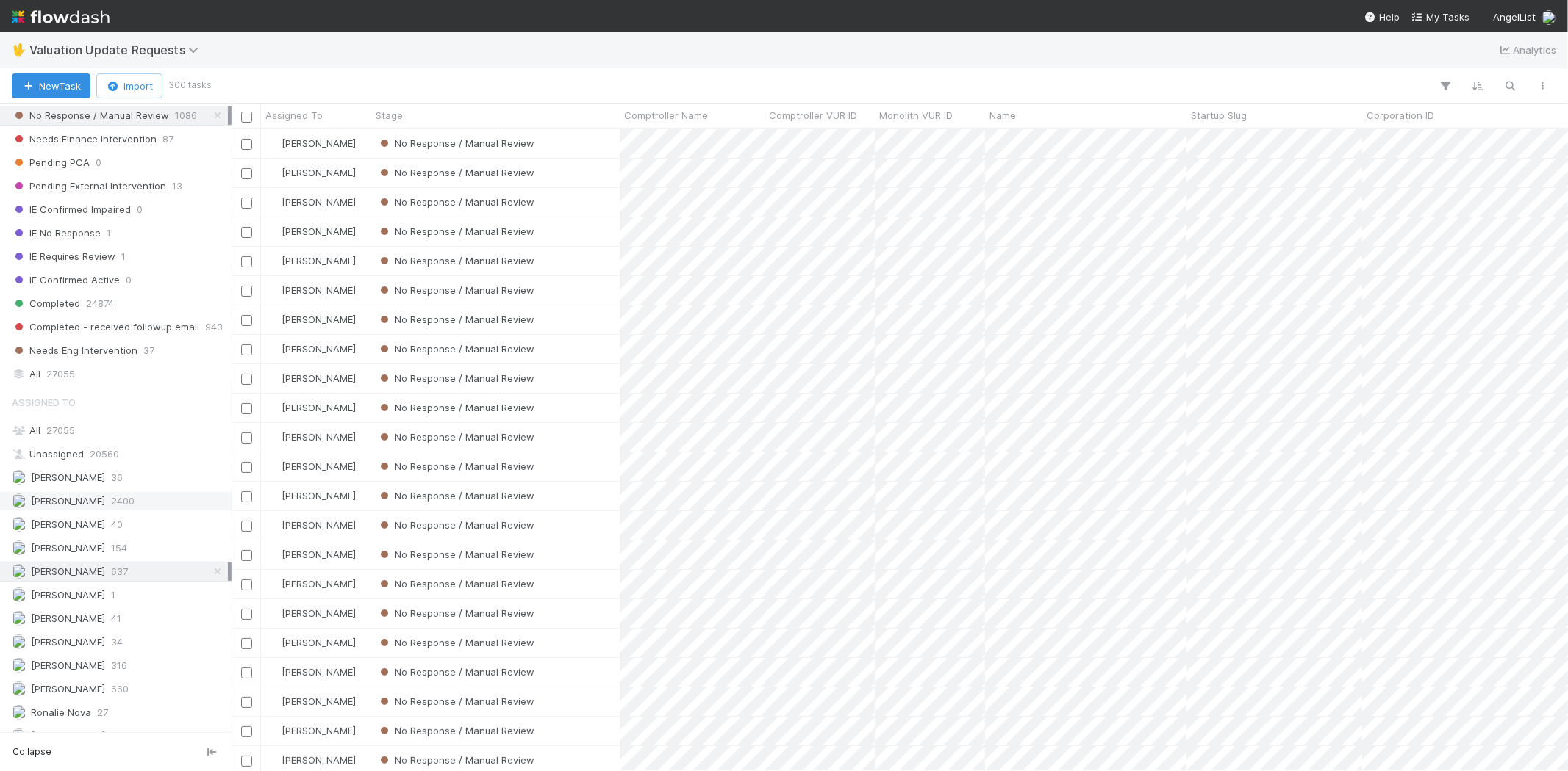
scroll to position [255, 0]
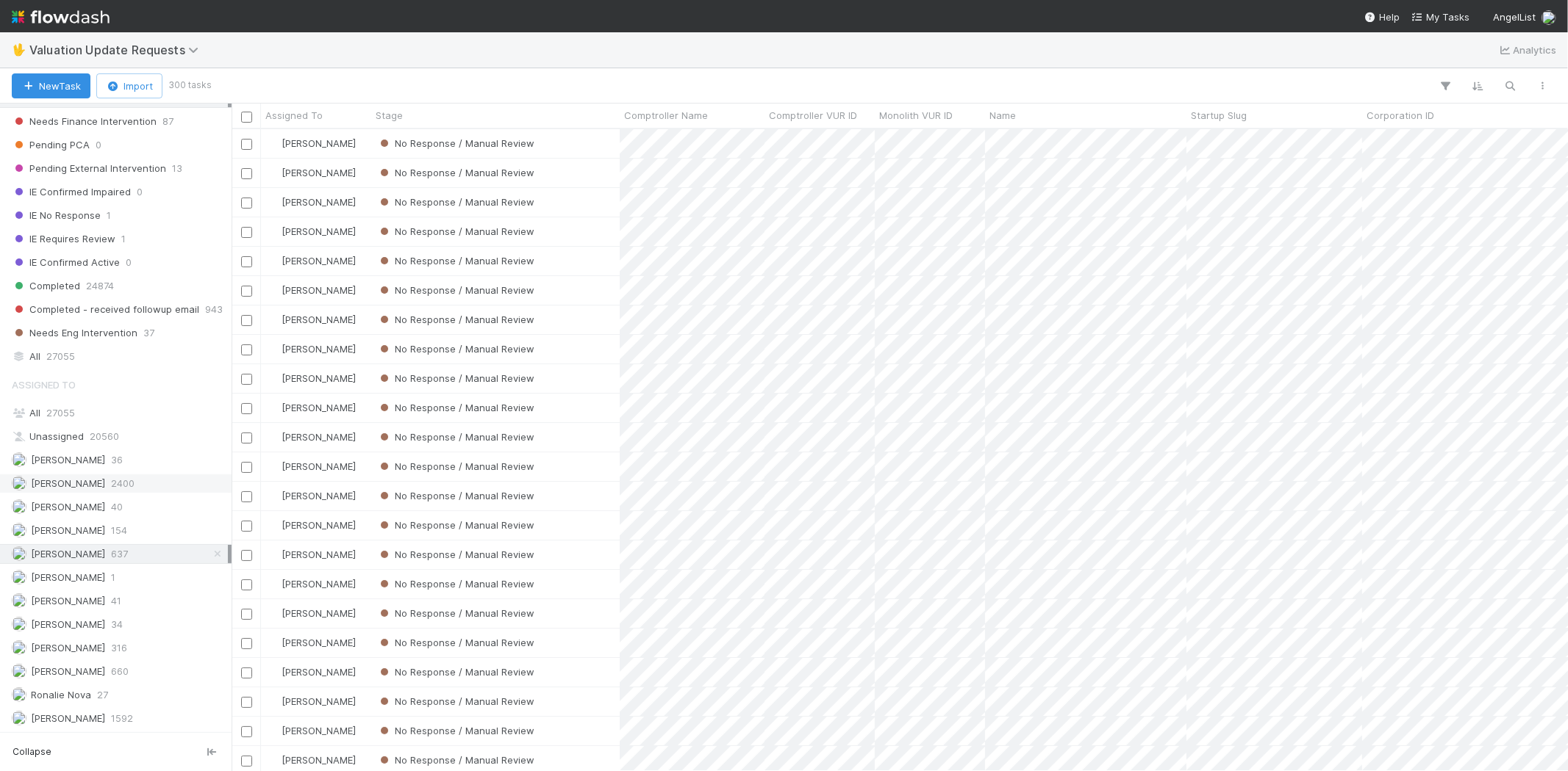
click at [121, 484] on span "2400" at bounding box center [122, 484] width 23 height 19
click at [137, 663] on div "[PERSON_NAME] 660" at bounding box center [120, 672] width 216 height 19
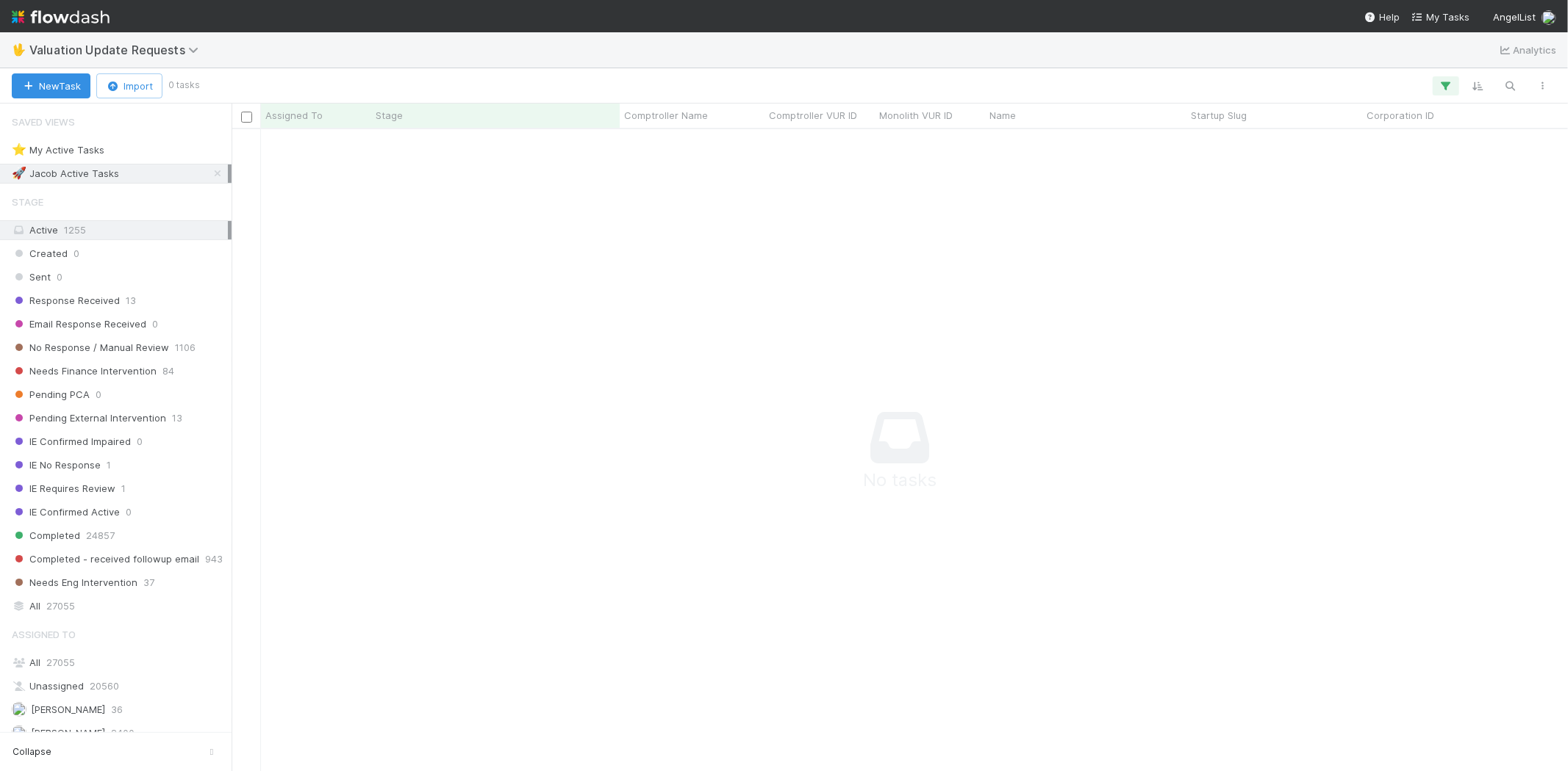
scroll to position [618, 1312]
click at [1439, 90] on icon "button" at bounding box center [1446, 86] width 14 height 13
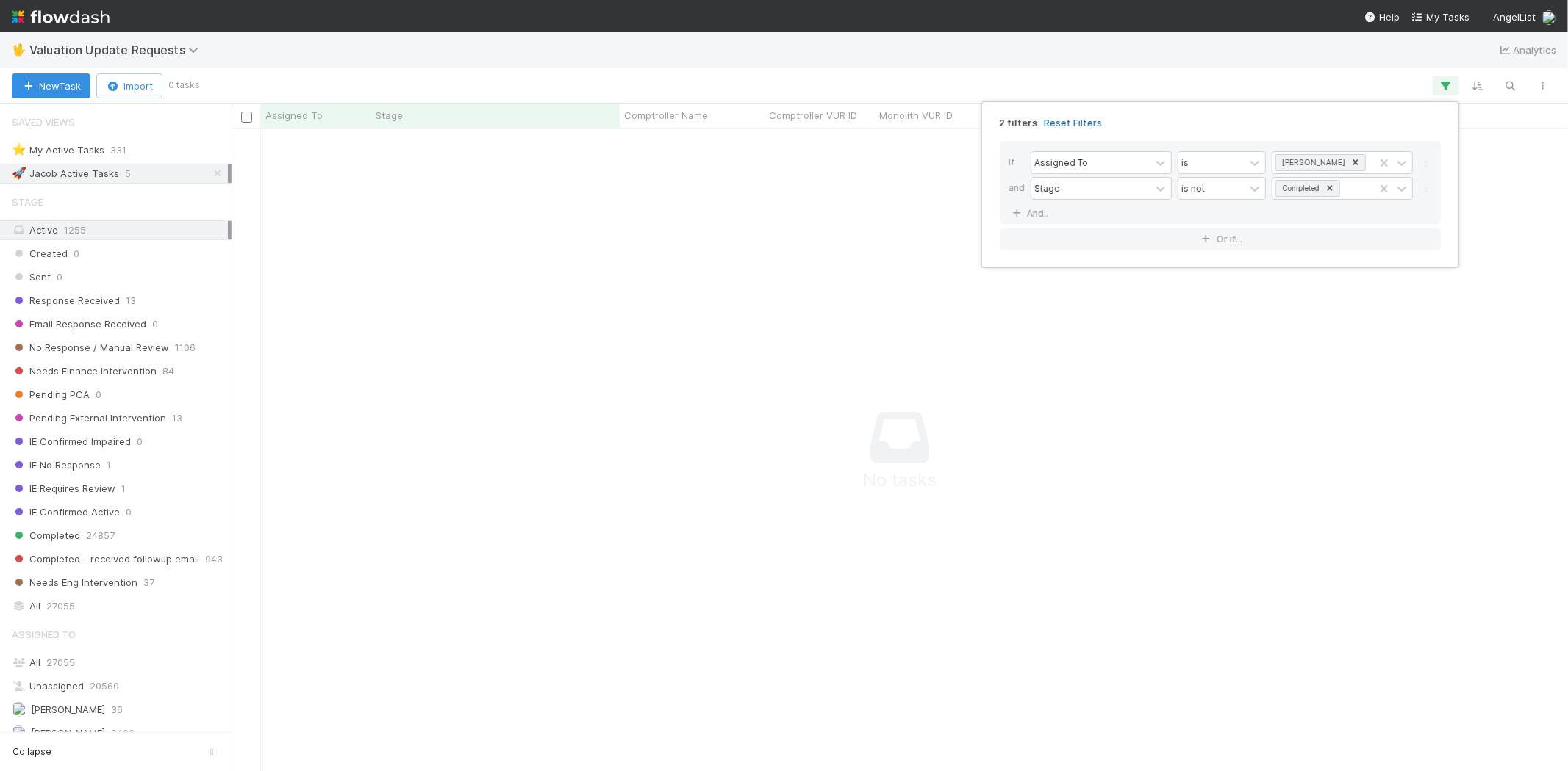
click at [1069, 121] on link "Reset Filters" at bounding box center [1072, 123] width 58 height 12
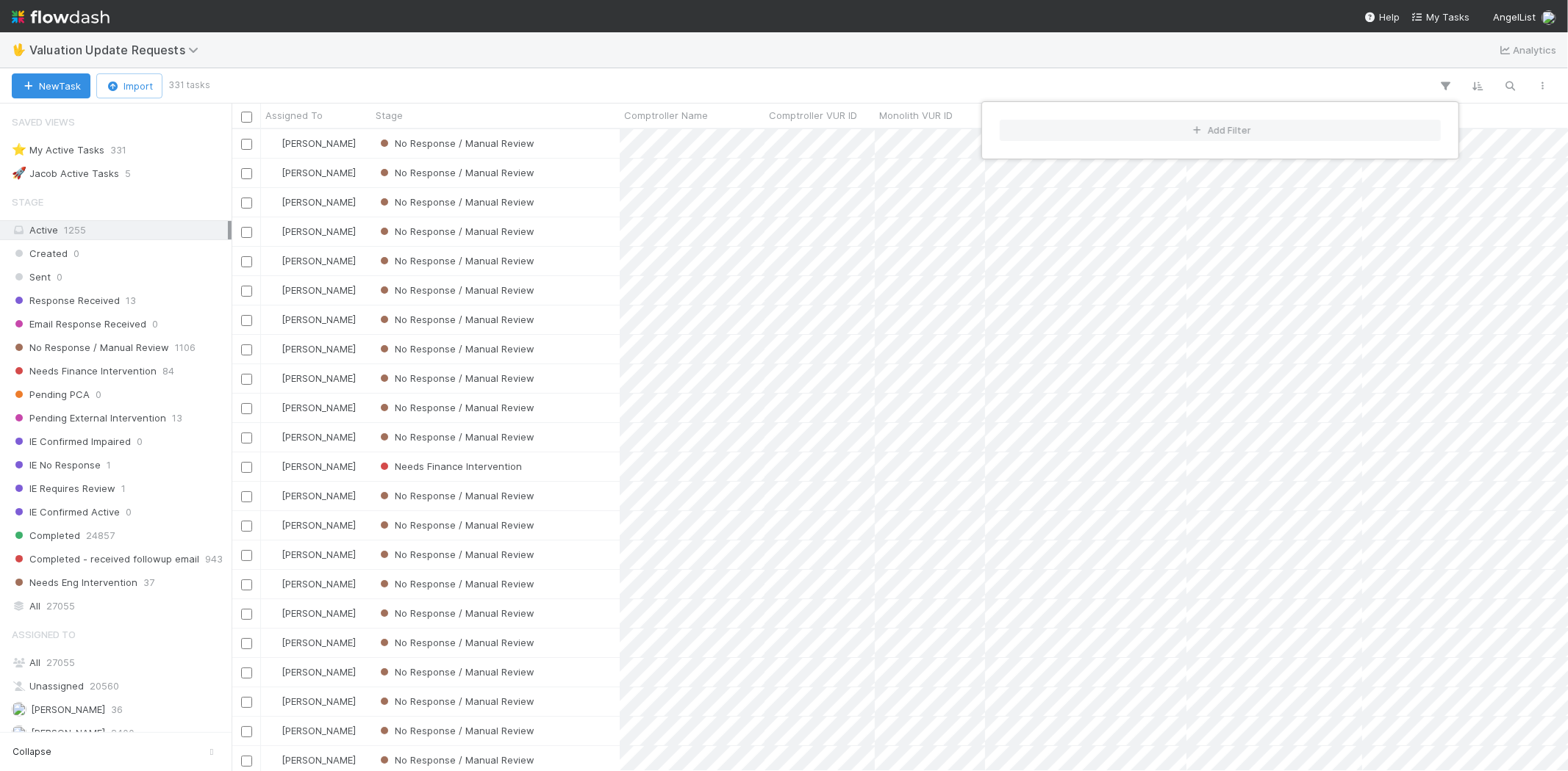
scroll to position [630, 1324]
click at [538, 70] on div "Add Filter" at bounding box center [784, 386] width 1568 height 771
click at [519, 81] on div "Add Filter" at bounding box center [784, 386] width 1568 height 771
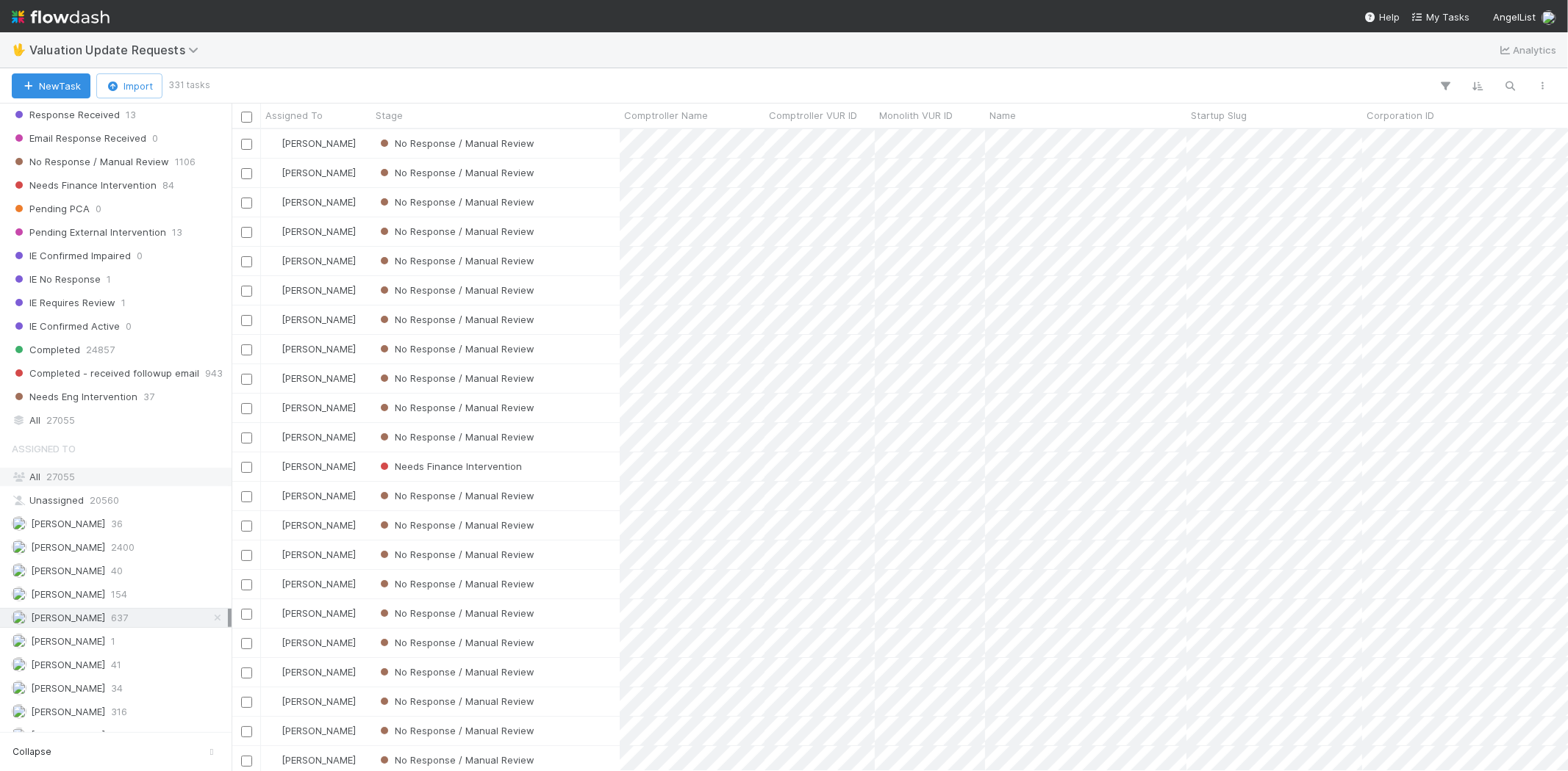
scroll to position [92, 0]
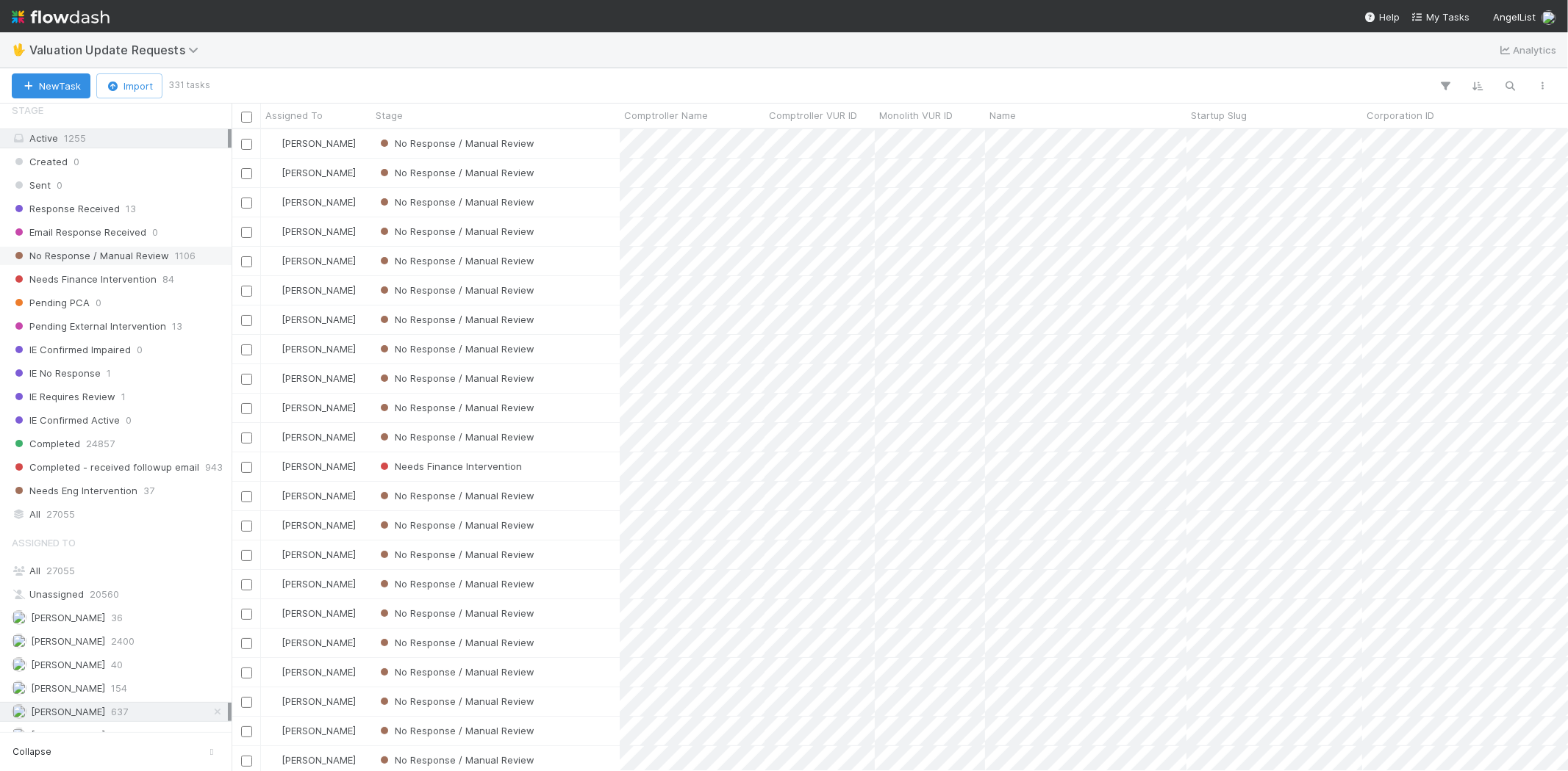
click at [107, 255] on span "No Response / Manual Review" at bounding box center [90, 256] width 157 height 19
click at [70, 651] on span "[PERSON_NAME]" at bounding box center [58, 642] width 94 height 19
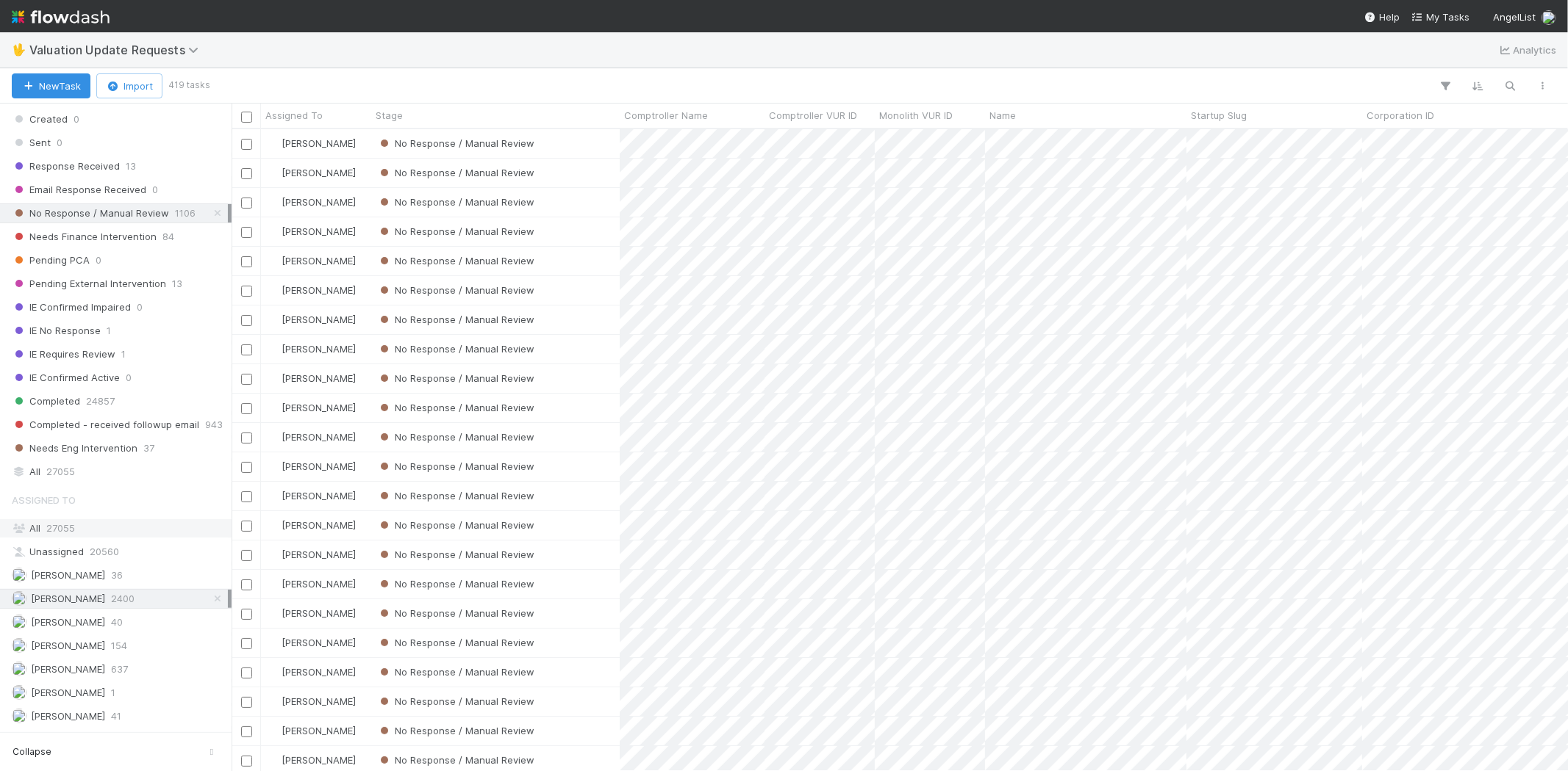
scroll to position [173, 0]
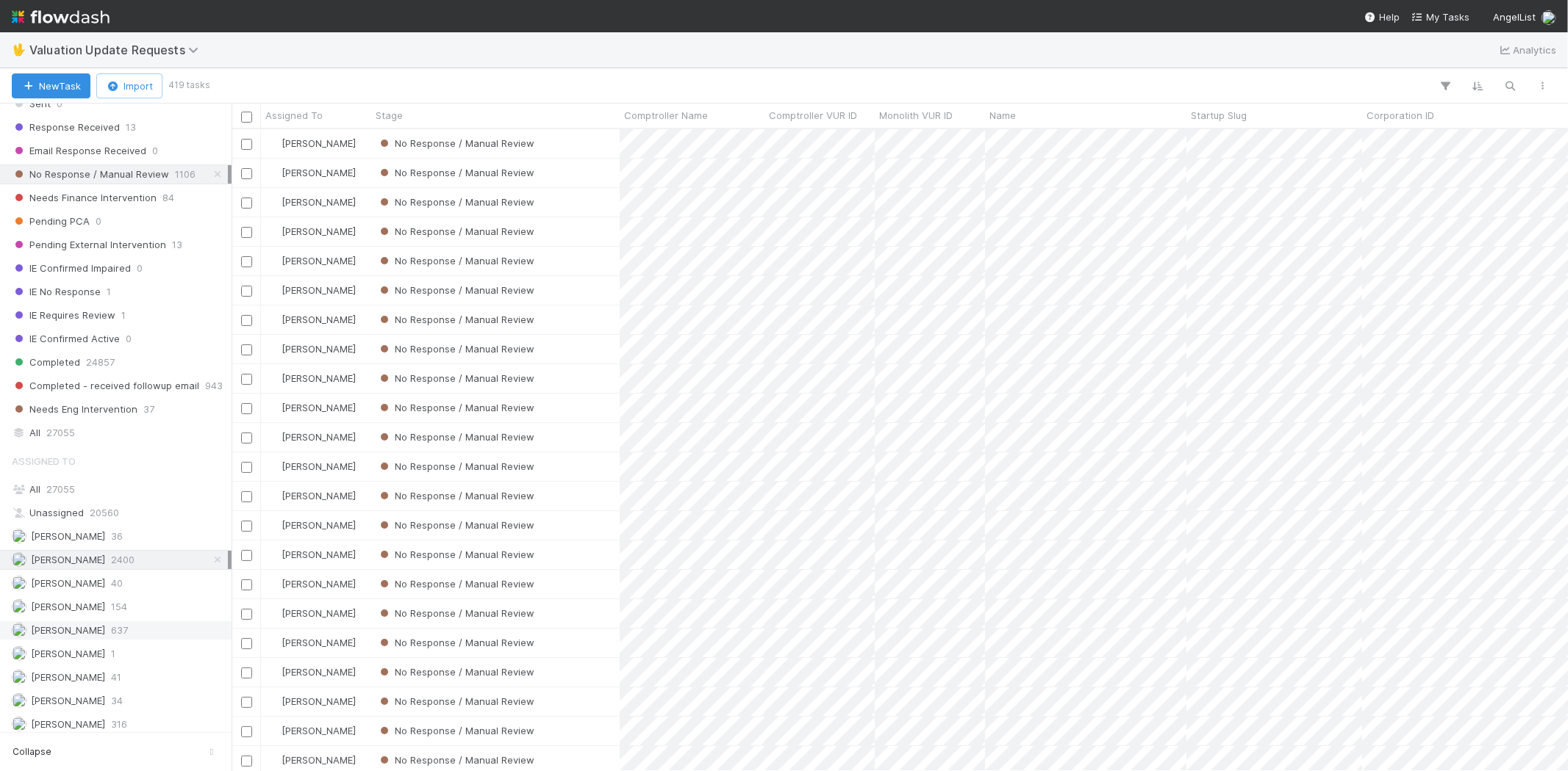
click at [98, 629] on span "[PERSON_NAME]" at bounding box center [68, 630] width 74 height 12
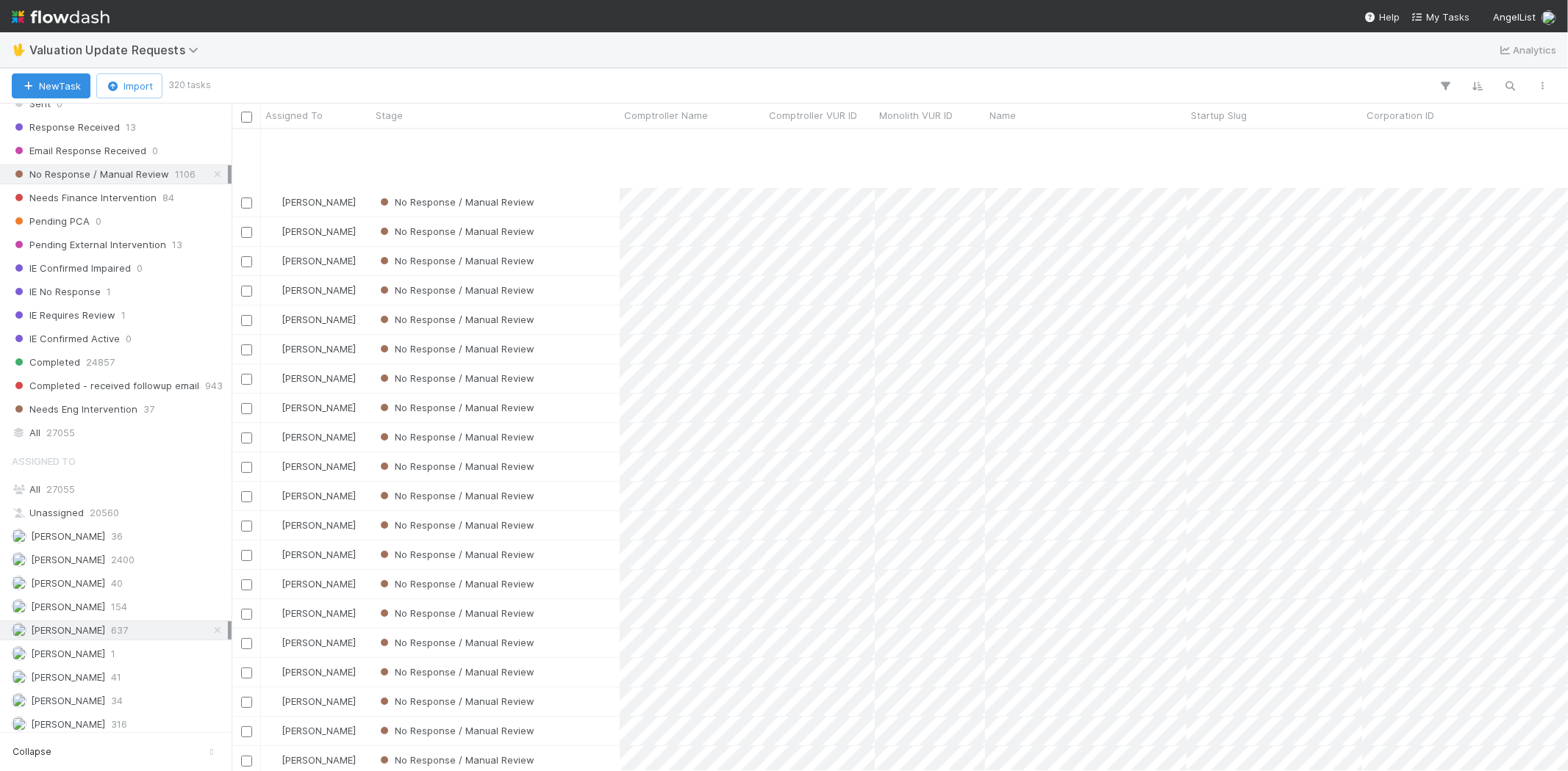
scroll to position [163, 0]
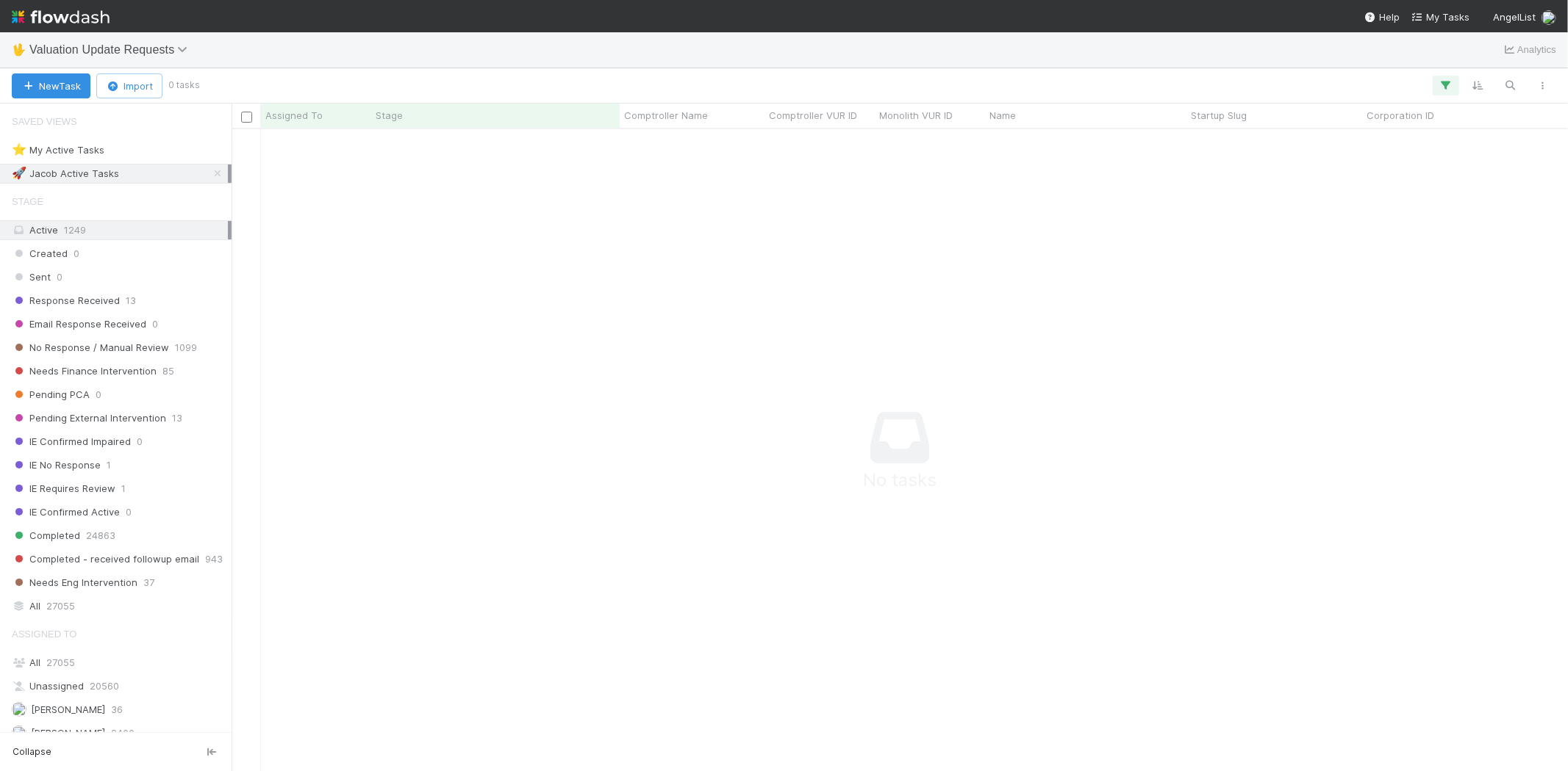
scroll to position [618, 1312]
click at [1444, 79] on icon "button" at bounding box center [1446, 85] width 14 height 13
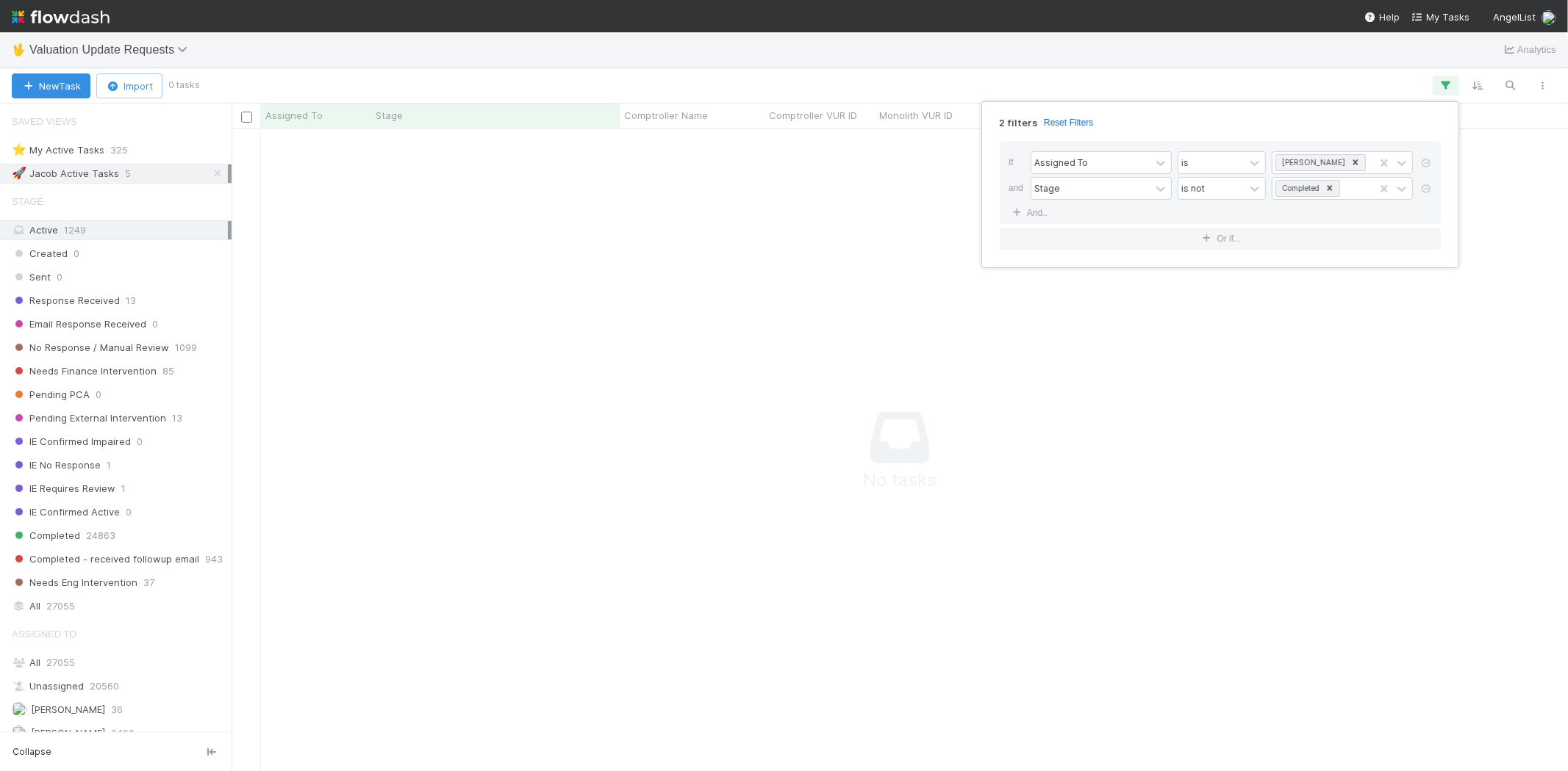
click at [1071, 125] on link "Reset Filters" at bounding box center [1068, 123] width 49 height 12
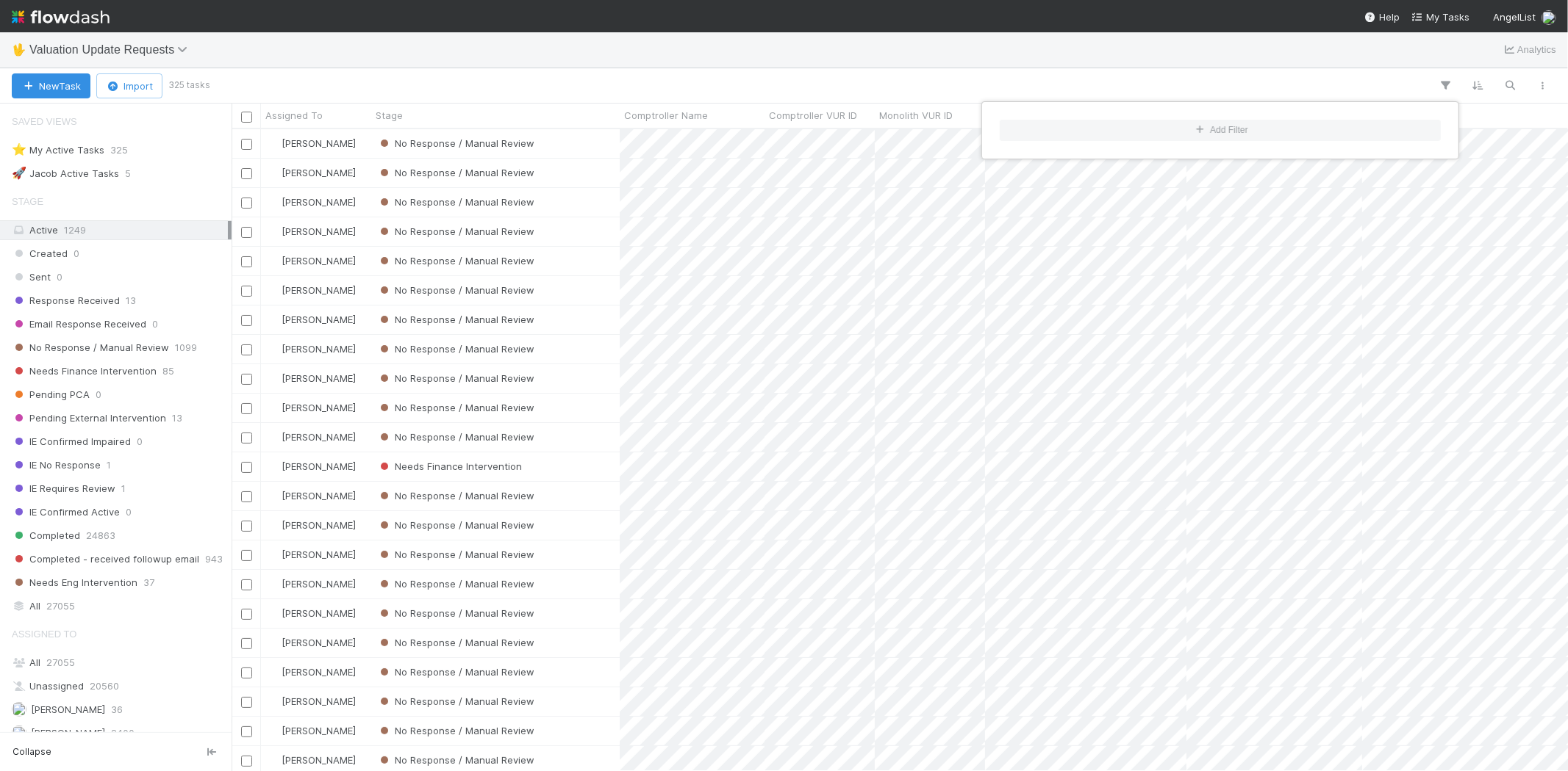
scroll to position [630, 1324]
click at [717, 78] on div "Add Filter" at bounding box center [784, 386] width 1568 height 771
click at [534, 64] on div "Add Filter" at bounding box center [784, 386] width 1568 height 771
click at [119, 340] on span "No Response / Manual Review" at bounding box center [90, 337] width 157 height 19
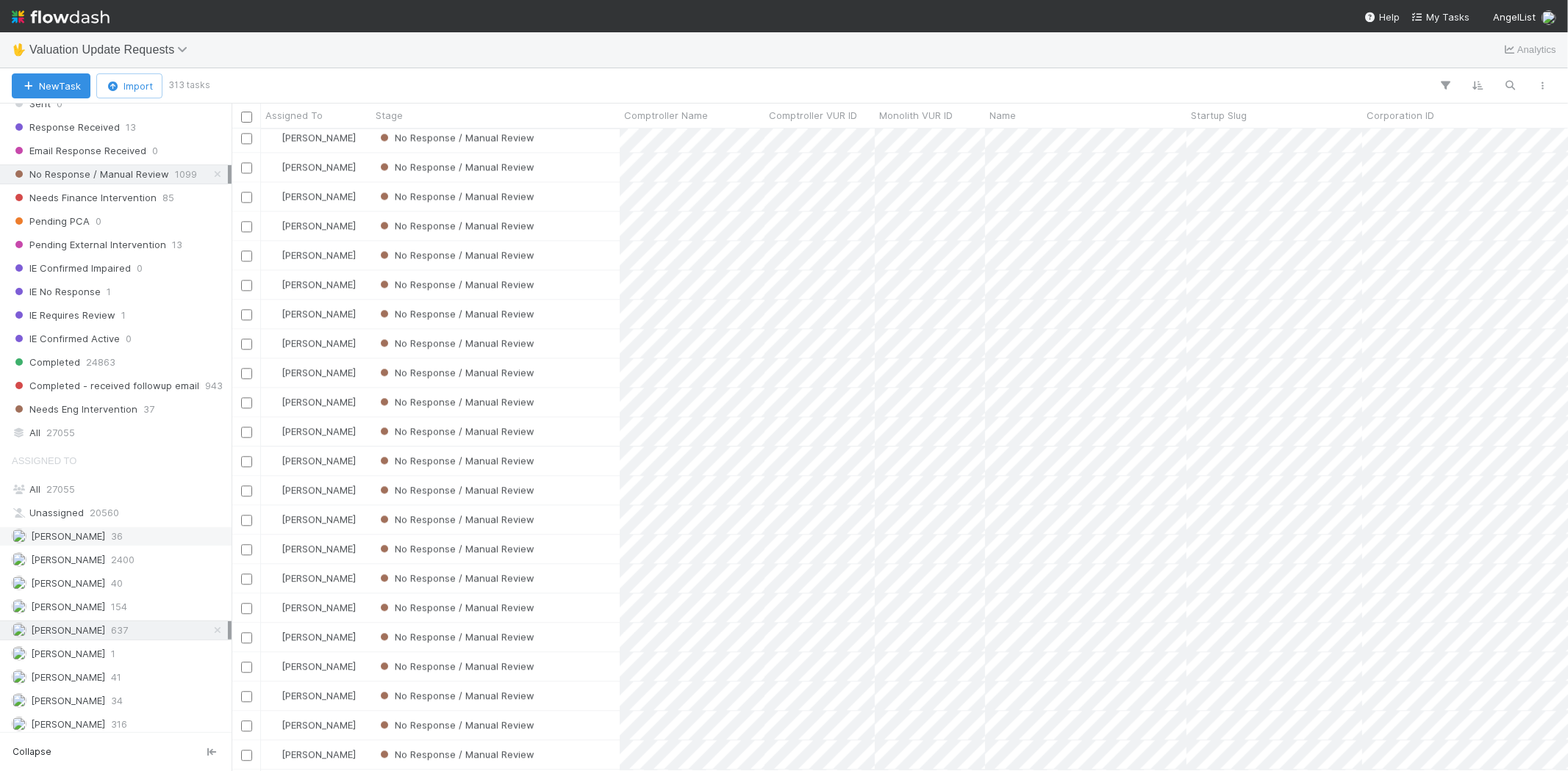
scroll to position [255, 0]
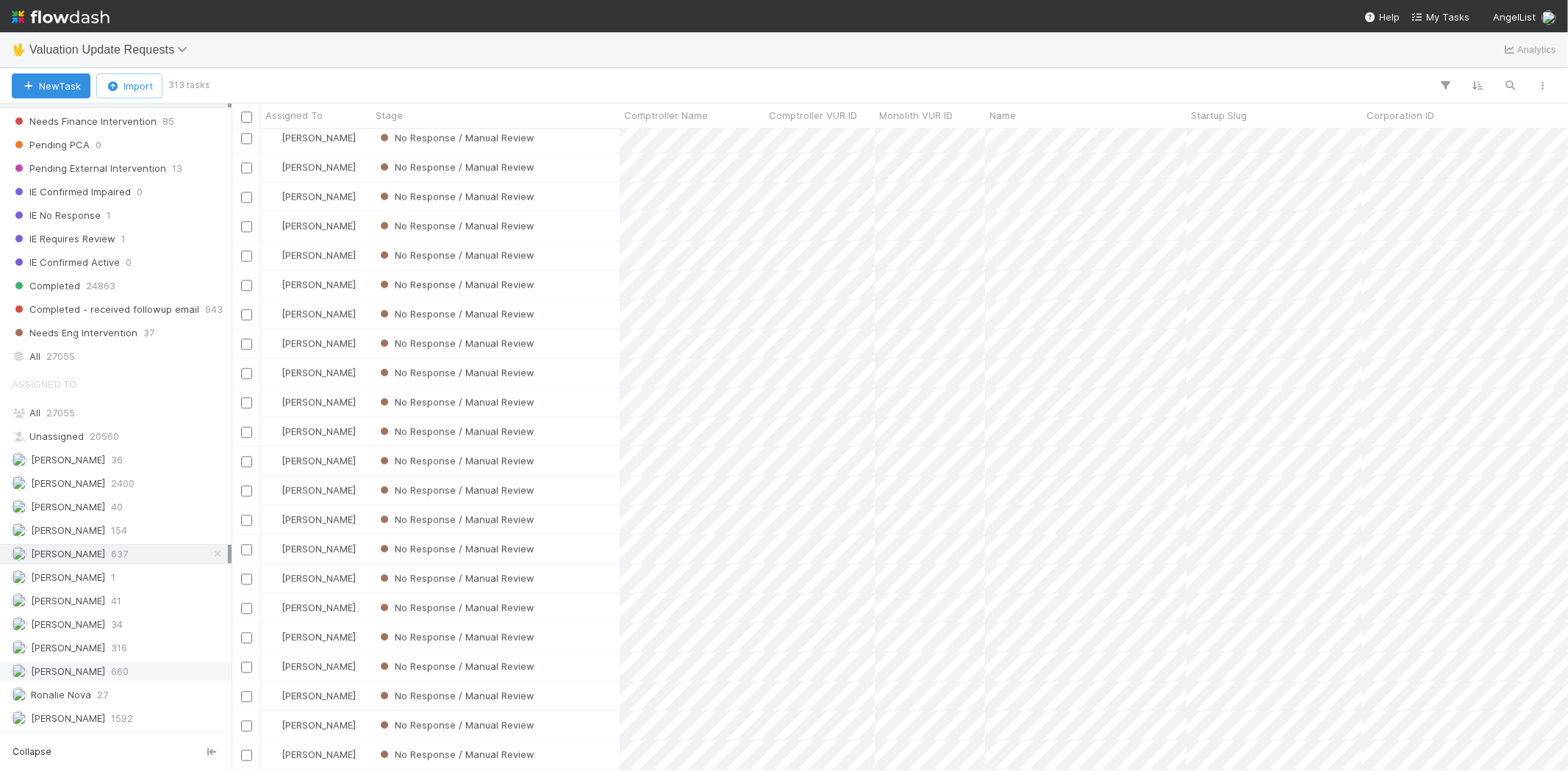
click at [108, 669] on div "[PERSON_NAME] 660" at bounding box center [120, 672] width 216 height 19
click at [128, 553] on span "637" at bounding box center [119, 554] width 17 height 19
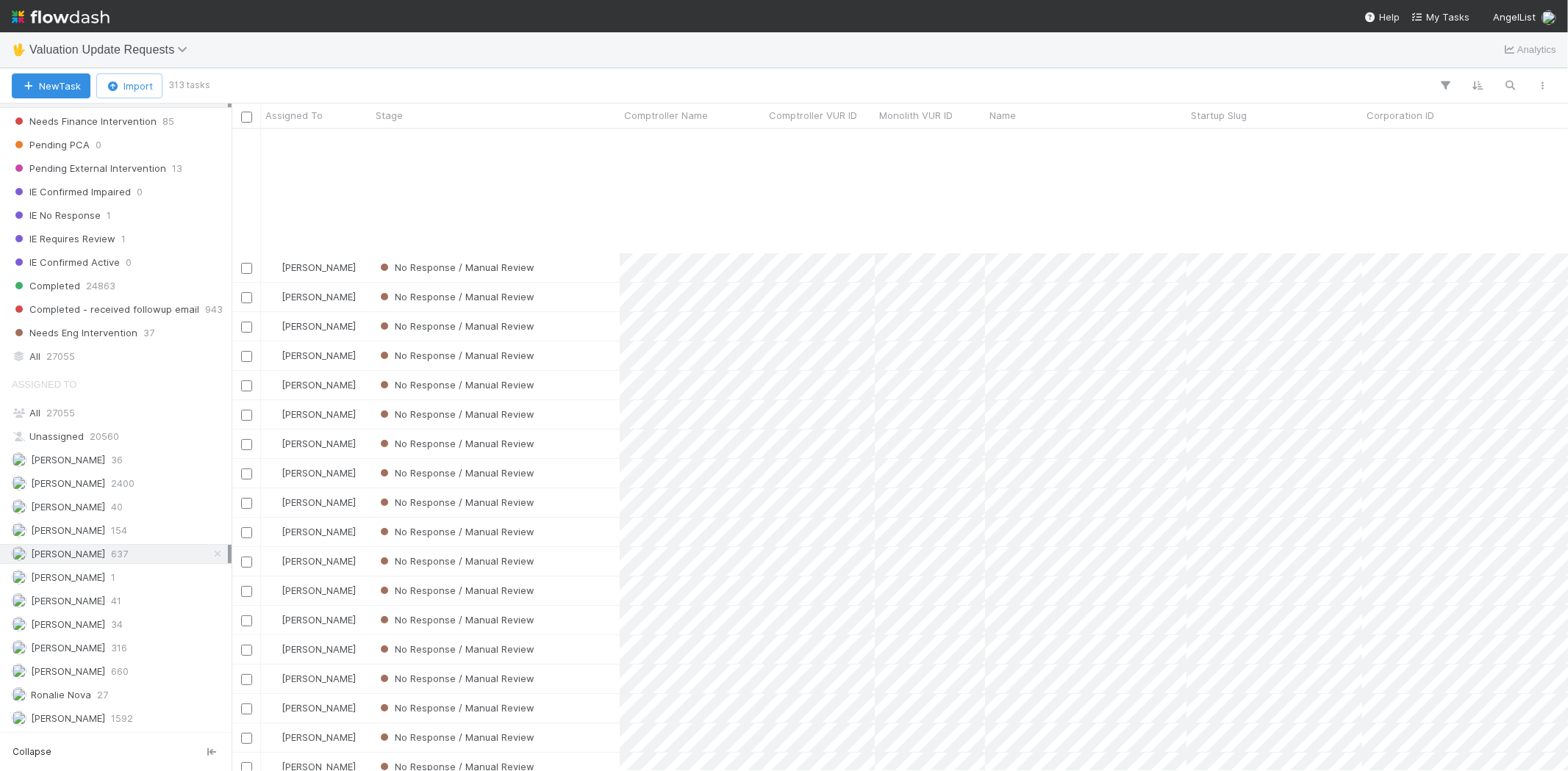
scroll to position [245, 0]
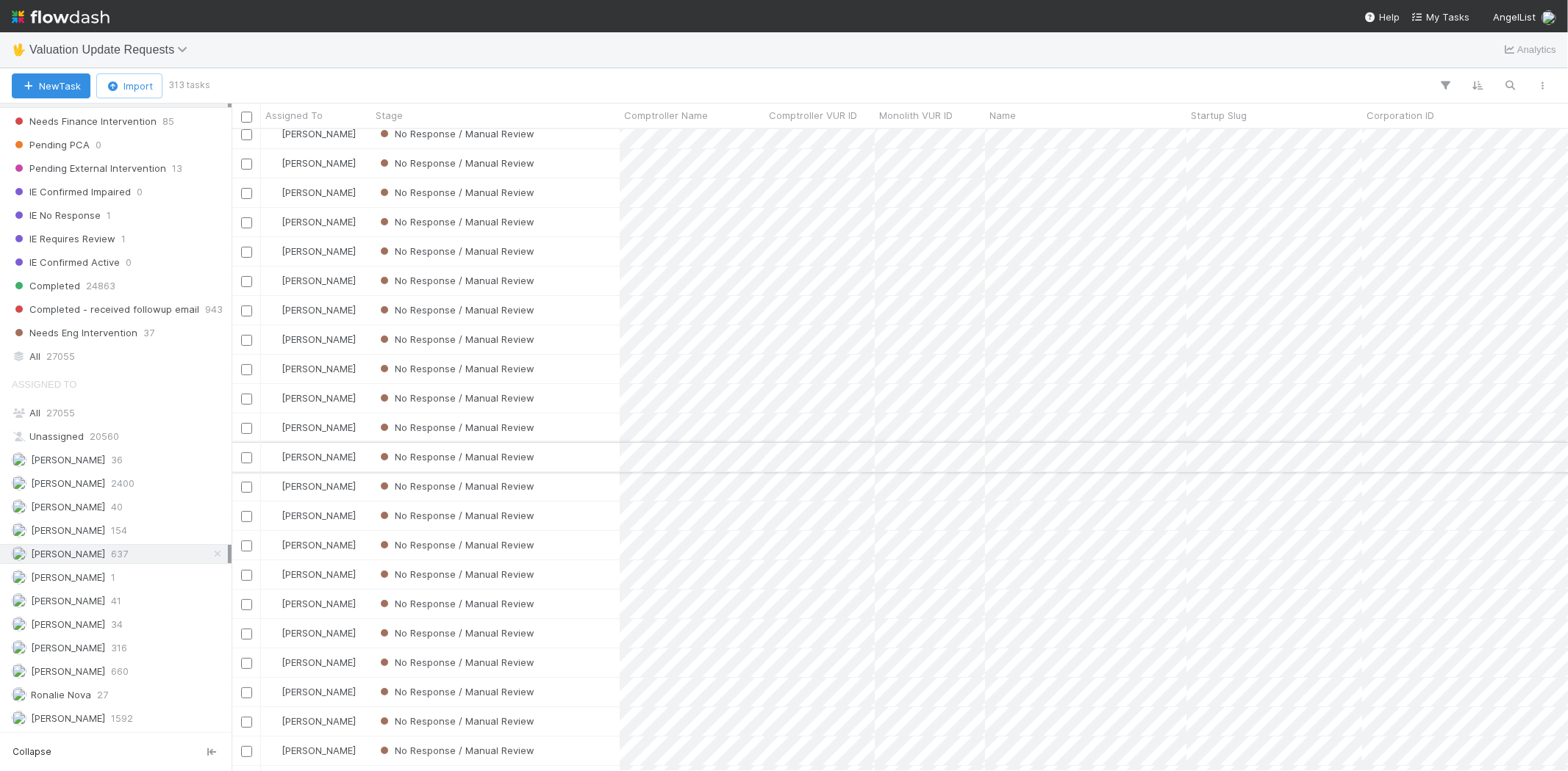
click at [577, 461] on div "No Response / Manual Review" at bounding box center [496, 457] width 248 height 29
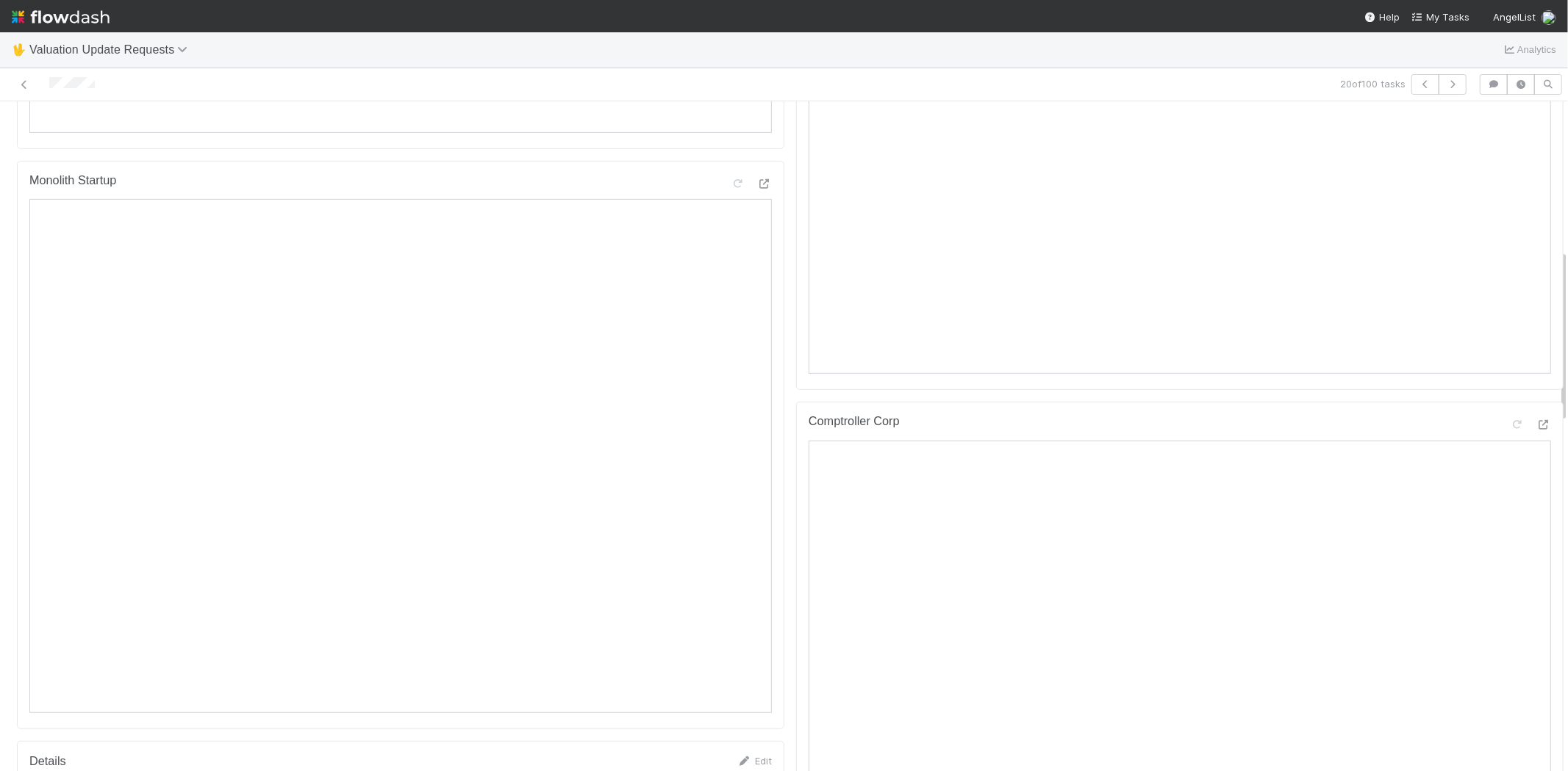
scroll to position [571, 0]
click at [1537, 430] on div at bounding box center [1544, 424] width 14 height 14
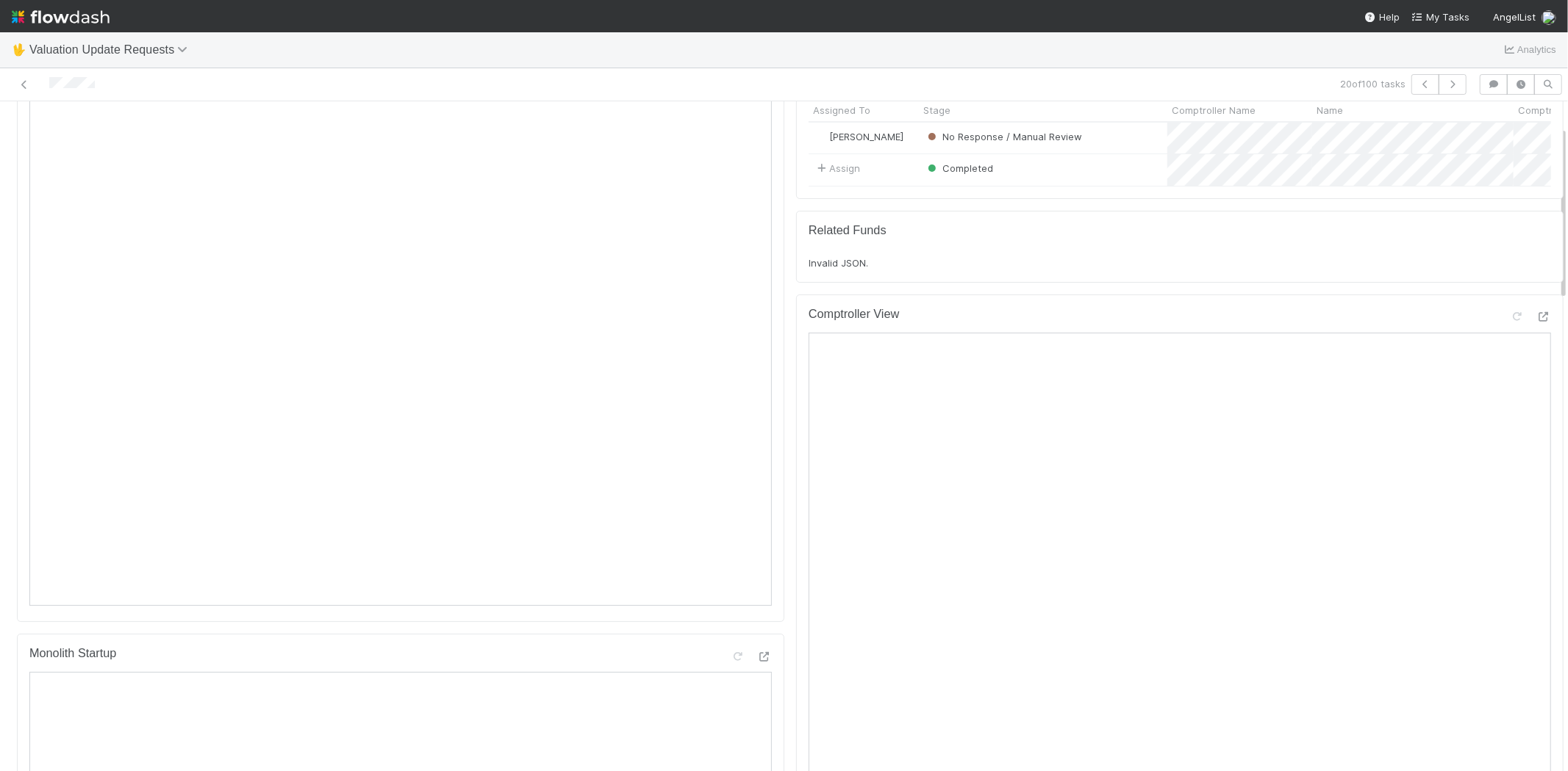
scroll to position [81, 0]
click at [1510, 337] on icon at bounding box center [1517, 332] width 14 height 10
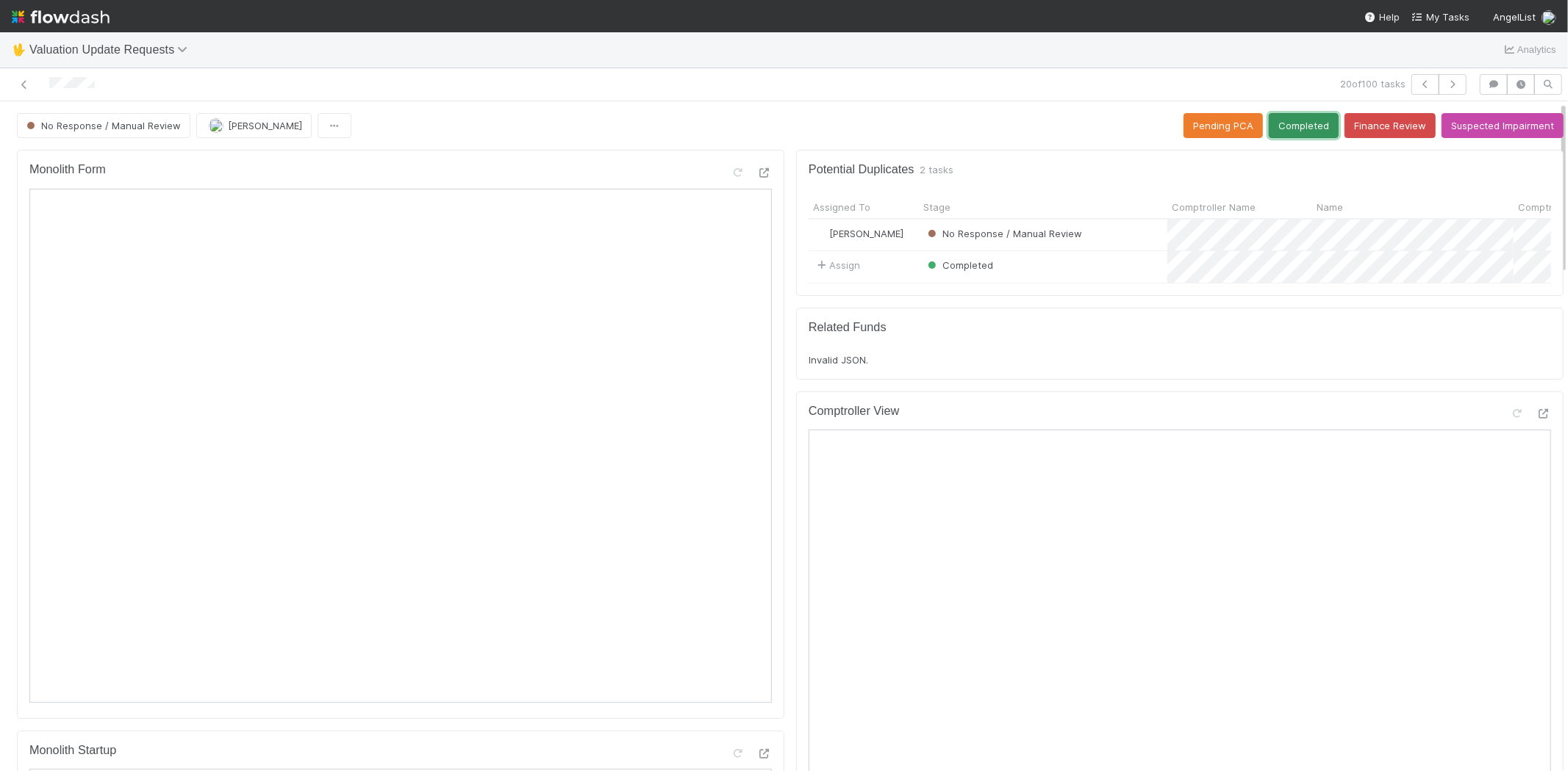
click at [1284, 125] on button "Completed" at bounding box center [1304, 126] width 70 height 25
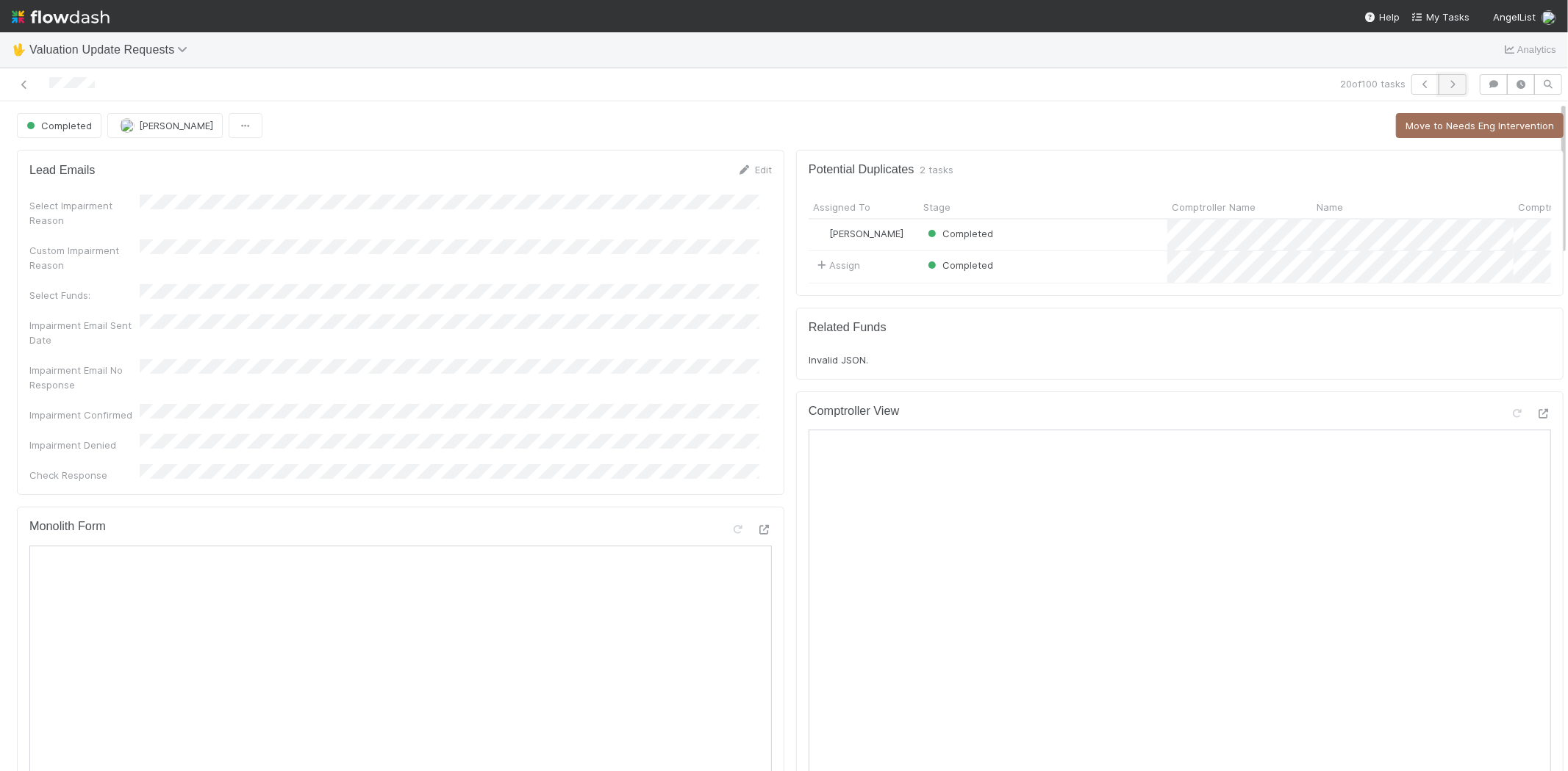
click at [1445, 80] on icon "button" at bounding box center [1452, 85] width 14 height 9
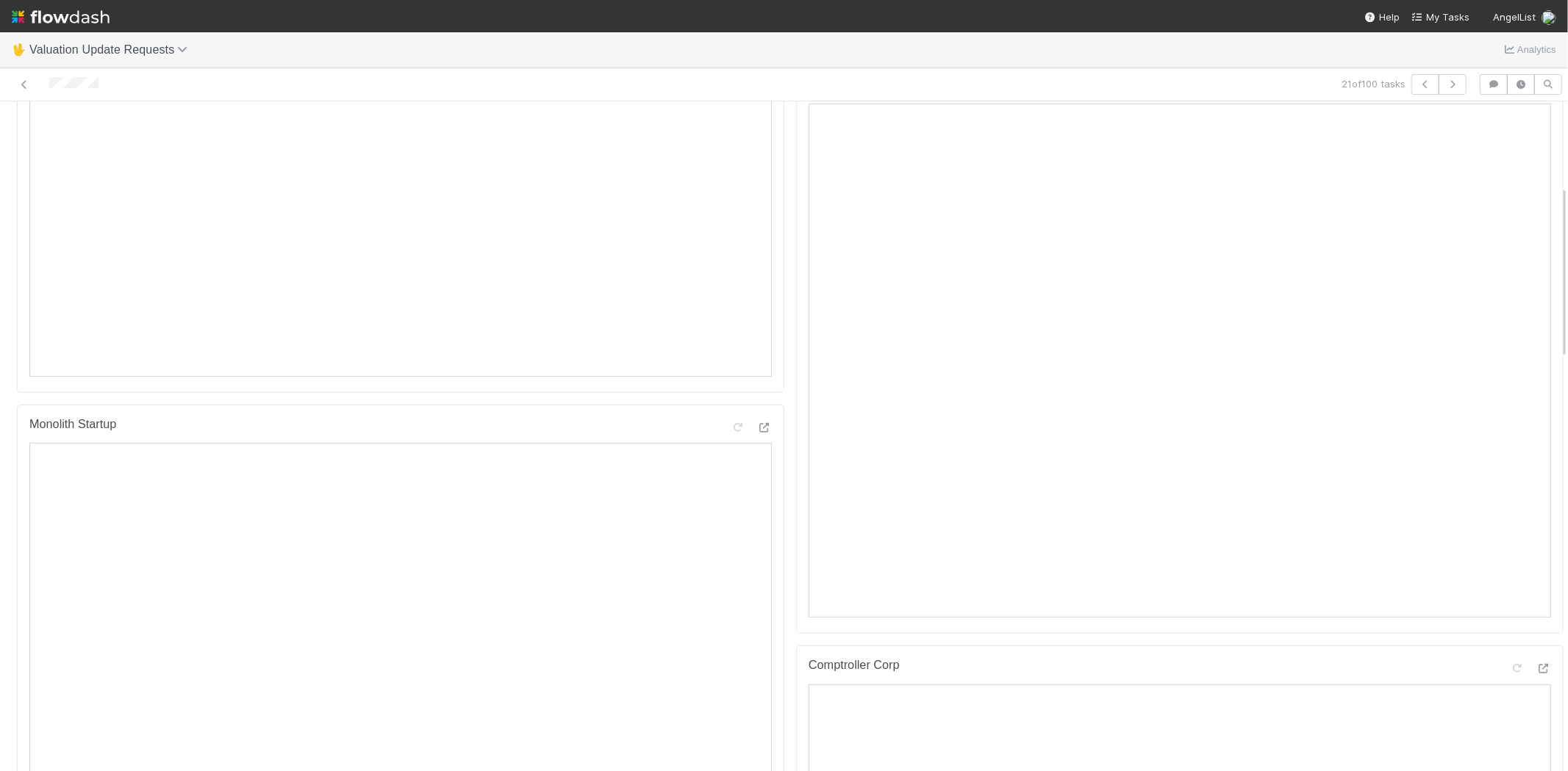
scroll to position [245, 0]
click at [1537, 174] on icon at bounding box center [1544, 169] width 14 height 10
click at [21, 91] on link at bounding box center [24, 84] width 14 height 14
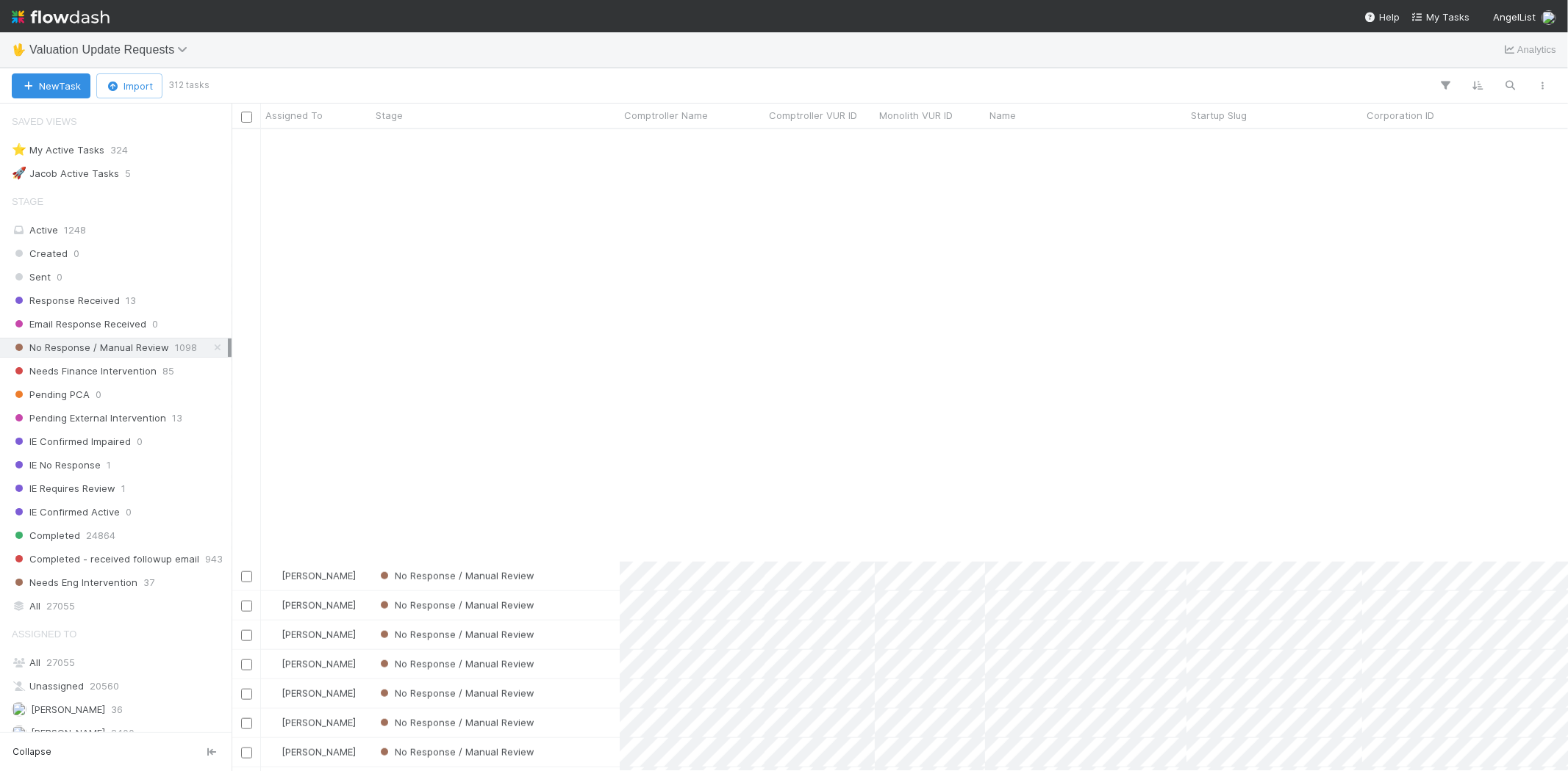
scroll to position [1551, 0]
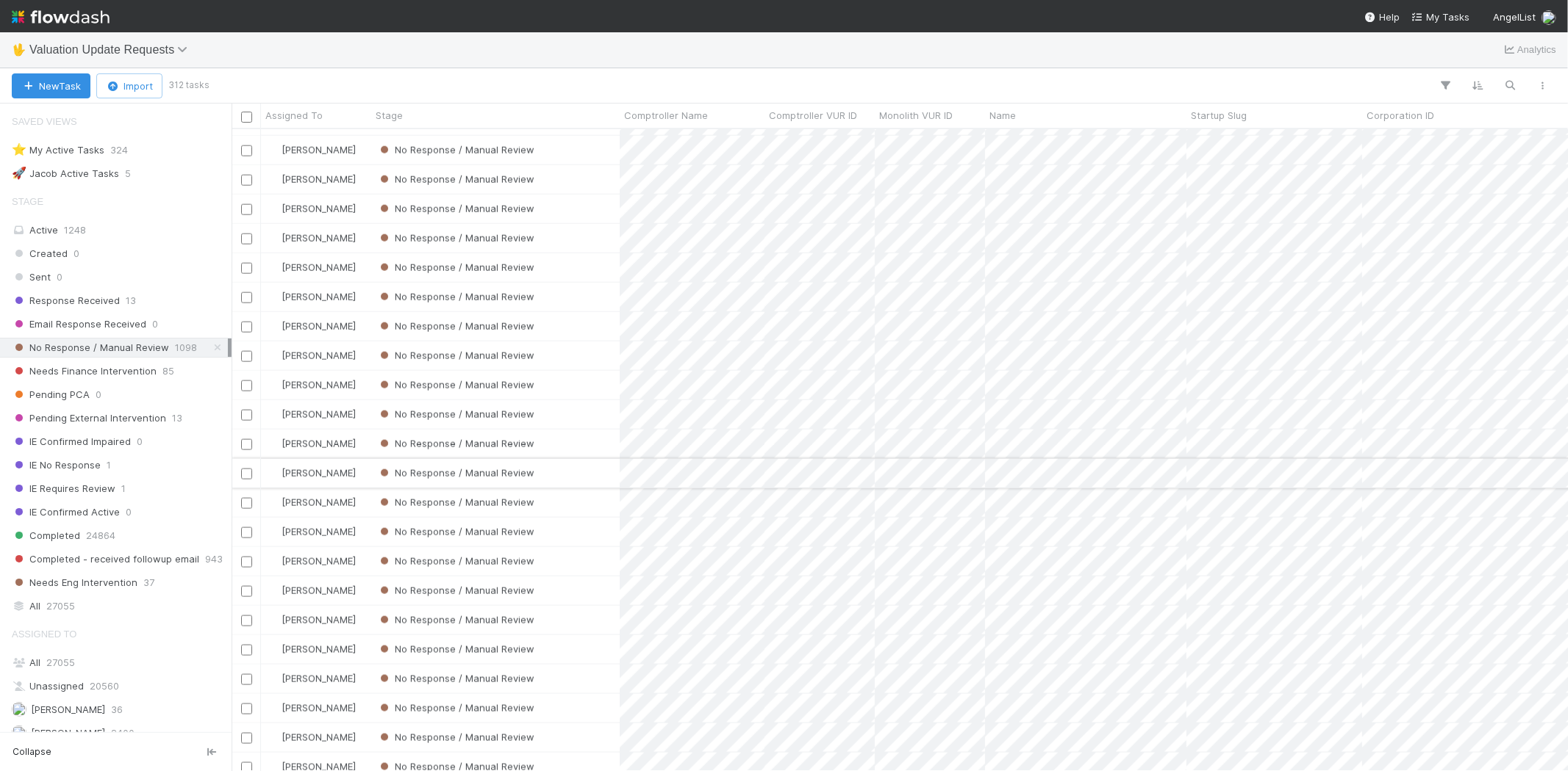
click at [576, 468] on div "No Response / Manual Review" at bounding box center [496, 474] width 248 height 29
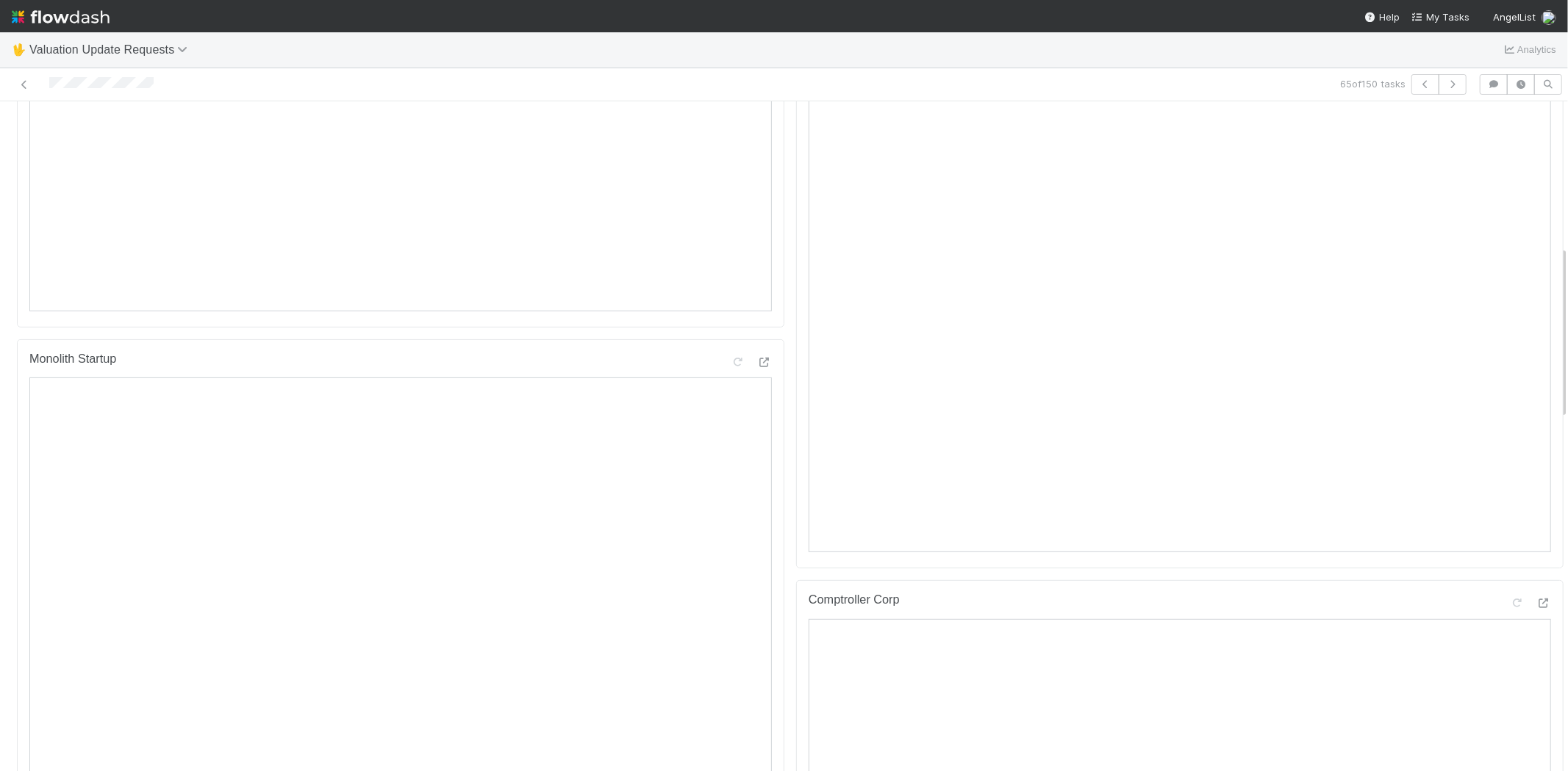
scroll to position [652, 0]
click at [1537, 347] on icon at bounding box center [1544, 343] width 14 height 10
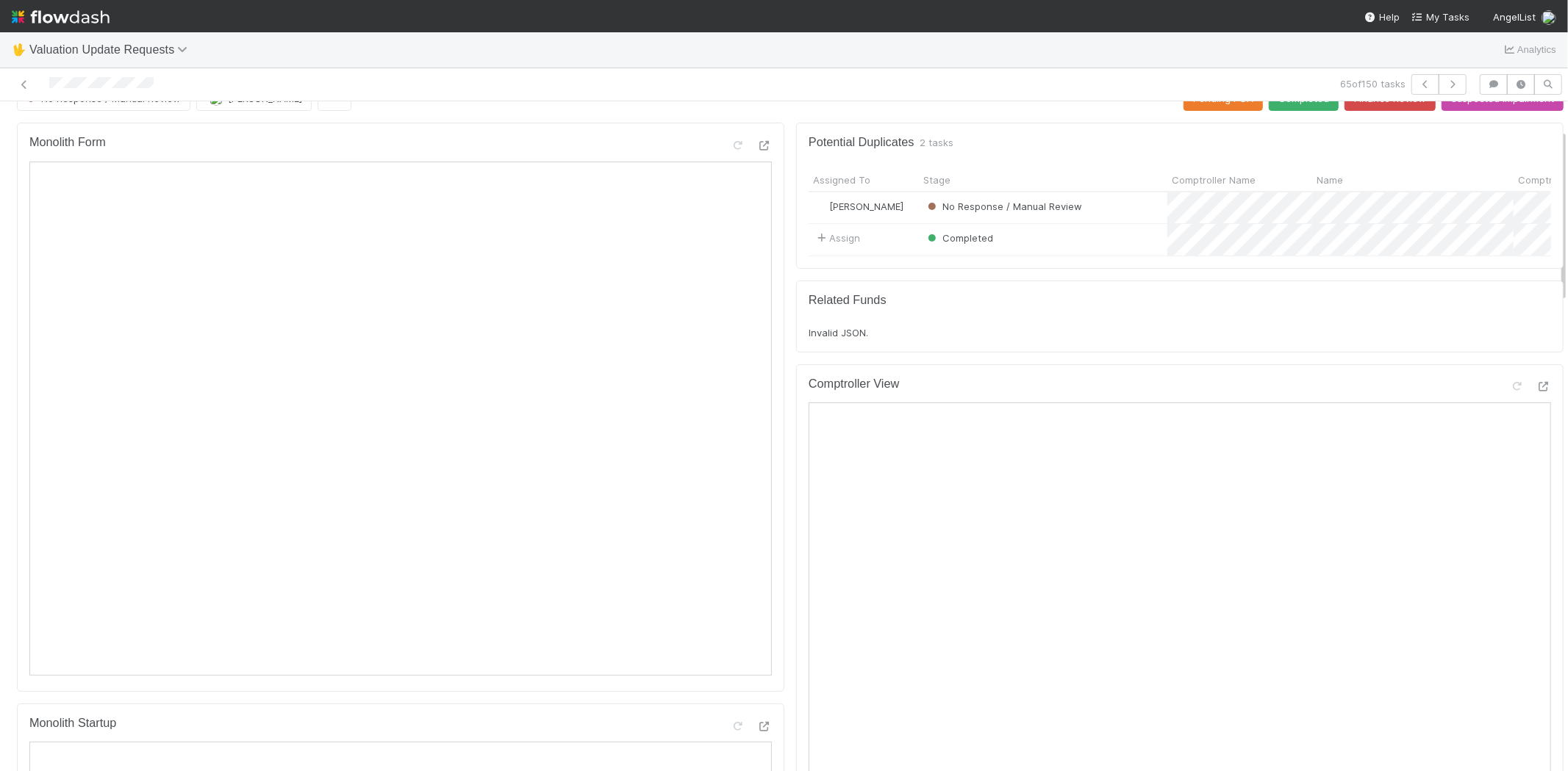
scroll to position [0, 0]
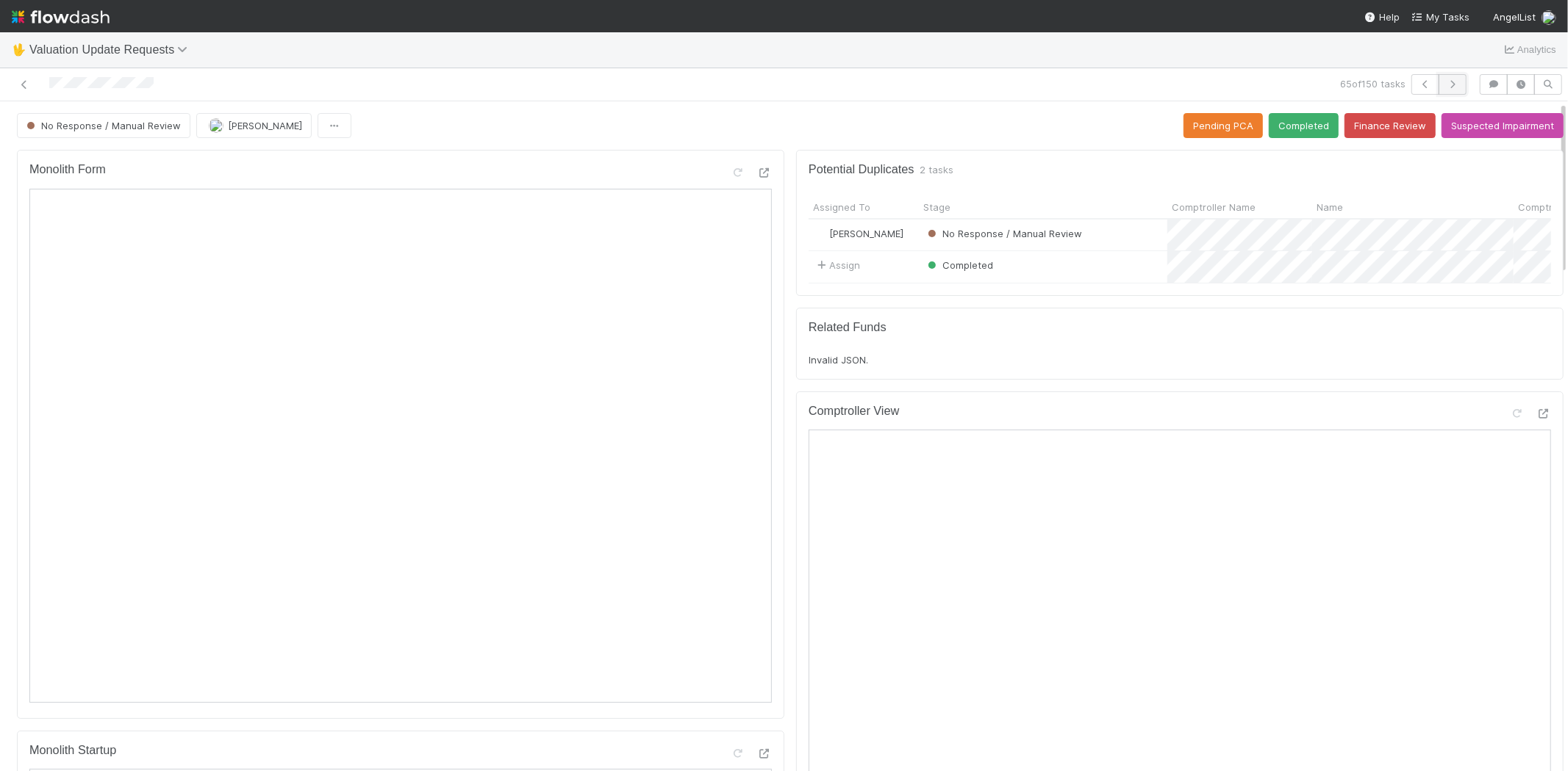
click at [1449, 77] on button "button" at bounding box center [1452, 84] width 28 height 21
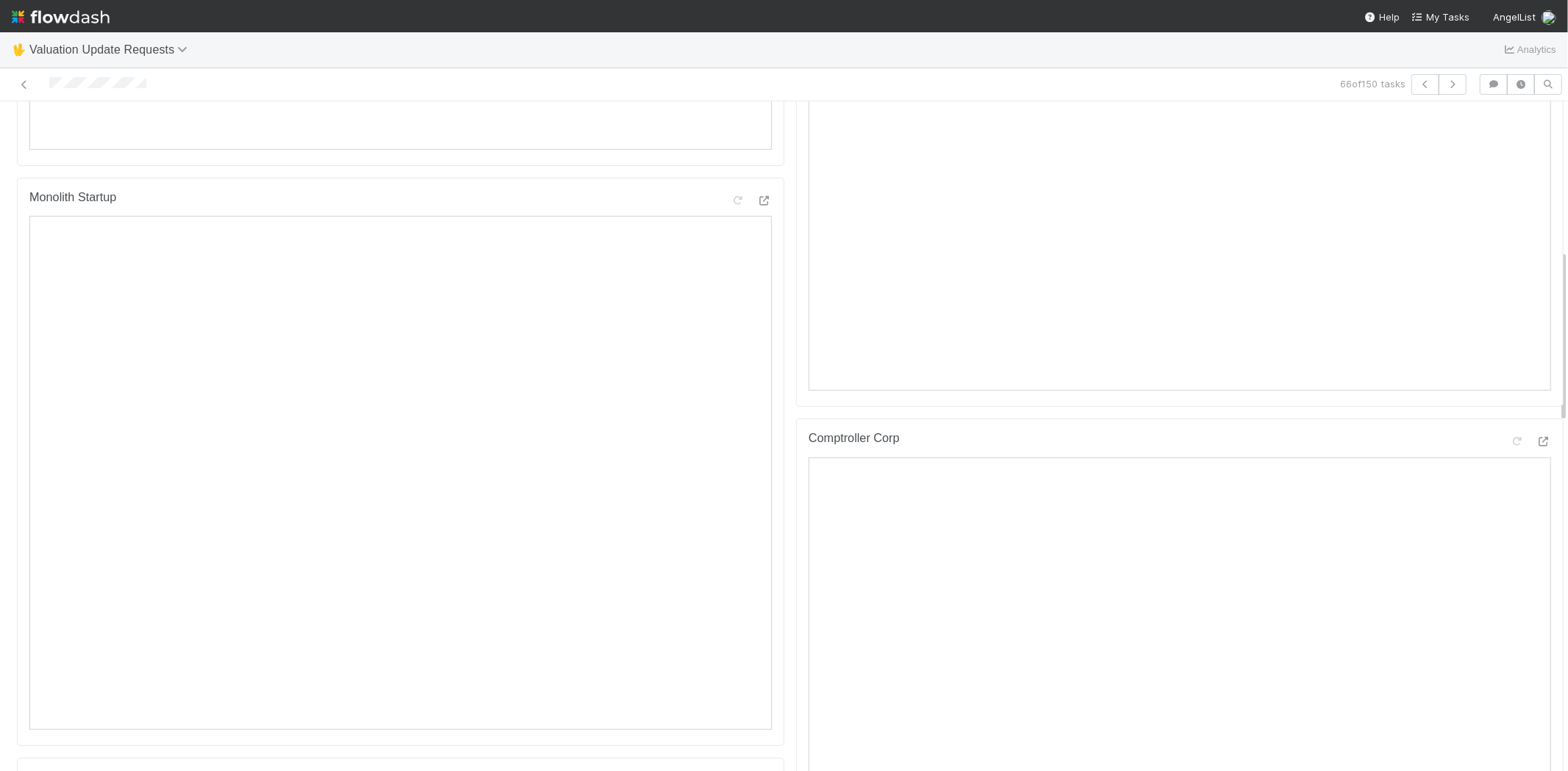
scroll to position [571, 0]
click at [1537, 429] on icon at bounding box center [1544, 424] width 14 height 10
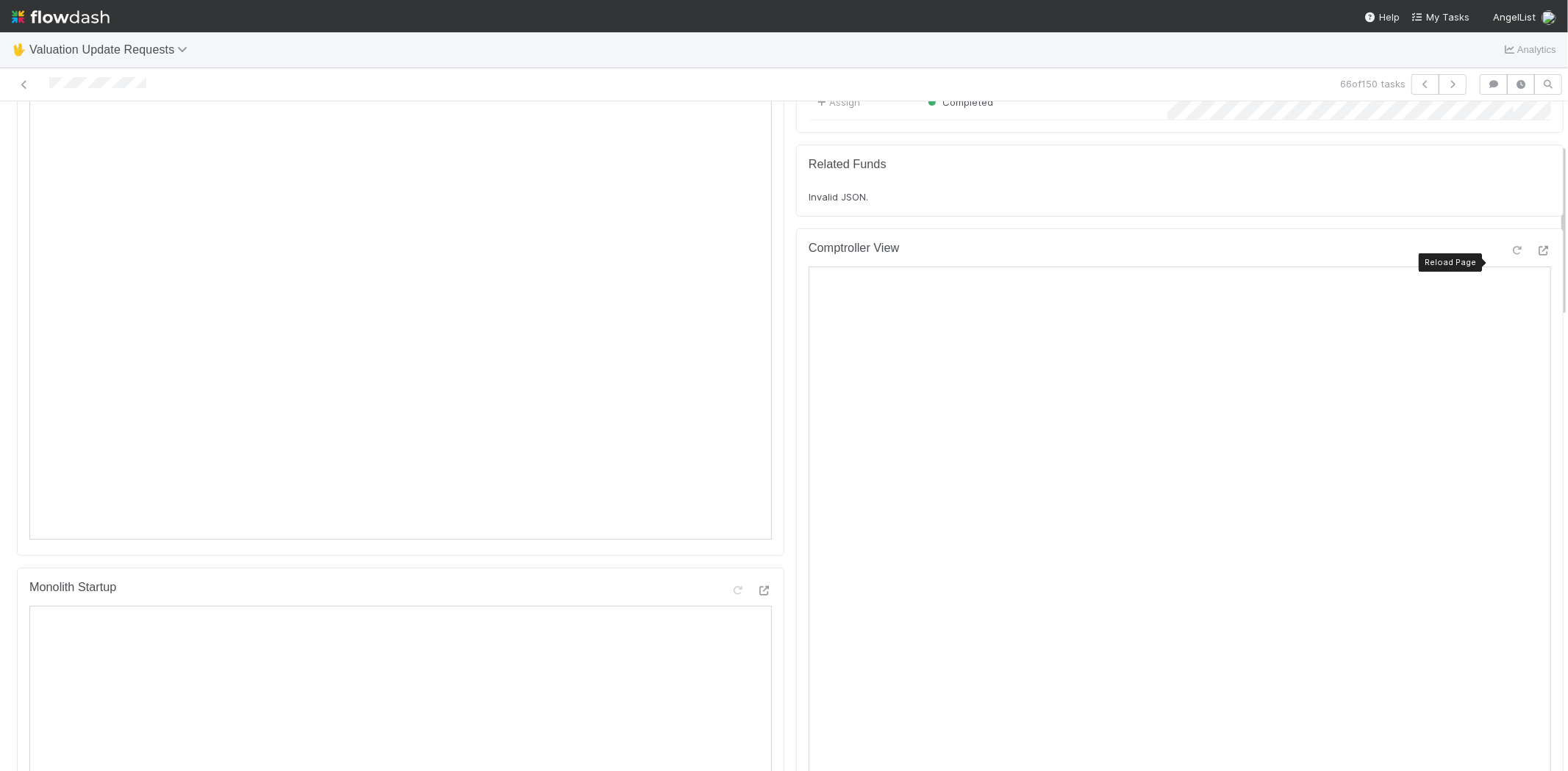
click at [1510, 255] on icon at bounding box center [1517, 251] width 14 height 10
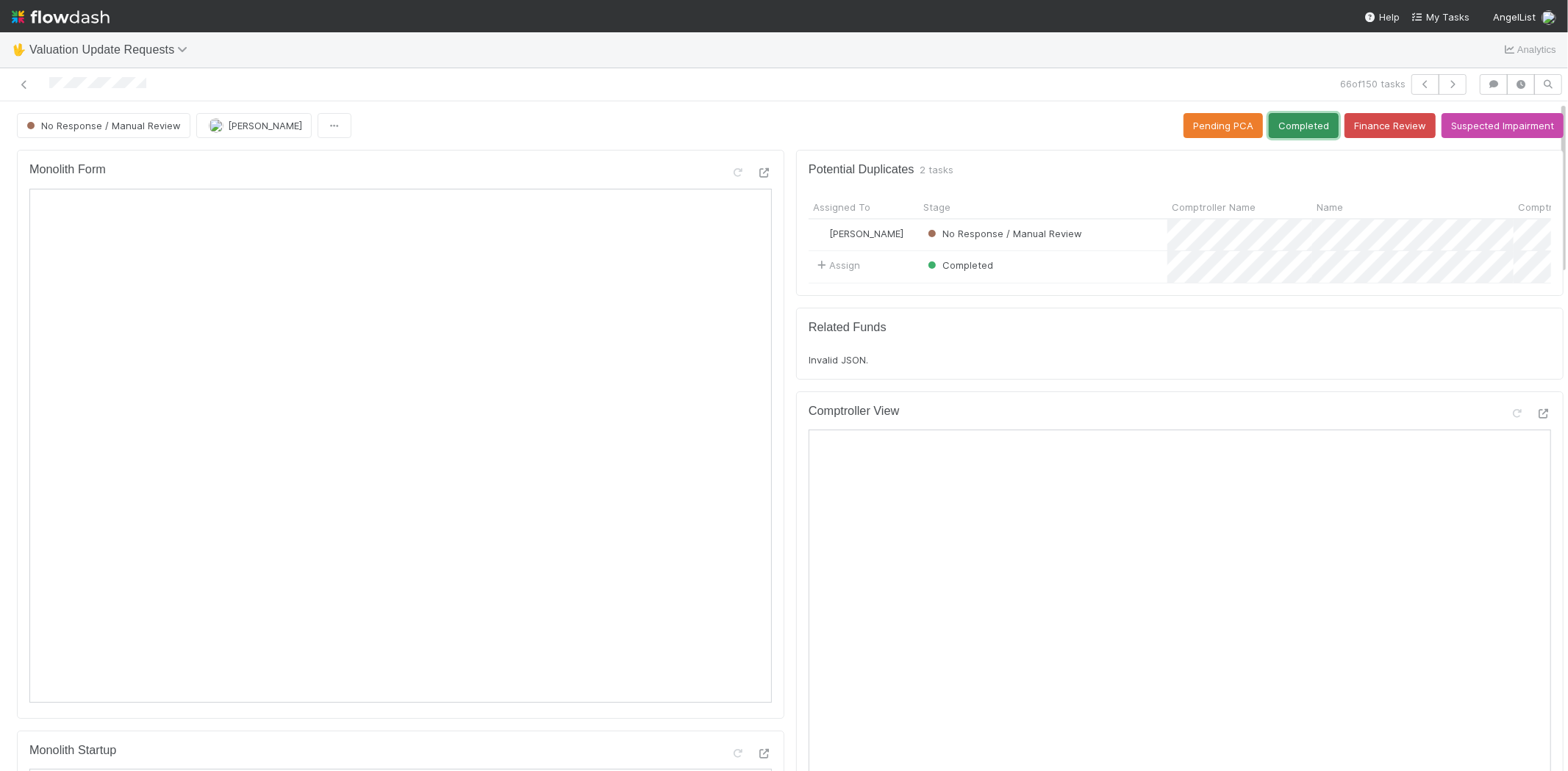
click at [1277, 122] on button "Completed" at bounding box center [1304, 126] width 70 height 25
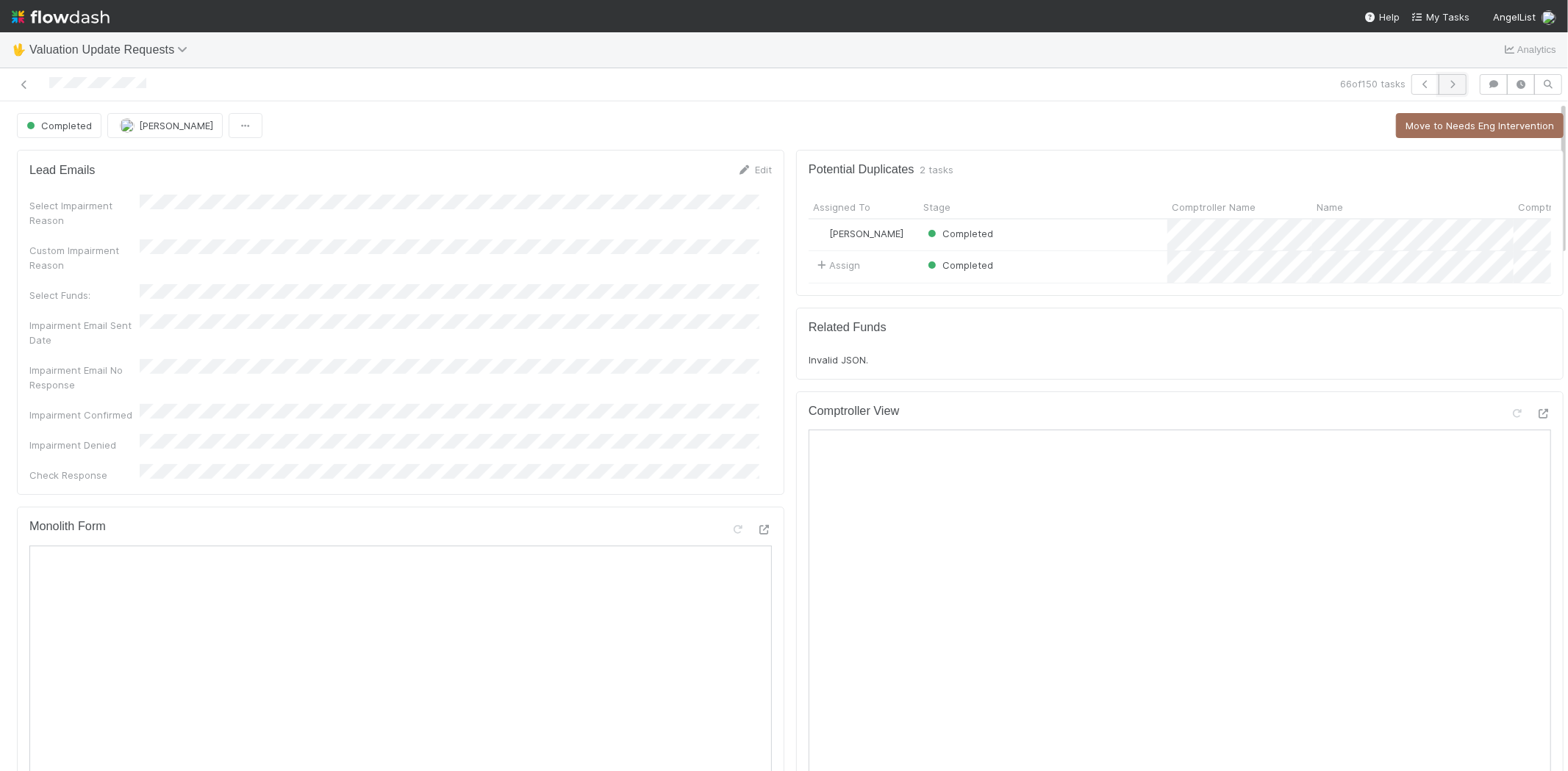
click at [1445, 84] on icon "button" at bounding box center [1452, 85] width 14 height 9
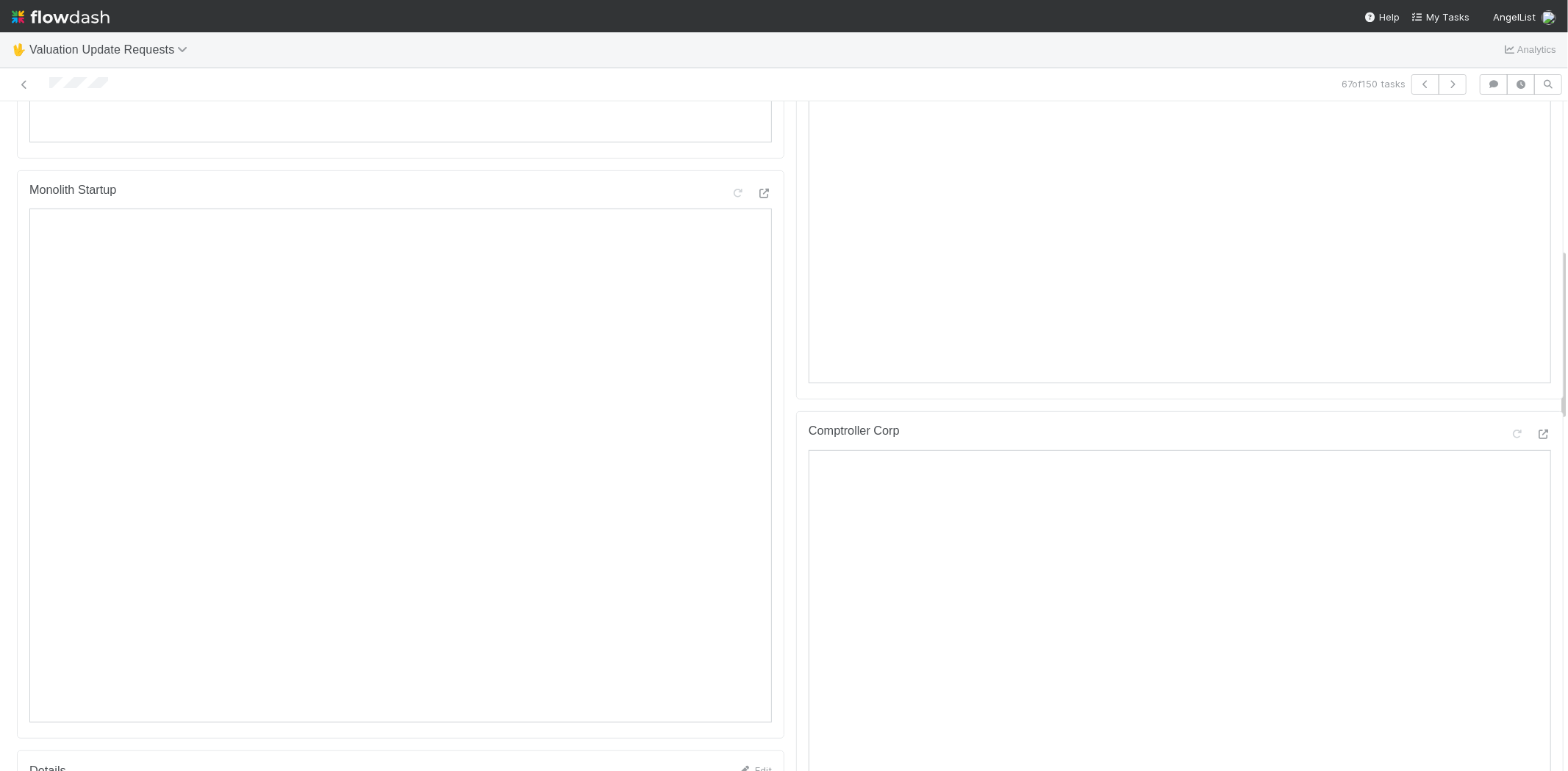
scroll to position [571, 0]
click at [1537, 429] on icon at bounding box center [1544, 424] width 14 height 10
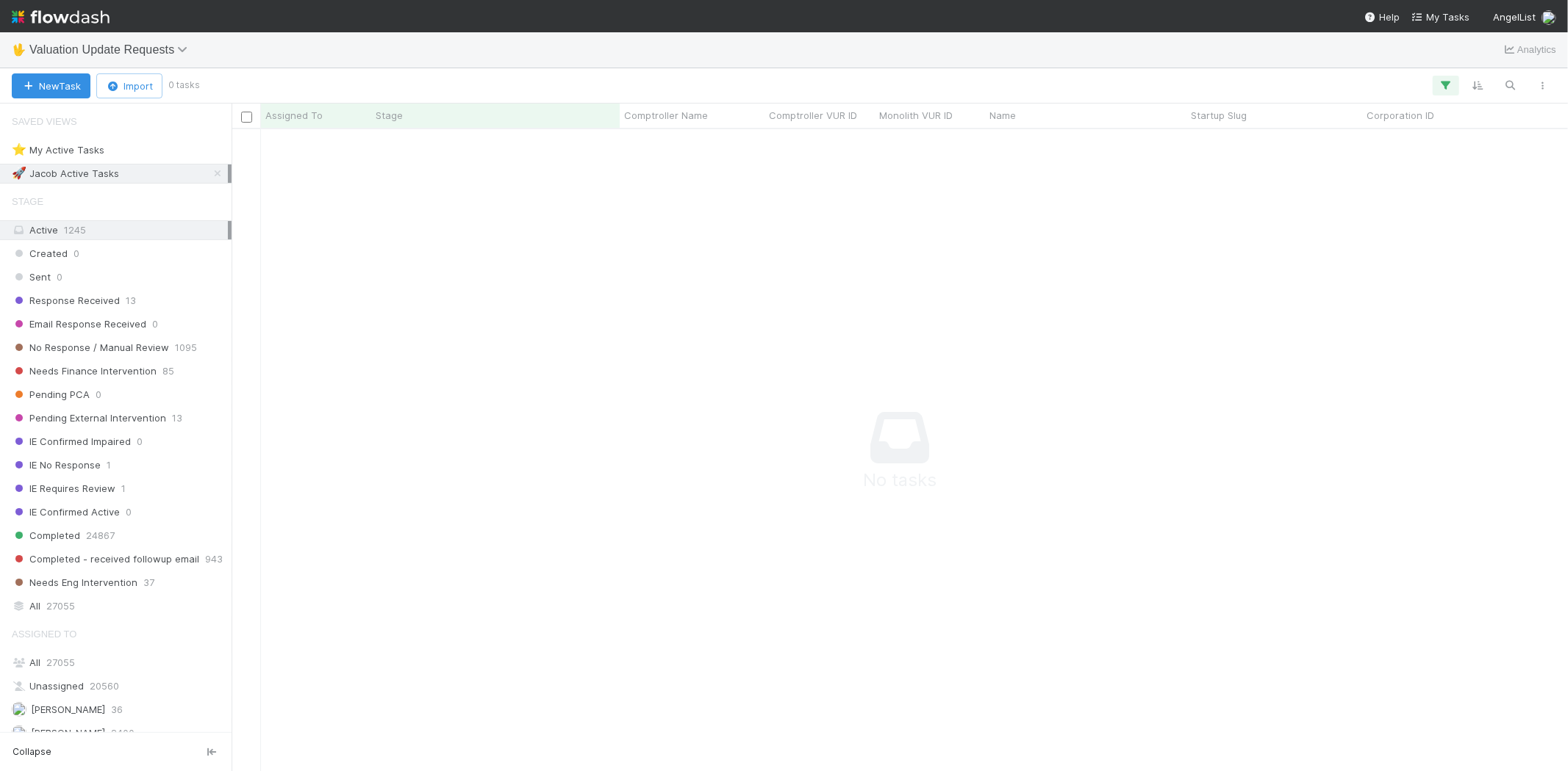
scroll to position [618, 1312]
click at [1439, 85] on icon "button" at bounding box center [1446, 85] width 14 height 13
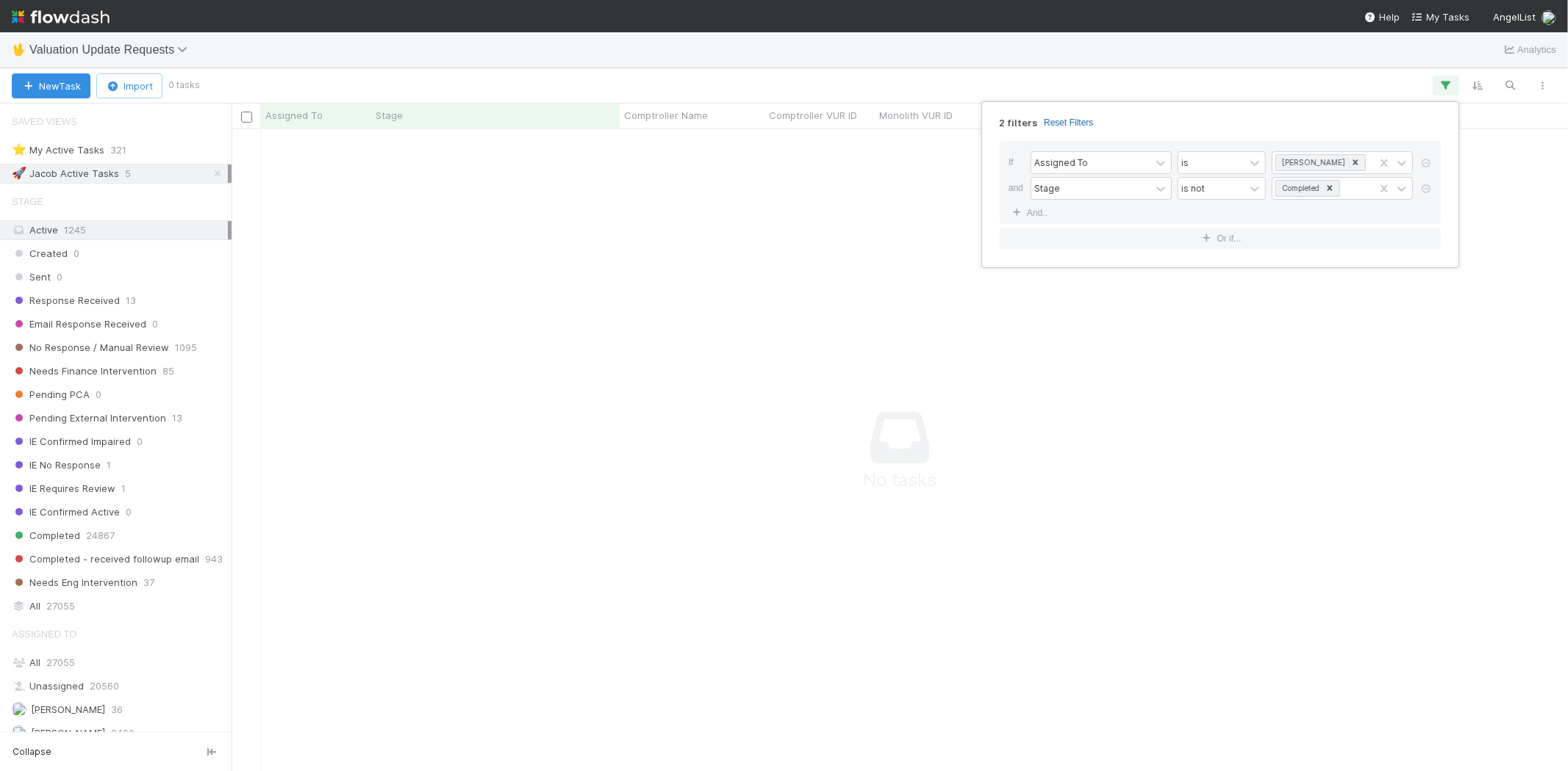
click at [1056, 122] on link "Reset Filters" at bounding box center [1068, 123] width 49 height 12
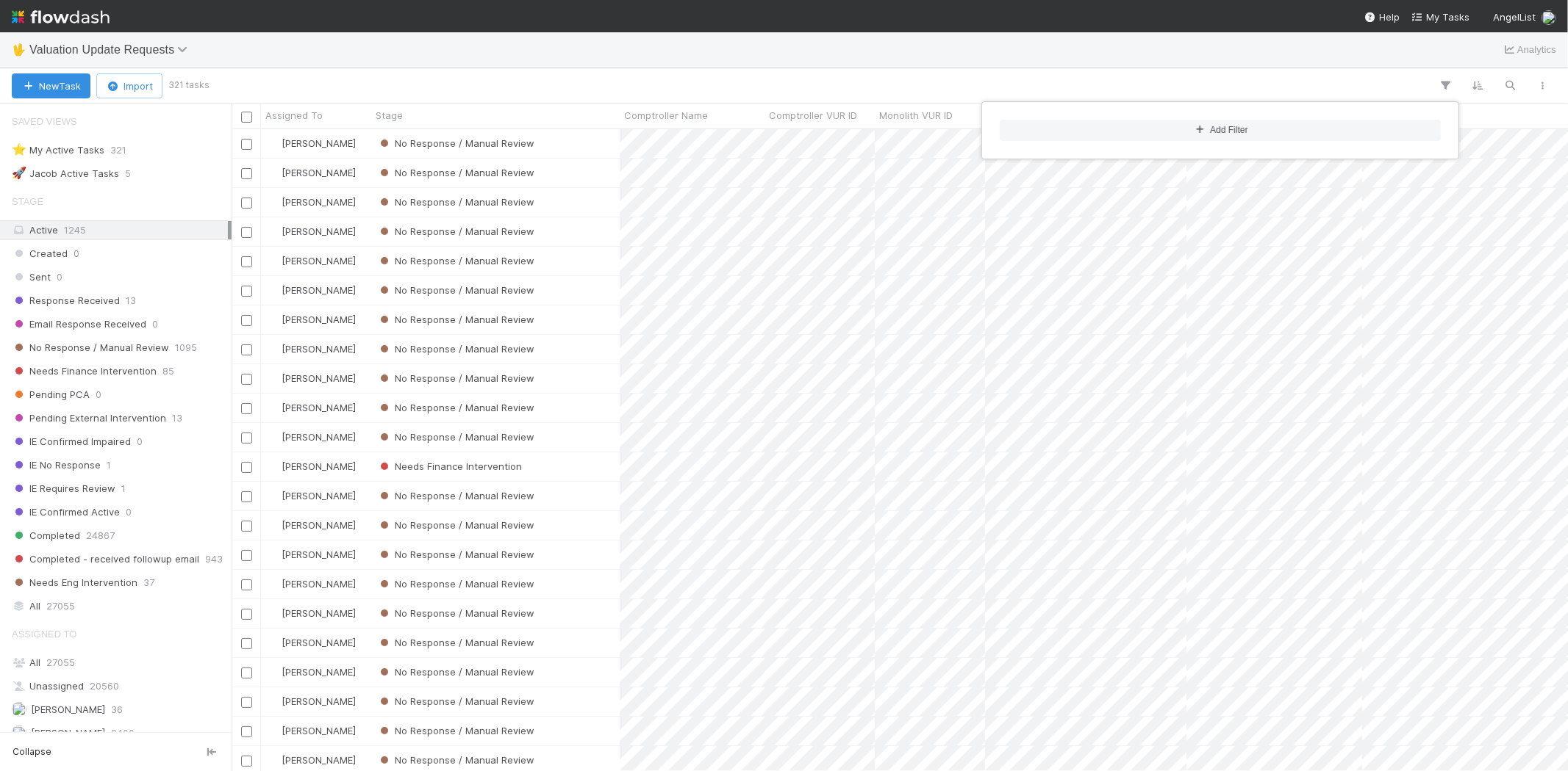
scroll to position [630, 1324]
click at [678, 69] on div "Add Filter" at bounding box center [784, 386] width 1568 height 771
click at [343, 62] on div "Add Filter" at bounding box center [784, 386] width 1568 height 771
click at [140, 353] on span "No Response / Manual Review" at bounding box center [90, 348] width 157 height 19
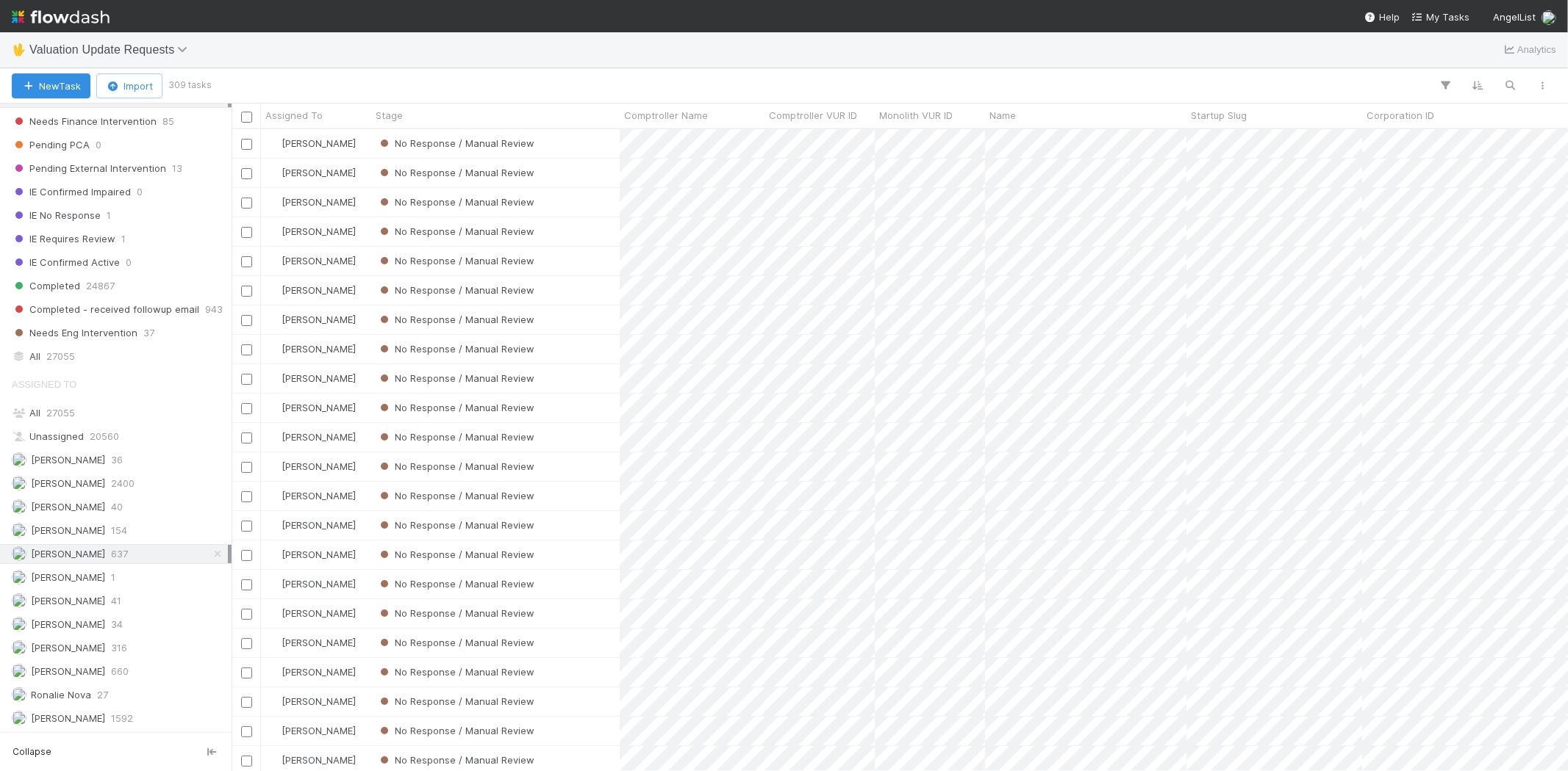
scroll to position [630, 1324]
